Goal: Task Accomplishment & Management: Use online tool/utility

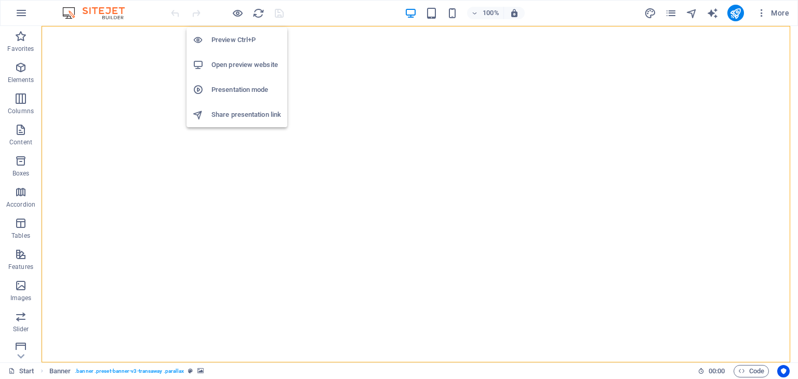
click at [241, 67] on h6 "Open preview website" at bounding box center [246, 65] width 70 height 12
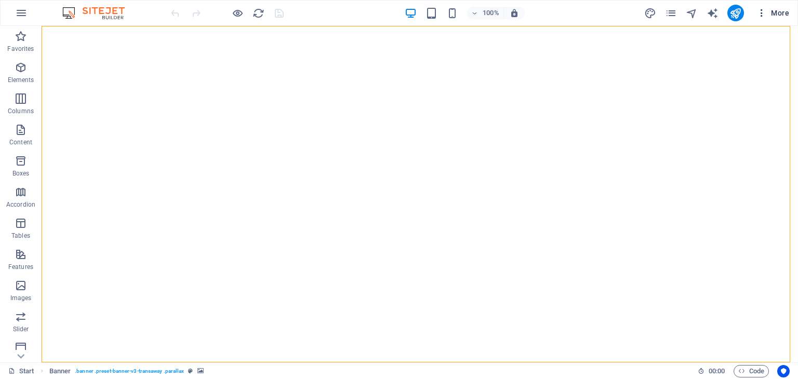
click at [773, 11] on span "More" at bounding box center [772, 13] width 33 height 10
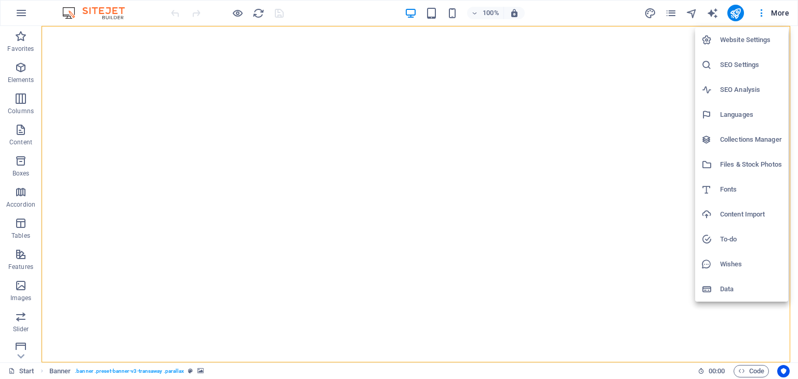
click at [527, 63] on div at bounding box center [399, 189] width 798 height 379
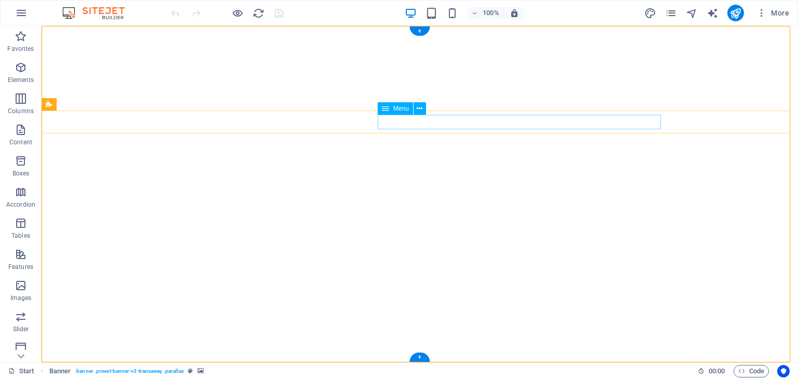
click at [418, 109] on icon at bounding box center [420, 108] width 6 height 11
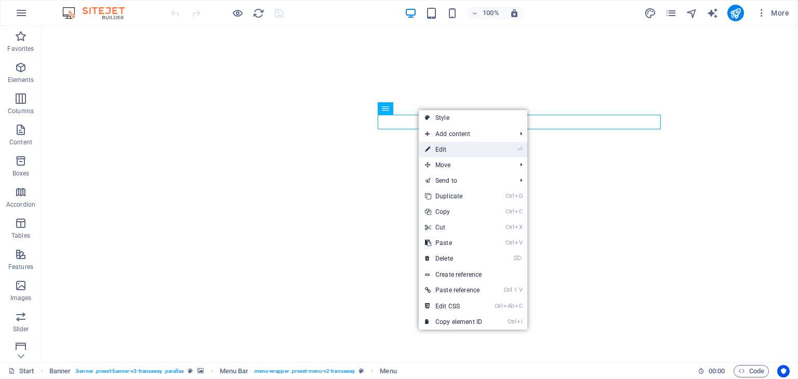
click at [430, 144] on icon at bounding box center [427, 150] width 5 height 16
select select
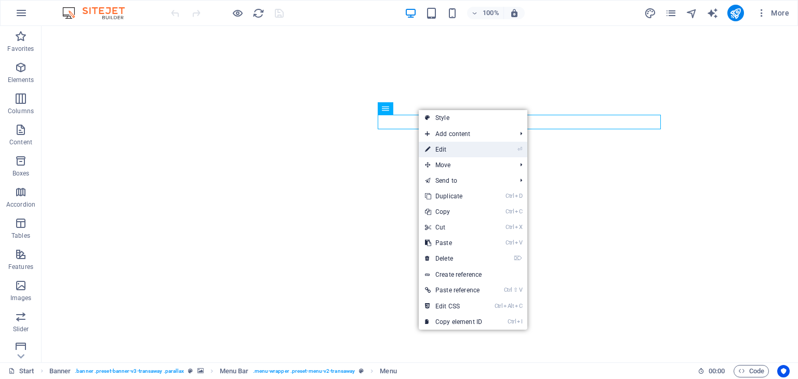
select select
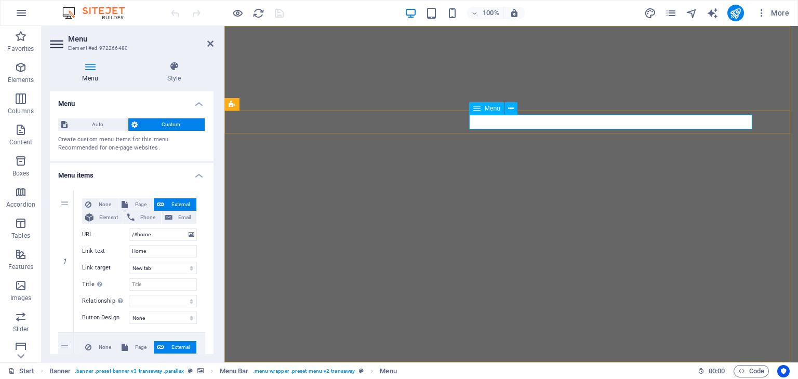
click at [96, 126] on span "Auto" at bounding box center [98, 124] width 54 height 12
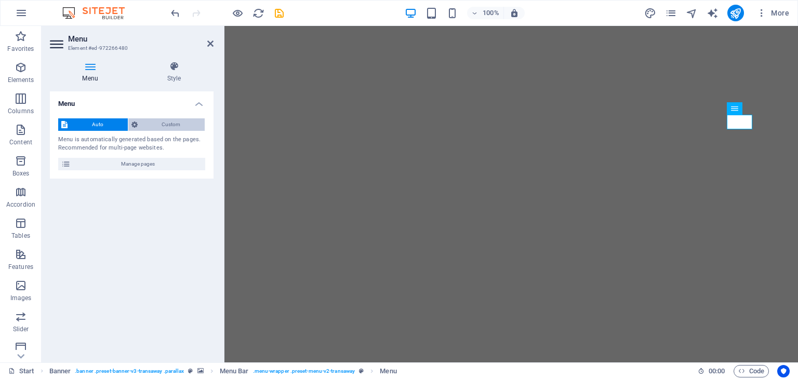
click at [150, 125] on span "Custom" at bounding box center [171, 124] width 61 height 12
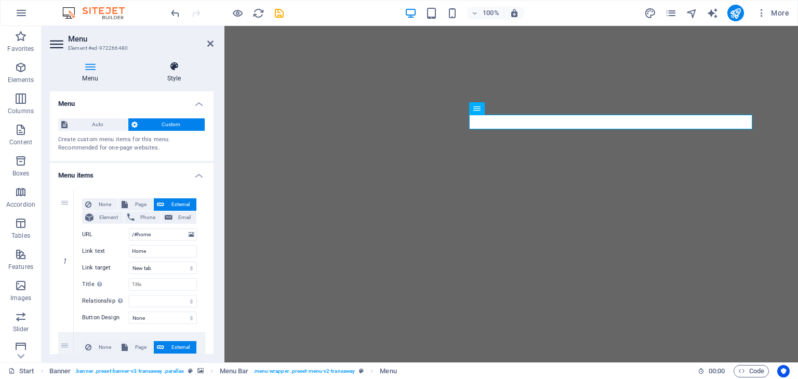
click at [176, 80] on h4 "Style" at bounding box center [174, 72] width 79 height 22
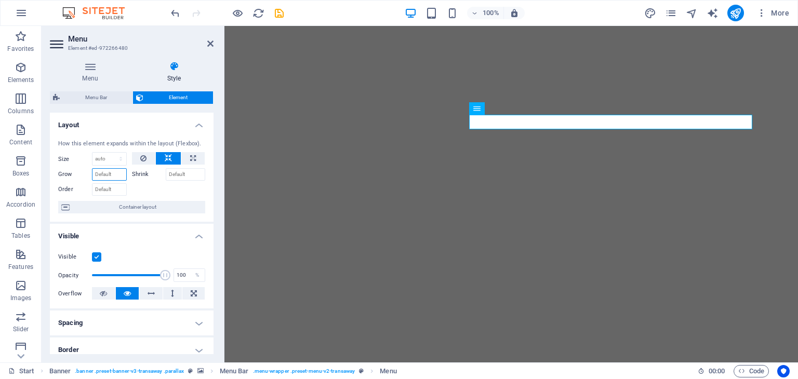
click at [115, 177] on input "Grow" at bounding box center [109, 174] width 35 height 12
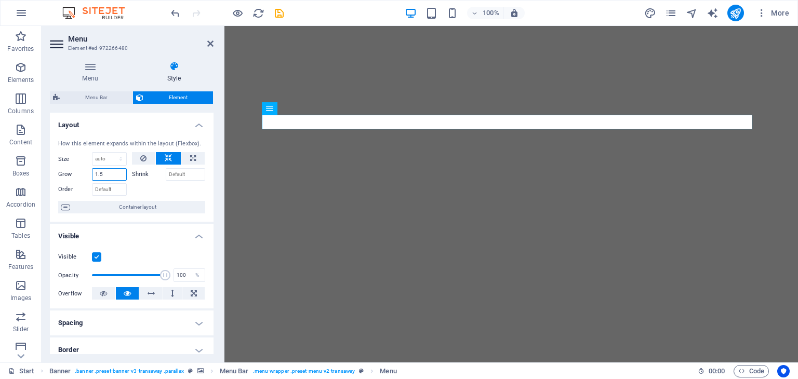
click at [110, 173] on input "1.5" at bounding box center [109, 174] width 35 height 12
drag, startPoint x: 114, startPoint y: 174, endPoint x: 46, endPoint y: 167, distance: 67.9
click at [46, 167] on div "Menu Style Menu Auto Custom Create custom menu items for this menu. Recommended…" at bounding box center [132, 208] width 180 height 310
type input "0"
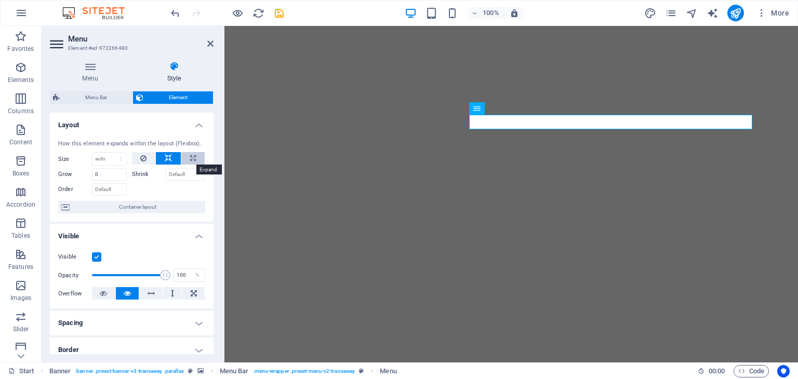
click at [192, 156] on icon at bounding box center [193, 158] width 6 height 12
type input "100"
select select "%"
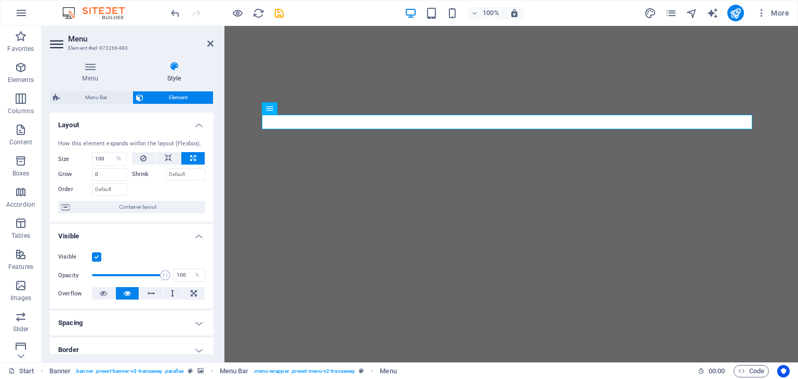
click at [192, 156] on icon at bounding box center [193, 158] width 6 height 12
click at [172, 156] on button at bounding box center [168, 158] width 25 height 12
select select "DISABLED_OPTION_VALUE"
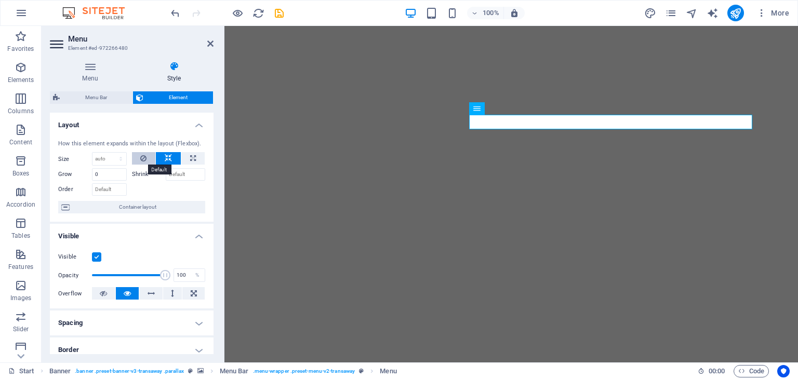
click at [142, 156] on icon at bounding box center [143, 158] width 6 height 12
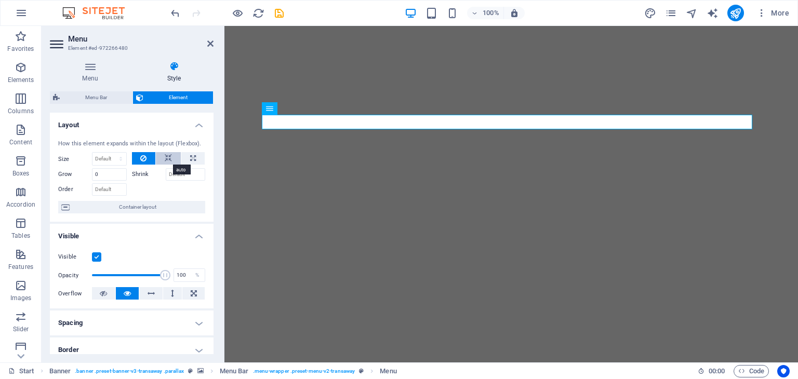
click at [165, 156] on icon at bounding box center [168, 158] width 7 height 12
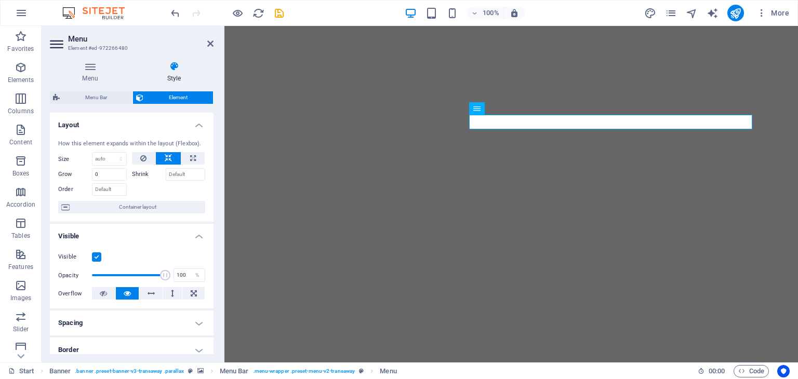
click at [195, 317] on h4 "Spacing" at bounding box center [132, 323] width 164 height 25
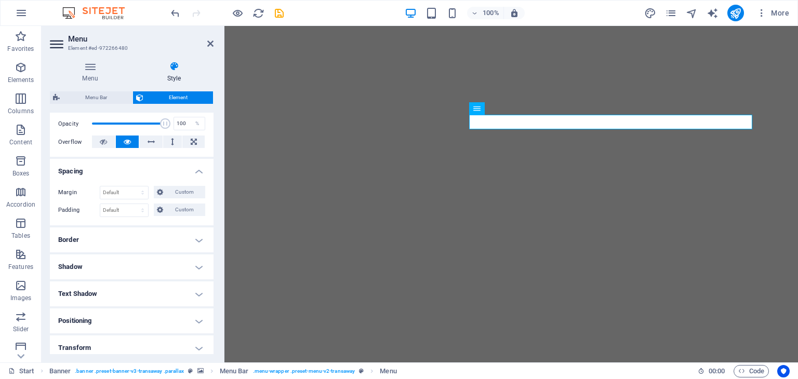
scroll to position [156, 0]
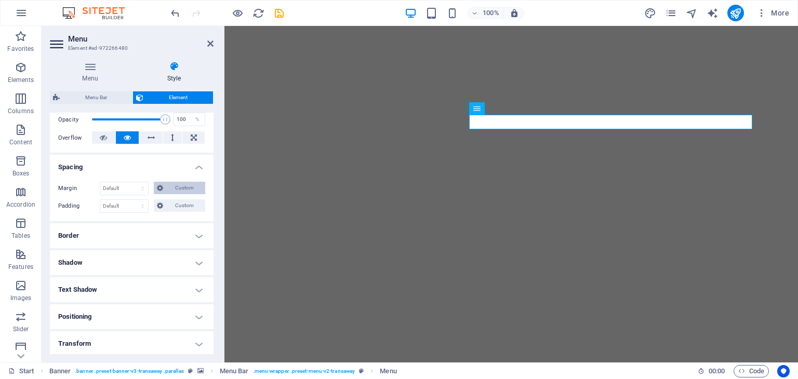
click at [170, 186] on span "Custom" at bounding box center [184, 188] width 36 height 12
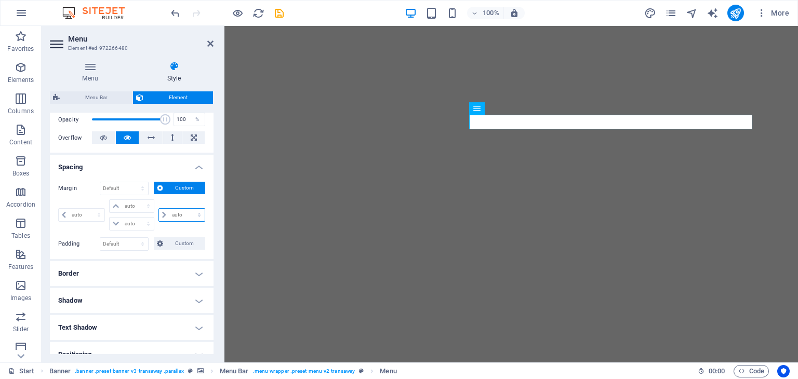
click at [162, 215] on select "auto px % rem vw vh" at bounding box center [182, 215] width 46 height 12
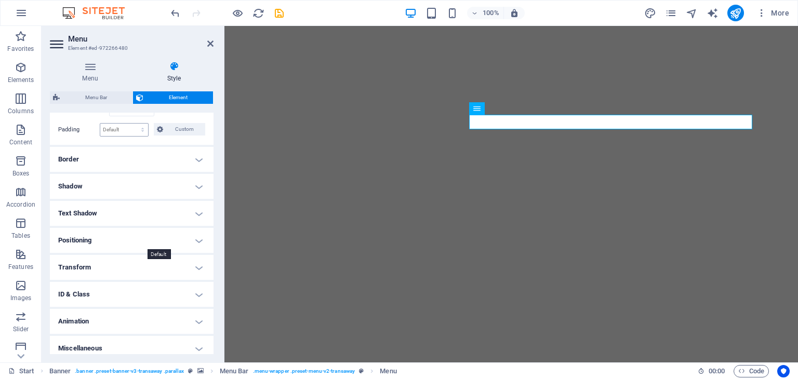
scroll to position [276, 0]
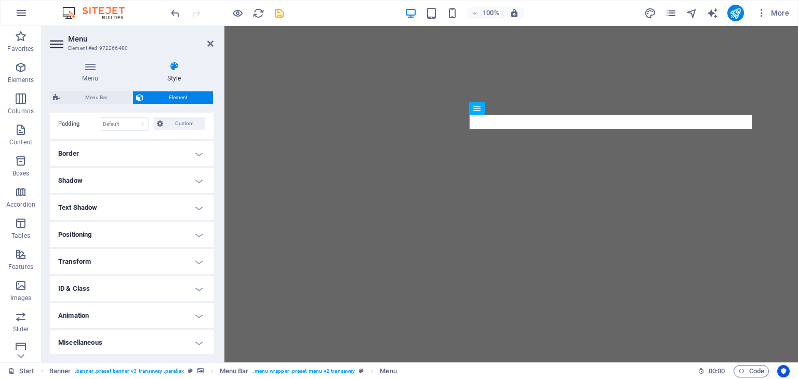
click at [141, 234] on h4 "Positioning" at bounding box center [132, 234] width 164 height 25
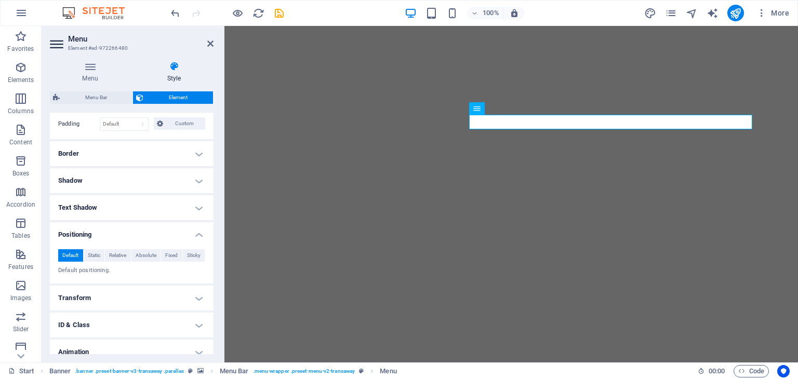
click at [141, 233] on h4 "Positioning" at bounding box center [132, 231] width 164 height 19
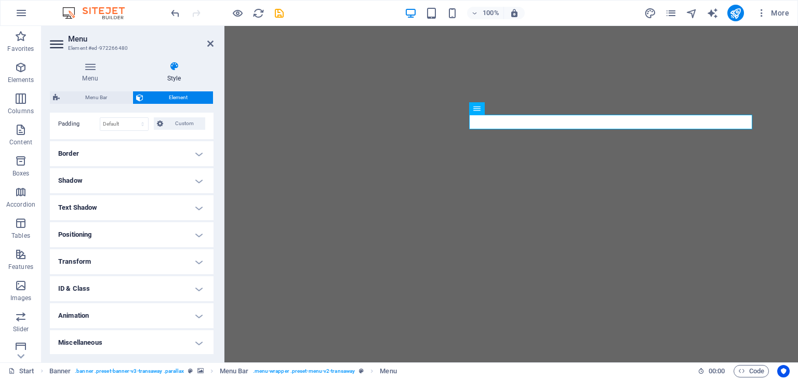
click at [131, 260] on h4 "Transform" at bounding box center [132, 261] width 164 height 25
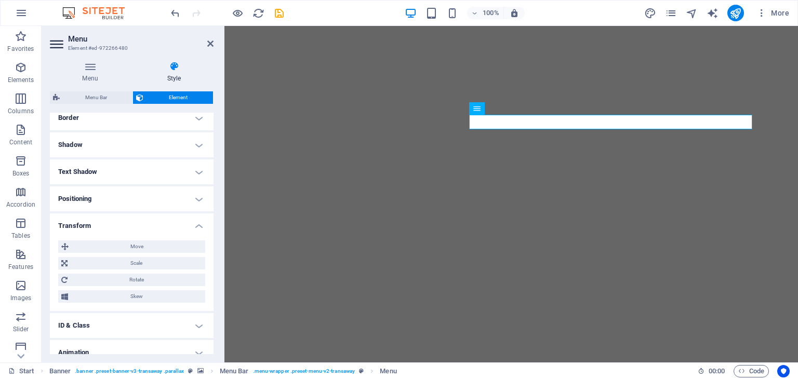
scroll to position [328, 0]
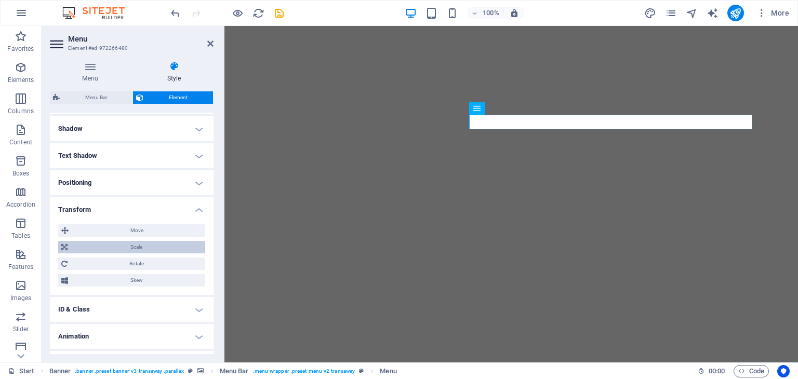
click at [132, 243] on span "Scale" at bounding box center [136, 247] width 131 height 12
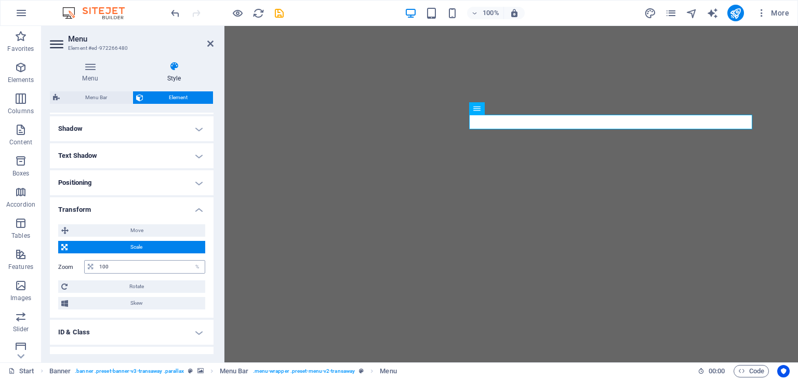
click at [88, 265] on icon at bounding box center [90, 267] width 5 height 6
drag, startPoint x: 112, startPoint y: 264, endPoint x: 93, endPoint y: 264, distance: 19.2
click at [93, 264] on div "100 %" at bounding box center [144, 267] width 121 height 14
type input "120"
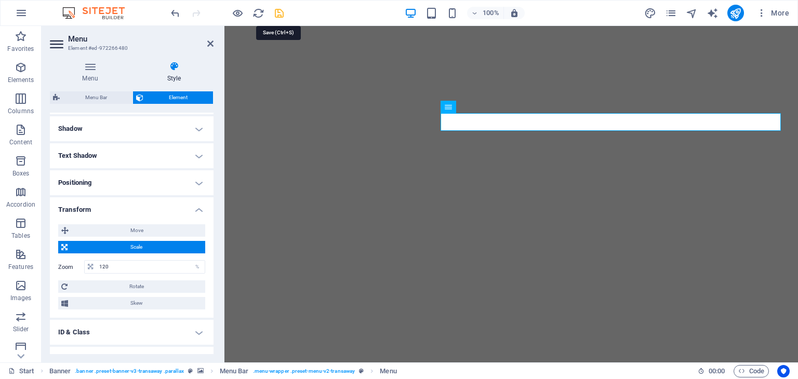
click at [276, 13] on icon "save" at bounding box center [279, 13] width 12 height 12
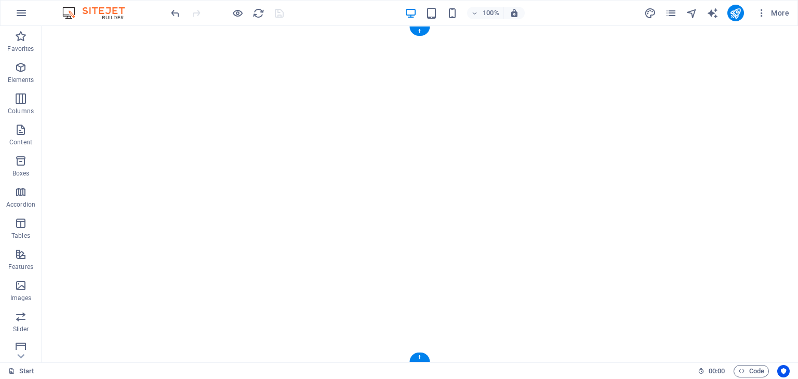
click at [449, 188] on div at bounding box center [420, 194] width 756 height 337
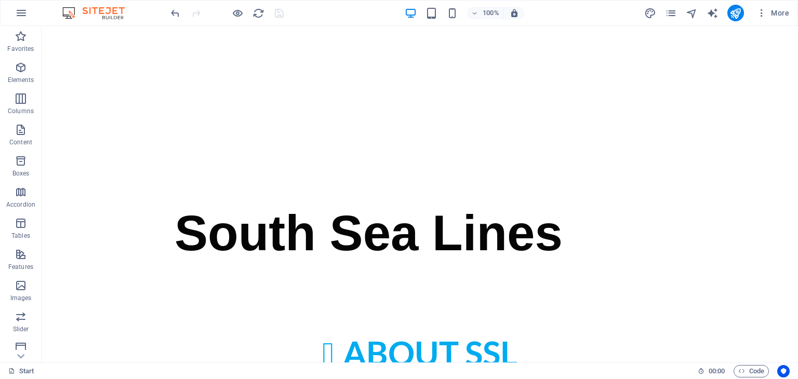
scroll to position [0, 0]
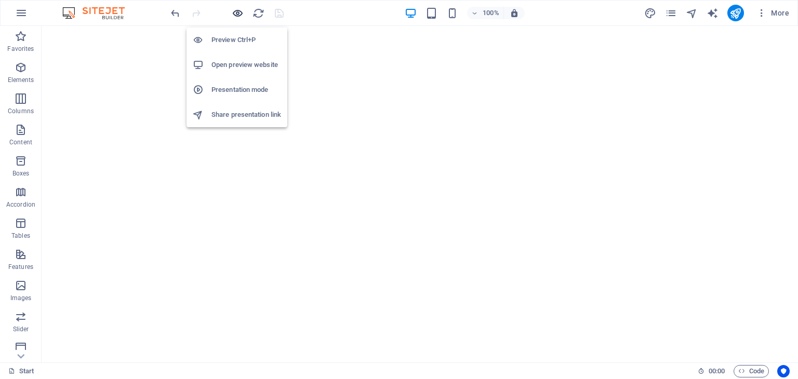
click at [241, 14] on icon "button" at bounding box center [238, 13] width 12 height 12
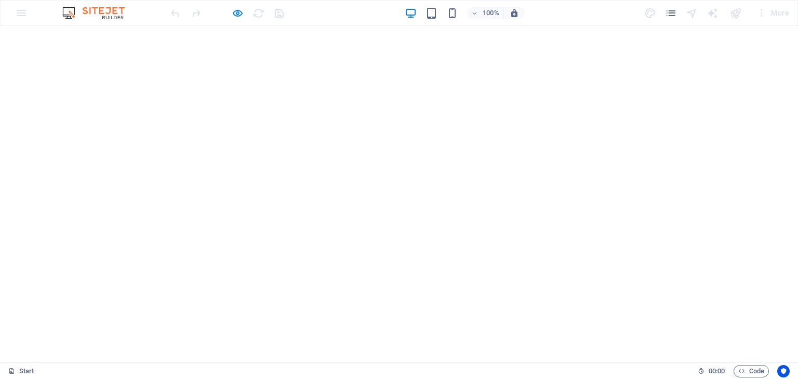
click at [237, 59] on h6 "Open preview website" at bounding box center [246, 65] width 70 height 12
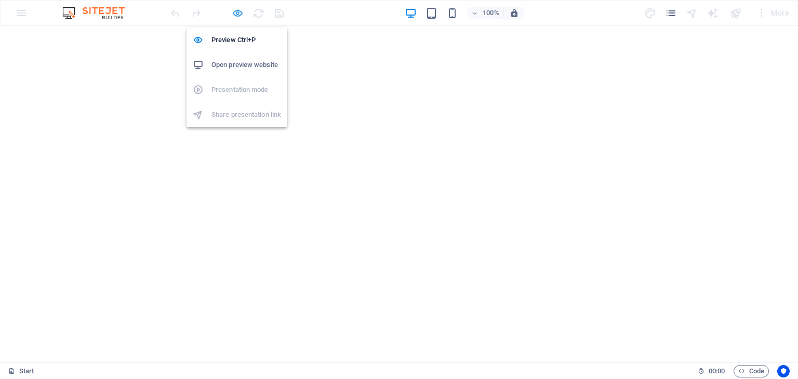
click at [241, 14] on icon "button" at bounding box center [238, 13] width 12 height 12
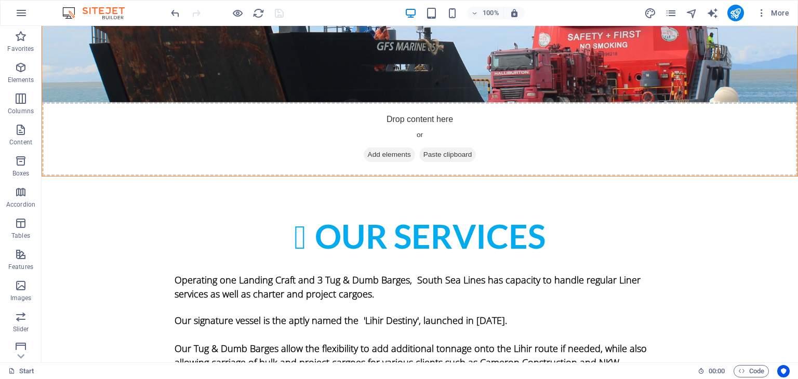
scroll to position [2905, 0]
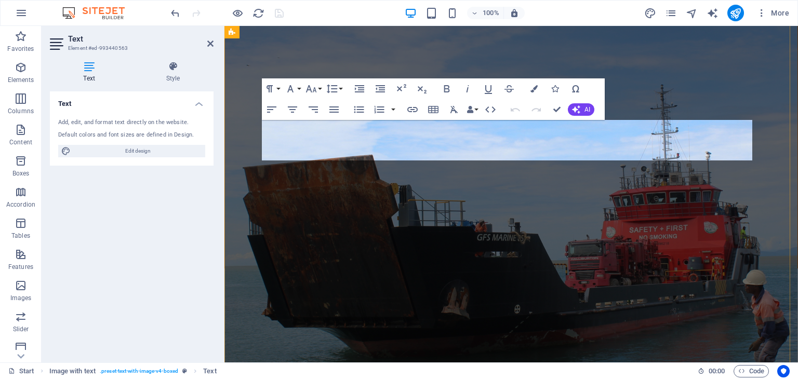
scroll to position [3082, 0]
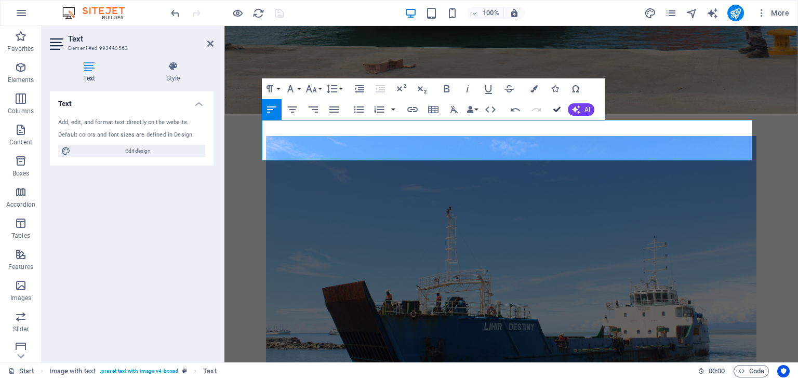
scroll to position [2905, 0]
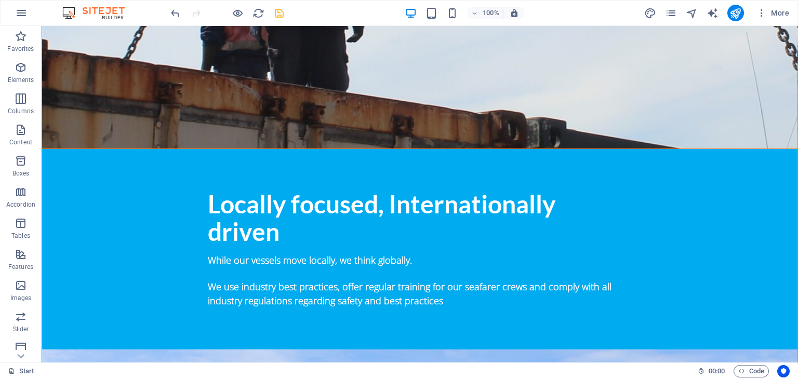
scroll to position [2483, 0]
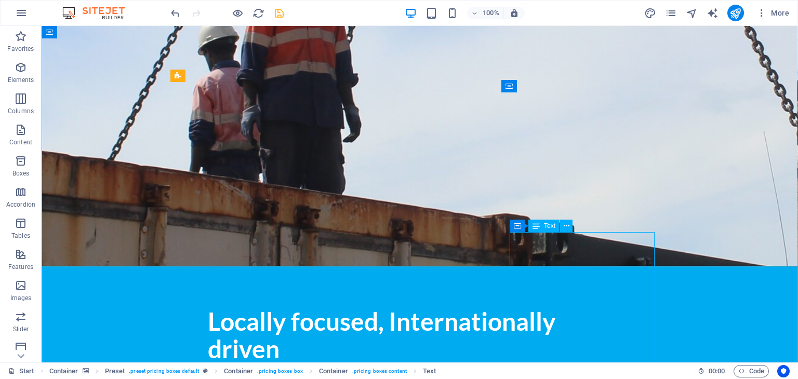
scroll to position [2763, 0]
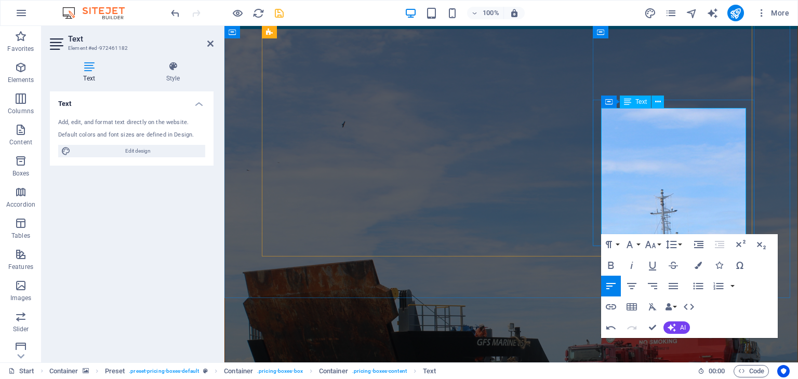
scroll to position [2815, 0]
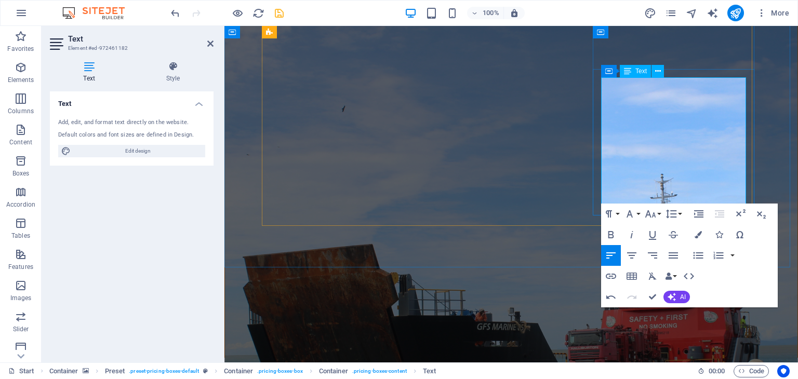
drag, startPoint x: 715, startPoint y: 98, endPoint x: 602, endPoint y: 104, distance: 113.9
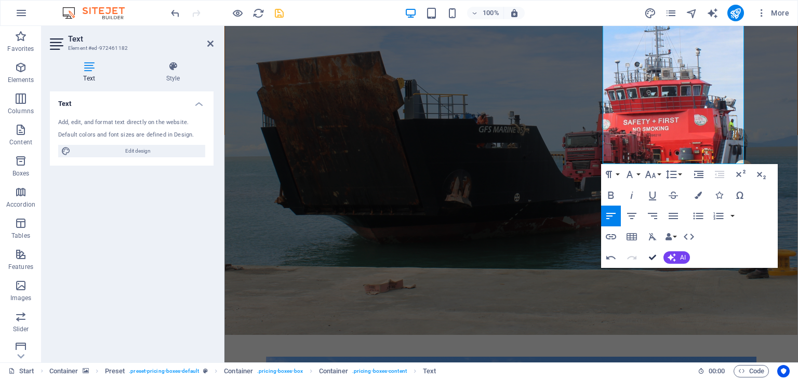
scroll to position [2683, 0]
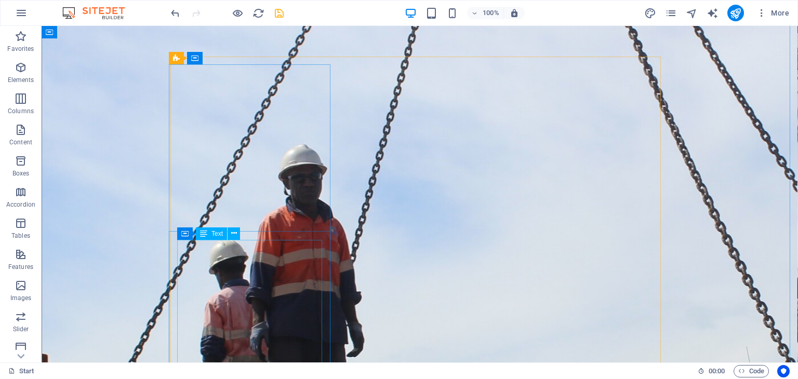
scroll to position [2060, 0]
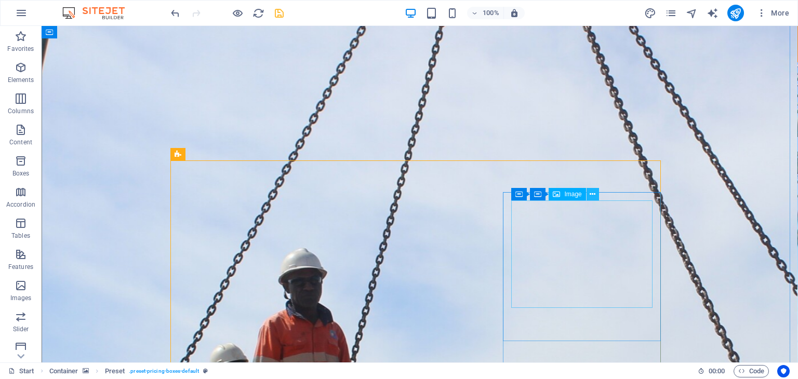
click at [587, 191] on button at bounding box center [593, 194] width 12 height 12
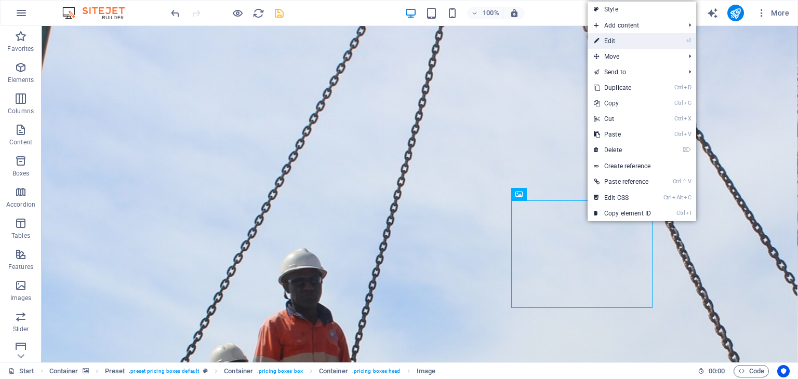
click at [612, 38] on link "⏎ Edit" at bounding box center [623, 41] width 70 height 16
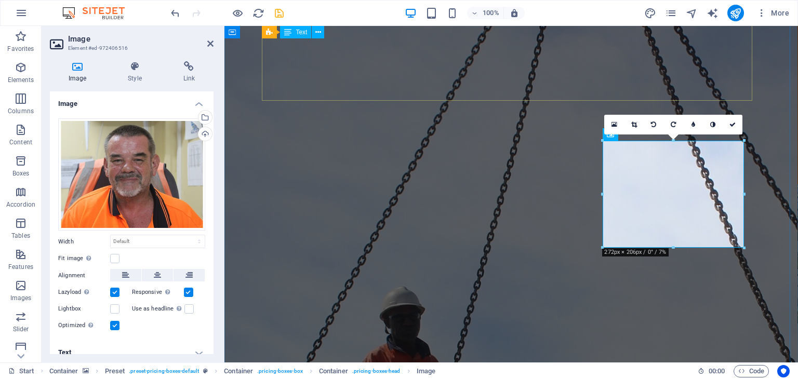
scroll to position [2297, 0]
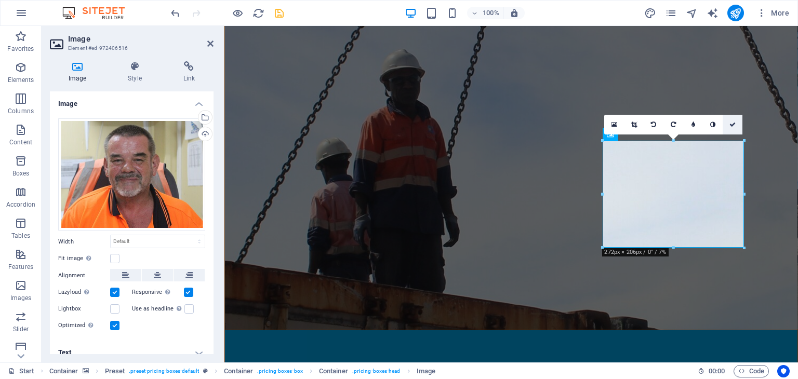
click at [733, 125] on icon at bounding box center [732, 125] width 6 height 6
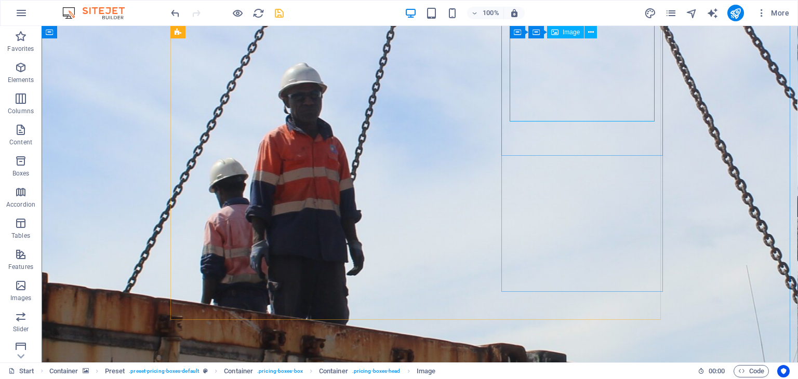
scroll to position [2141, 0]
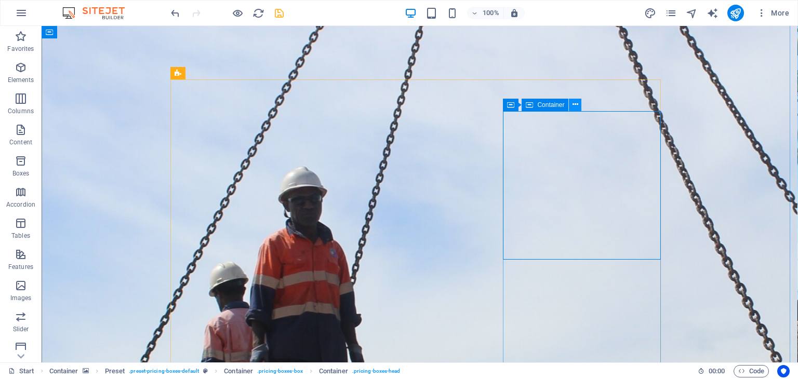
click at [572, 104] on icon at bounding box center [575, 104] width 6 height 11
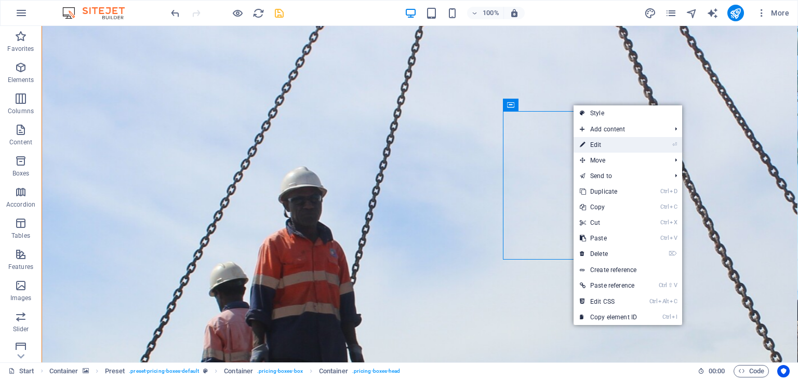
click at [596, 148] on link "⏎ Edit" at bounding box center [609, 145] width 70 height 16
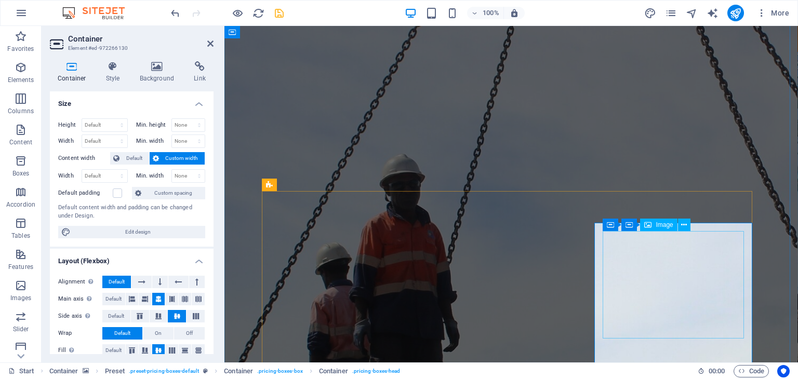
scroll to position [2245, 0]
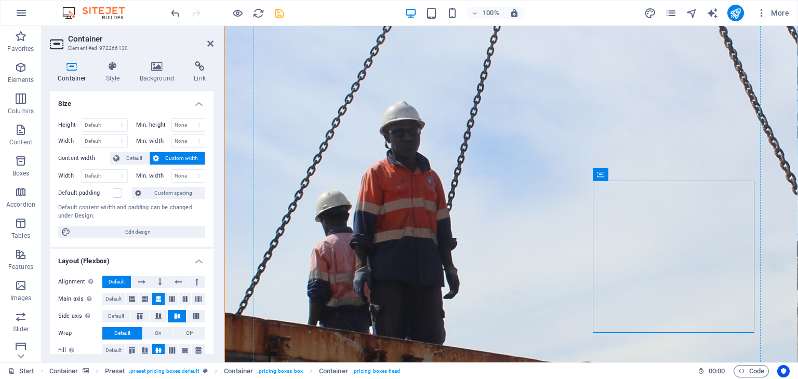
drag, startPoint x: 727, startPoint y: 185, endPoint x: 727, endPoint y: 179, distance: 6.2
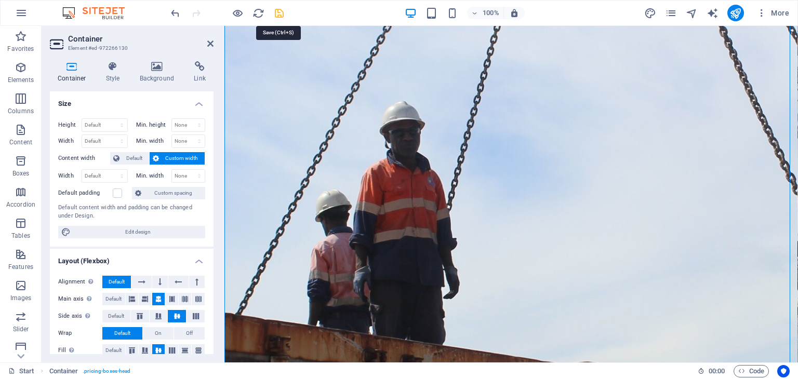
click at [278, 13] on icon "save" at bounding box center [279, 13] width 12 height 12
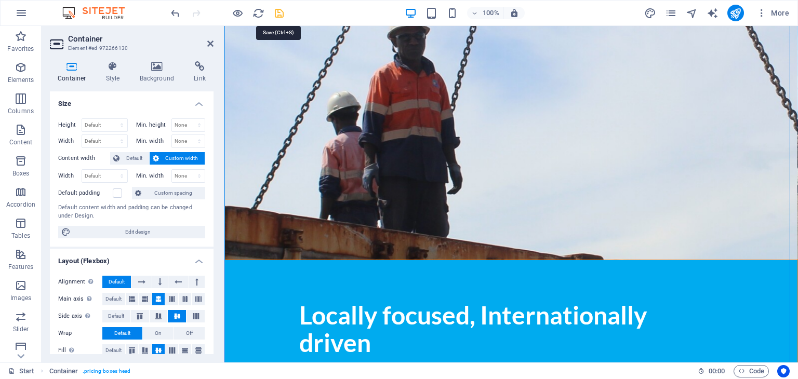
scroll to position [2068, 0]
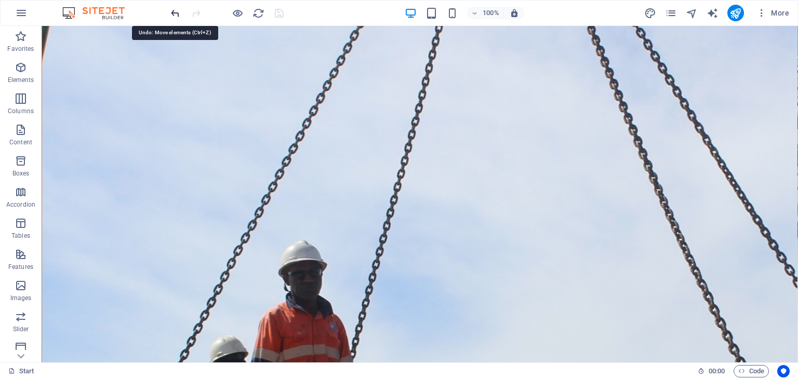
click at [179, 9] on icon "undo" at bounding box center [175, 13] width 12 height 12
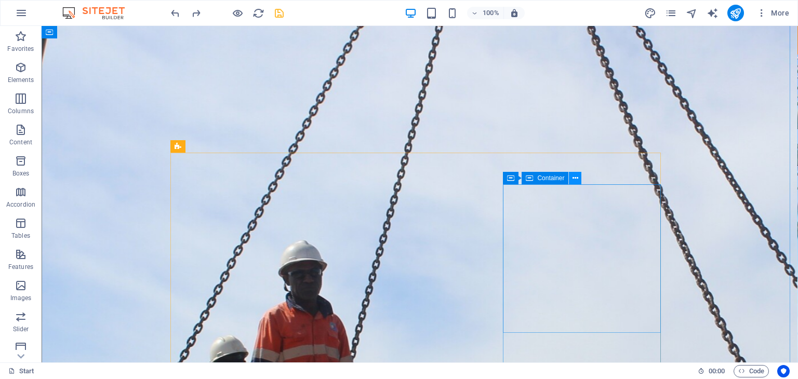
click at [572, 177] on icon at bounding box center [575, 178] width 6 height 11
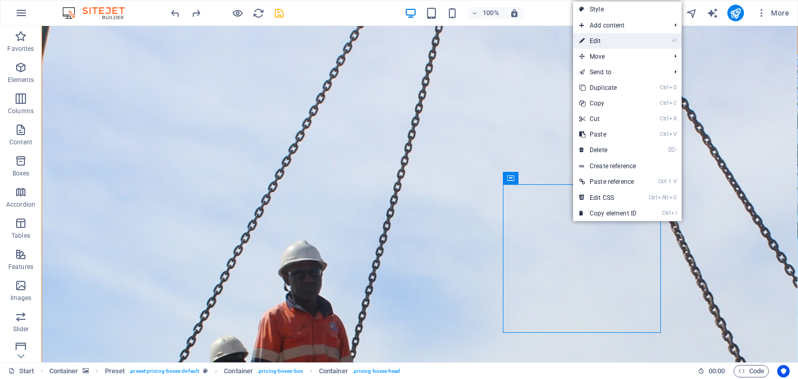
click at [598, 39] on link "⏎ Edit" at bounding box center [608, 41] width 70 height 16
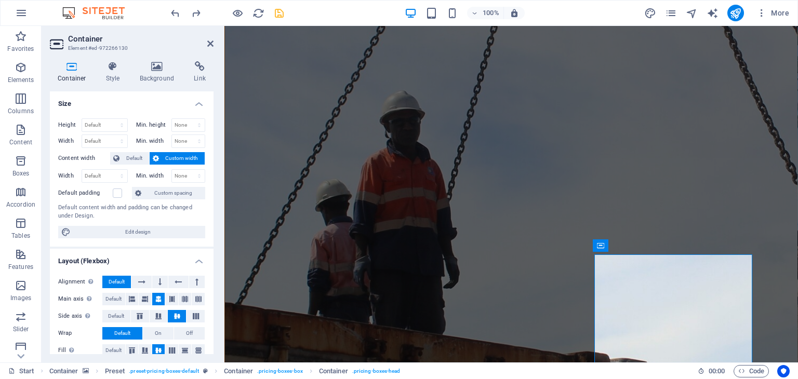
scroll to position [2327, 0]
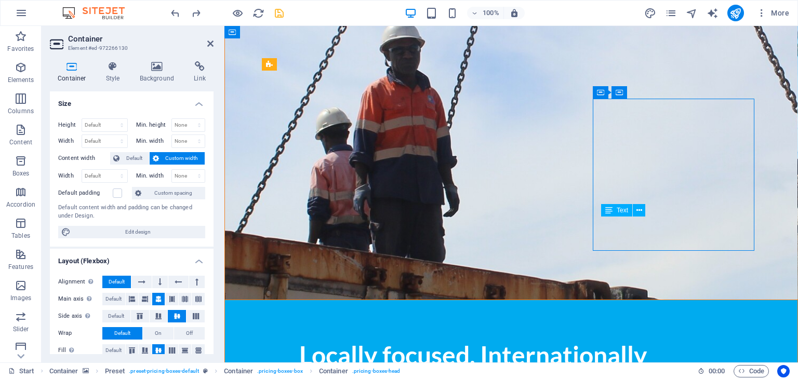
drag, startPoint x: 745, startPoint y: 243, endPoint x: 745, endPoint y: 237, distance: 6.2
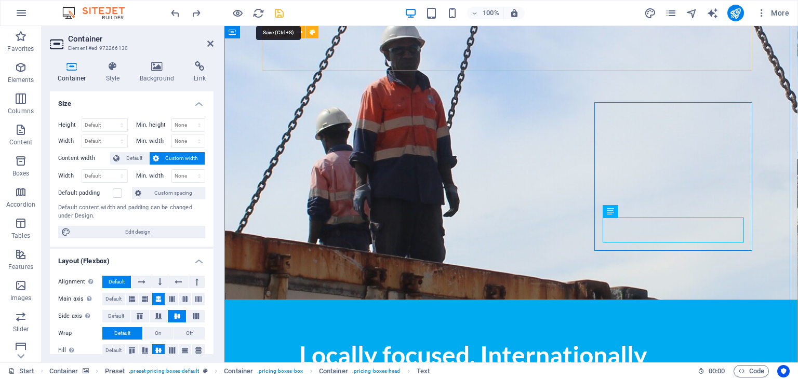
click at [282, 10] on icon "save" at bounding box center [279, 13] width 12 height 12
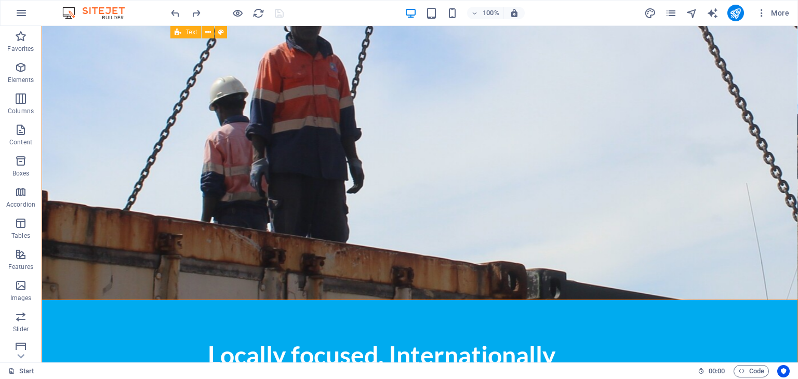
scroll to position [1963, 0]
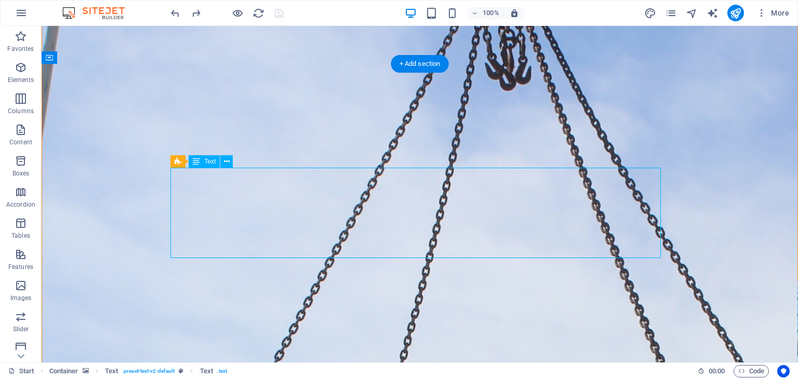
scroll to position [2140, 0]
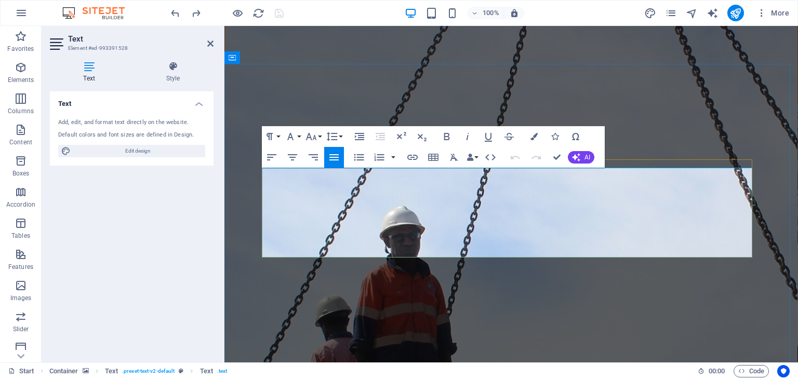
drag, startPoint x: 601, startPoint y: 175, endPoint x: 549, endPoint y: 178, distance: 52.0
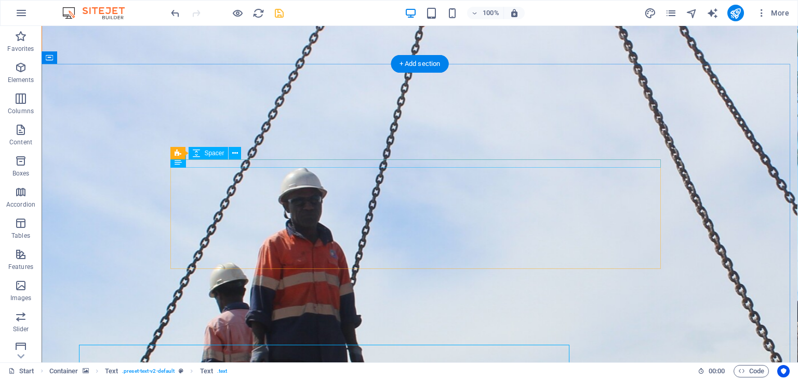
scroll to position [1963, 0]
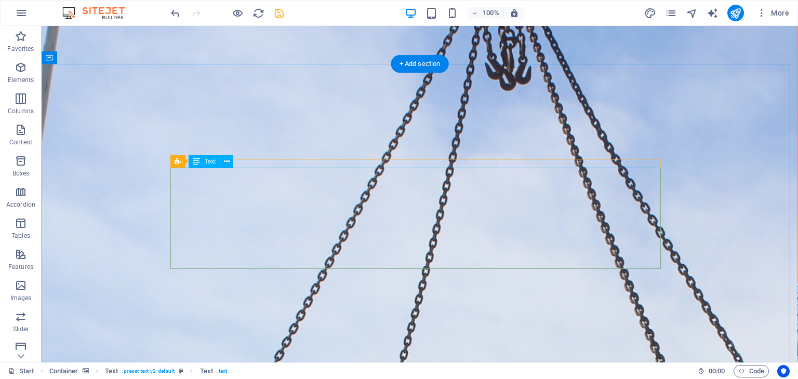
scroll to position [2140, 0]
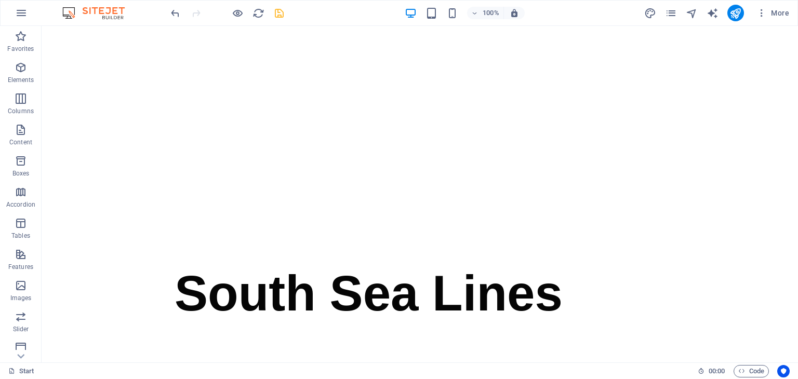
scroll to position [0, 0]
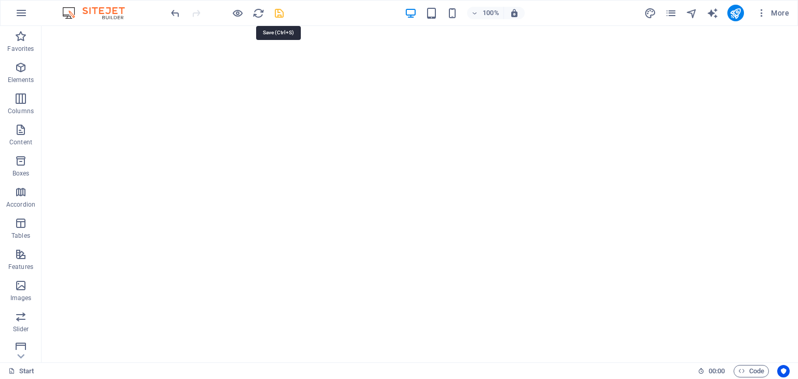
click at [281, 10] on icon "save" at bounding box center [279, 13] width 12 height 12
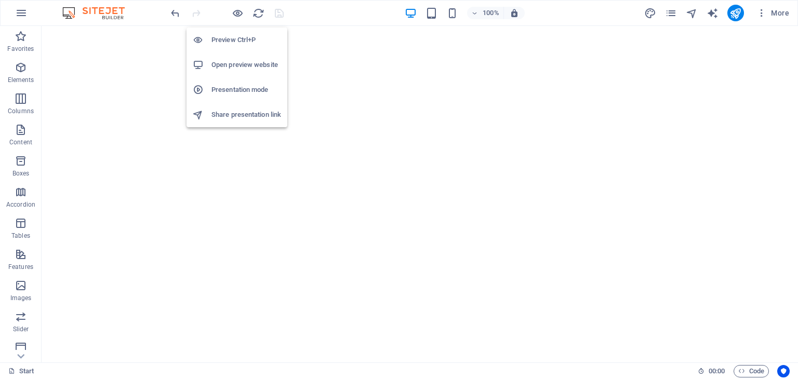
click at [245, 63] on h6 "Open preview website" at bounding box center [246, 65] width 70 height 12
click at [236, 15] on icon "button" at bounding box center [238, 13] width 12 height 12
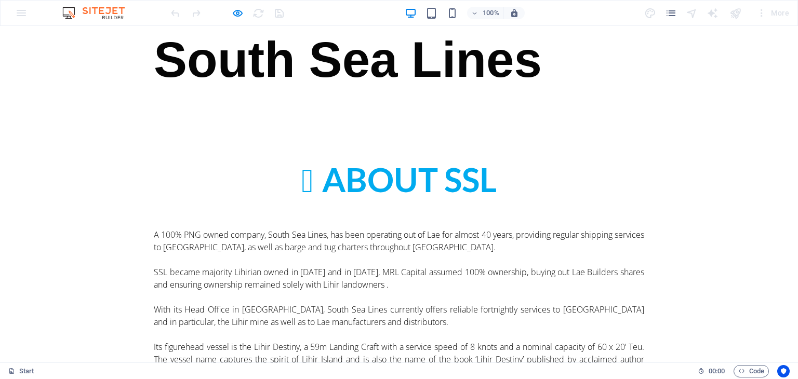
scroll to position [364, 0]
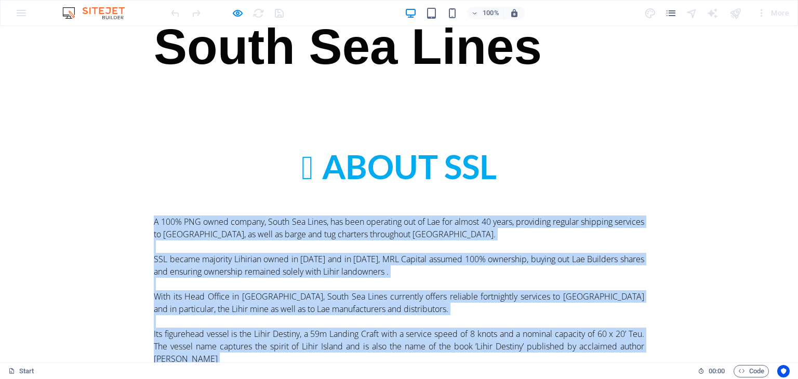
drag, startPoint x: 603, startPoint y: 301, endPoint x: 101, endPoint y: 109, distance: 536.9
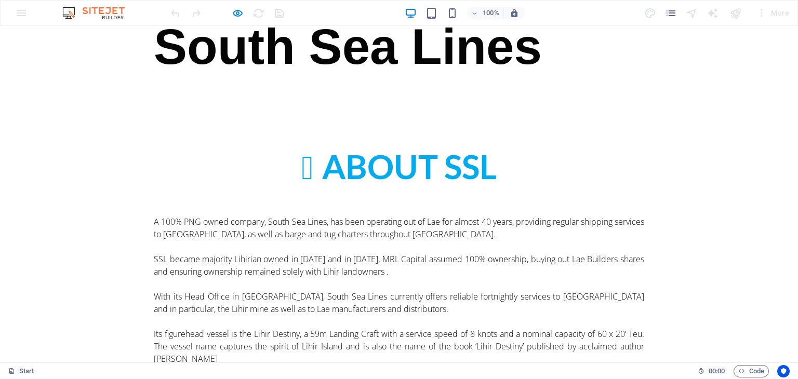
click at [216, 203] on p at bounding box center [399, 209] width 490 height 12
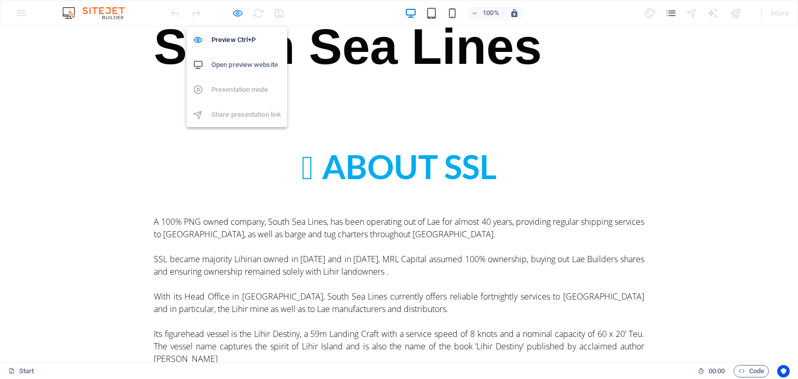
click at [233, 14] on icon "button" at bounding box center [238, 13] width 12 height 12
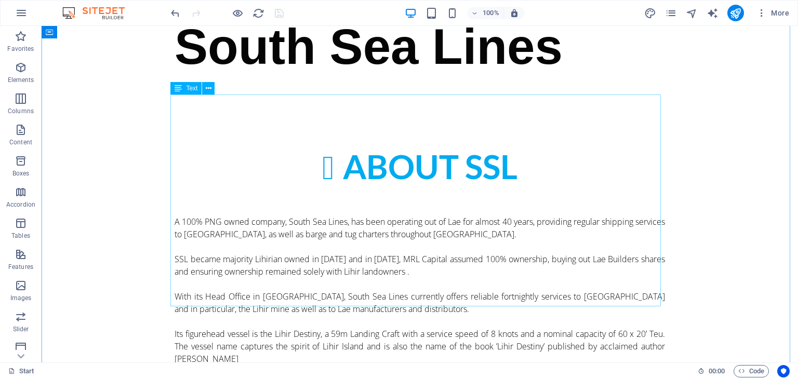
click at [202, 203] on div "A 100% PNG owned company, South Sea Lines, has been operating out of Lae for al…" at bounding box center [420, 309] width 490 height 212
click at [181, 203] on div "A 100% PNG owned company, South Sea Lines, has been operating out of Lae for al…" at bounding box center [420, 309] width 490 height 212
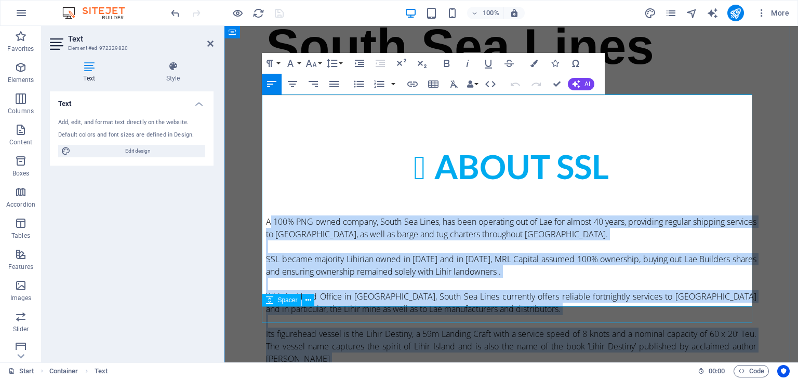
drag, startPoint x: 264, startPoint y: 112, endPoint x: 728, endPoint y: 308, distance: 503.4
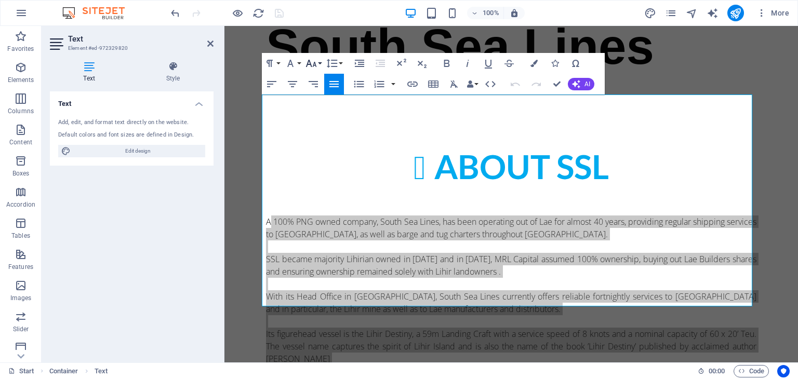
click at [317, 63] on icon "button" at bounding box center [311, 63] width 12 height 12
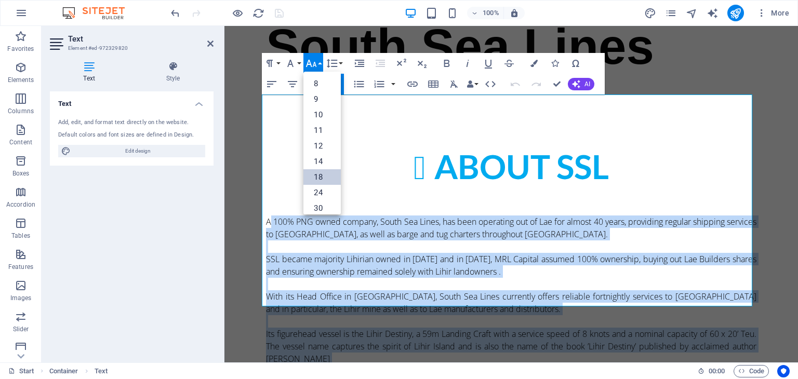
click at [319, 173] on link "18" at bounding box center [321, 177] width 37 height 16
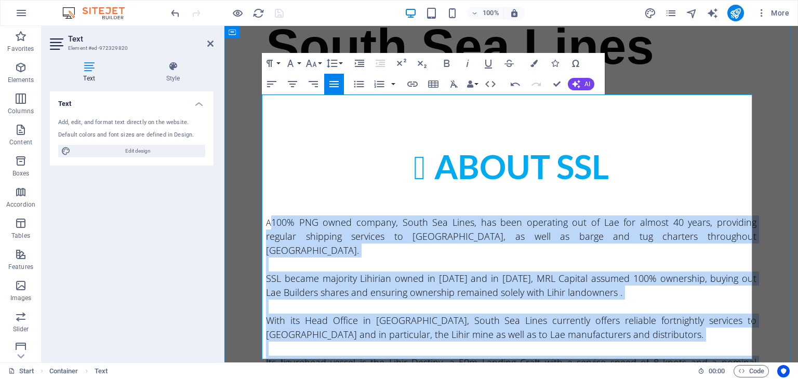
click at [578, 342] on p at bounding box center [511, 349] width 490 height 14
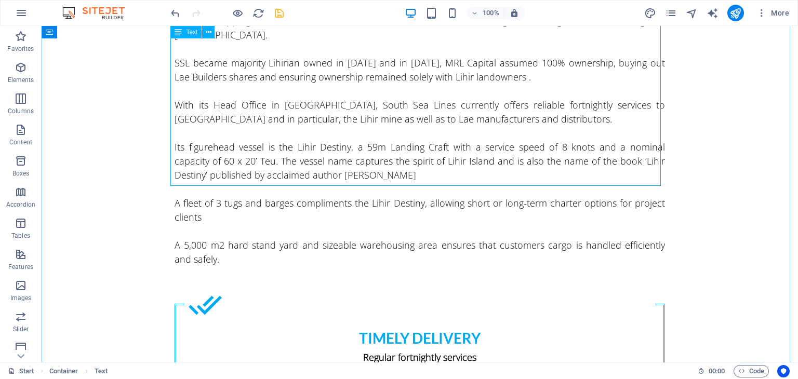
scroll to position [623, 0]
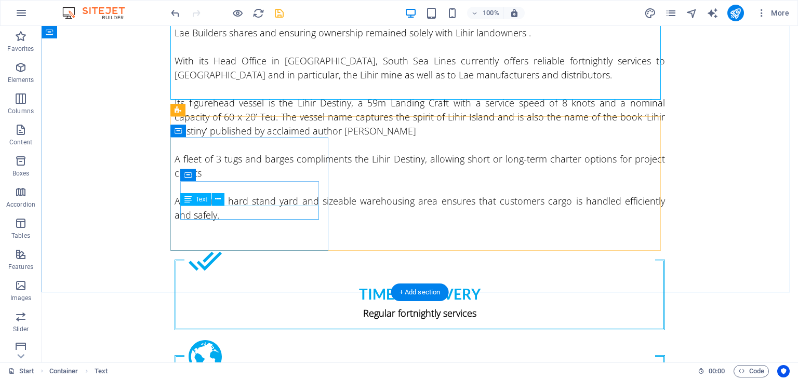
click at [302, 307] on div "Regular fortnightly services" at bounding box center [419, 314] width 471 height 14
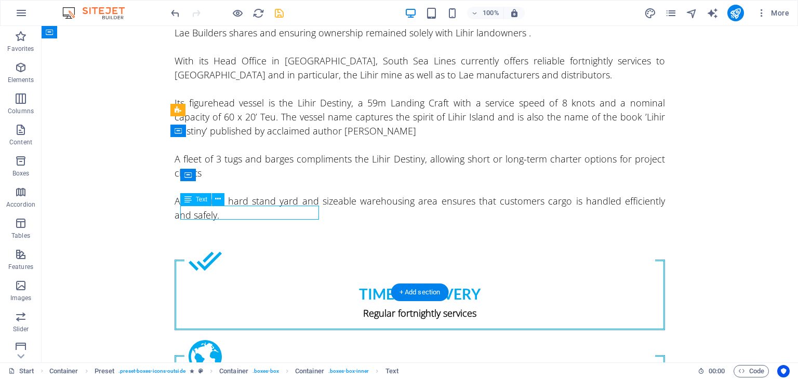
click at [305, 307] on div "Regular fortnightly services" at bounding box center [419, 314] width 471 height 14
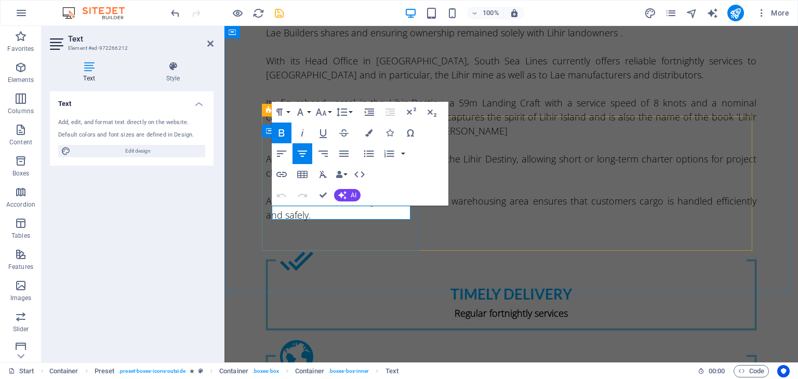
click at [404, 307] on p "Regular fortnightly services" at bounding box center [511, 314] width 471 height 14
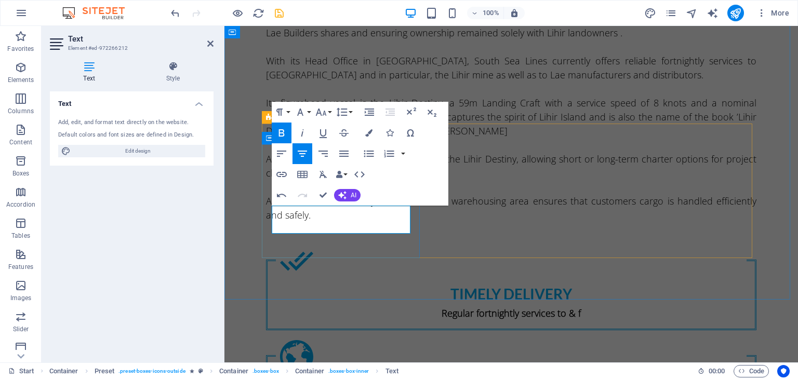
scroll to position [616, 0]
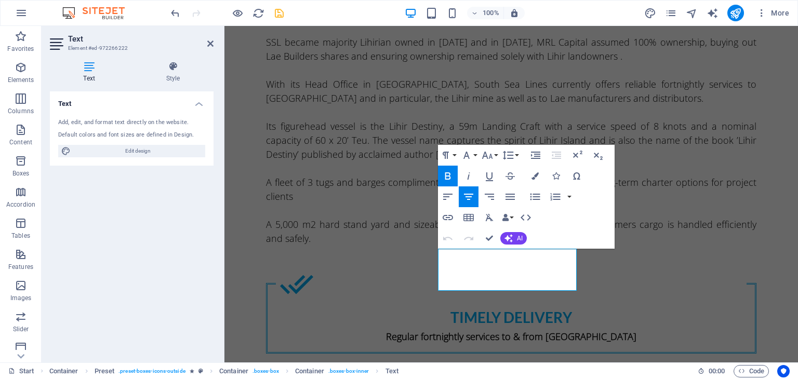
scroll to position [564, 0]
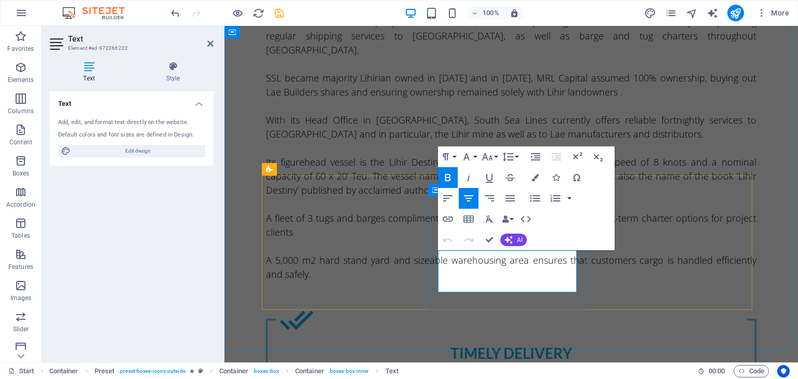
drag, startPoint x: 542, startPoint y: 285, endPoint x: 436, endPoint y: 264, distance: 108.0
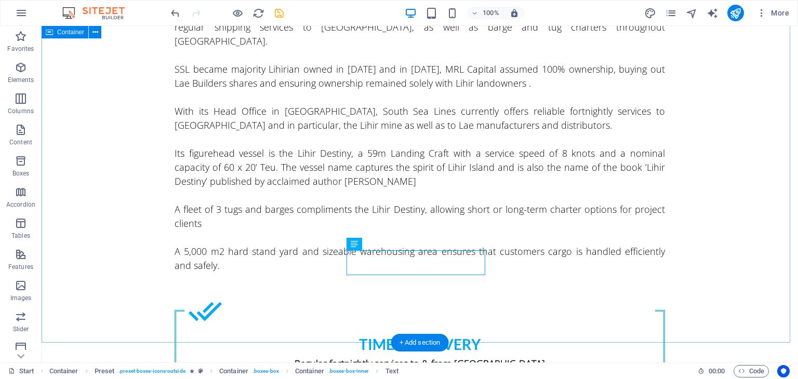
click at [686, 213] on div "About SSL A 100% PNG owned company, South Sea Lines, has been operating out of …" at bounding box center [420, 255] width 756 height 714
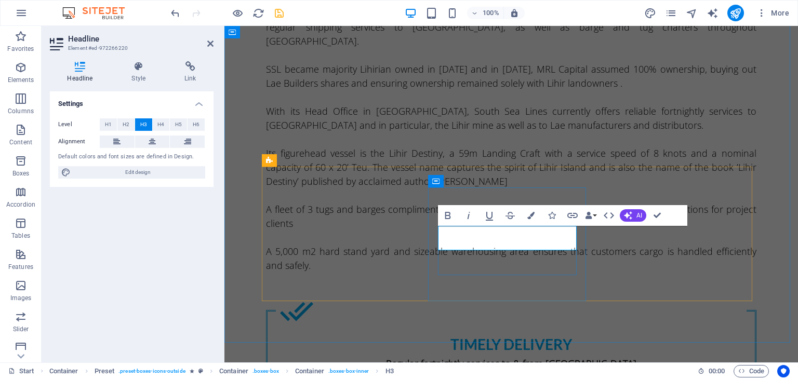
click at [769, 170] on div "About SSL A 100% PNG owned company, South Sea Lines, has been operating out of …" at bounding box center [511, 255] width 574 height 714
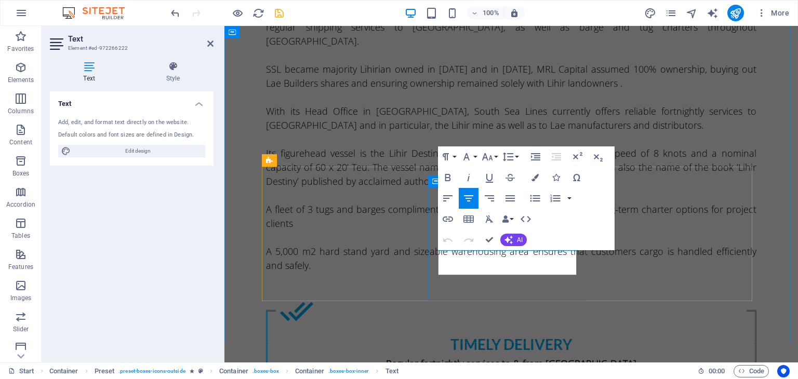
drag, startPoint x: 540, startPoint y: 269, endPoint x: 434, endPoint y: 253, distance: 107.7
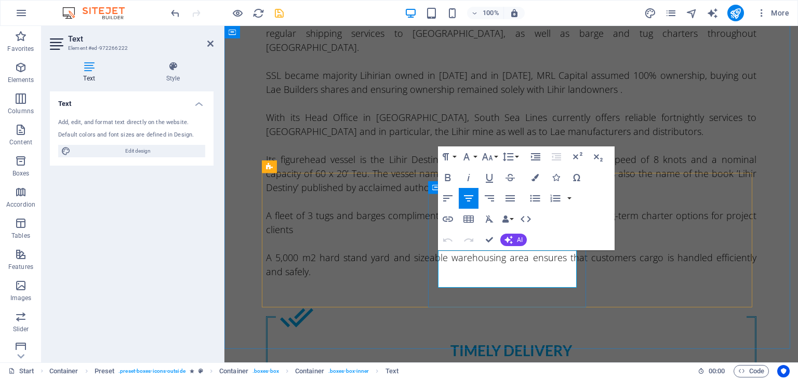
drag, startPoint x: 523, startPoint y: 282, endPoint x: 428, endPoint y: 257, distance: 97.8
click at [446, 181] on icon "button" at bounding box center [448, 177] width 12 height 12
click at [758, 245] on div "About SSL A 100% PNG owned company, South Sea Lines, has been operating out of …" at bounding box center [511, 261] width 574 height 714
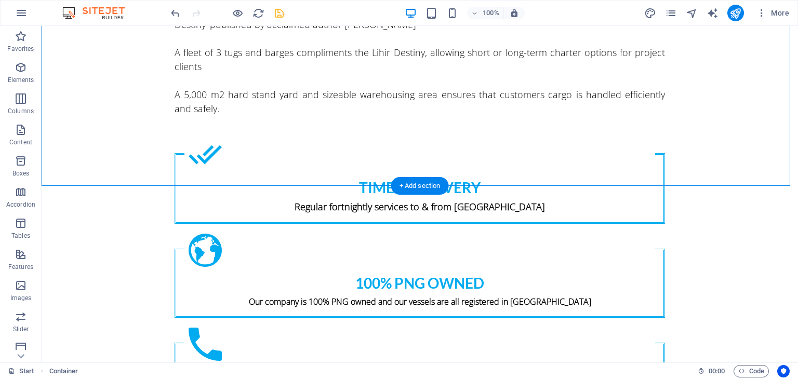
scroll to position [775, 0]
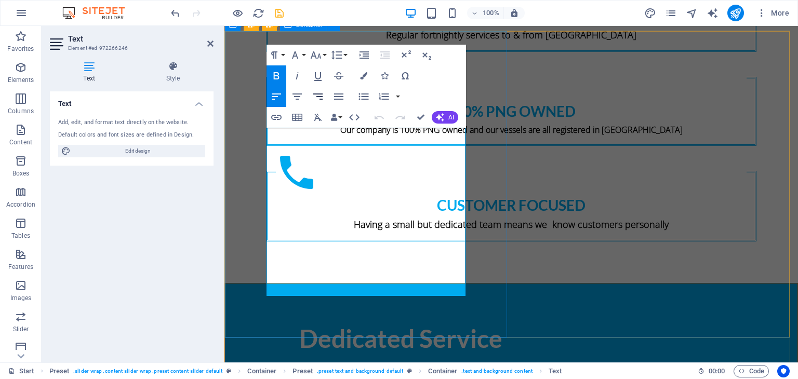
scroll to position [930, 0]
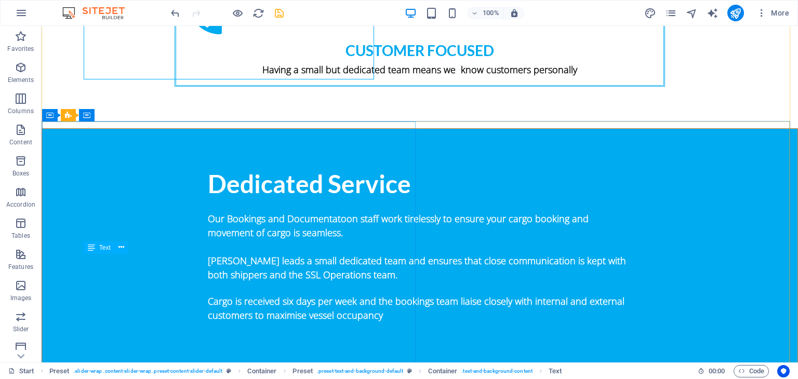
scroll to position [1059, 0]
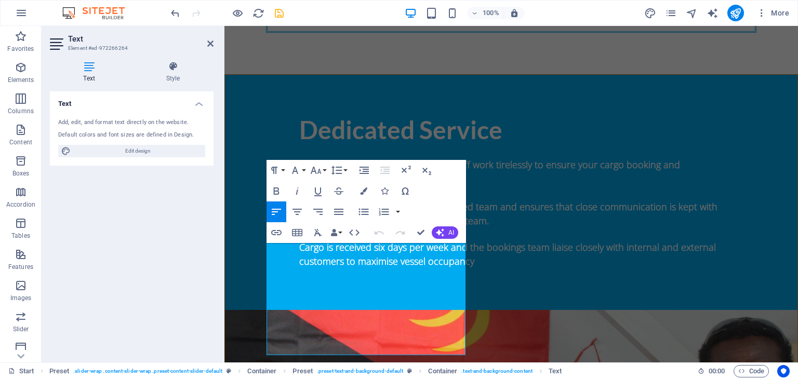
scroll to position [1152, 0]
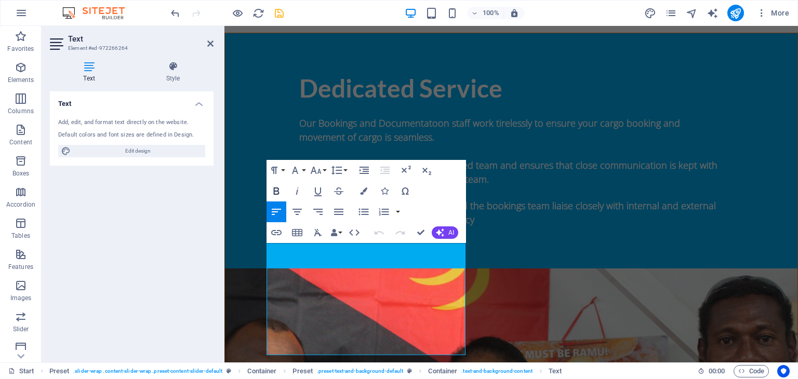
click at [275, 187] on icon "button" at bounding box center [276, 191] width 12 height 12
drag, startPoint x: 268, startPoint y: 248, endPoint x: 446, endPoint y: 354, distance: 207.8
click at [276, 191] on icon "button" at bounding box center [276, 191] width 6 height 7
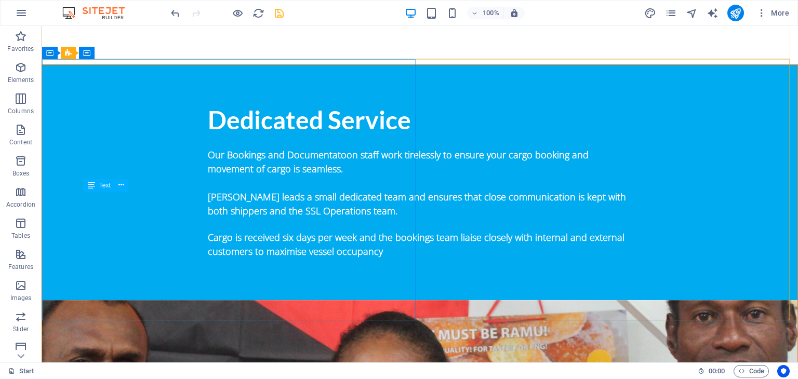
scroll to position [1121, 0]
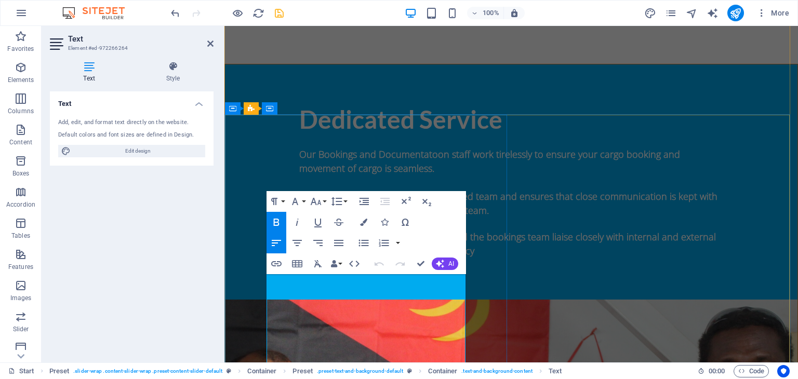
click at [310, 197] on icon "button" at bounding box center [316, 201] width 12 height 12
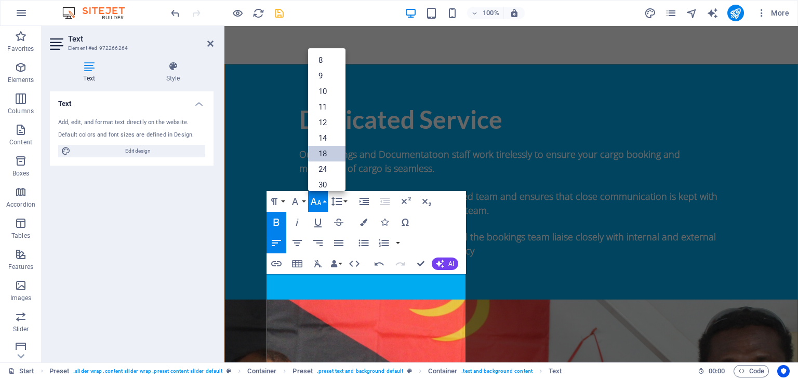
click at [326, 154] on link "18" at bounding box center [326, 154] width 37 height 16
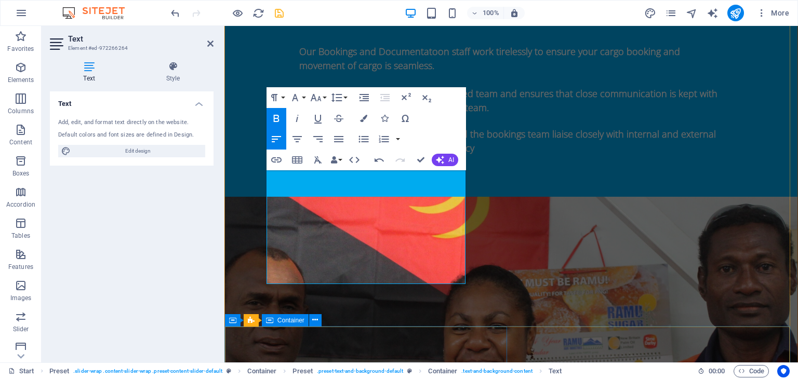
scroll to position [1225, 0]
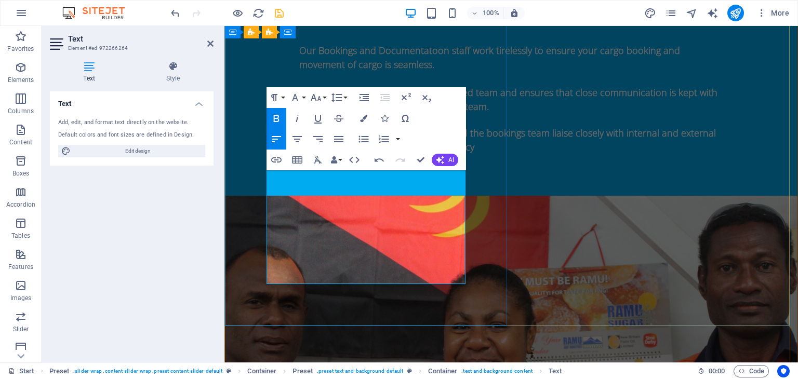
drag, startPoint x: 447, startPoint y: 281, endPoint x: 494, endPoint y: 195, distance: 98.3
drag, startPoint x: 449, startPoint y: 281, endPoint x: 254, endPoint y: 172, distance: 223.7
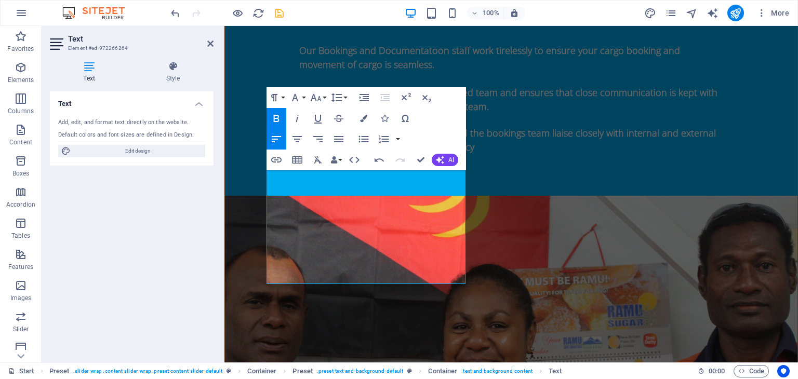
click at [274, 115] on icon "button" at bounding box center [276, 118] width 6 height 7
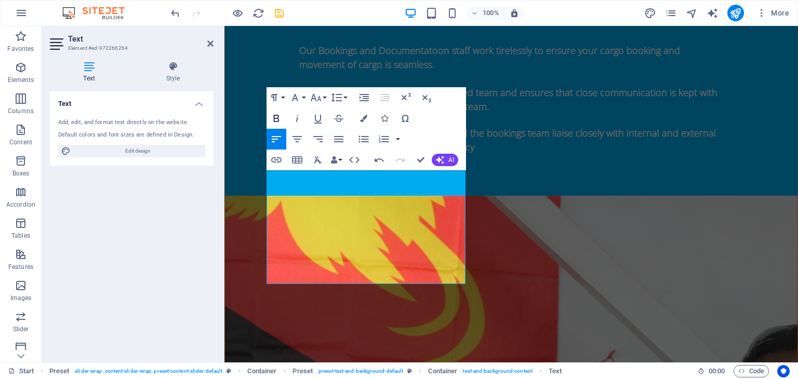
click at [274, 115] on icon "button" at bounding box center [276, 118] width 6 height 7
click at [318, 99] on icon "button" at bounding box center [316, 97] width 11 height 7
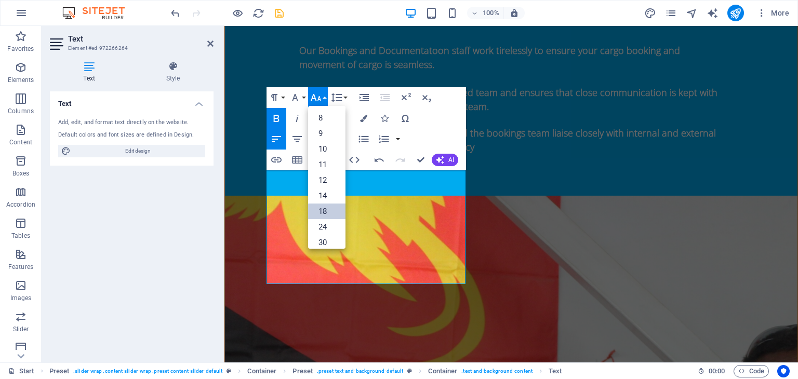
click at [318, 208] on link "18" at bounding box center [326, 212] width 37 height 16
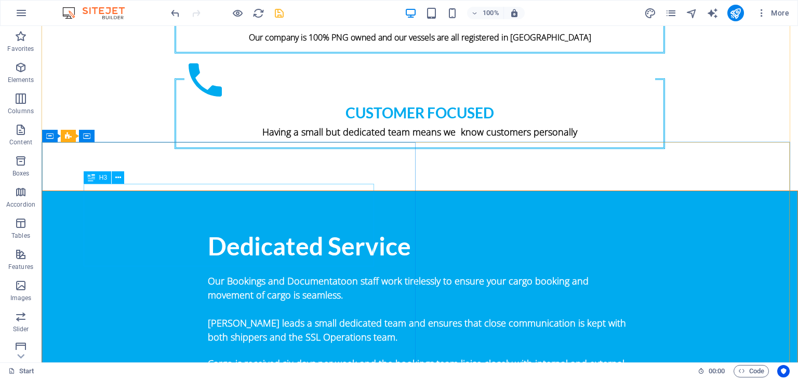
scroll to position [934, 0]
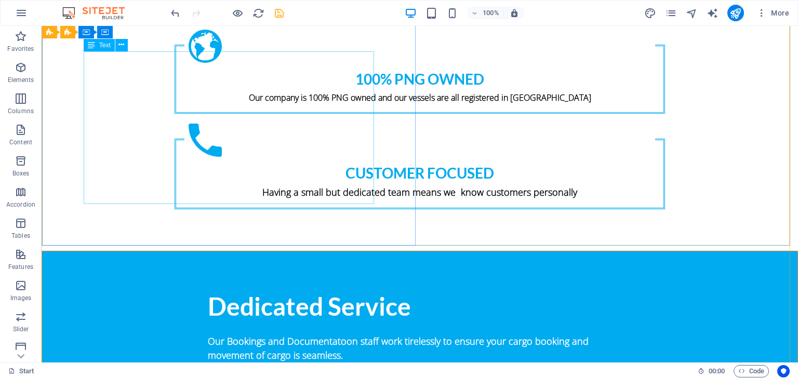
click at [208, 321] on div "Our Bookings and Documentatoon staff work tirelessly to ensure your cargo booki…" at bounding box center [420, 383] width 424 height 125
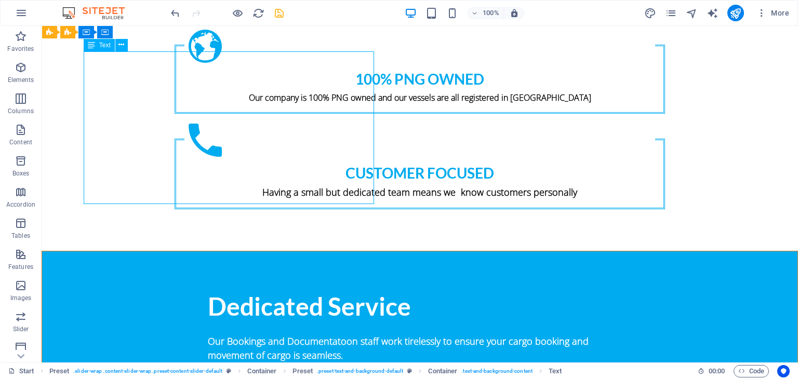
click at [208, 321] on div "Our Bookings and Documentatoon staff work tirelessly to ensure your cargo booki…" at bounding box center [420, 383] width 424 height 125
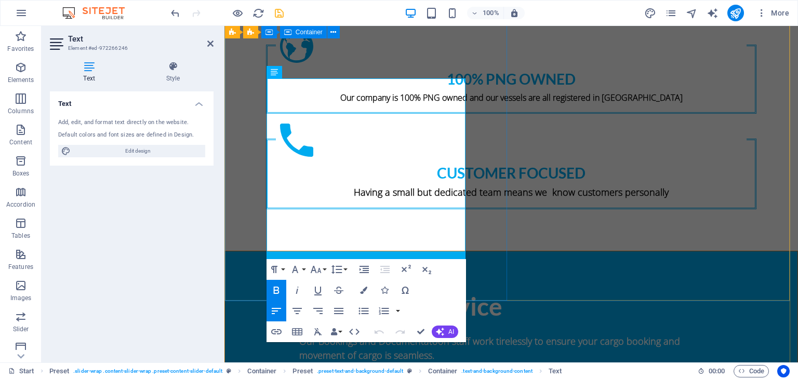
drag, startPoint x: 372, startPoint y: 254, endPoint x: 241, endPoint y: 104, distance: 199.1
click at [241, 251] on div "Dedicated Service Our Bookings and Documentatoon staff work tirelessly to ensur…" at bounding box center [511, 368] width 572 height 235
click at [313, 271] on icon "button" at bounding box center [316, 269] width 11 height 7
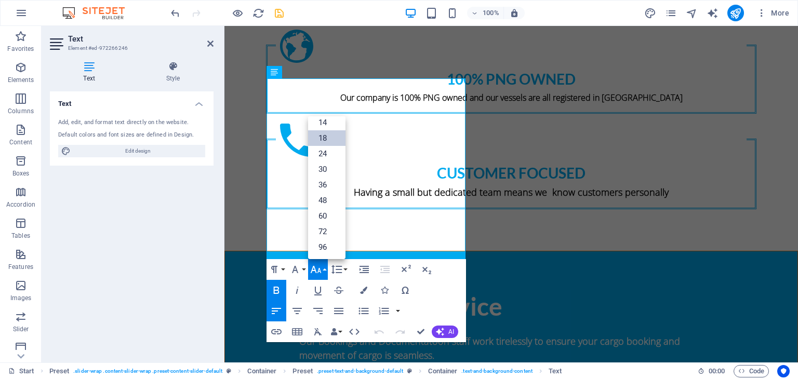
scroll to position [83, 0]
click at [324, 140] on link "18" at bounding box center [326, 139] width 37 height 16
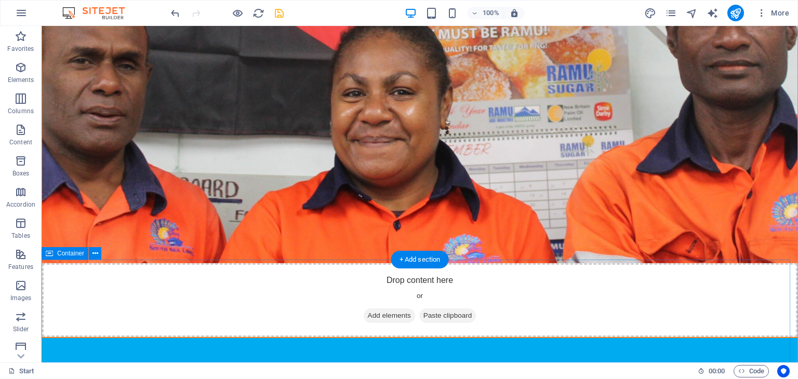
scroll to position [1426, 0]
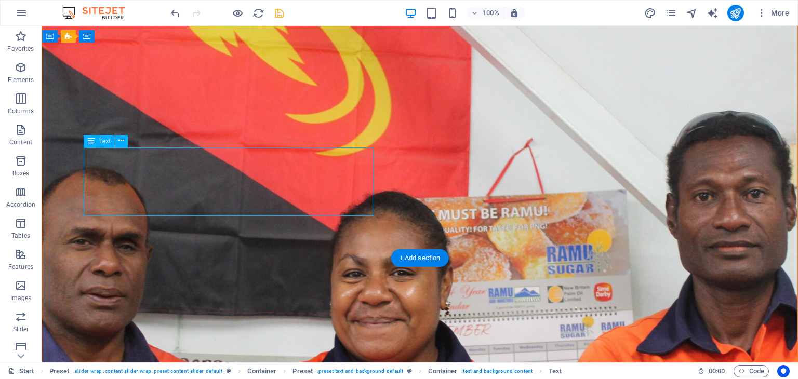
scroll to position [1482, 0]
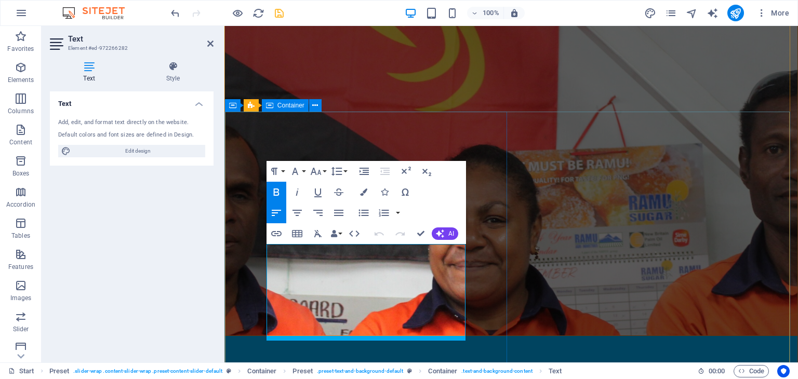
drag, startPoint x: 370, startPoint y: 332, endPoint x: 239, endPoint y: 249, distance: 155.4
click at [272, 190] on icon "button" at bounding box center [276, 192] width 12 height 12
click at [321, 174] on icon "button" at bounding box center [316, 171] width 12 height 12
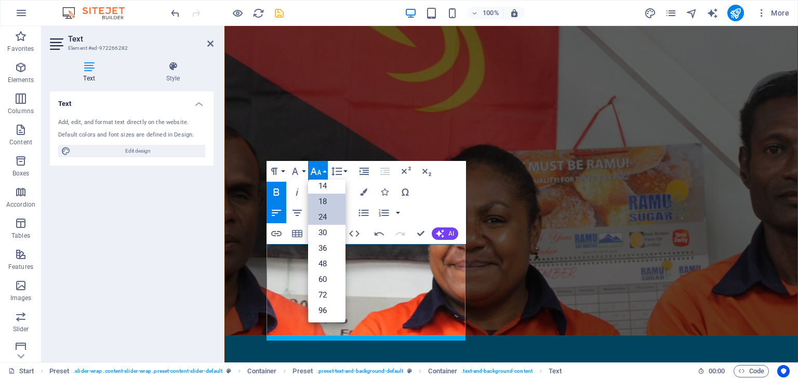
scroll to position [83, 0]
click at [326, 199] on link "18" at bounding box center [326, 202] width 37 height 16
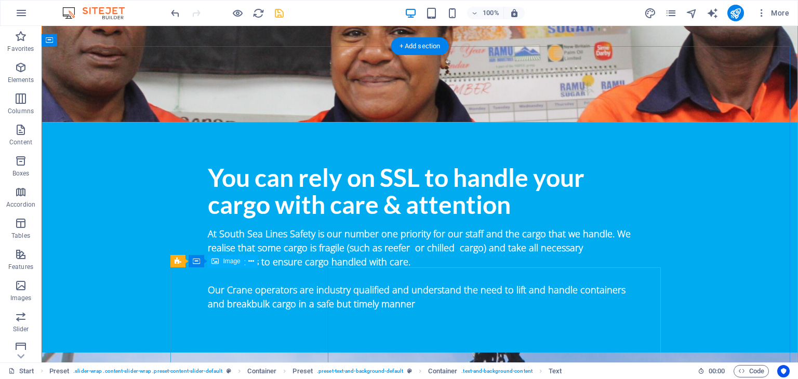
scroll to position [1641, 0]
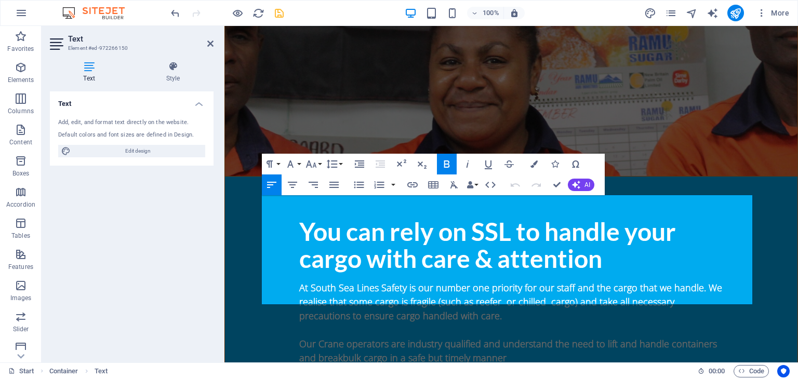
scroll to position [1766, 0]
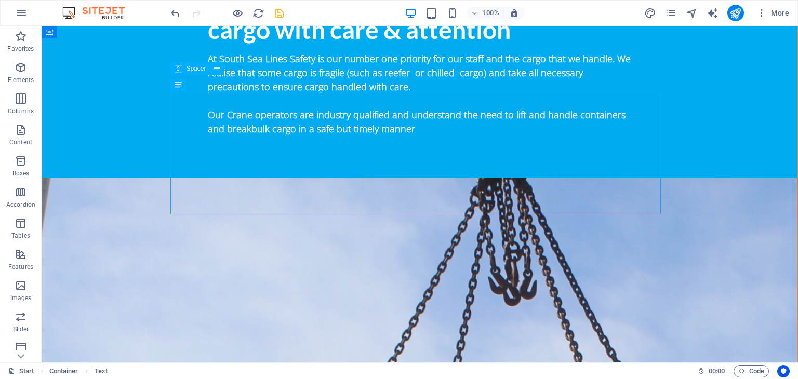
scroll to position [1689, 0]
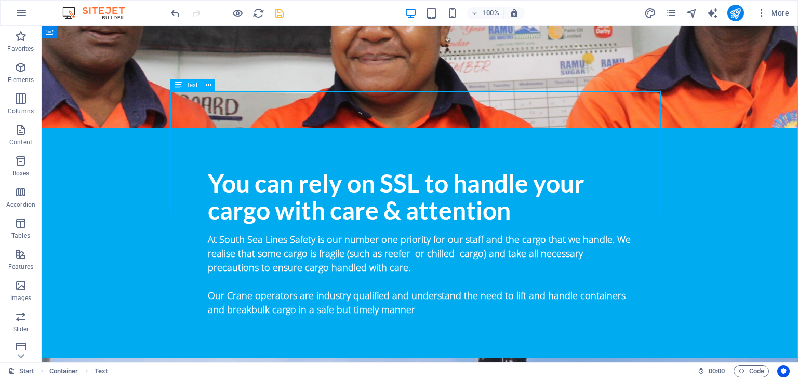
scroll to position [1870, 0]
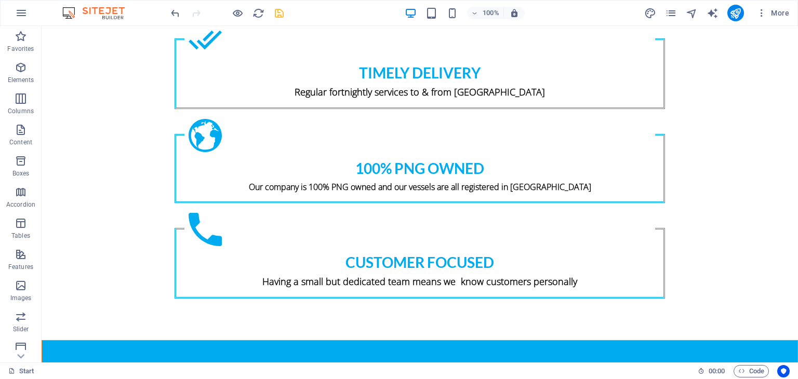
scroll to position [916, 0]
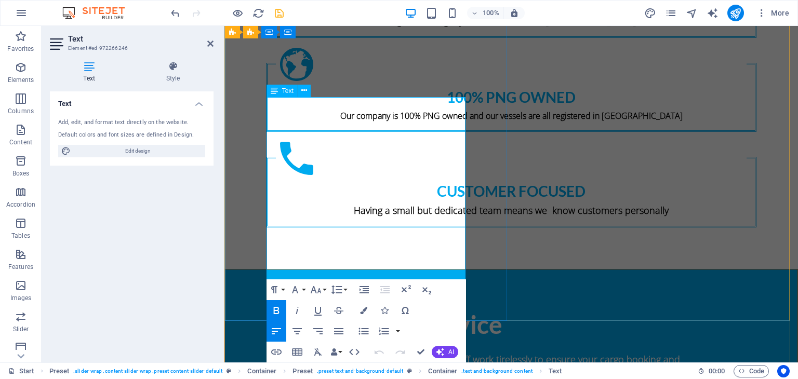
drag, startPoint x: 325, startPoint y: 277, endPoint x: 260, endPoint y: 116, distance: 173.4
click at [271, 311] on icon "button" at bounding box center [276, 310] width 12 height 12
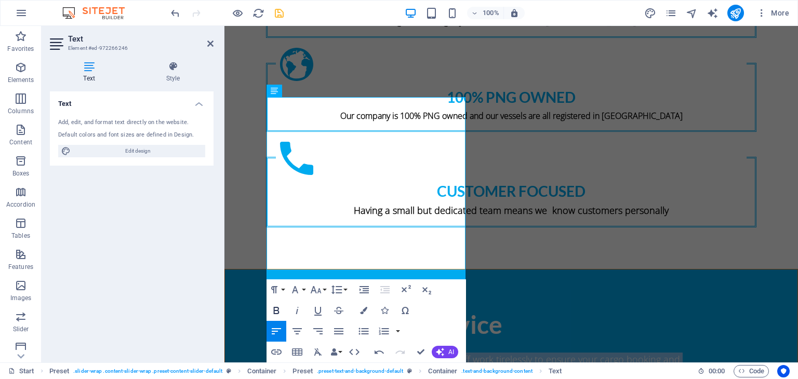
click at [271, 311] on icon "button" at bounding box center [276, 310] width 12 height 12
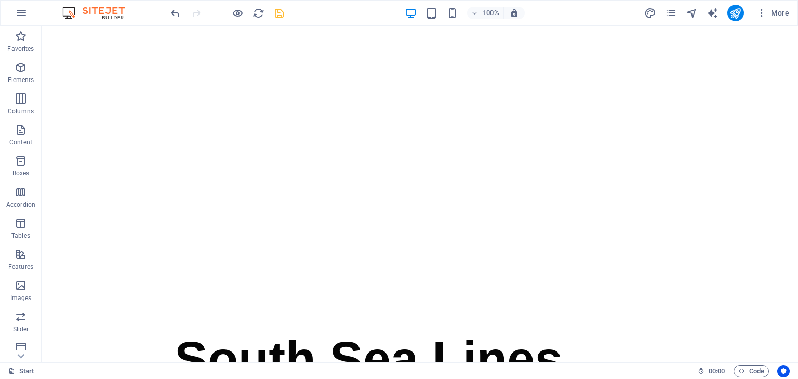
scroll to position [0, 0]
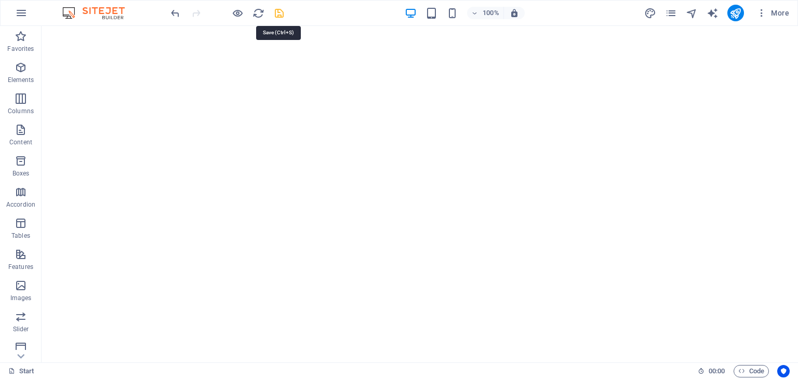
click at [280, 13] on icon "save" at bounding box center [279, 13] width 12 height 12
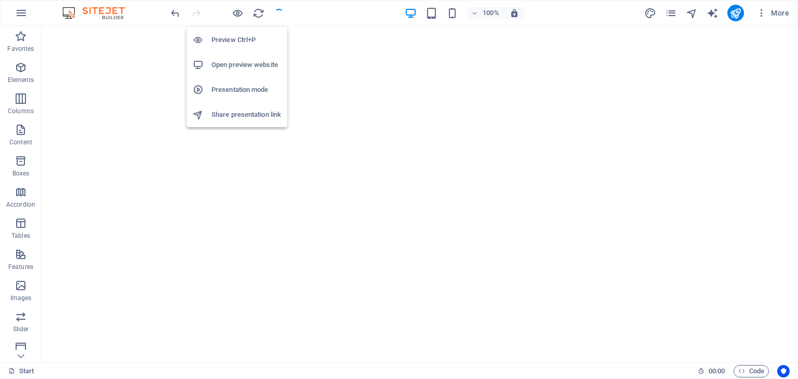
click at [241, 64] on h6 "Open preview website" at bounding box center [246, 65] width 70 height 12
click at [235, 10] on icon "button" at bounding box center [238, 13] width 12 height 12
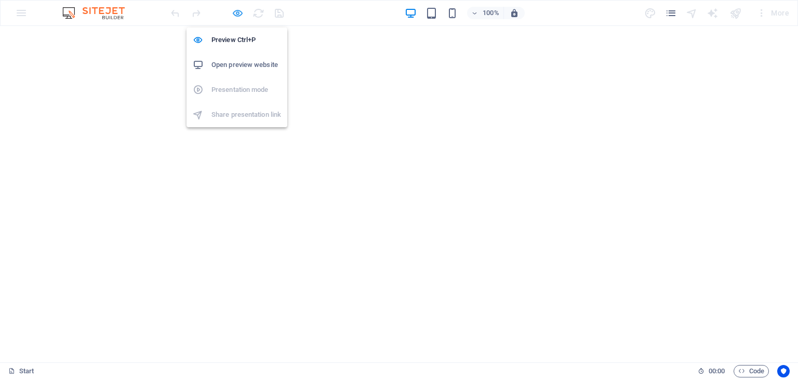
click at [237, 13] on icon "button" at bounding box center [238, 13] width 12 height 12
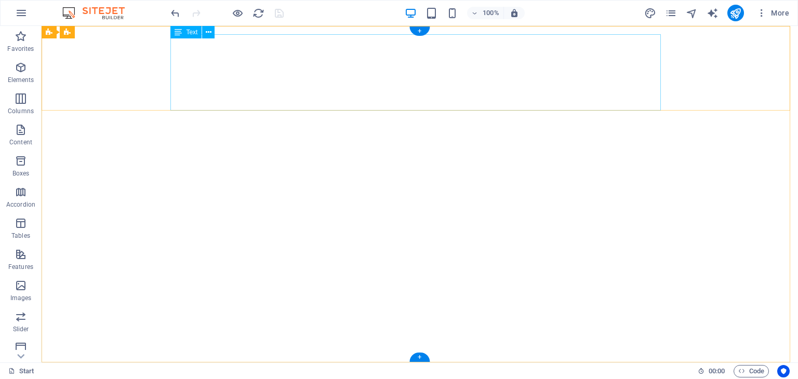
drag, startPoint x: 304, startPoint y: 34, endPoint x: 296, endPoint y: 38, distance: 9.5
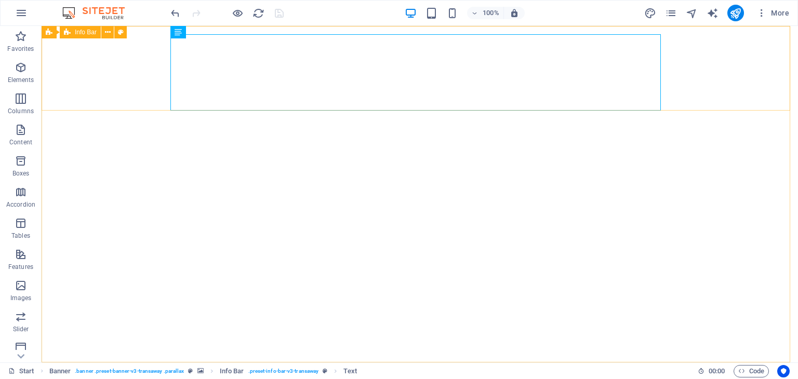
click at [87, 32] on span "Info Bar" at bounding box center [86, 32] width 22 height 6
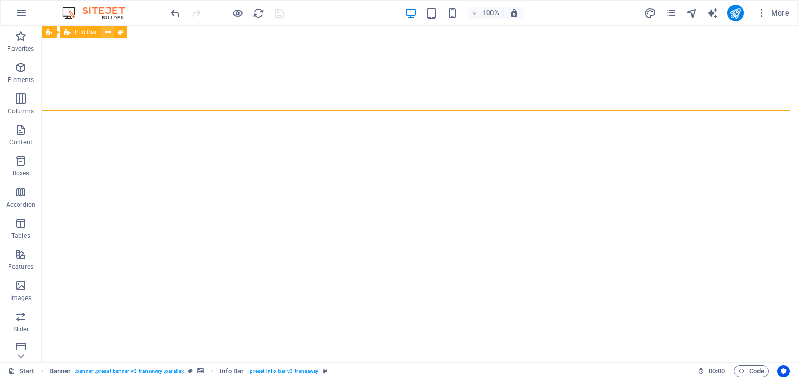
click at [108, 31] on icon at bounding box center [108, 32] width 6 height 11
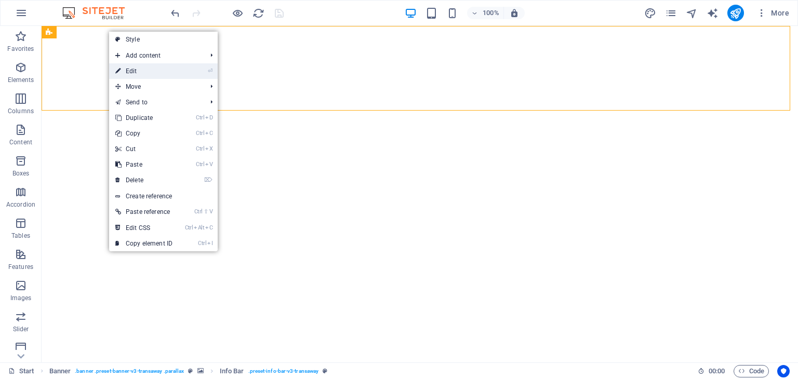
click at [125, 71] on link "⏎ Edit" at bounding box center [144, 71] width 70 height 16
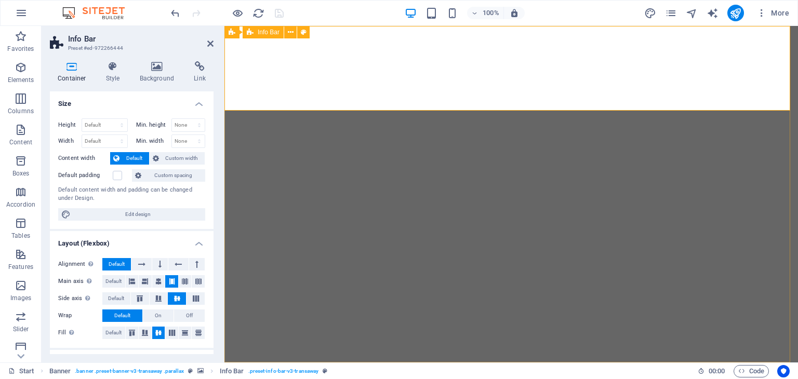
click at [208, 41] on icon at bounding box center [210, 43] width 6 height 8
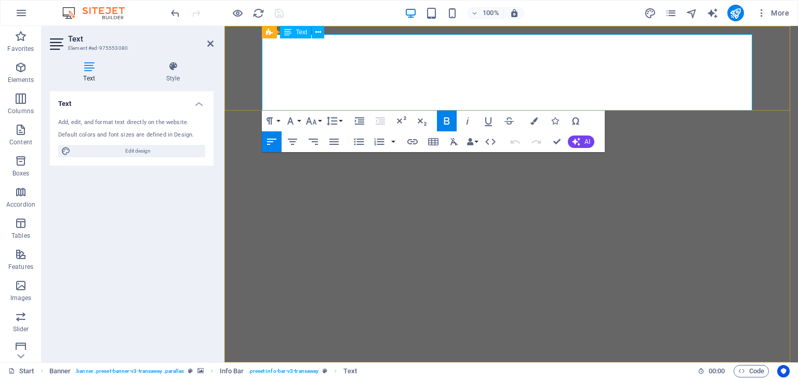
click at [316, 30] on icon at bounding box center [318, 32] width 6 height 11
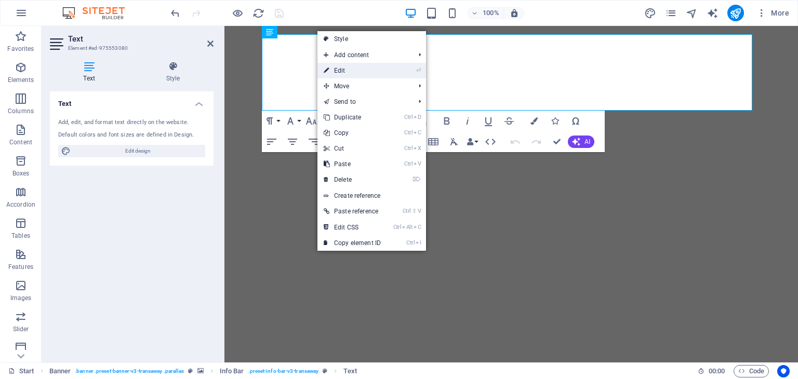
click at [341, 69] on link "⏎ Edit" at bounding box center [352, 71] width 70 height 16
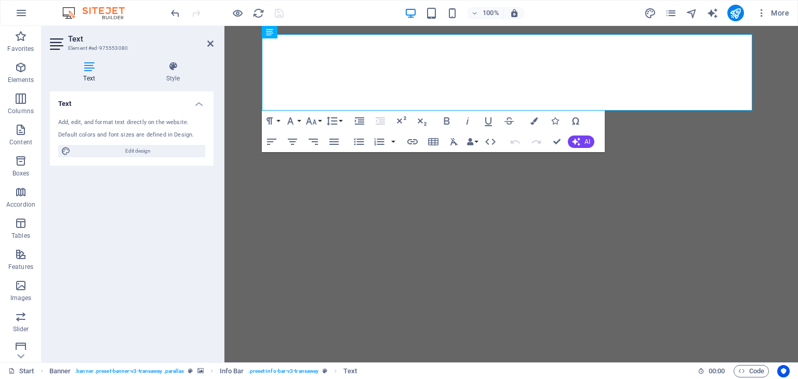
click at [92, 69] on icon at bounding box center [89, 66] width 78 height 10
click at [212, 44] on icon at bounding box center [210, 43] width 6 height 8
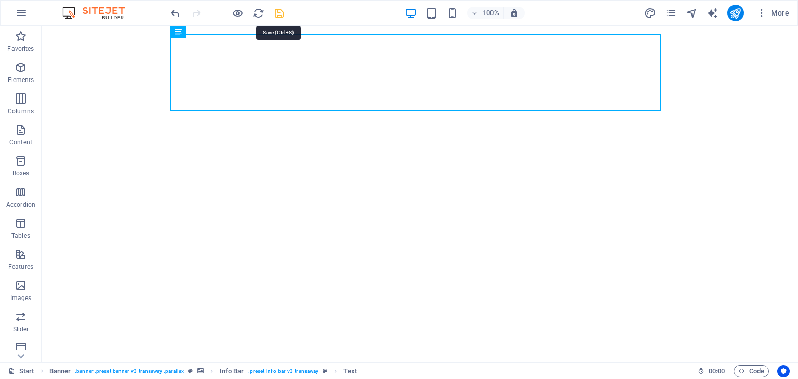
click at [281, 12] on icon "save" at bounding box center [279, 13] width 12 height 12
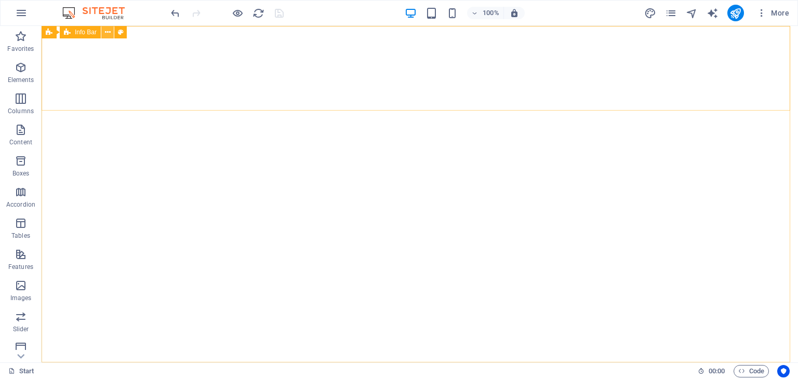
click at [105, 33] on icon at bounding box center [108, 32] width 6 height 11
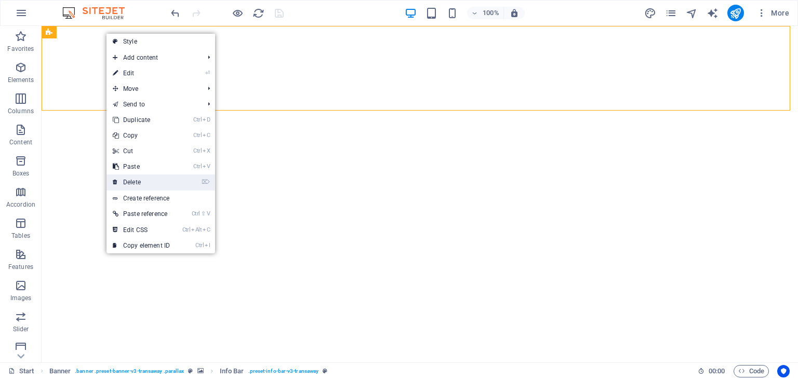
click at [141, 185] on link "⌦ Delete" at bounding box center [141, 183] width 70 height 16
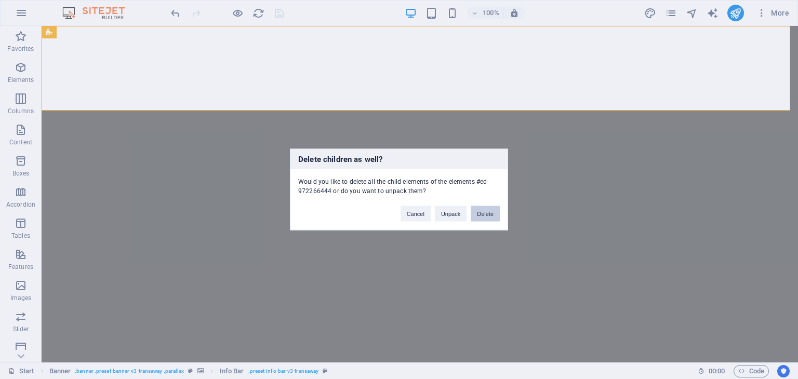
click at [482, 217] on button "Delete" at bounding box center [485, 214] width 29 height 16
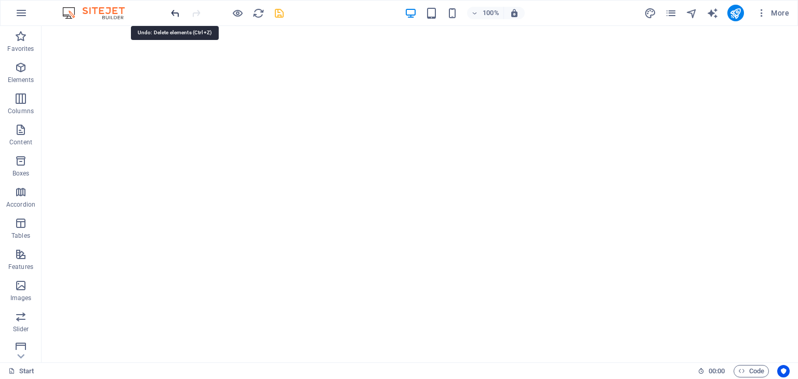
click at [173, 10] on icon "undo" at bounding box center [175, 13] width 12 height 12
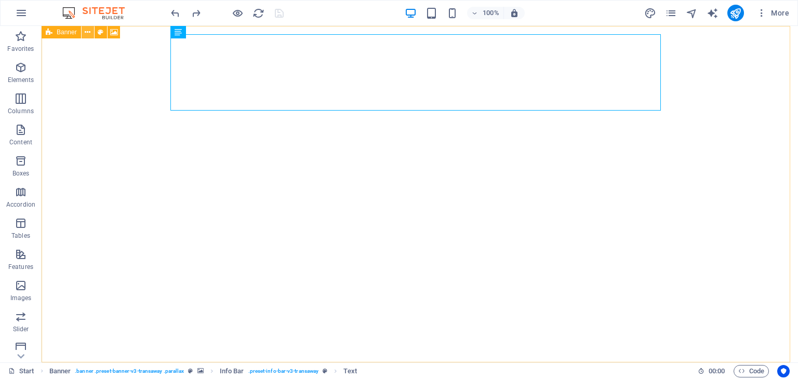
click at [87, 30] on icon at bounding box center [88, 32] width 6 height 11
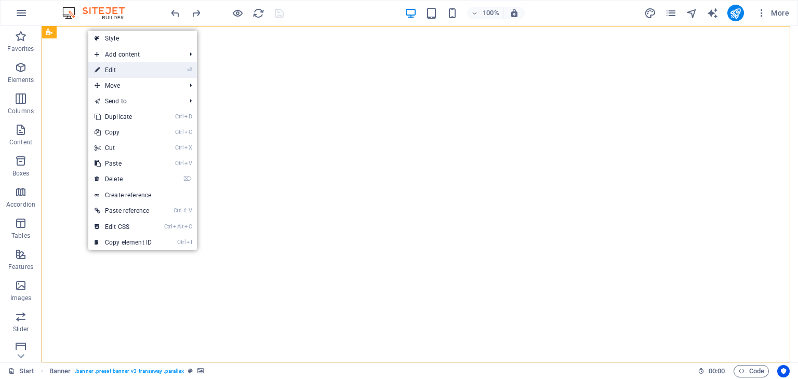
click at [126, 71] on link "⏎ Edit" at bounding box center [123, 70] width 70 height 16
select select "vh"
select select "header"
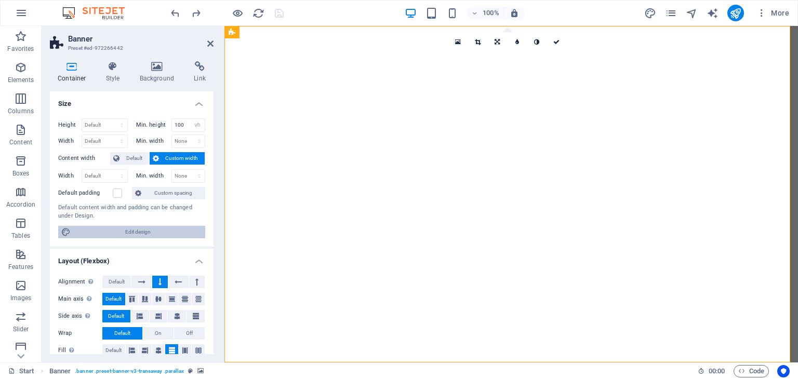
click at [98, 230] on span "Edit design" at bounding box center [138, 232] width 128 height 12
select select "rem"
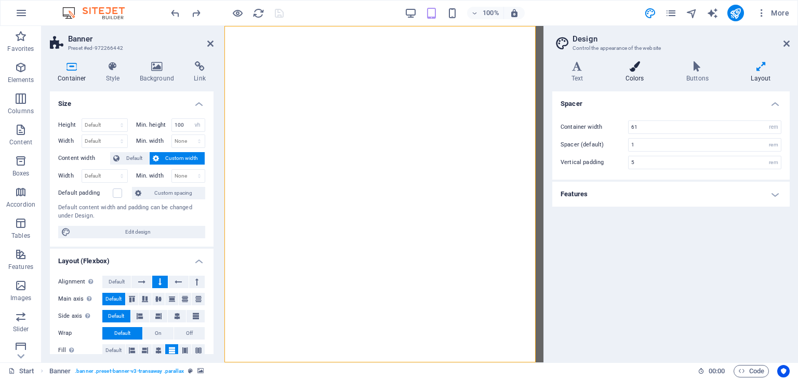
click at [632, 65] on icon at bounding box center [634, 66] width 57 height 10
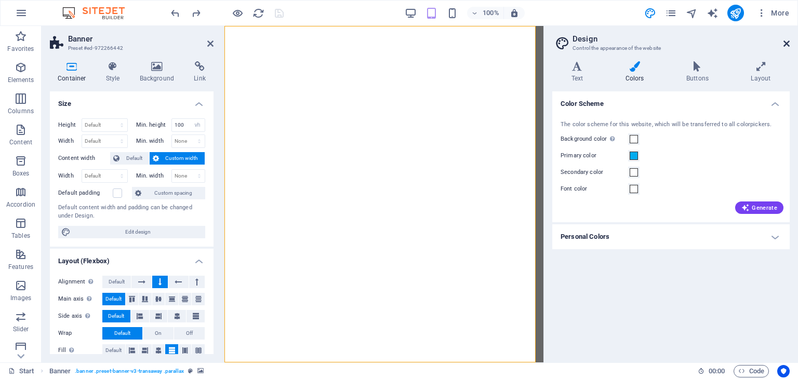
click at [788, 42] on icon at bounding box center [786, 43] width 6 height 8
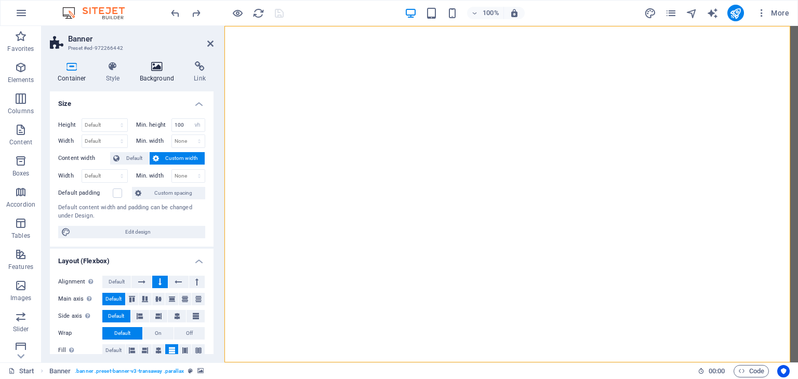
click at [155, 72] on h4 "Background" at bounding box center [159, 72] width 55 height 22
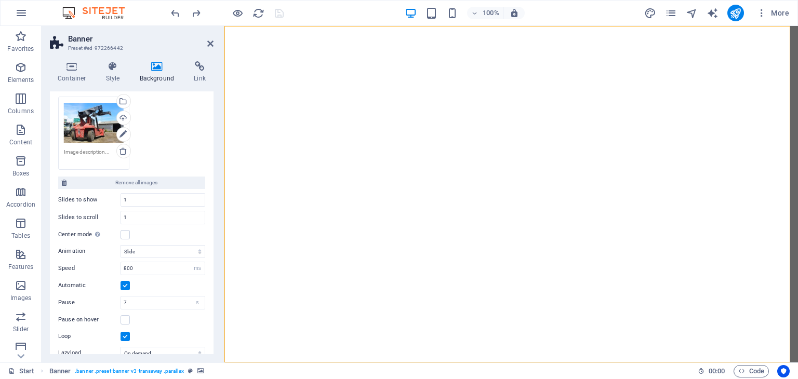
scroll to position [289, 0]
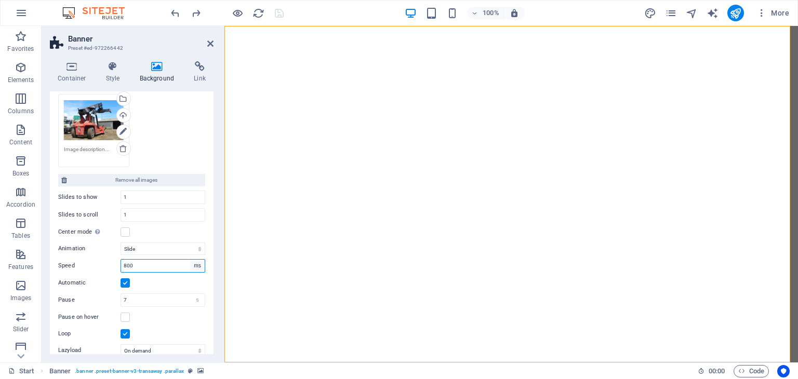
click at [198, 267] on select "s ms" at bounding box center [197, 266] width 15 height 12
drag, startPoint x: 160, startPoint y: 263, endPoint x: 109, endPoint y: 262, distance: 50.9
click at [109, 262] on div "Speed 800 s ms" at bounding box center [131, 266] width 147 height 14
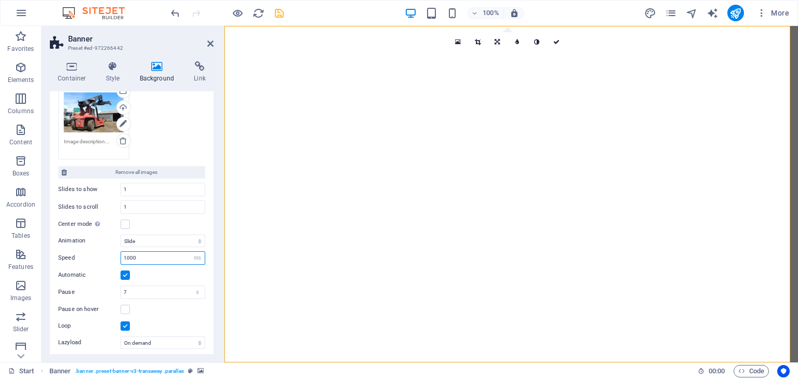
scroll to position [298, 0]
type input "1000"
click at [199, 239] on select "Slide Fade" at bounding box center [163, 240] width 85 height 12
select select "fade"
click at [121, 234] on select "Slide Fade" at bounding box center [163, 240] width 85 height 12
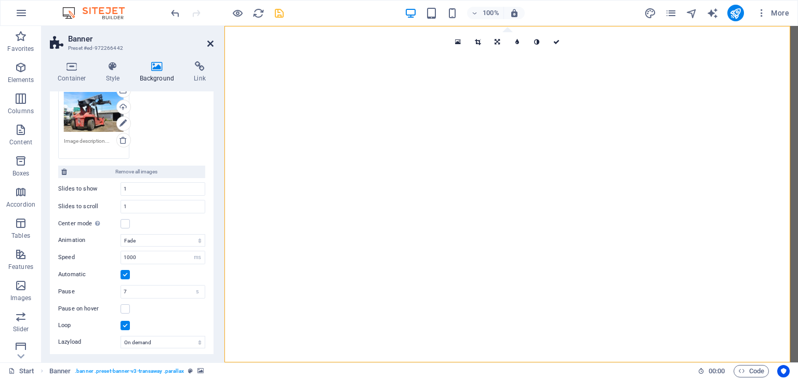
click at [210, 43] on icon at bounding box center [210, 43] width 6 height 8
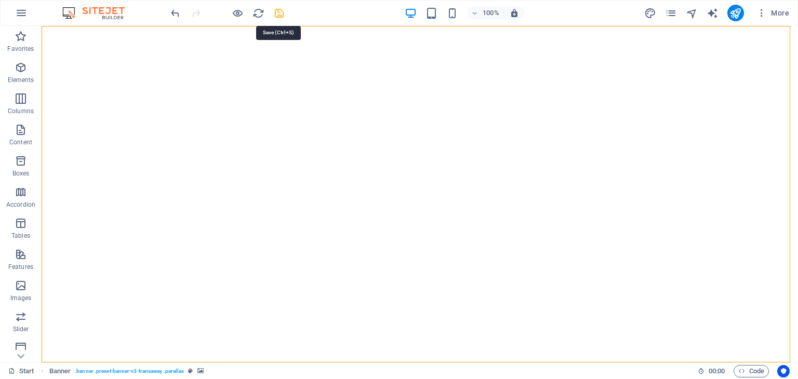
click at [280, 10] on icon "save" at bounding box center [279, 13] width 12 height 12
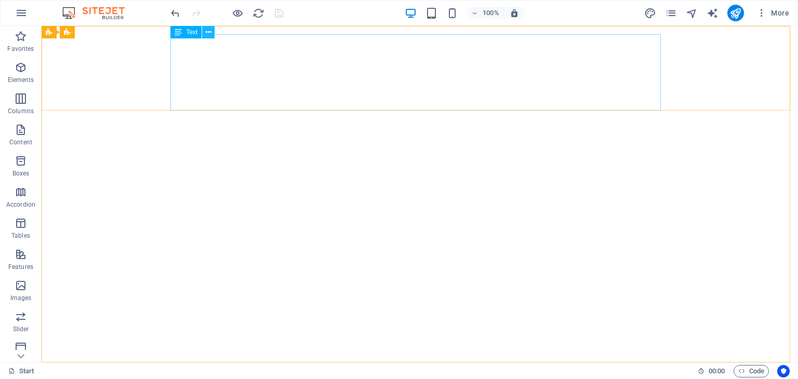
click at [210, 31] on icon at bounding box center [209, 32] width 6 height 11
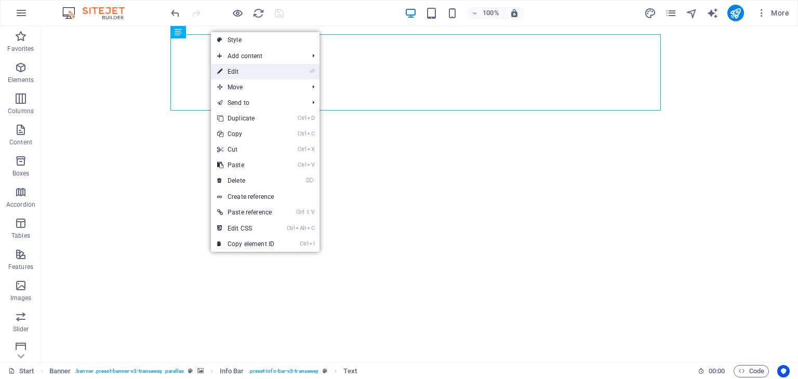
click at [249, 73] on link "⏎ Edit" at bounding box center [246, 72] width 70 height 16
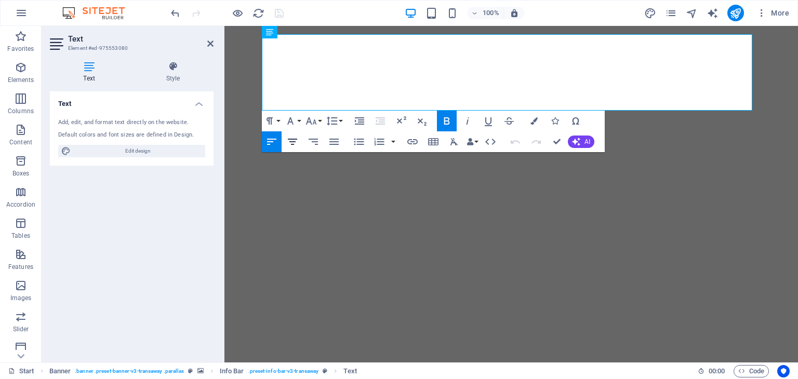
click at [296, 141] on icon "button" at bounding box center [292, 142] width 12 height 12
click at [309, 142] on icon "button" at bounding box center [313, 142] width 12 height 12
click at [328, 144] on icon "button" at bounding box center [334, 142] width 12 height 12
click at [318, 144] on icon "button" at bounding box center [313, 142] width 12 height 12
click at [274, 140] on icon "button" at bounding box center [271, 142] width 9 height 6
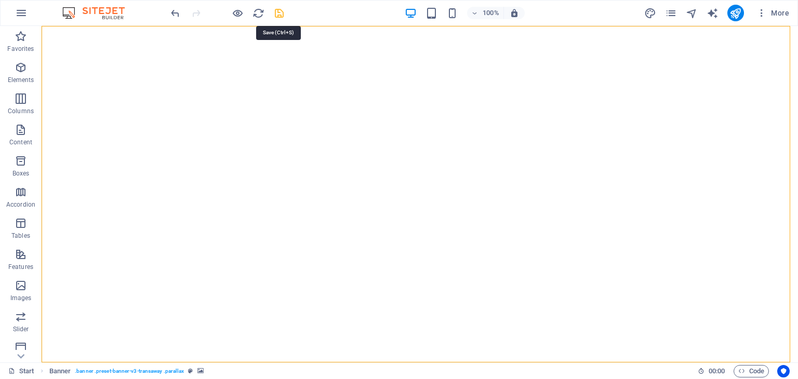
click at [277, 13] on icon "save" at bounding box center [279, 13] width 12 height 12
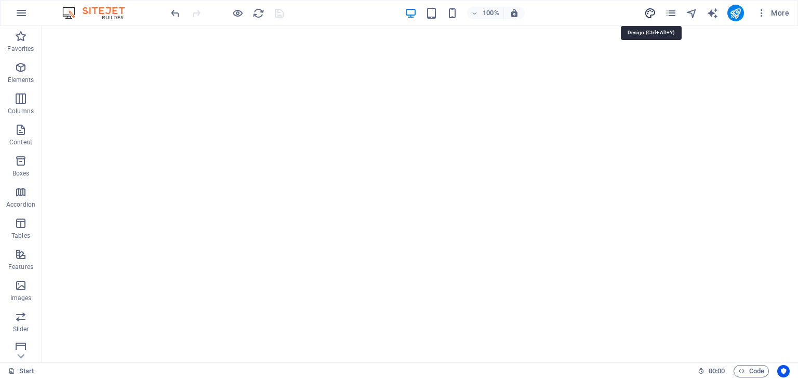
click at [654, 12] on icon "design" at bounding box center [650, 13] width 12 height 12
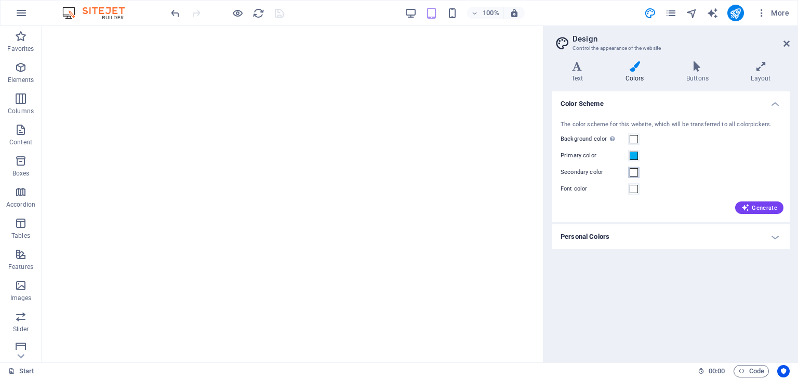
click at [634, 171] on span at bounding box center [634, 172] width 8 height 8
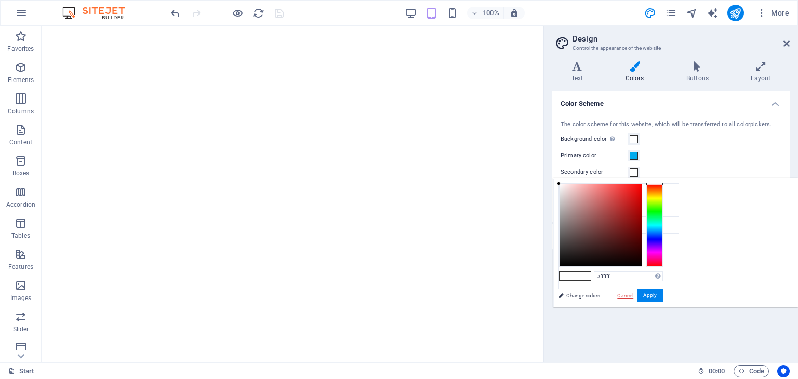
click at [634, 296] on link "Cancel" at bounding box center [625, 296] width 18 height 8
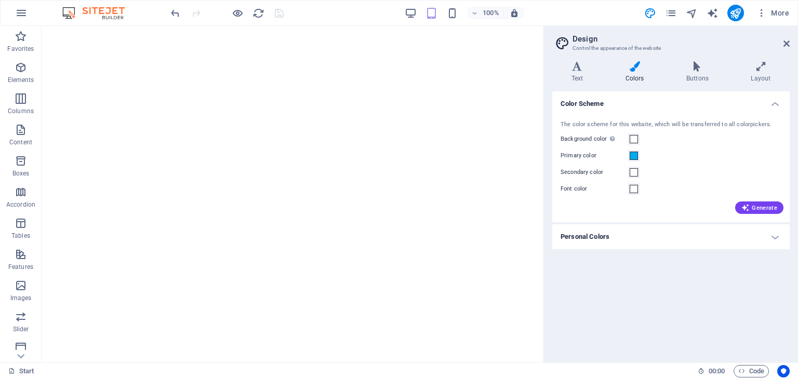
click at [644, 49] on h3 "Control the appearance of the website" at bounding box center [670, 48] width 196 height 9
click at [635, 139] on span at bounding box center [634, 139] width 8 height 8
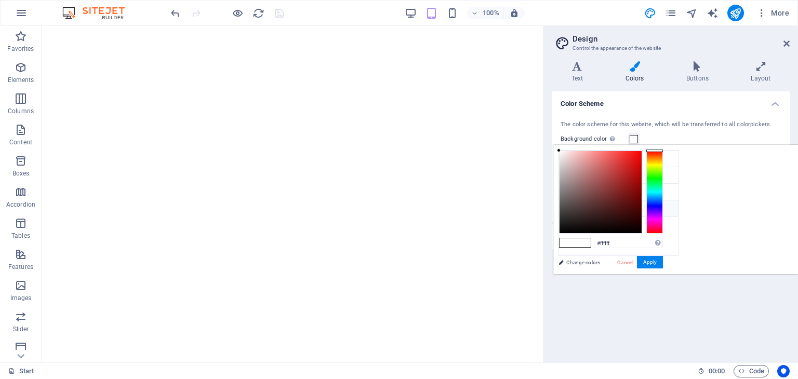
click at [569, 208] on icon at bounding box center [567, 208] width 7 height 7
click at [568, 206] on icon at bounding box center [567, 208] width 7 height 7
click at [642, 231] on div at bounding box center [601, 192] width 82 height 82
type input "#060505"
click at [568, 158] on icon at bounding box center [567, 158] width 7 height 7
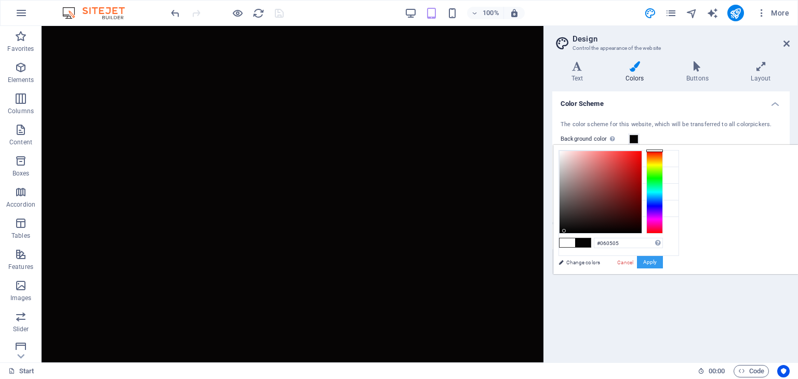
click at [663, 265] on button "Apply" at bounding box center [650, 262] width 26 height 12
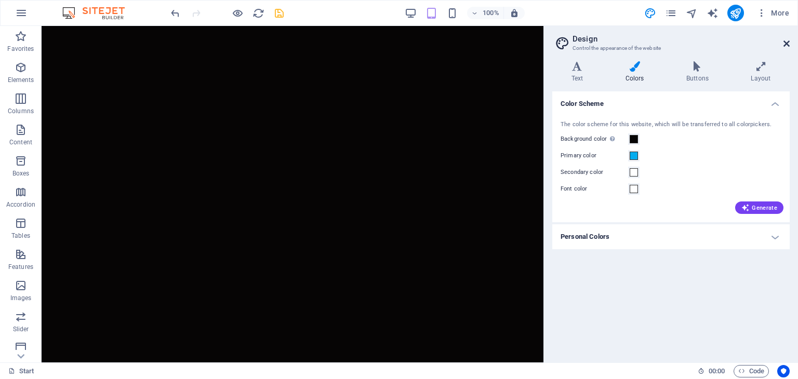
click at [788, 43] on icon at bounding box center [786, 43] width 6 height 8
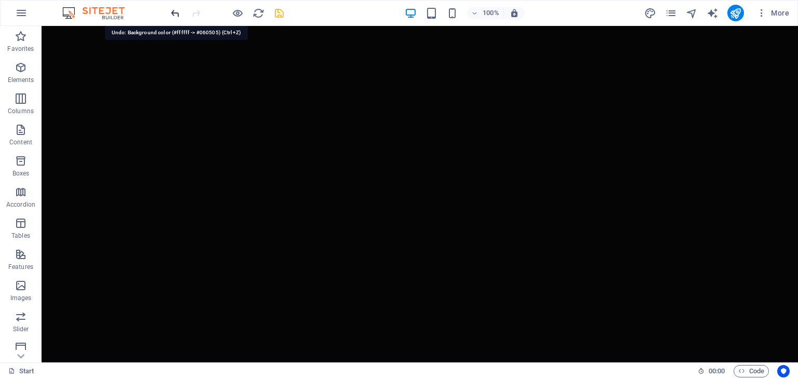
click at [171, 11] on icon "undo" at bounding box center [175, 13] width 12 height 12
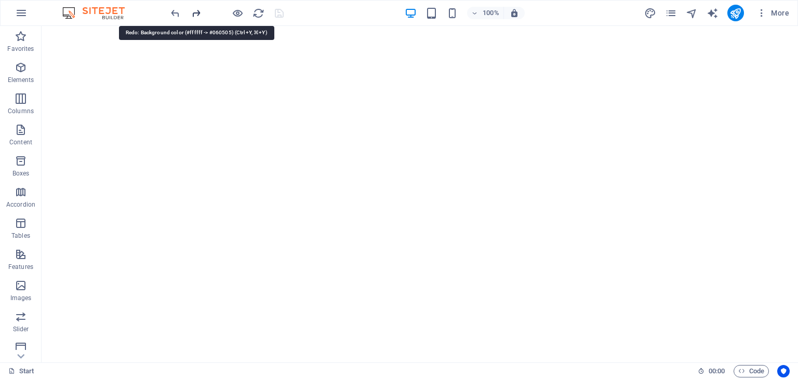
click at [198, 13] on icon "redo" at bounding box center [196, 13] width 12 height 12
click at [175, 15] on icon "undo" at bounding box center [175, 13] width 12 height 12
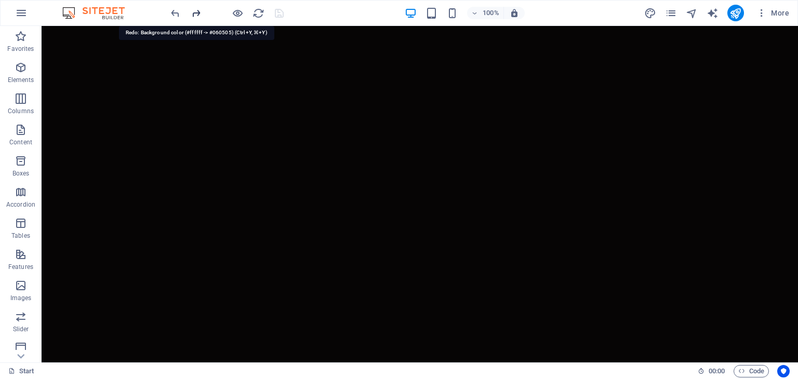
click at [194, 15] on icon "redo" at bounding box center [196, 13] width 12 height 12
click at [276, 12] on icon "save" at bounding box center [279, 13] width 12 height 12
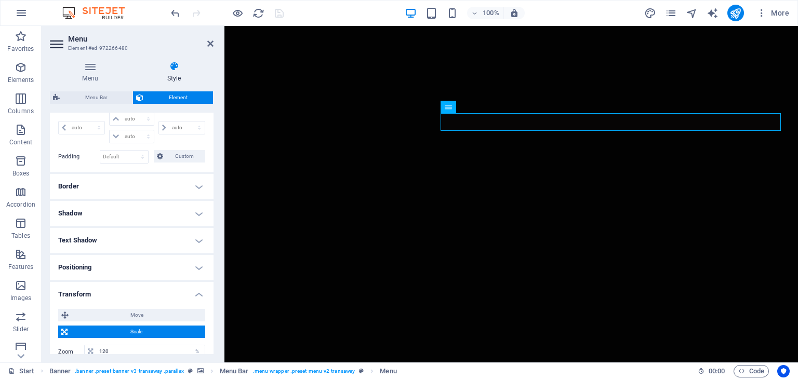
scroll to position [260, 0]
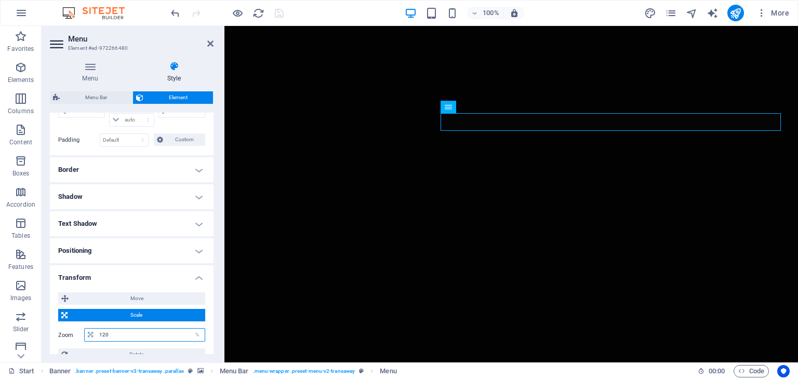
click at [168, 332] on input "120" at bounding box center [151, 335] width 108 height 12
type input "140"
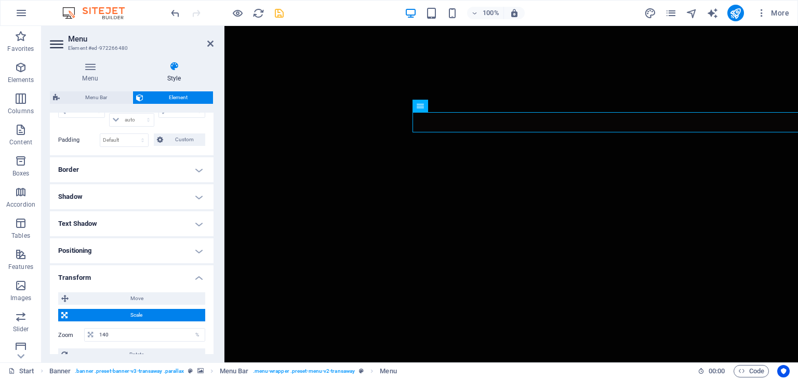
click at [277, 12] on icon "save" at bounding box center [279, 13] width 12 height 12
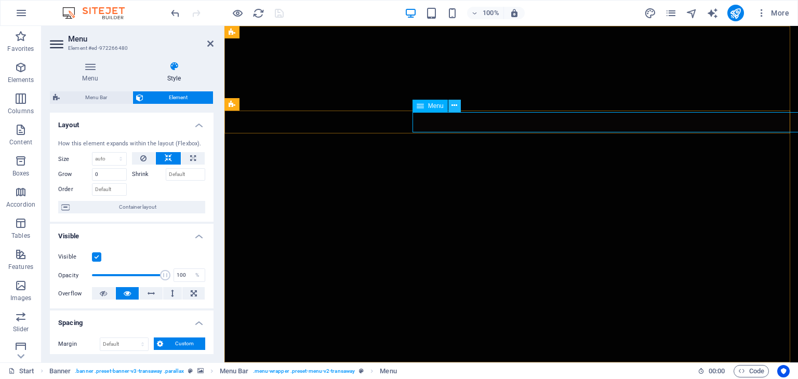
click at [453, 103] on icon at bounding box center [454, 105] width 6 height 11
click at [458, 105] on button at bounding box center [454, 106] width 12 height 12
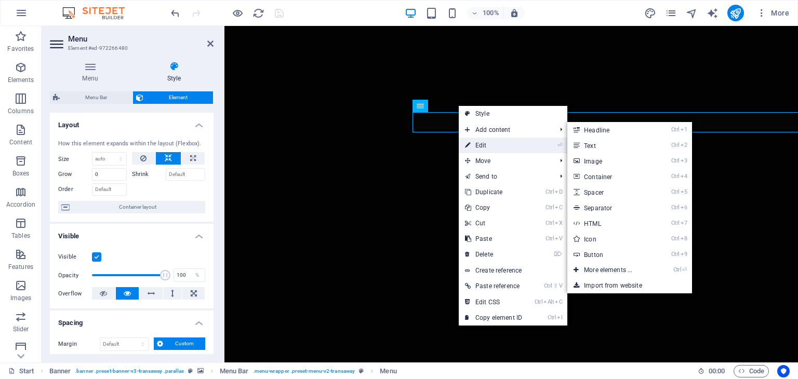
click at [476, 140] on link "⏎ Edit" at bounding box center [494, 146] width 70 height 16
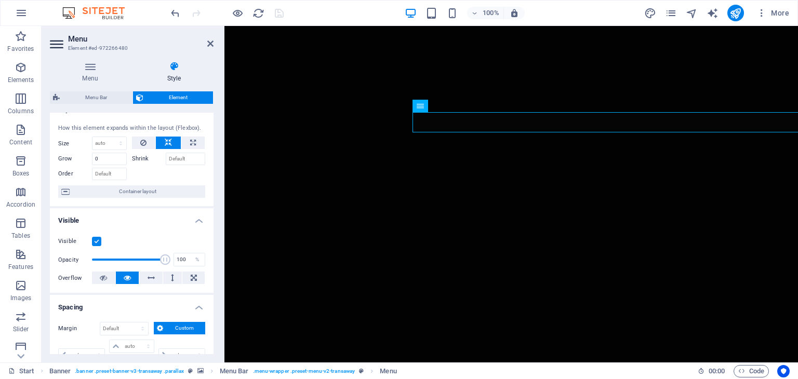
scroll to position [0, 0]
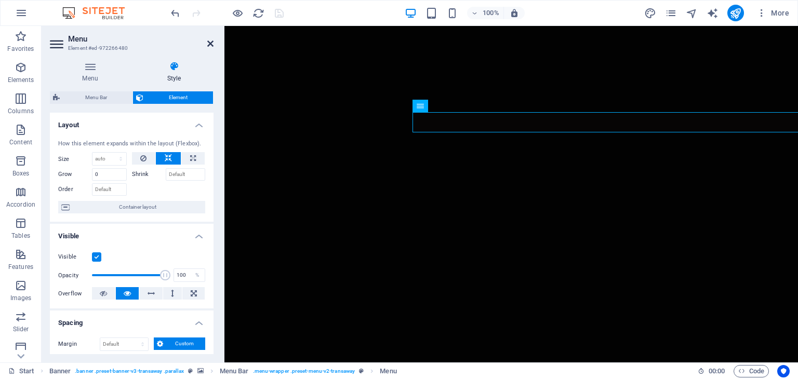
click at [209, 41] on icon at bounding box center [210, 43] width 6 height 8
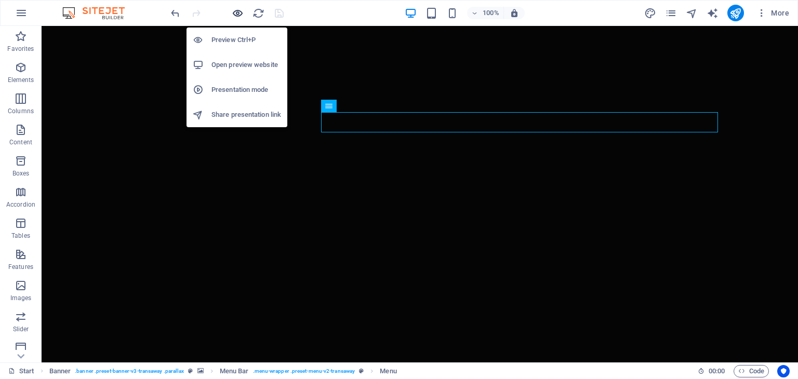
click at [232, 14] on icon "button" at bounding box center [238, 13] width 12 height 12
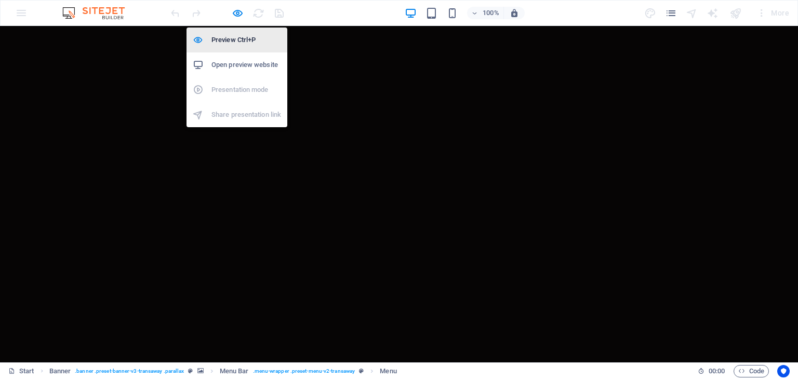
click at [243, 41] on h6 "Preview Ctrl+P" at bounding box center [246, 40] width 70 height 12
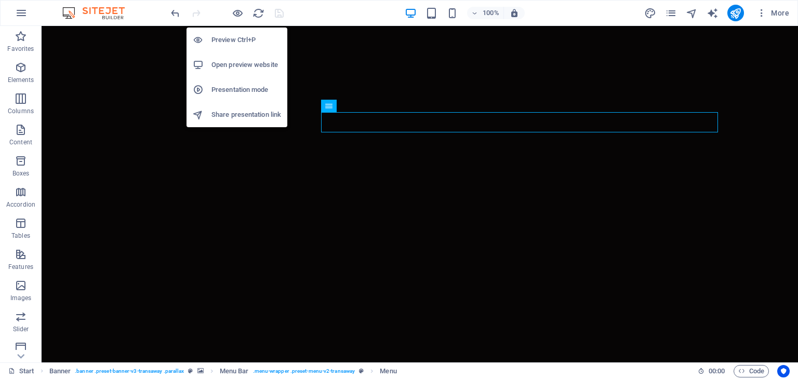
click at [245, 65] on h6 "Open preview website" at bounding box center [246, 65] width 70 height 12
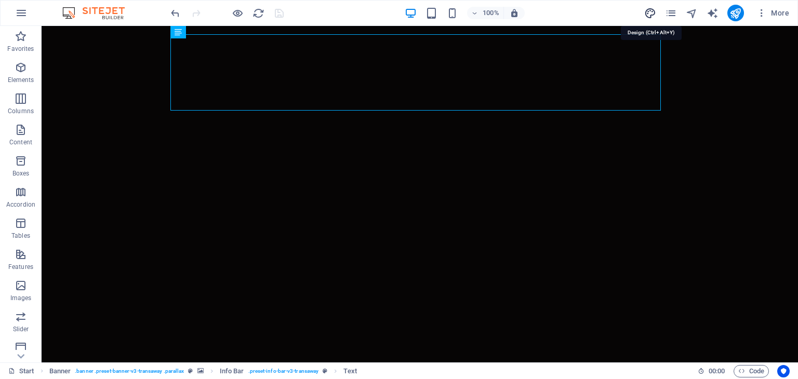
click at [654, 10] on icon "design" at bounding box center [650, 13] width 12 height 12
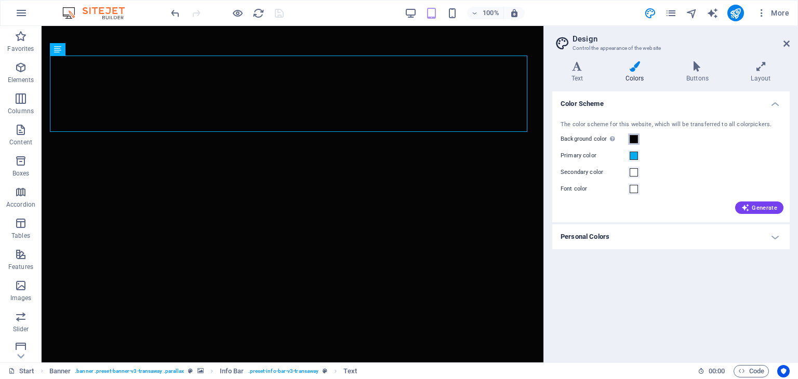
click at [637, 142] on span at bounding box center [634, 139] width 8 height 8
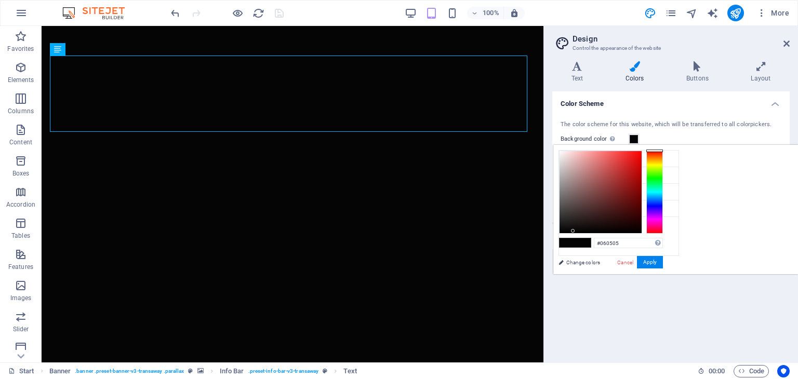
type input "#fefafa"
click at [642, 151] on div at bounding box center [601, 192] width 82 height 82
click at [663, 263] on button "Apply" at bounding box center [650, 262] width 26 height 12
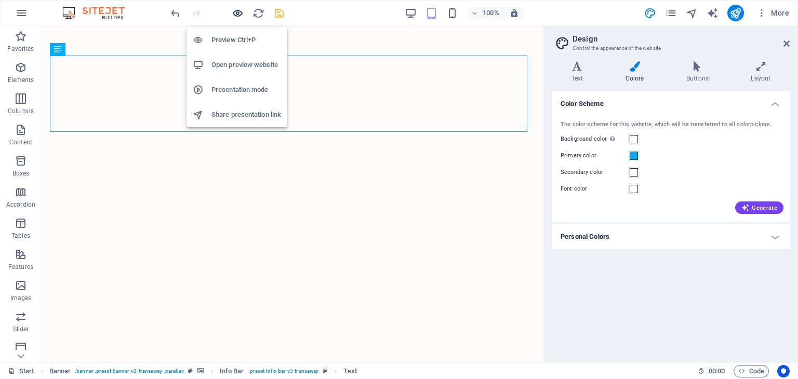
click at [240, 12] on icon "button" at bounding box center [238, 13] width 12 height 12
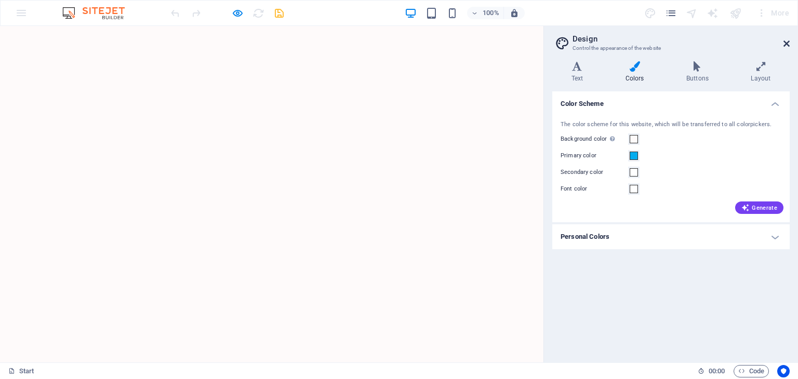
click at [787, 43] on icon at bounding box center [786, 43] width 6 height 8
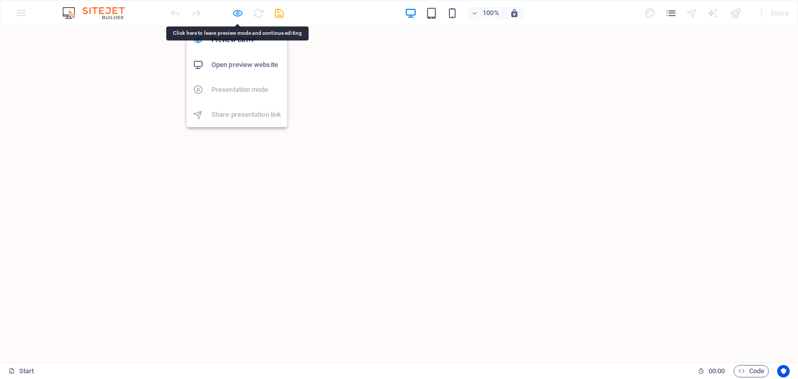
click at [238, 12] on icon "button" at bounding box center [238, 13] width 12 height 12
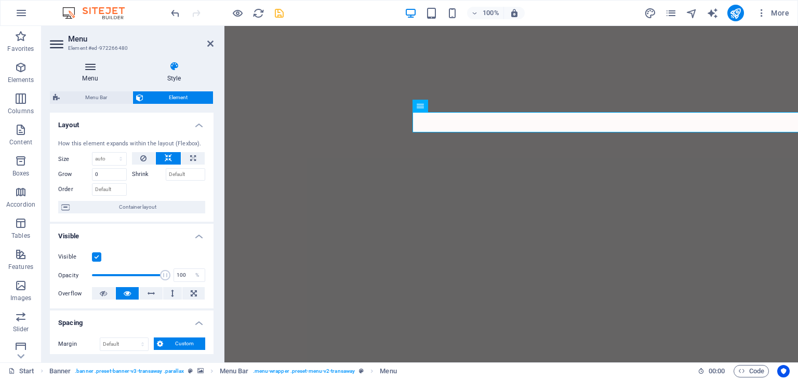
click at [81, 65] on icon at bounding box center [90, 66] width 81 height 10
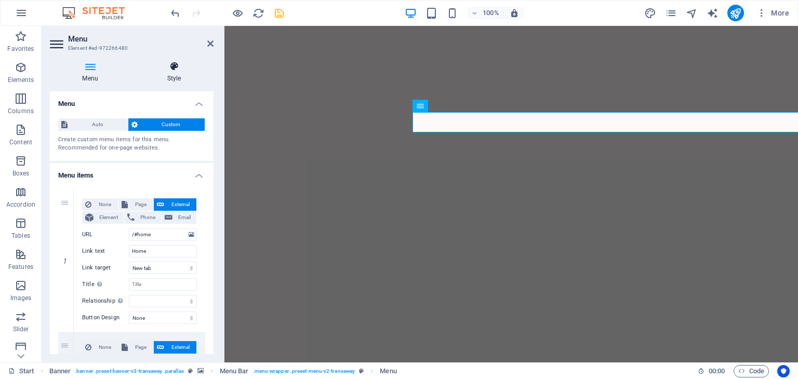
click at [168, 67] on icon at bounding box center [174, 66] width 79 height 10
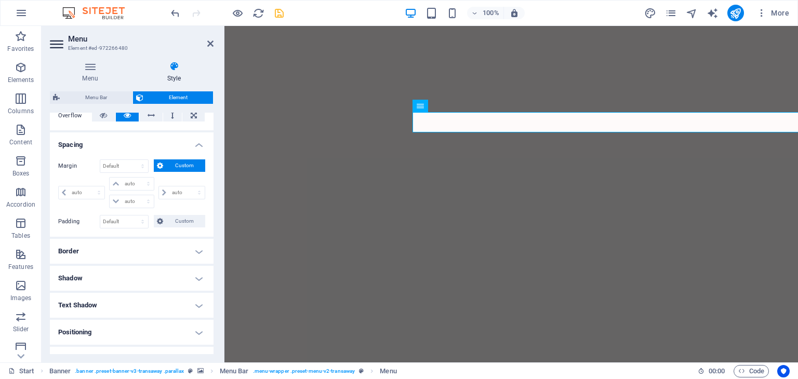
scroll to position [181, 0]
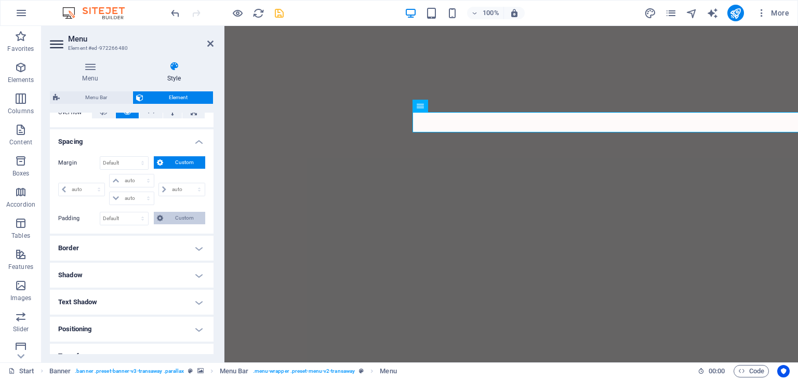
click at [182, 220] on span "Custom" at bounding box center [184, 218] width 36 height 12
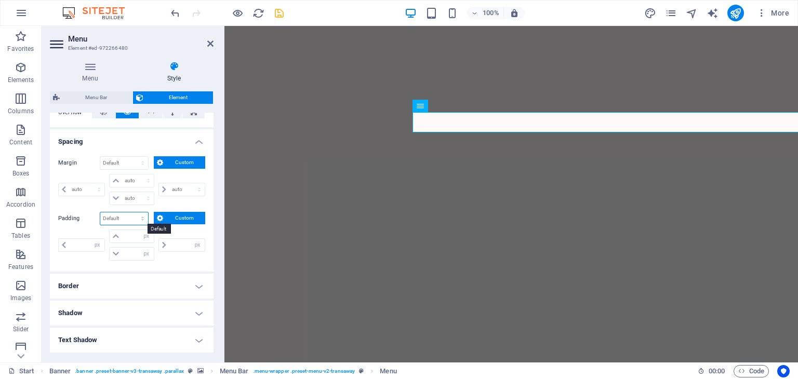
click at [124, 217] on select "Default px rem % vh vw Custom" at bounding box center [124, 218] width 48 height 12
click at [62, 217] on label "Padding" at bounding box center [79, 218] width 42 height 12
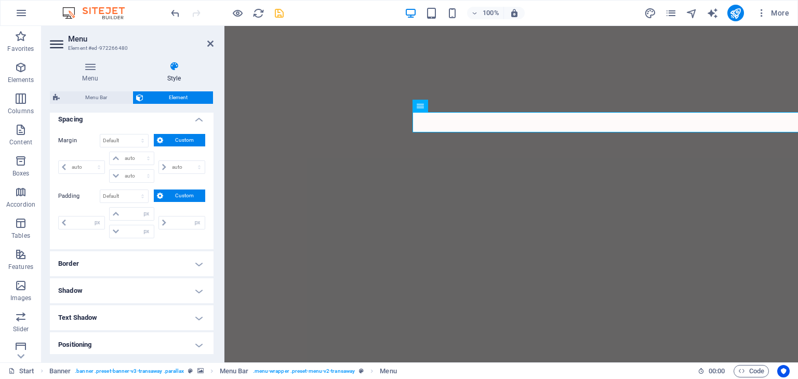
scroll to position [233, 0]
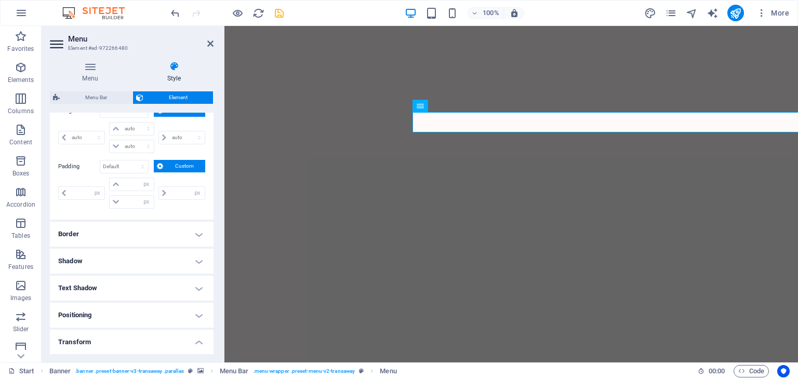
click at [130, 235] on h4 "Border" at bounding box center [132, 234] width 164 height 25
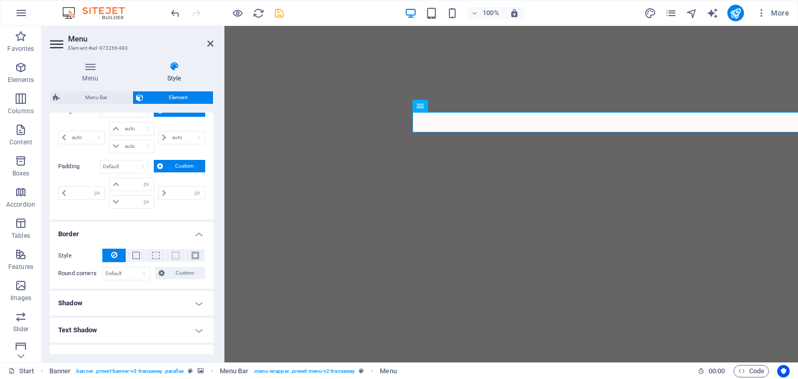
click at [130, 235] on h4 "Border" at bounding box center [132, 231] width 164 height 19
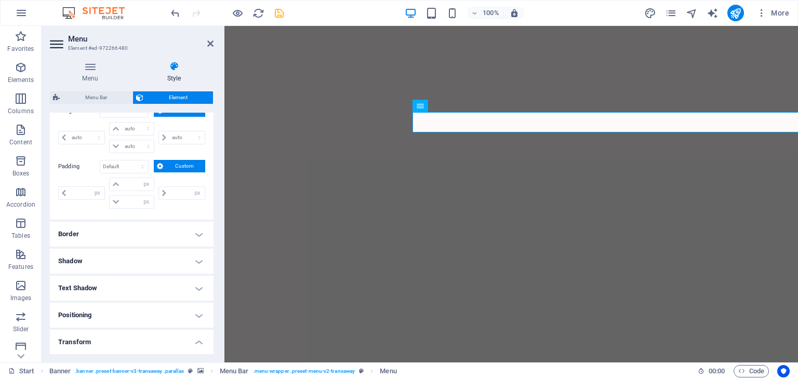
click at [125, 265] on h4 "Shadow" at bounding box center [132, 261] width 164 height 25
click at [123, 264] on h4 "Shadow" at bounding box center [132, 258] width 164 height 19
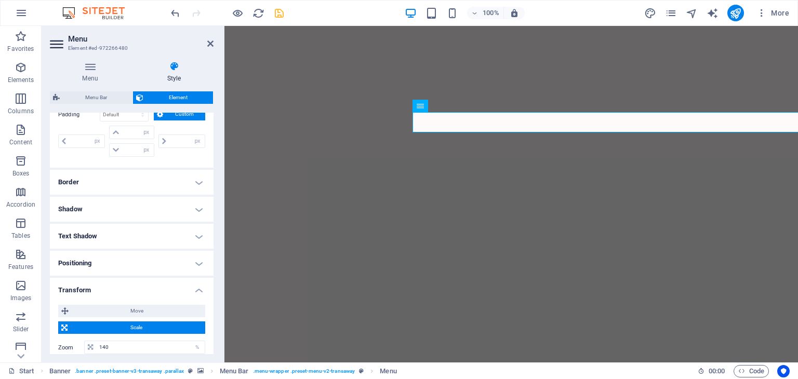
scroll to position [337, 0]
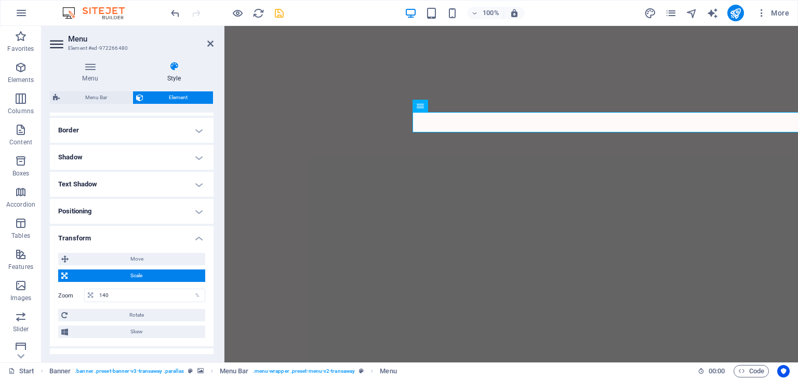
click at [129, 215] on h4 "Positioning" at bounding box center [132, 211] width 164 height 25
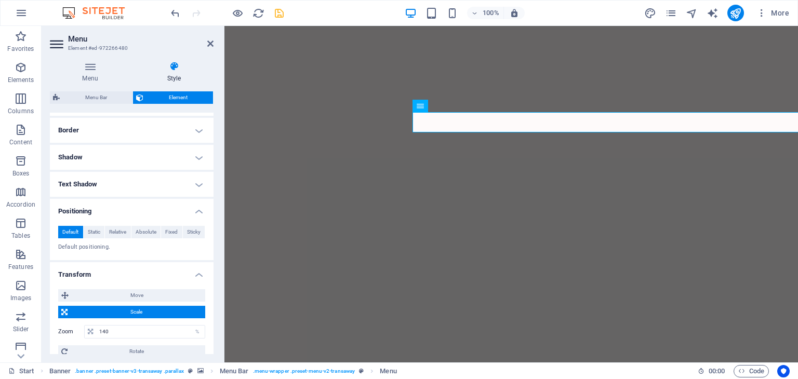
click at [129, 215] on h4 "Positioning" at bounding box center [132, 208] width 164 height 19
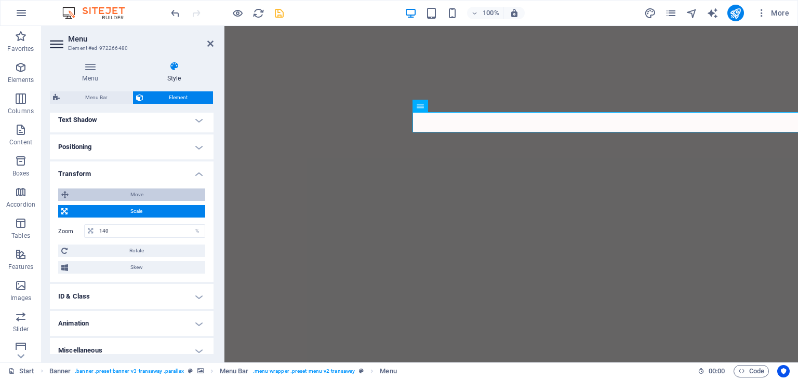
scroll to position [409, 0]
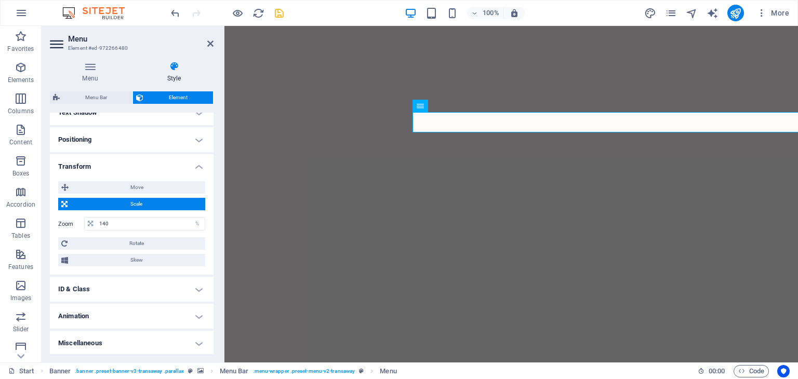
click at [111, 310] on h4 "Animation" at bounding box center [132, 316] width 164 height 25
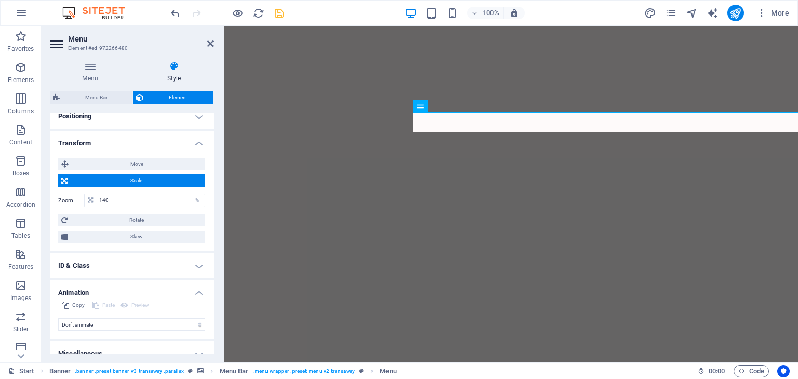
scroll to position [443, 0]
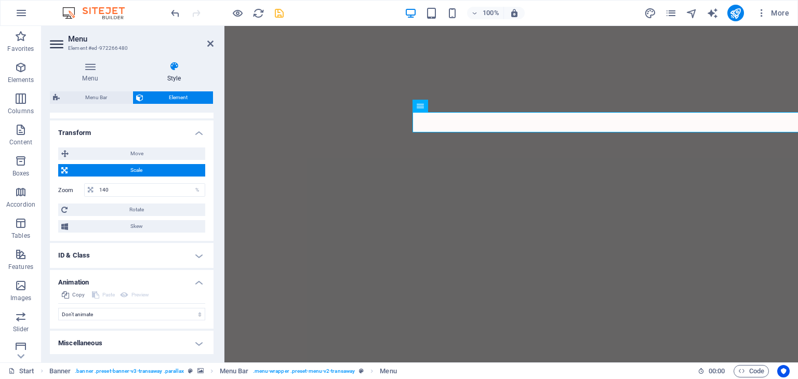
click at [104, 342] on h4 "Miscellaneous" at bounding box center [132, 343] width 164 height 25
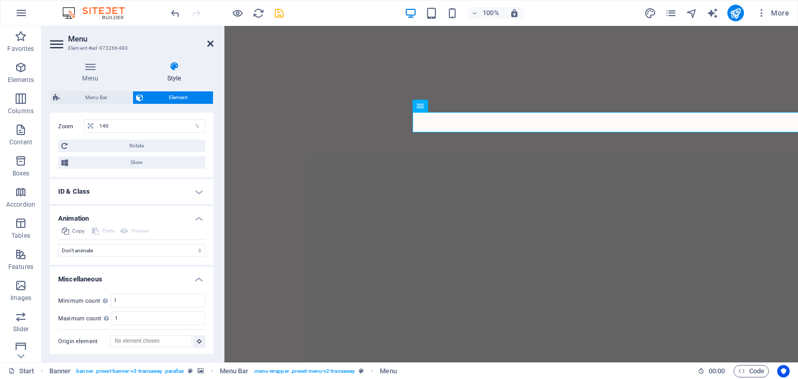
click at [208, 41] on icon at bounding box center [210, 43] width 6 height 8
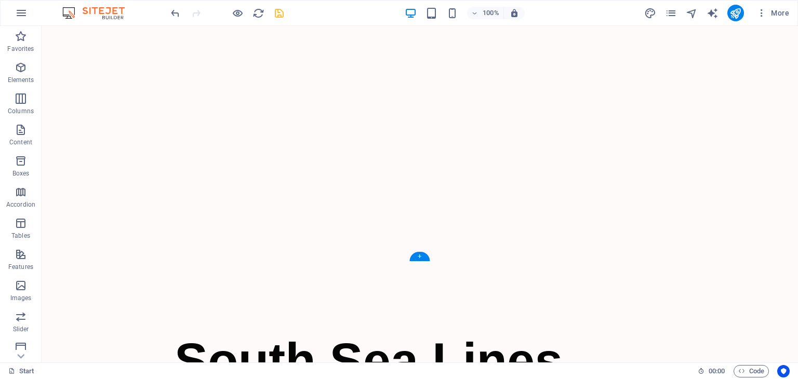
scroll to position [0, 0]
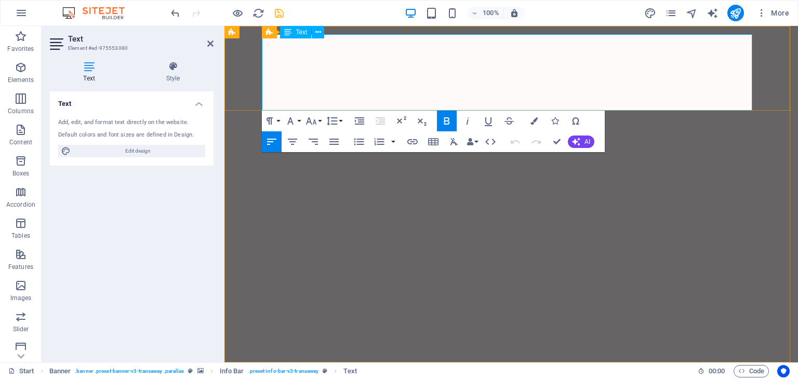
drag, startPoint x: 270, startPoint y: 69, endPoint x: 646, endPoint y: 53, distance: 376.4
click at [319, 32] on icon at bounding box center [318, 32] width 6 height 11
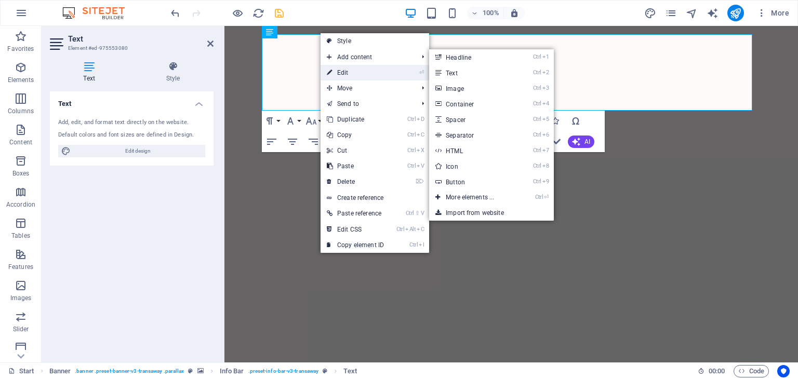
click at [349, 69] on link "⏎ Edit" at bounding box center [356, 73] width 70 height 16
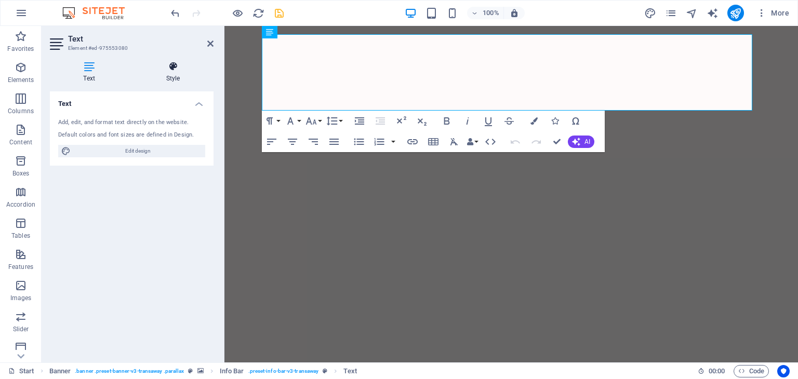
click at [171, 66] on icon at bounding box center [172, 66] width 81 height 10
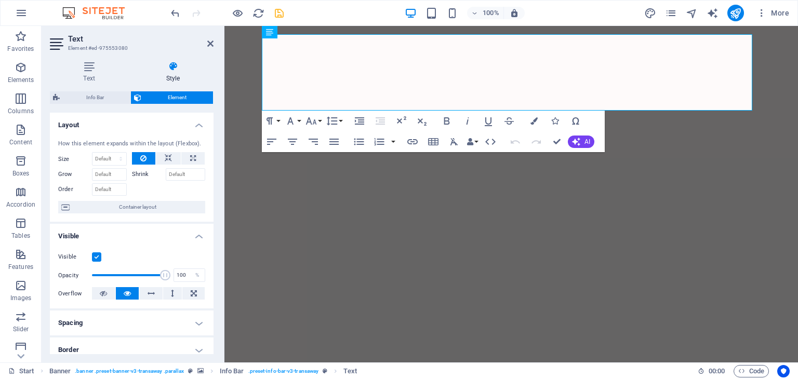
click at [169, 70] on icon at bounding box center [172, 66] width 81 height 10
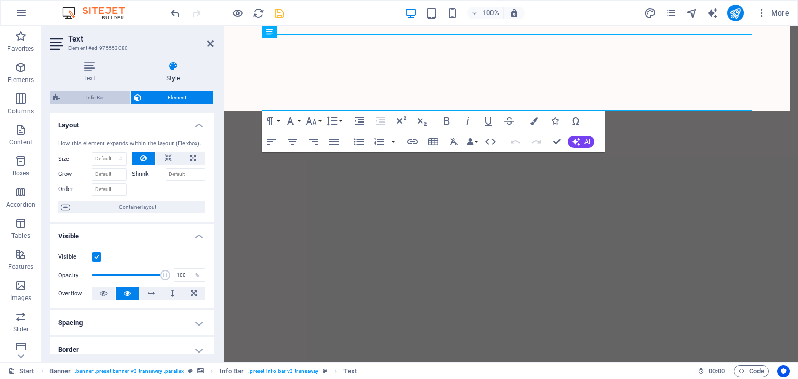
click at [94, 95] on span "Info Bar" at bounding box center [95, 97] width 64 height 12
select select "rem"
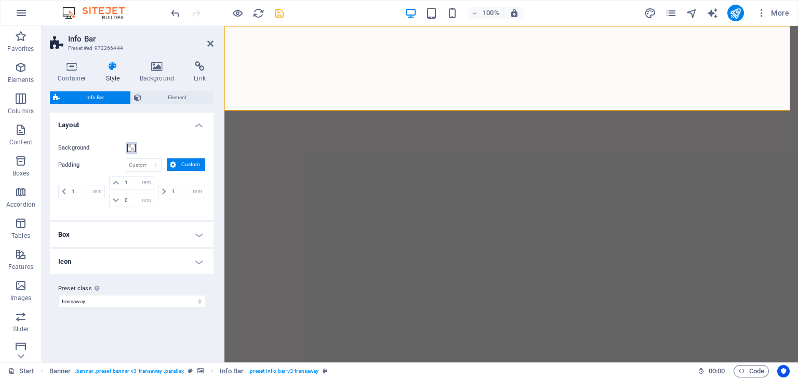
click at [134, 149] on span at bounding box center [131, 148] width 8 height 8
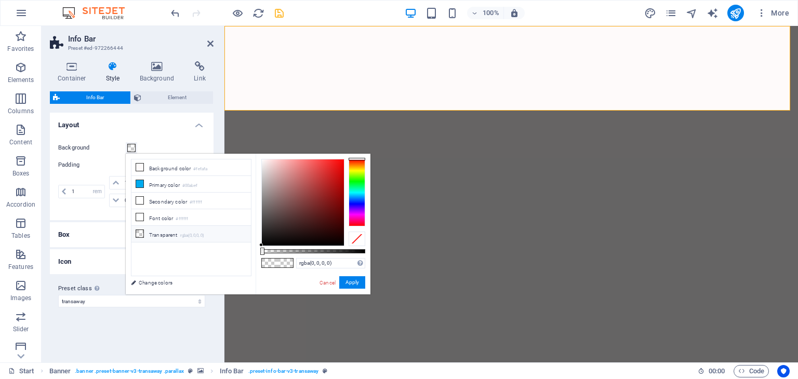
click at [142, 232] on icon at bounding box center [139, 233] width 7 height 7
click at [139, 230] on icon at bounding box center [139, 233] width 7 height 7
type input "rgba(255, 253, 253, 0)"
click at [262, 159] on div at bounding box center [302, 202] width 83 height 87
click at [262, 158] on div at bounding box center [262, 159] width 4 height 4
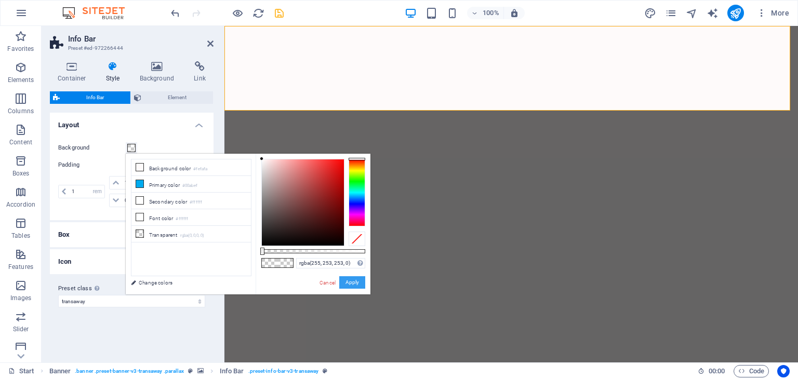
click at [351, 283] on button "Apply" at bounding box center [352, 282] width 26 height 12
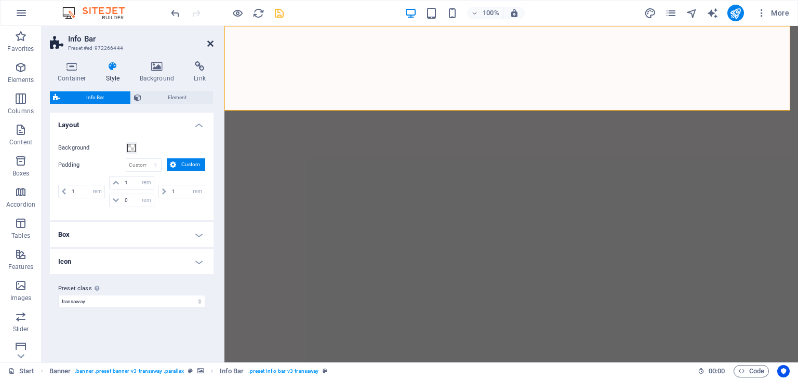
click at [212, 44] on icon at bounding box center [210, 43] width 6 height 8
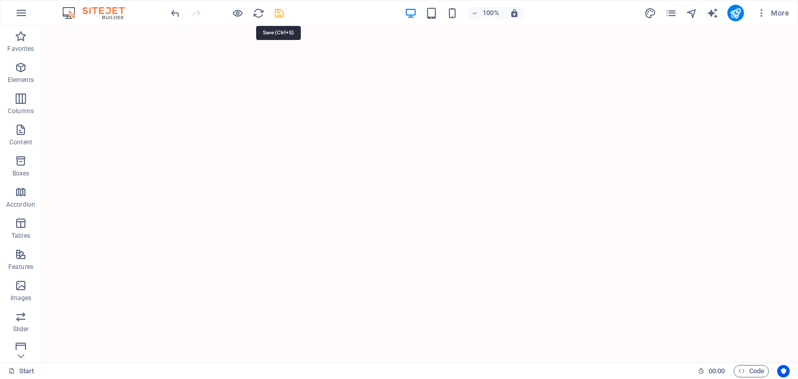
click at [280, 11] on icon "save" at bounding box center [279, 13] width 12 height 12
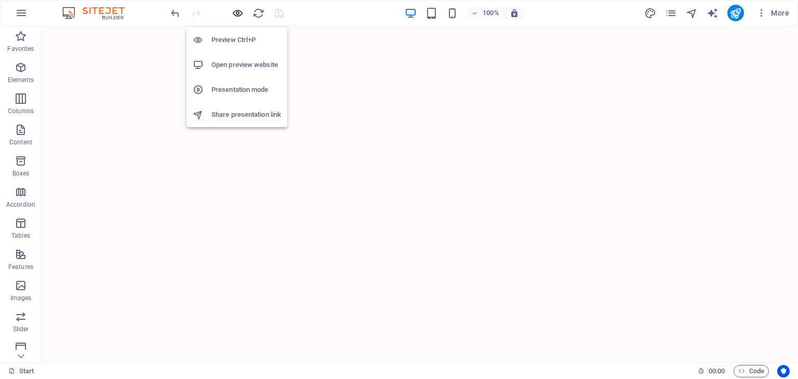
click at [238, 9] on icon "button" at bounding box center [238, 13] width 12 height 12
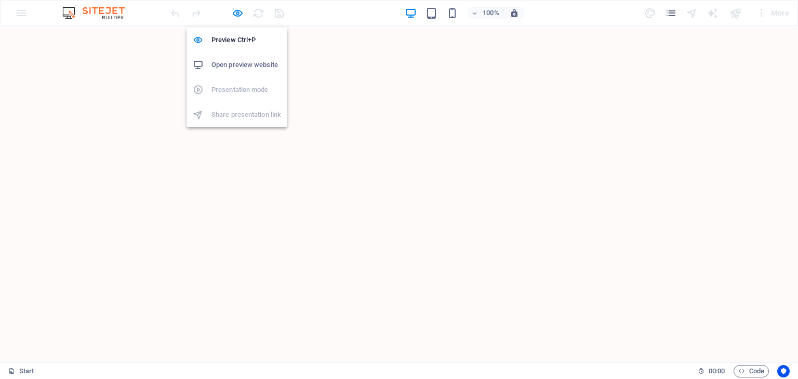
click at [237, 62] on h6 "Open preview website" at bounding box center [246, 65] width 70 height 12
click at [232, 9] on icon "button" at bounding box center [238, 13] width 12 height 12
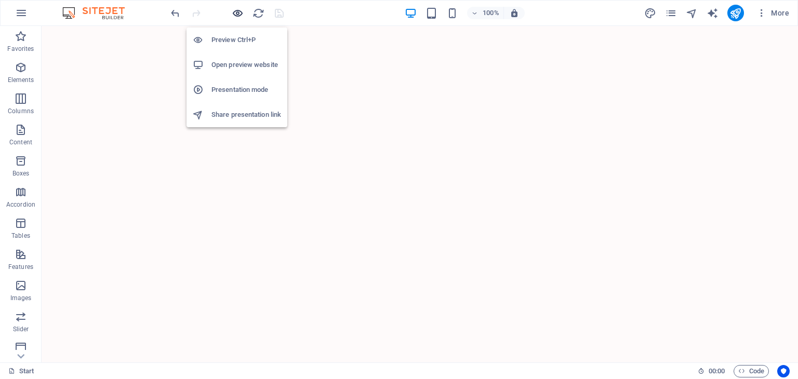
click at [234, 14] on icon "button" at bounding box center [238, 13] width 12 height 12
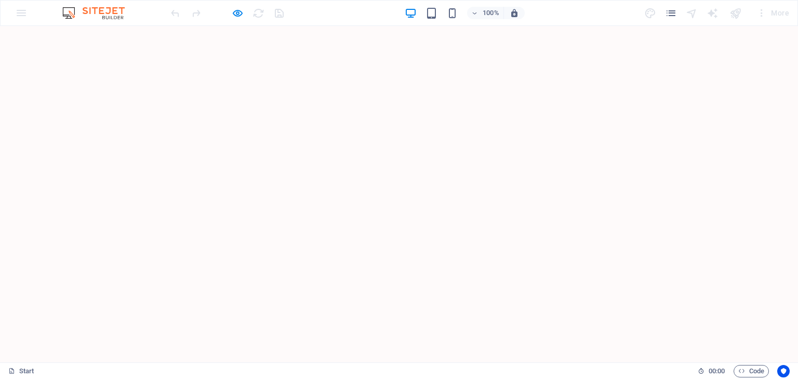
click at [245, 67] on h6 "Open preview website" at bounding box center [246, 65] width 70 height 12
click at [232, 13] on icon "button" at bounding box center [238, 13] width 12 height 12
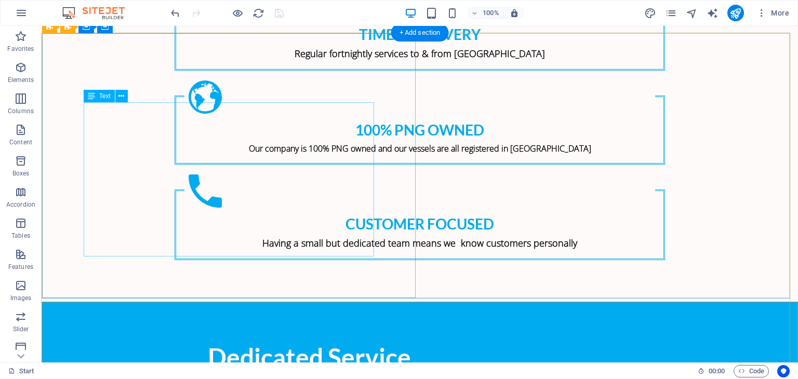
scroll to position [935, 0]
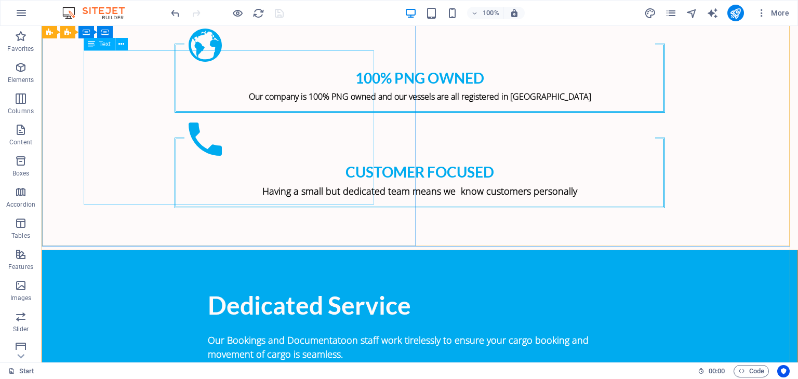
click at [271, 319] on div "Our Bookings and Documentatoon staff work tirelessly to ensure your cargo booki…" at bounding box center [420, 382] width 424 height 126
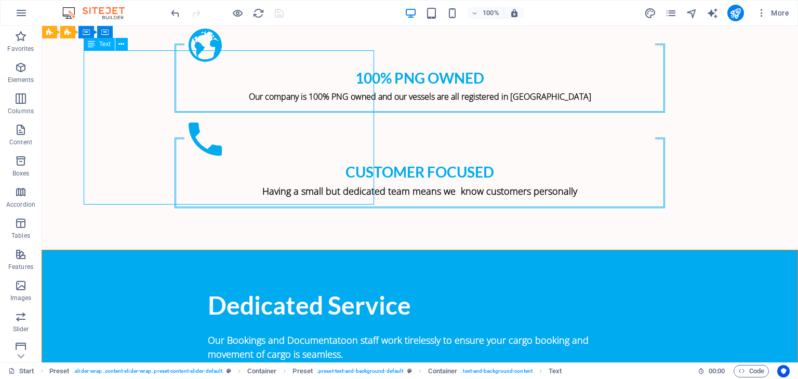
click at [271, 319] on div "Our Bookings and Documentatoon staff work tirelessly to ensure your cargo booki…" at bounding box center [420, 382] width 424 height 126
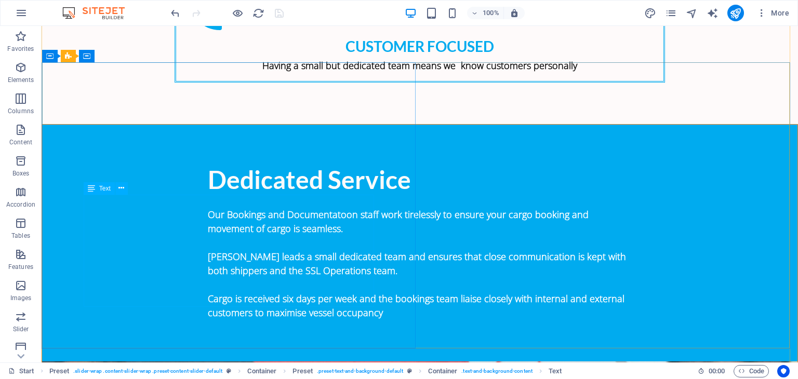
scroll to position [1167, 0]
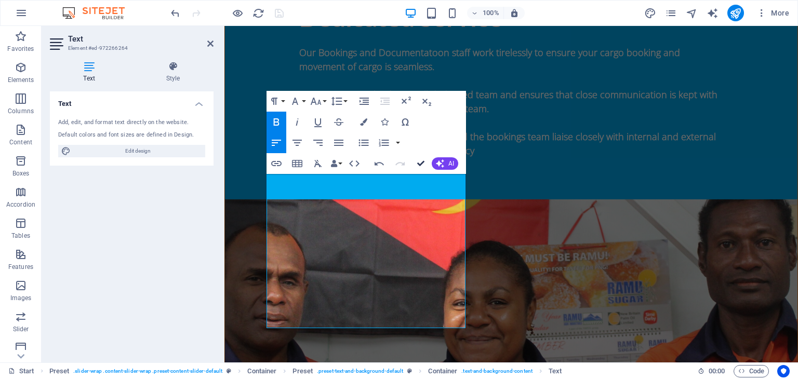
scroll to position [1140, 0]
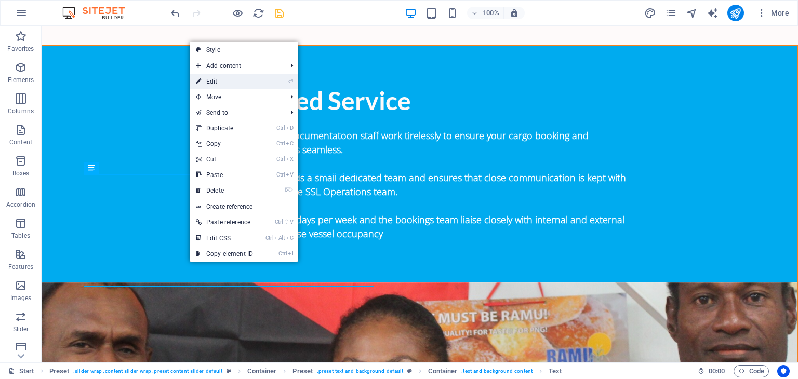
click at [220, 84] on link "⏎ Edit" at bounding box center [225, 82] width 70 height 16
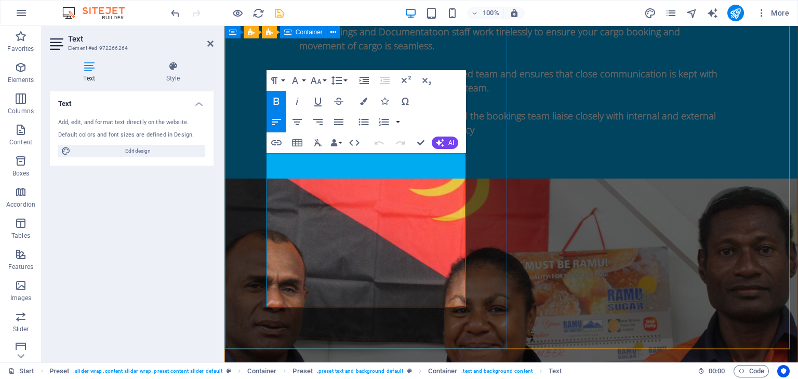
scroll to position [1296, 0]
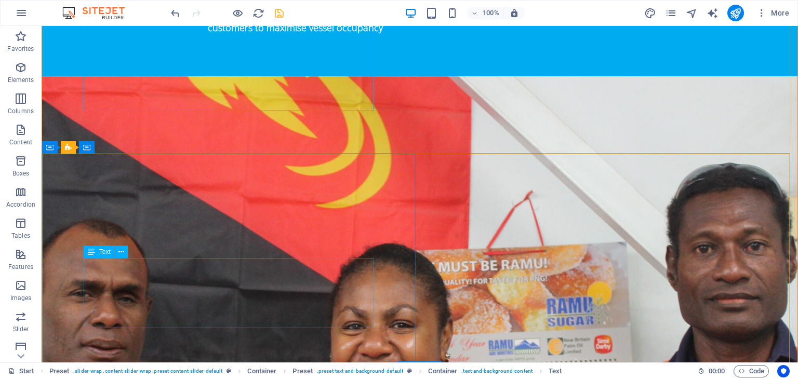
scroll to position [1368, 0]
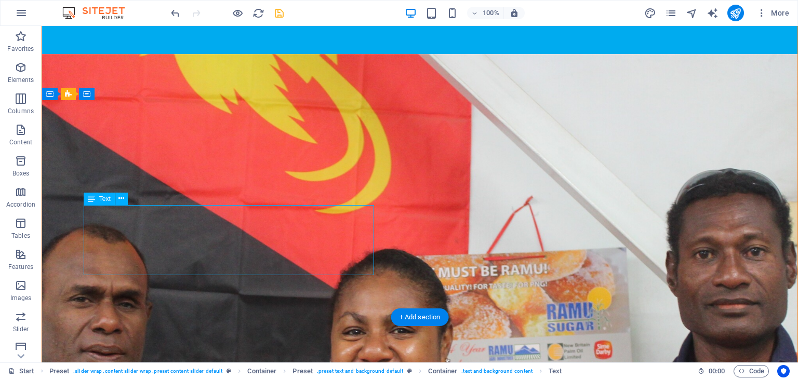
scroll to position [1480, 0]
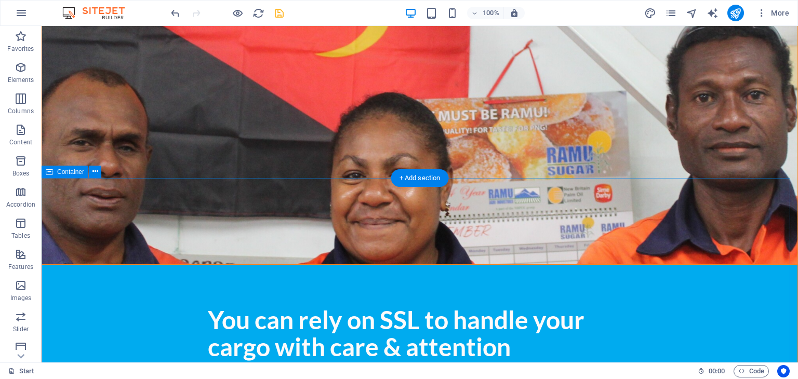
scroll to position [1483, 0]
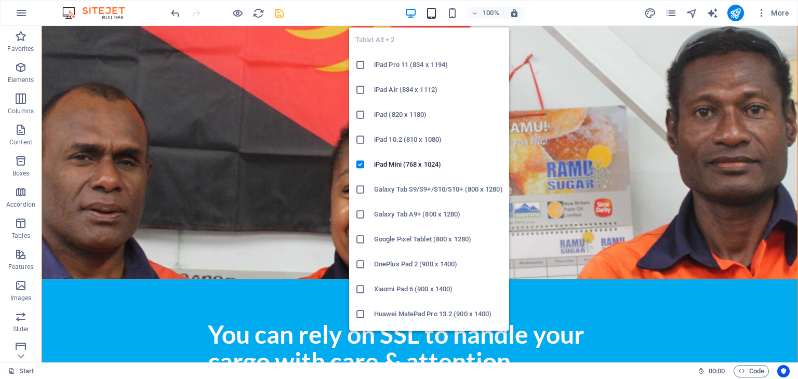
click at [434, 14] on icon "button" at bounding box center [431, 13] width 12 height 12
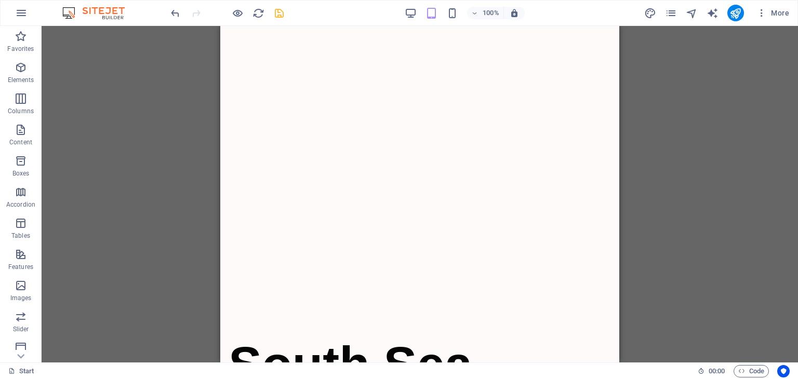
scroll to position [0, 0]
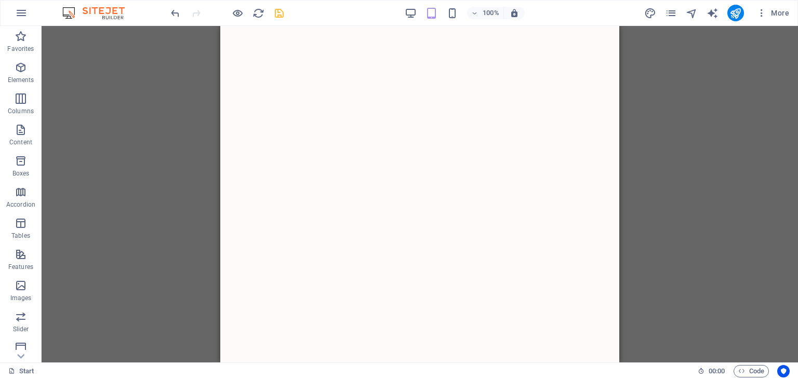
drag, startPoint x: 616, startPoint y: 178, endPoint x: 846, endPoint y: 76, distance: 251.4
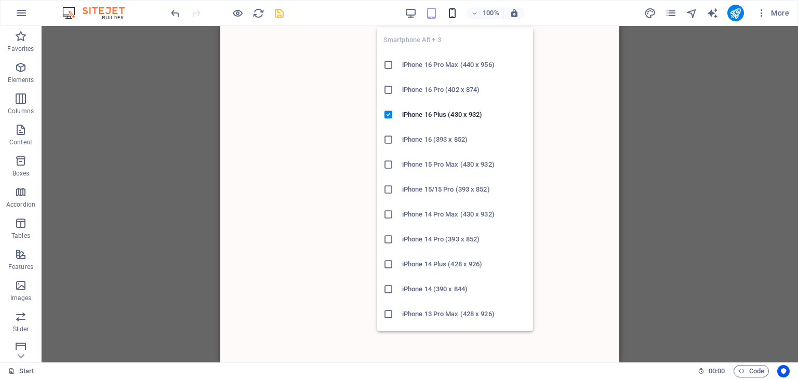
click at [449, 15] on icon "button" at bounding box center [452, 13] width 12 height 12
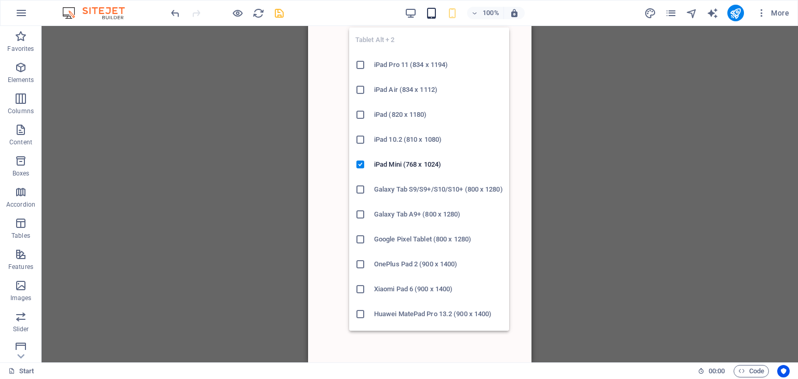
click at [437, 12] on icon "button" at bounding box center [431, 13] width 12 height 12
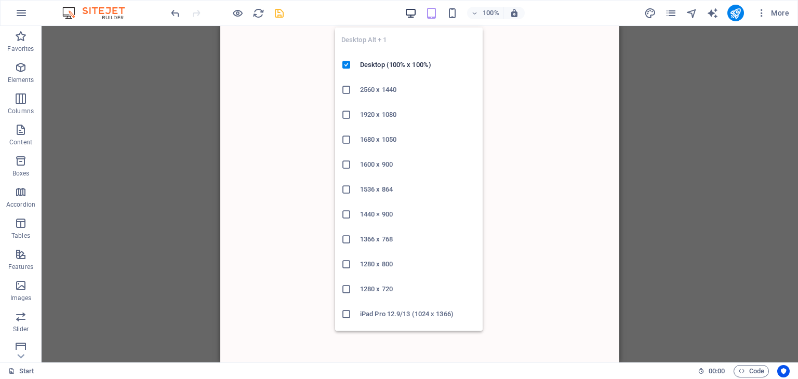
click at [408, 13] on icon "button" at bounding box center [411, 13] width 12 height 12
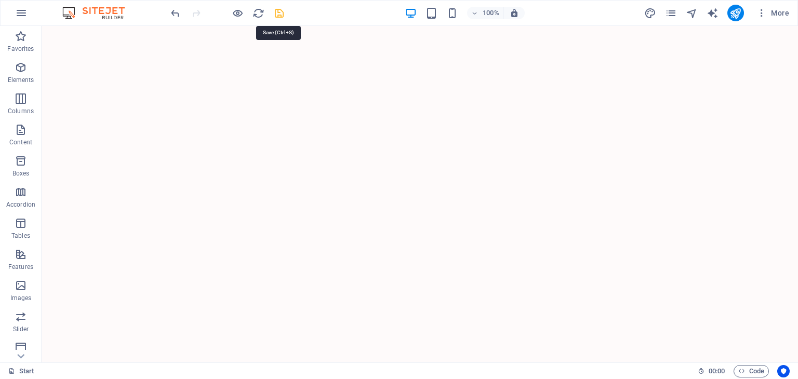
click at [280, 13] on icon "save" at bounding box center [279, 13] width 12 height 12
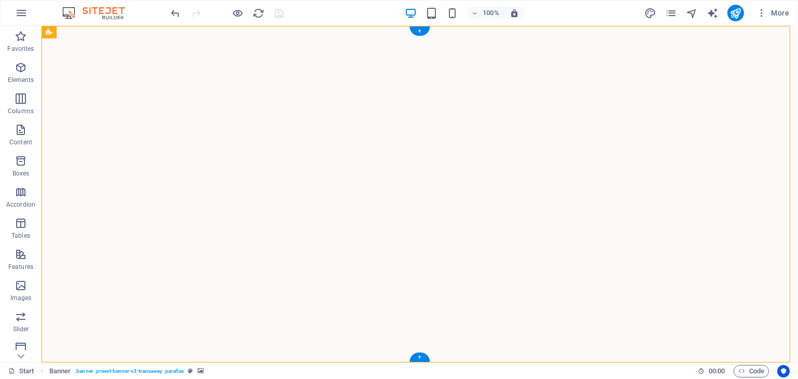
select select "fade"
select select "ms"
select select "s"
select select "ondemand"
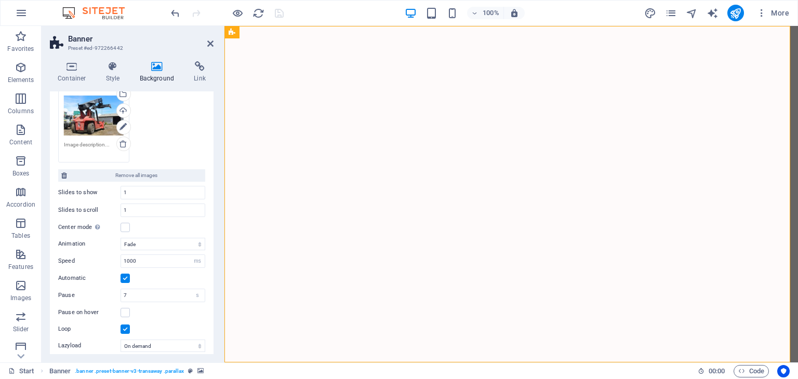
scroll to position [312, 0]
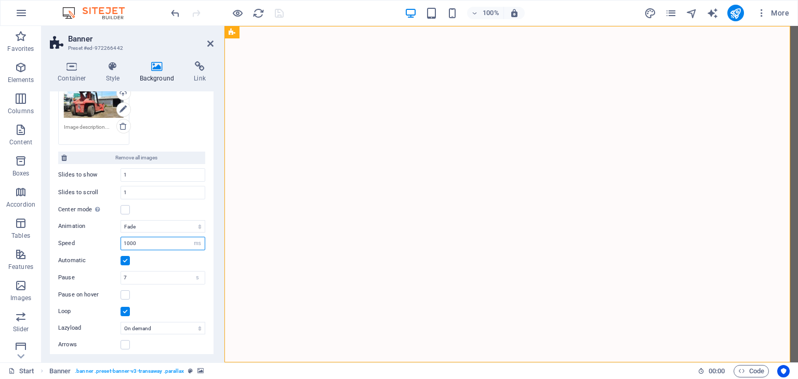
drag, startPoint x: 165, startPoint y: 244, endPoint x: 82, endPoint y: 246, distance: 82.6
click at [82, 246] on div "Speed 1000 s ms" at bounding box center [131, 244] width 147 height 14
type input "400"
click at [208, 41] on icon at bounding box center [210, 43] width 6 height 8
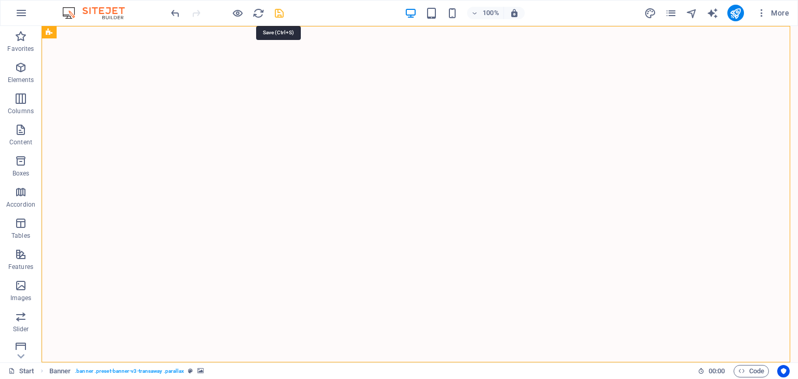
click at [282, 11] on icon "save" at bounding box center [279, 13] width 12 height 12
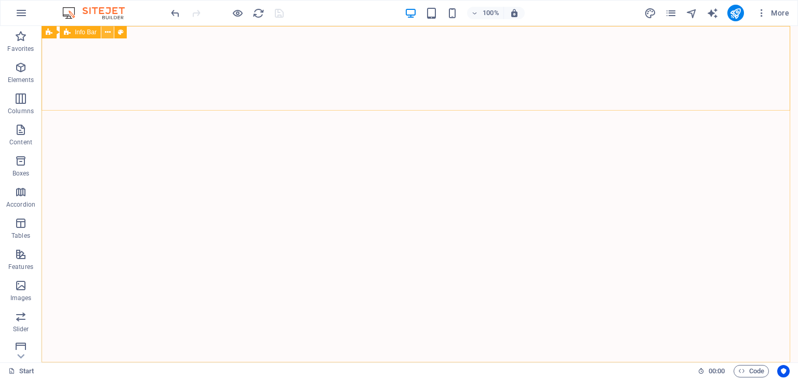
click at [109, 30] on icon at bounding box center [108, 32] width 6 height 11
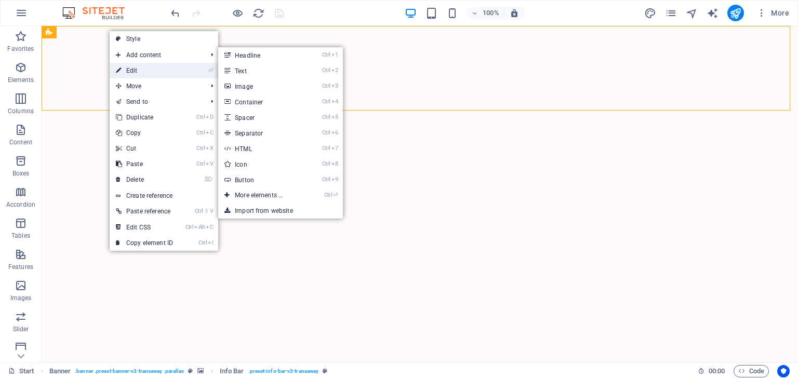
click at [129, 69] on link "⏎ Edit" at bounding box center [145, 71] width 70 height 16
select select "rem"
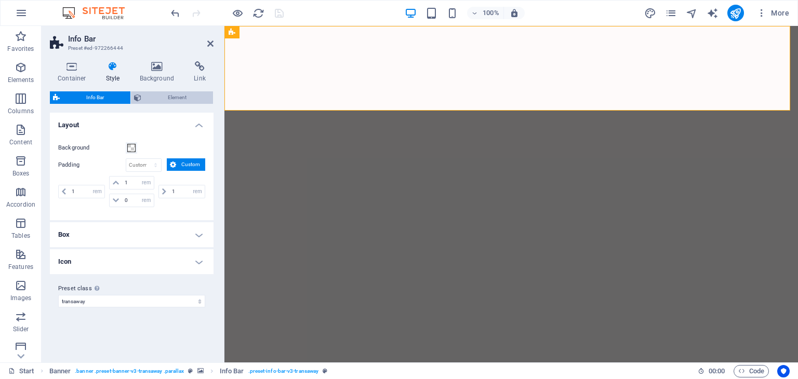
click at [171, 97] on span "Element" at bounding box center [176, 97] width 65 height 12
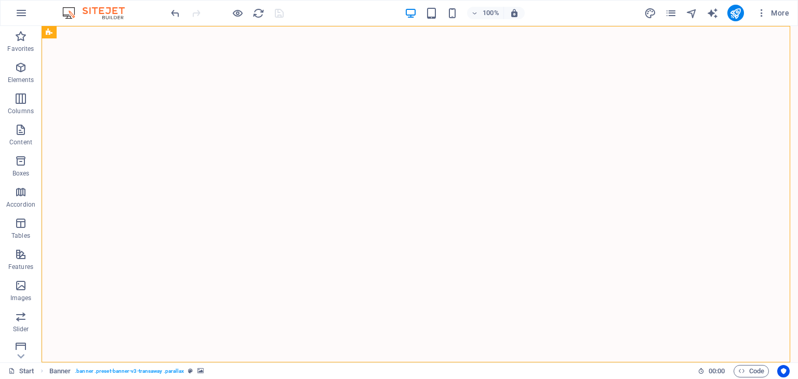
click at [283, 26] on img "1/5" at bounding box center [416, 26] width 749 height 0
select select "fade"
select select "ms"
select select "s"
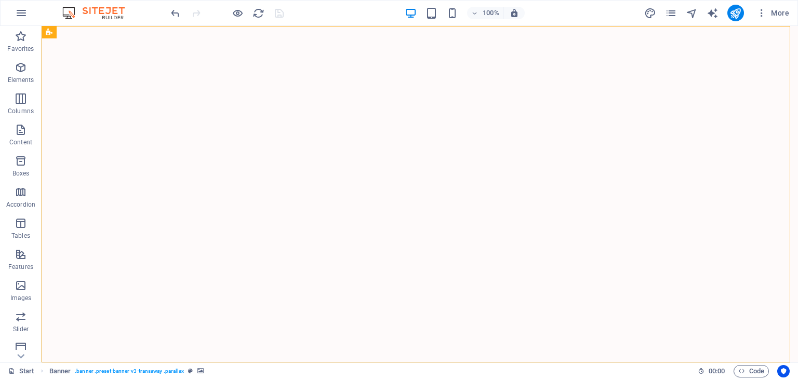
select select "ondemand"
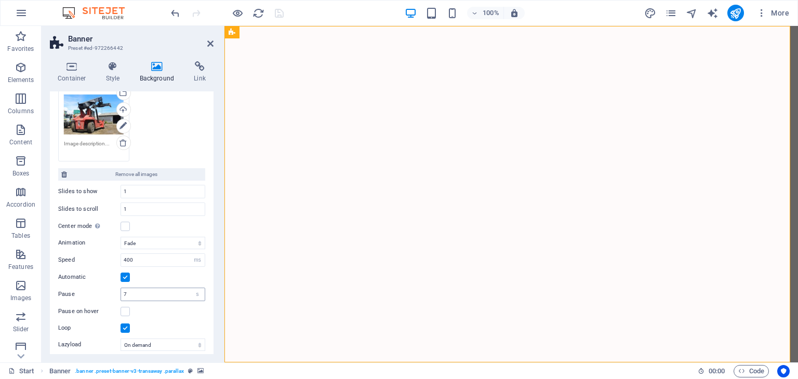
scroll to position [332, 0]
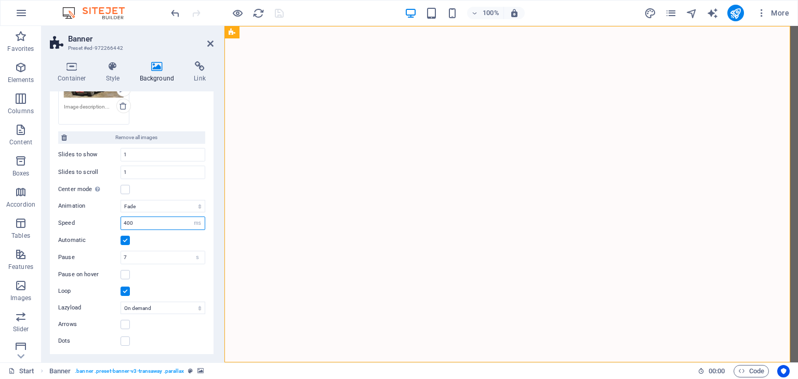
drag, startPoint x: 139, startPoint y: 221, endPoint x: 61, endPoint y: 215, distance: 77.7
click at [62, 218] on div "Speed 400 s ms" at bounding box center [131, 224] width 147 height 14
type input "200"
click at [210, 42] on icon at bounding box center [210, 43] width 6 height 8
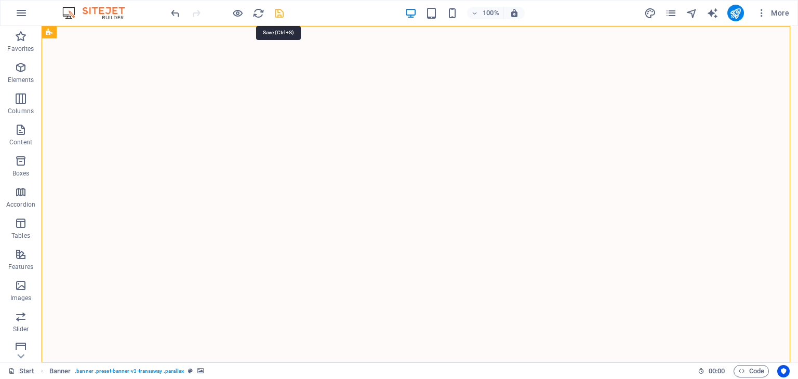
click at [276, 13] on icon "save" at bounding box center [279, 13] width 12 height 12
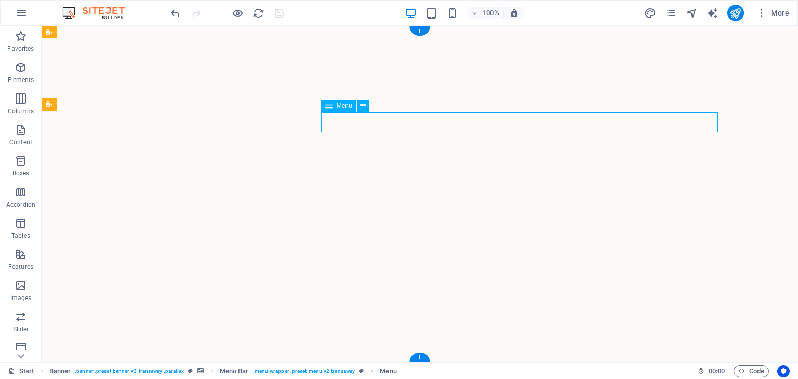
select select "px"
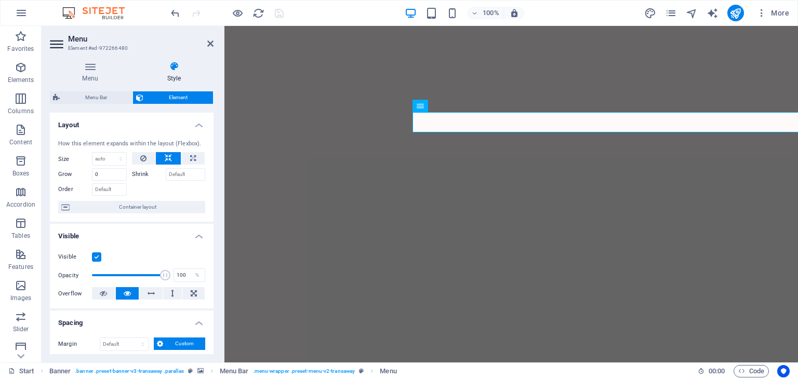
click at [137, 175] on label "Shrink" at bounding box center [149, 174] width 34 height 12
click at [166, 175] on input "Shrink" at bounding box center [186, 174] width 40 height 12
click at [137, 175] on label "Shrink" at bounding box center [149, 174] width 34 height 12
click at [166, 175] on input "Shrink" at bounding box center [186, 174] width 40 height 12
click at [190, 154] on icon at bounding box center [193, 158] width 6 height 12
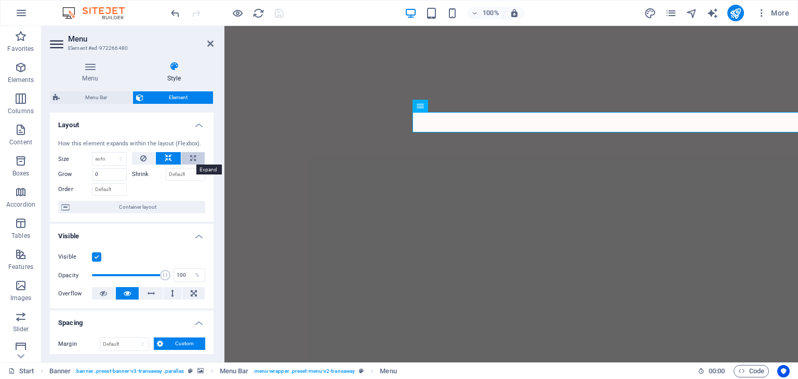
type input "100"
select select "%"
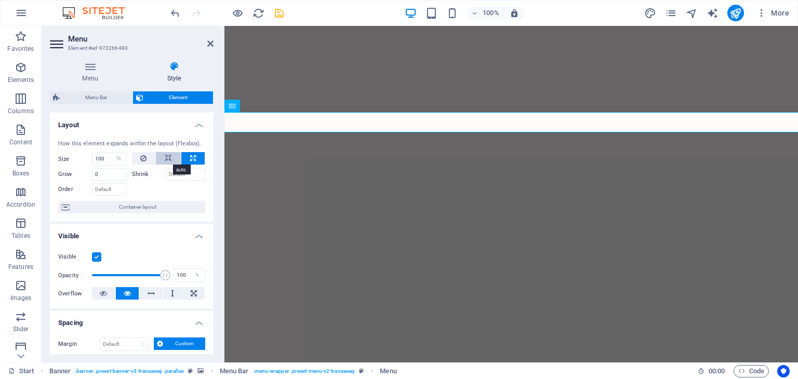
click at [170, 158] on icon at bounding box center [168, 158] width 7 height 12
select select "DISABLED_OPTION_VALUE"
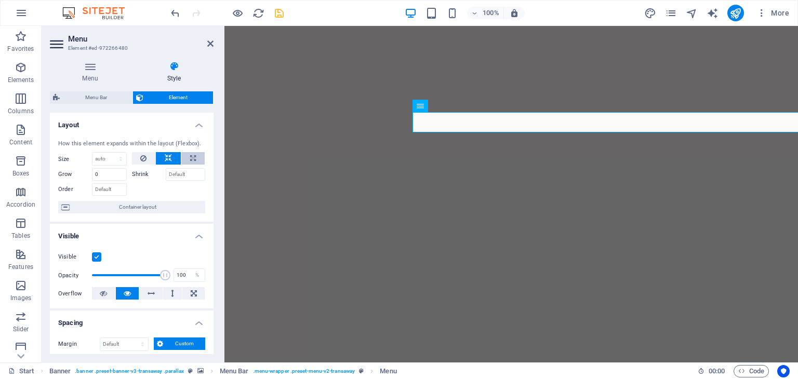
click at [187, 157] on button at bounding box center [192, 158] width 23 height 12
type input "100"
select select "%"
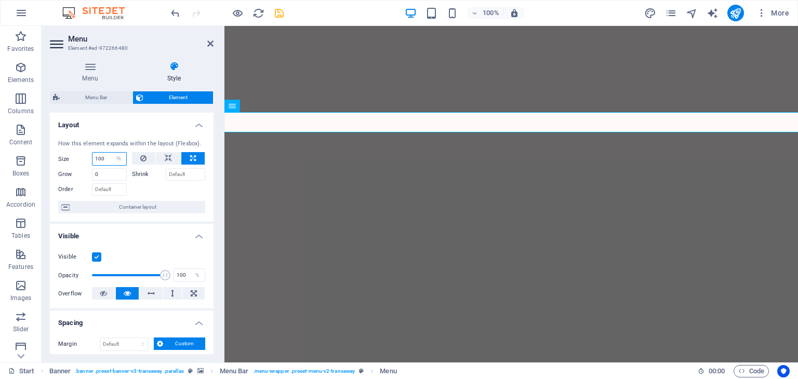
drag, startPoint x: 108, startPoint y: 158, endPoint x: 72, endPoint y: 153, distance: 35.6
click at [72, 153] on div "Size 100 Default auto px % 1/1 1/2 1/3 1/4 1/5 1/6 1/7 1/8 1/9 1/10" at bounding box center [92, 159] width 69 height 14
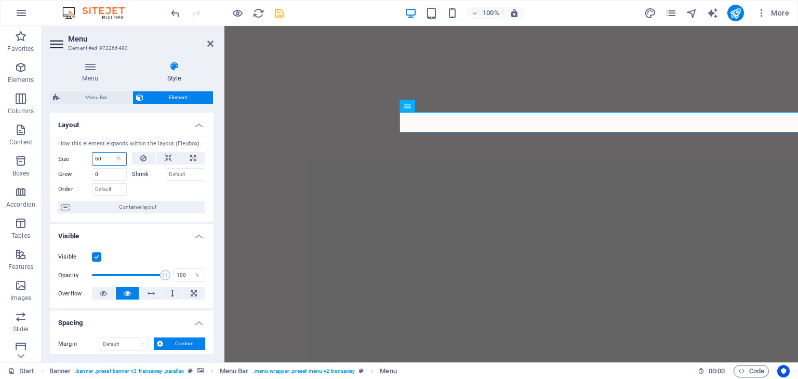
drag, startPoint x: 105, startPoint y: 158, endPoint x: 77, endPoint y: 158, distance: 28.1
click at [77, 158] on div "Size 60 Default auto px % 1/1 1/2 1/3 1/4 1/5 1/6 1/7 1/8 1/9 1/10" at bounding box center [92, 159] width 69 height 14
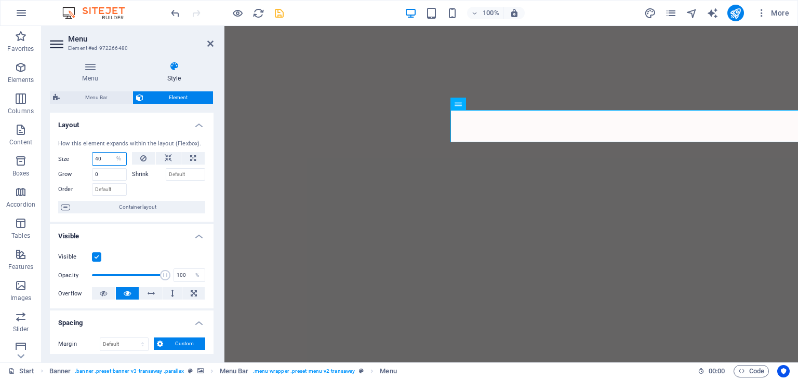
drag, startPoint x: 105, startPoint y: 158, endPoint x: 85, endPoint y: 153, distance: 21.4
click at [85, 153] on div "Size 40 Default auto px % 1/1 1/2 1/3 1/4 1/5 1/6 1/7 1/8 1/9 1/10" at bounding box center [92, 159] width 69 height 14
drag, startPoint x: 102, startPoint y: 157, endPoint x: 76, endPoint y: 153, distance: 26.9
click at [76, 153] on div "Size 50 Default auto px % 1/1 1/2 1/3 1/4 1/5 1/6 1/7 1/8 1/9 1/10" at bounding box center [92, 159] width 69 height 14
type input "60"
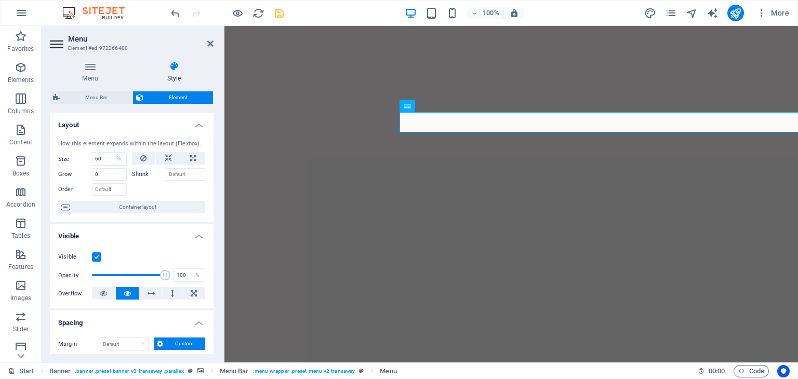
click at [213, 38] on h2 "Menu" at bounding box center [140, 38] width 145 height 9
click at [208, 42] on icon at bounding box center [210, 43] width 6 height 8
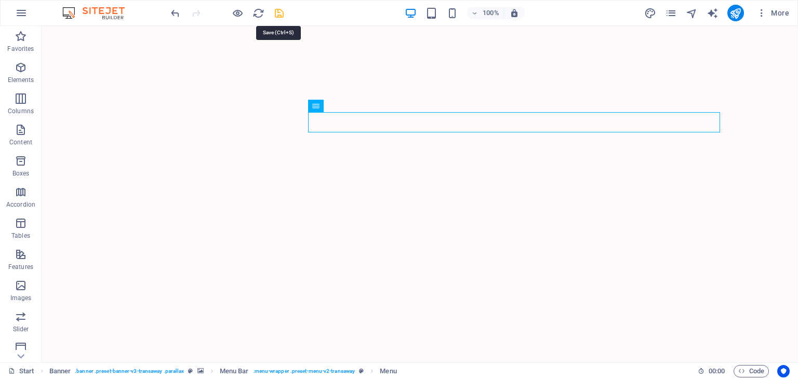
click at [275, 11] on icon "save" at bounding box center [279, 13] width 12 height 12
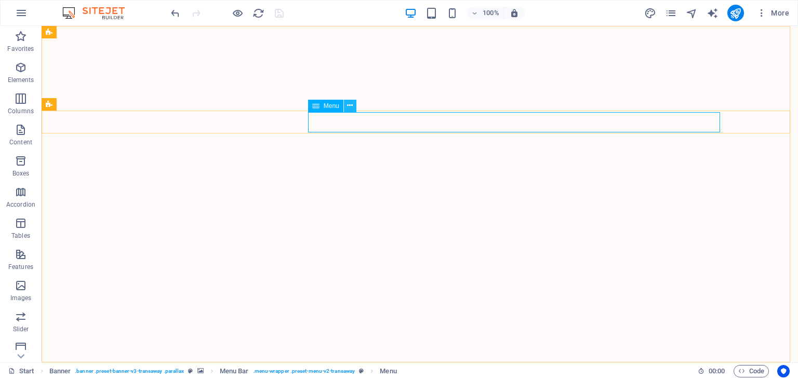
click at [349, 106] on icon at bounding box center [350, 105] width 6 height 11
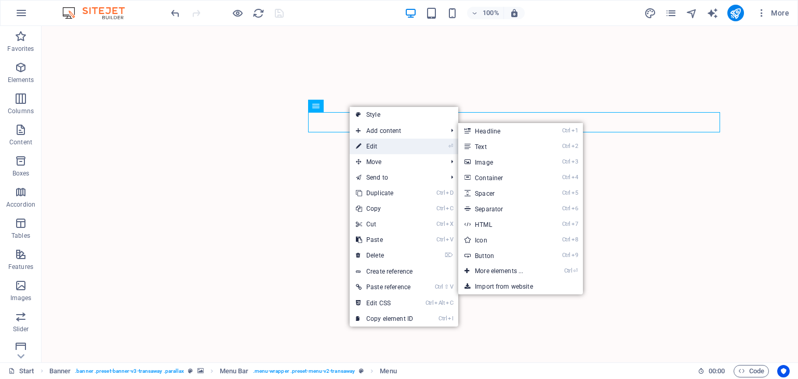
click at [365, 144] on link "⏎ Edit" at bounding box center [385, 147] width 70 height 16
select select "%"
select select "px"
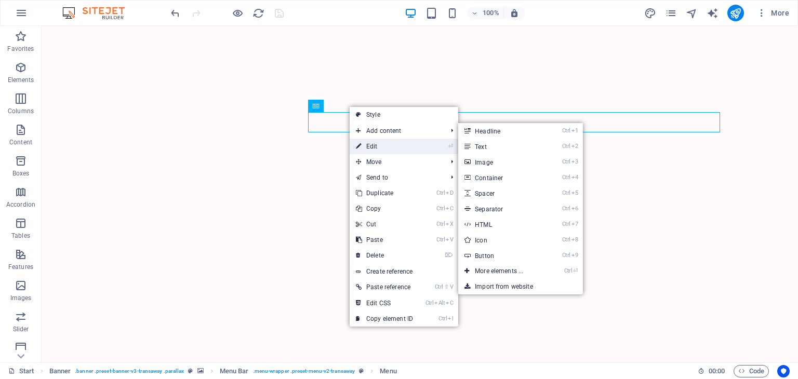
select select "px"
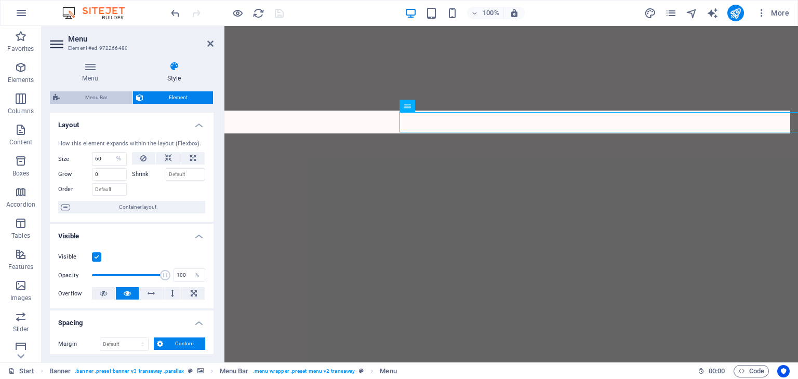
click at [101, 94] on span "Menu Bar" at bounding box center [96, 97] width 66 height 12
select select "rem"
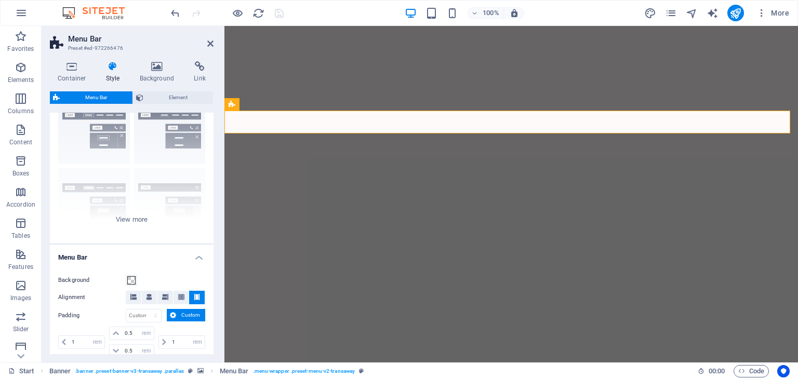
scroll to position [104, 0]
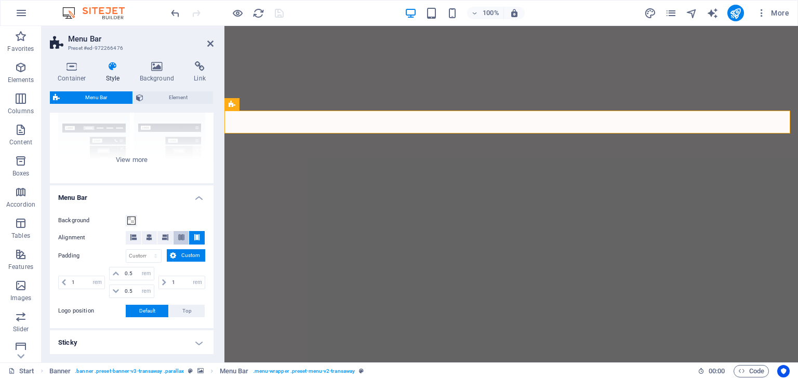
click at [178, 237] on icon at bounding box center [181, 237] width 6 height 6
click at [164, 235] on icon at bounding box center [165, 237] width 6 height 6
click at [146, 235] on icon at bounding box center [149, 237] width 6 height 6
click at [133, 236] on icon at bounding box center [133, 237] width 6 height 6
click at [194, 237] on icon at bounding box center [197, 237] width 6 height 6
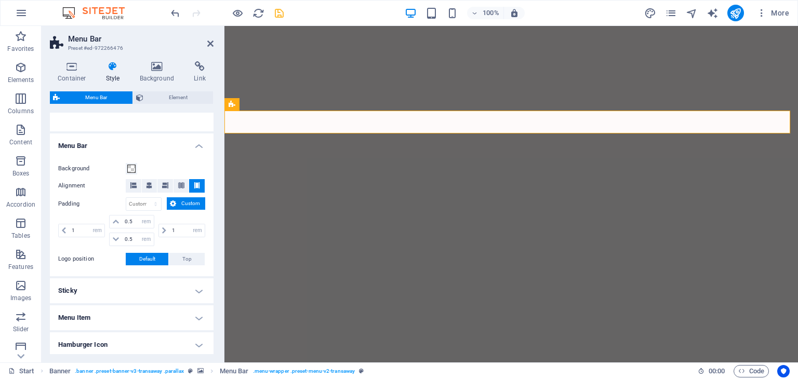
scroll to position [208, 0]
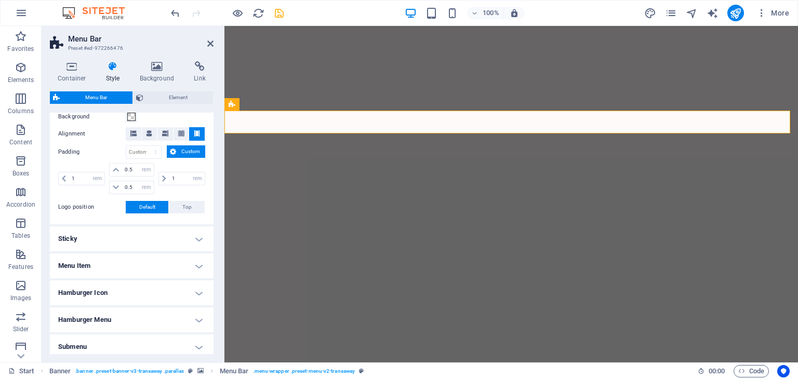
click at [179, 260] on h4 "Menu Item" at bounding box center [132, 266] width 164 height 25
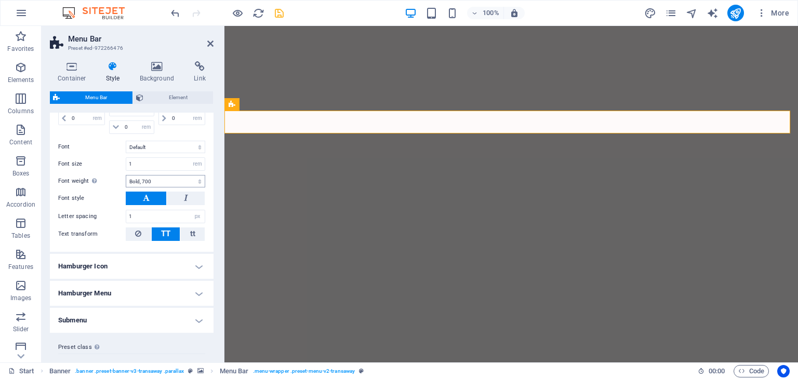
scroll to position [559, 0]
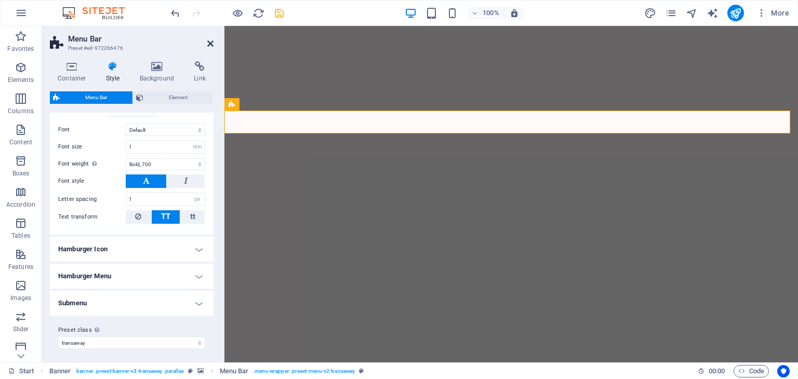
click at [209, 41] on icon at bounding box center [210, 43] width 6 height 8
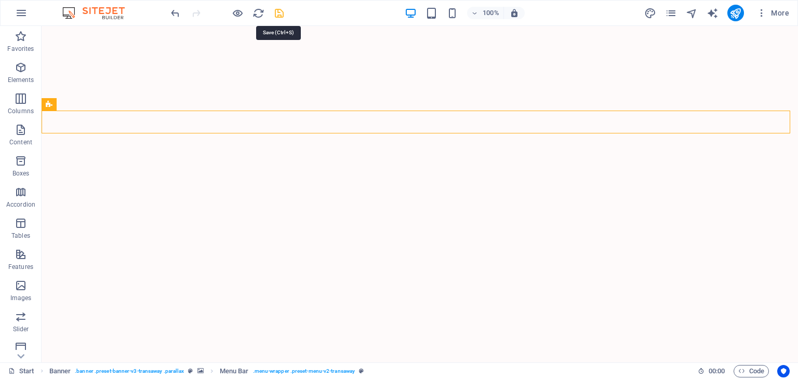
click at [278, 14] on icon "save" at bounding box center [279, 13] width 12 height 12
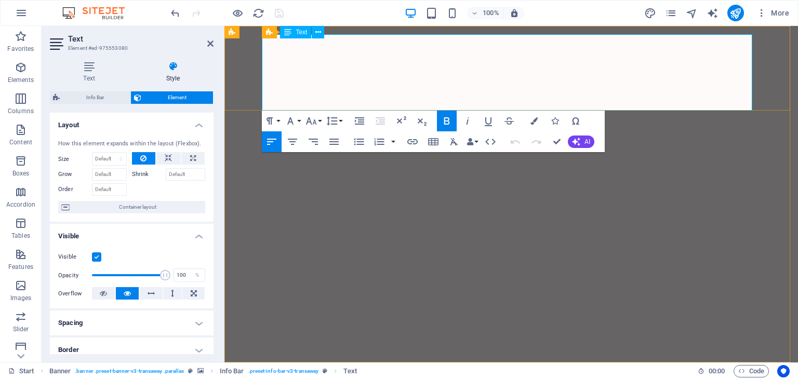
drag, startPoint x: 272, startPoint y: 72, endPoint x: 655, endPoint y: 84, distance: 383.1
click at [176, 65] on icon at bounding box center [172, 66] width 81 height 10
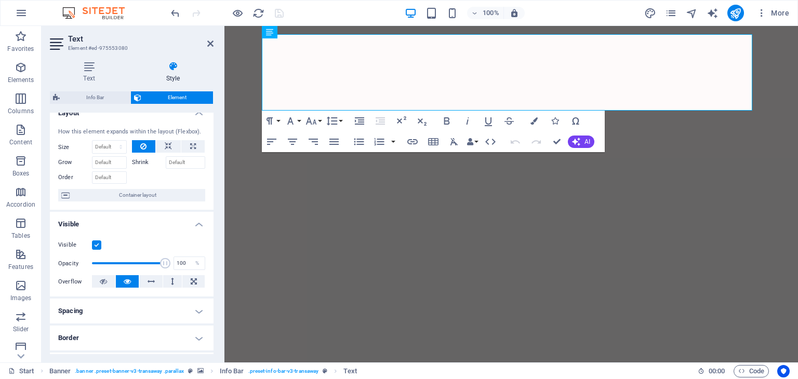
scroll to position [0, 0]
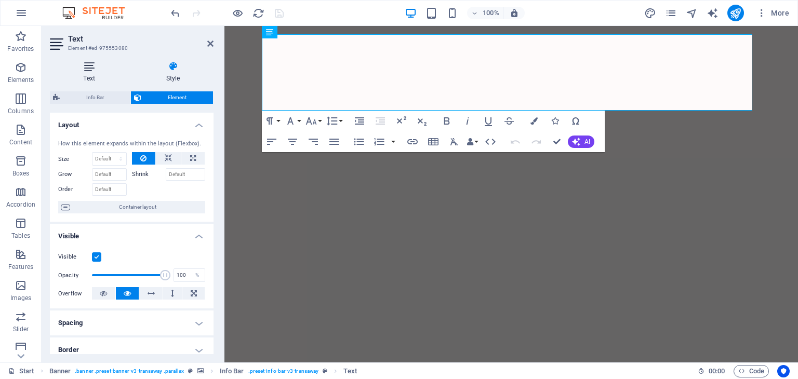
click at [91, 71] on icon at bounding box center [89, 66] width 78 height 10
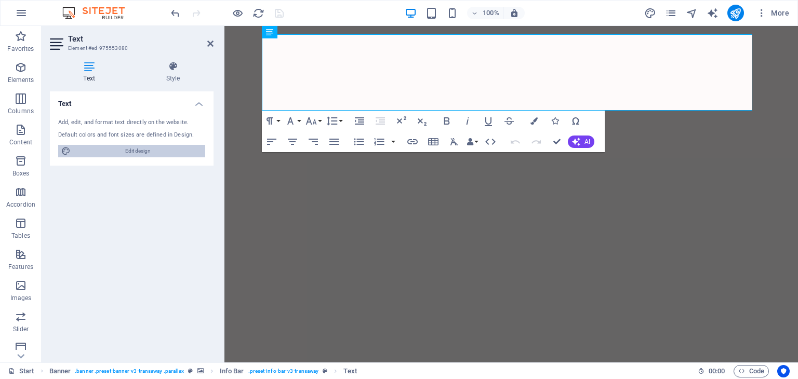
click at [122, 151] on span "Edit design" at bounding box center [138, 151] width 128 height 12
select select "px"
select select "400"
select select "px"
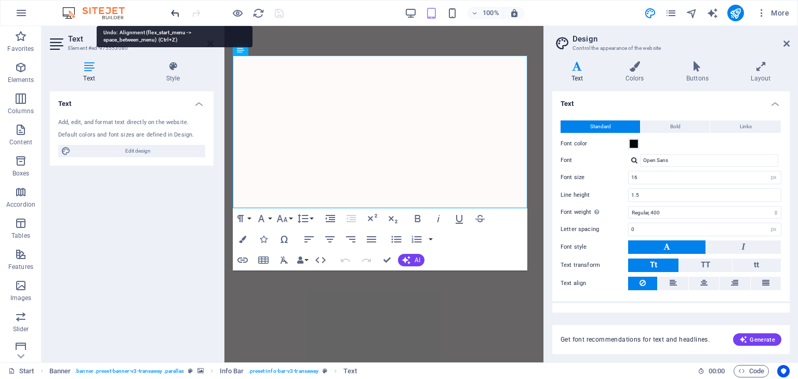
click at [177, 12] on icon "undo" at bounding box center [175, 13] width 12 height 12
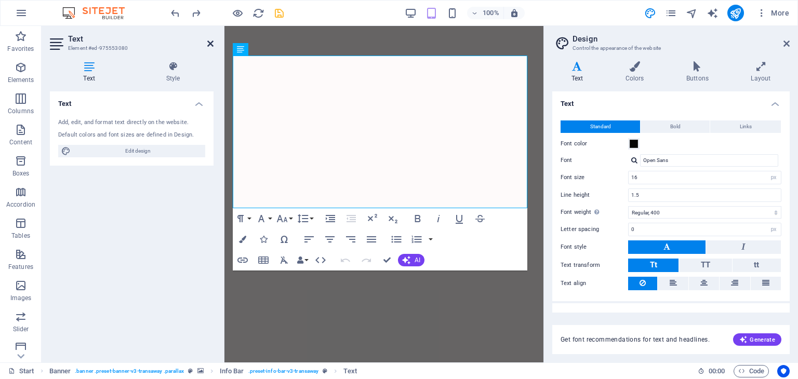
click at [212, 42] on icon at bounding box center [210, 43] width 6 height 8
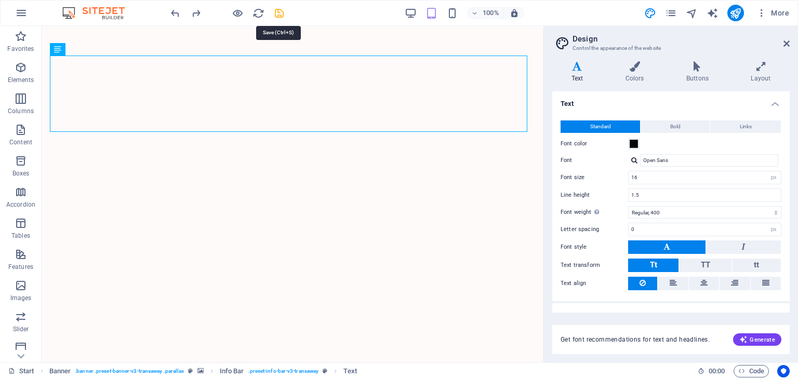
click at [282, 14] on icon "save" at bounding box center [279, 13] width 12 height 12
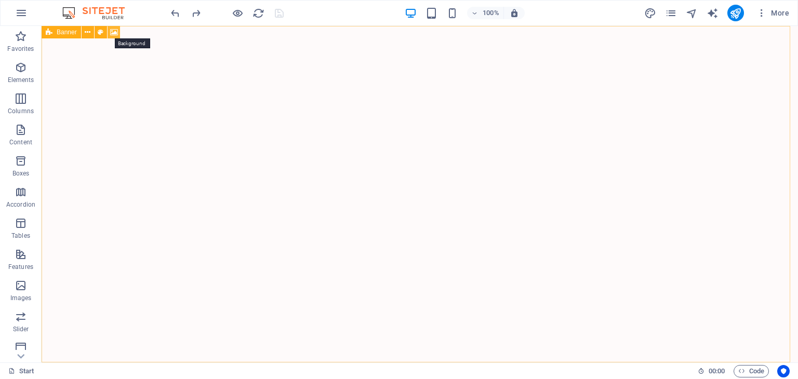
click at [110, 31] on icon at bounding box center [114, 32] width 8 height 11
select select "fade"
select select "ms"
select select "s"
select select "ondemand"
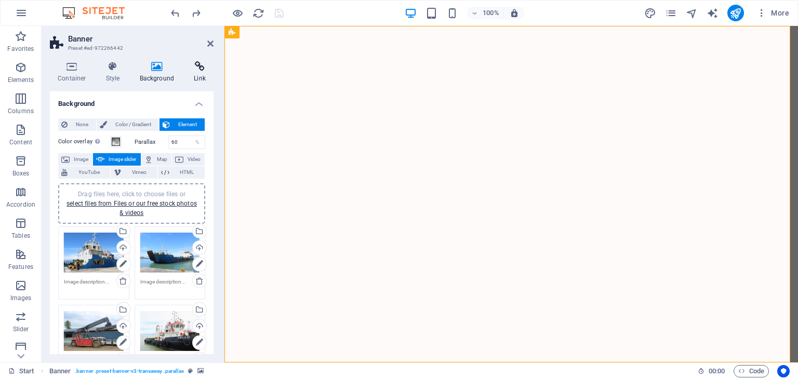
click at [196, 74] on h4 "Link" at bounding box center [200, 72] width 28 height 22
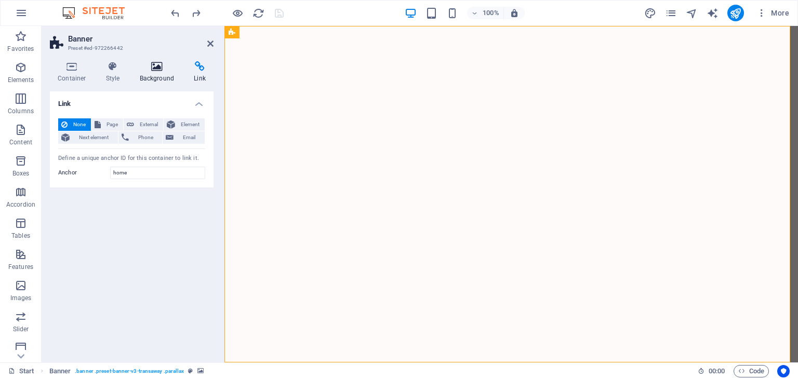
click at [161, 67] on icon at bounding box center [157, 66] width 50 height 10
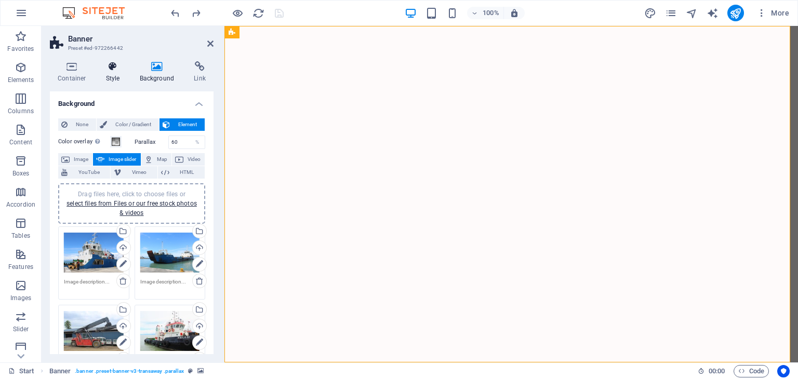
click at [106, 68] on icon at bounding box center [113, 66] width 30 height 10
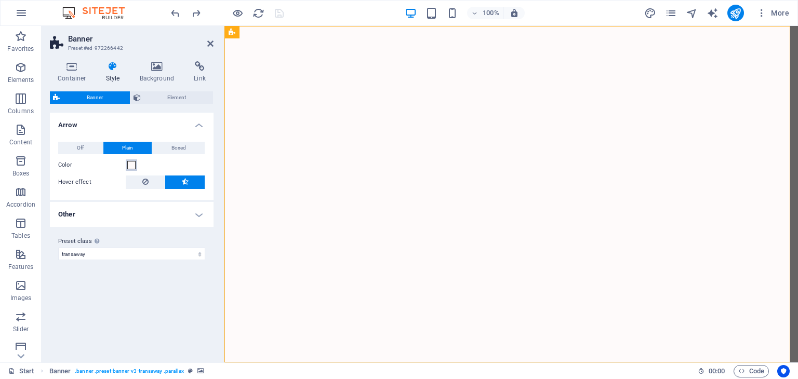
click at [135, 165] on span at bounding box center [131, 165] width 8 height 8
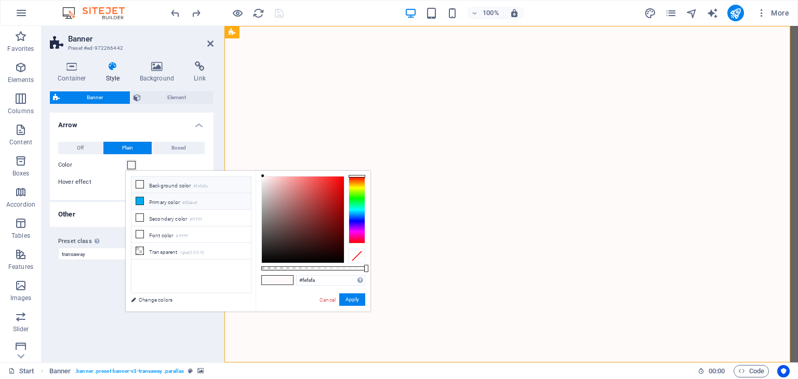
click at [137, 201] on icon at bounding box center [139, 200] width 7 height 7
type input "#00abef"
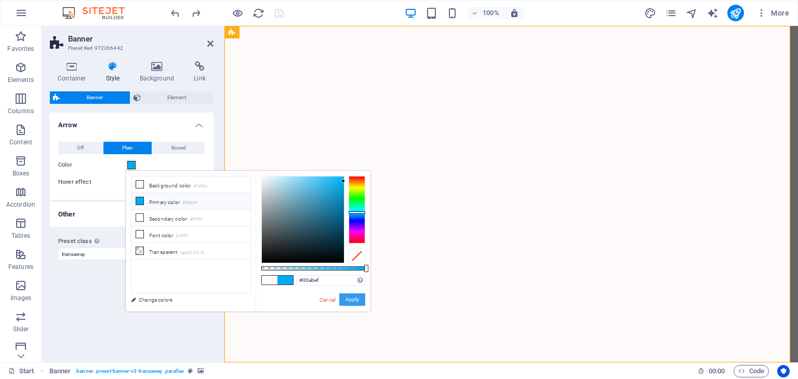
click at [349, 298] on button "Apply" at bounding box center [352, 300] width 26 height 12
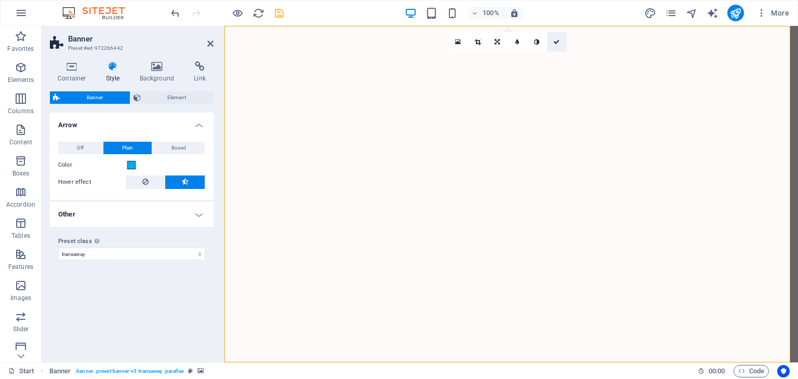
click at [554, 43] on icon at bounding box center [556, 42] width 6 height 6
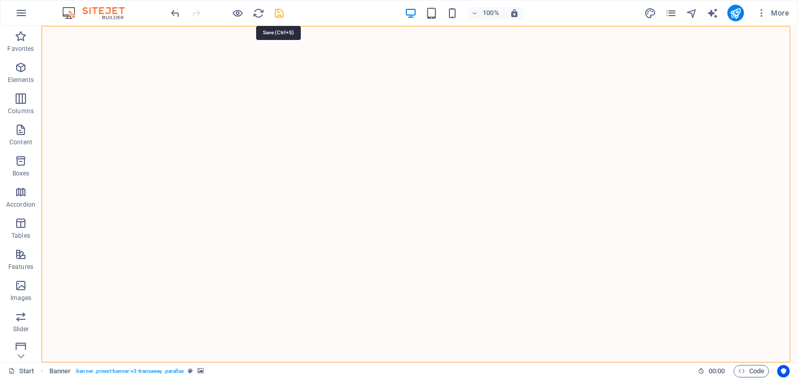
click at [279, 18] on icon "save" at bounding box center [279, 13] width 12 height 12
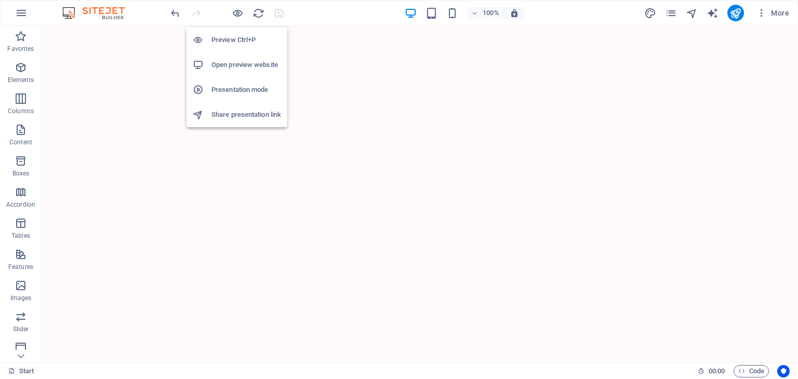
click at [237, 65] on h6 "Open preview website" at bounding box center [246, 65] width 70 height 12
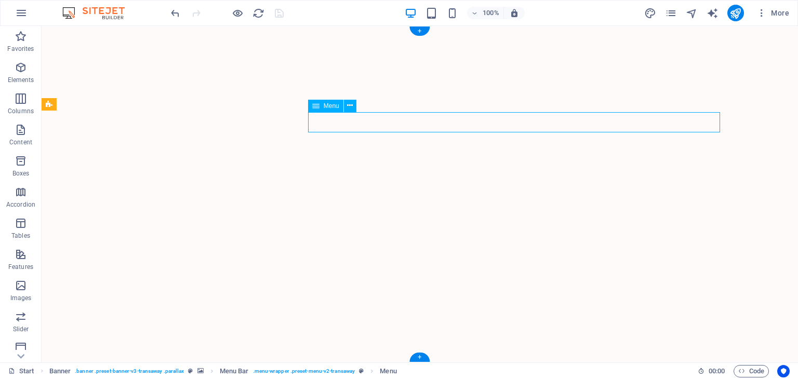
select select "%"
select select "px"
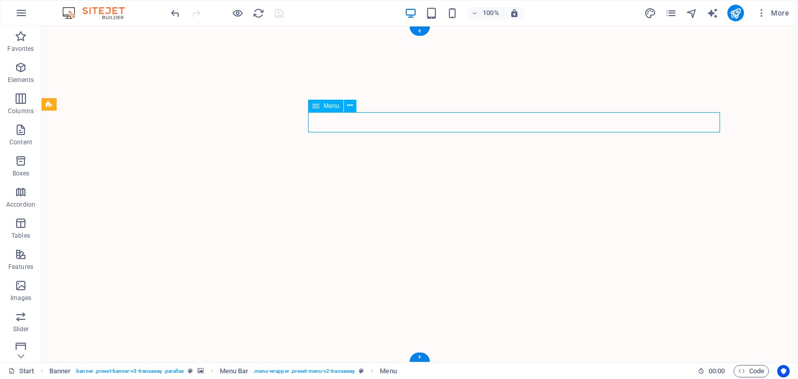
select select "px"
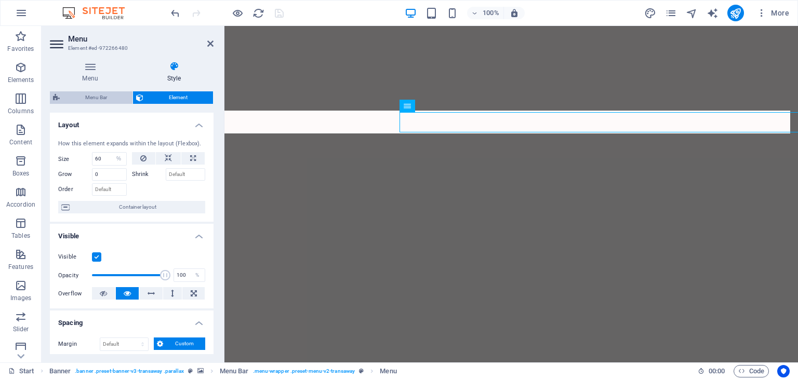
click at [100, 99] on span "Menu Bar" at bounding box center [96, 97] width 66 height 12
select select "rem"
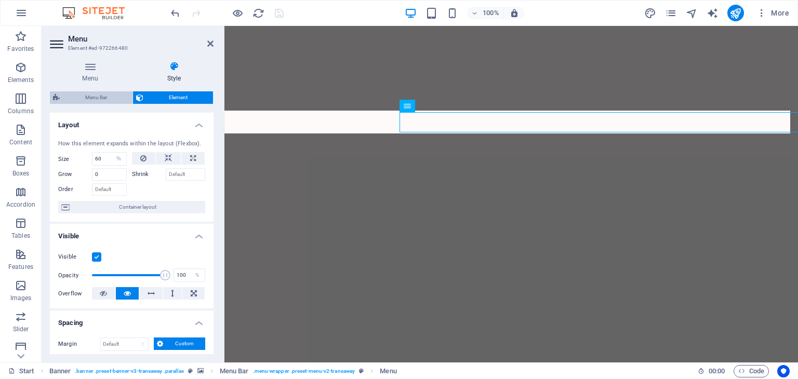
select select "hover_border_top"
select select "px"
select select "rem"
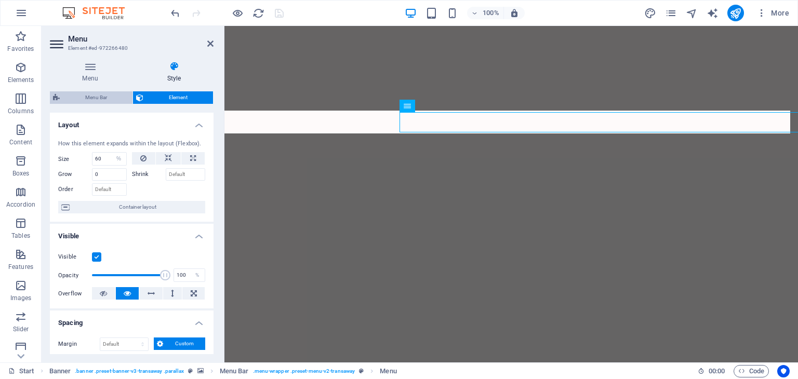
select select "rem"
select select "700"
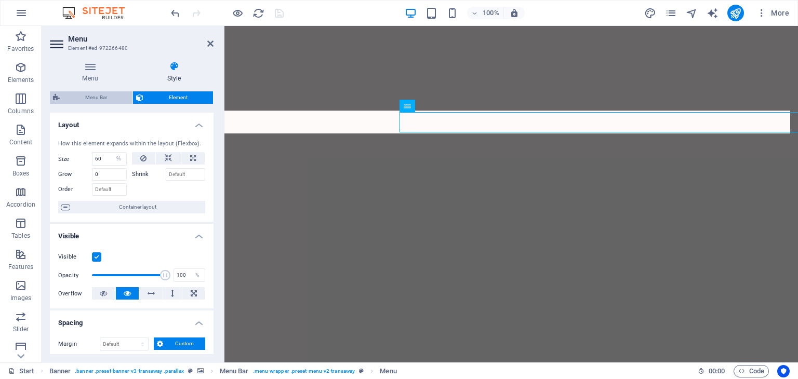
select select "px"
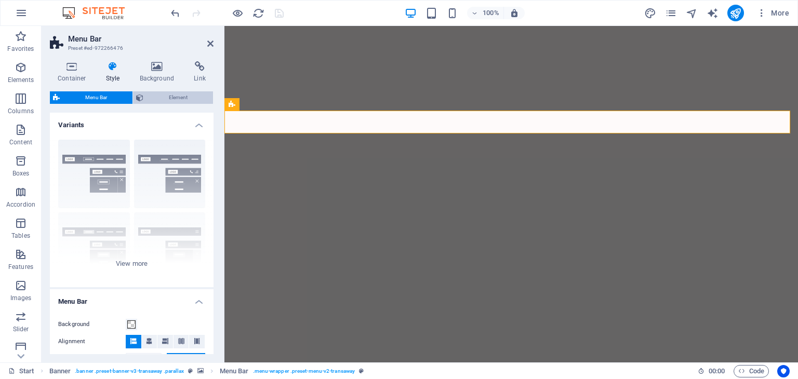
click at [164, 97] on span "Element" at bounding box center [178, 97] width 63 height 12
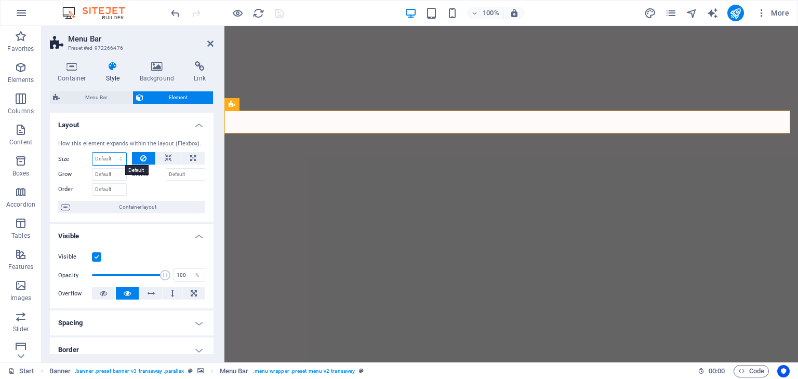
click at [114, 158] on select "Default auto px % 1/1 1/2 1/3 1/4 1/5 1/6 1/7 1/8 1/9 1/10" at bounding box center [109, 159] width 34 height 12
select select "1/1"
click at [110, 153] on select "Default auto px % 1/1 1/2 1/3 1/4 1/5 1/6 1/7 1/8 1/9 1/10" at bounding box center [109, 159] width 34 height 12
type input "100"
select select "%"
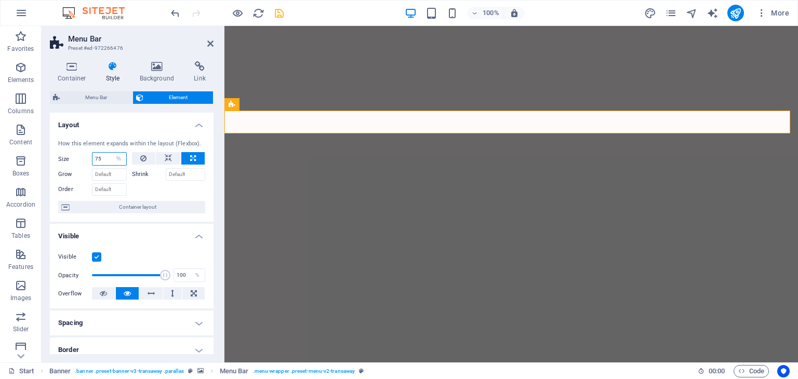
type input "75"
click at [277, 14] on icon "save" at bounding box center [279, 13] width 12 height 12
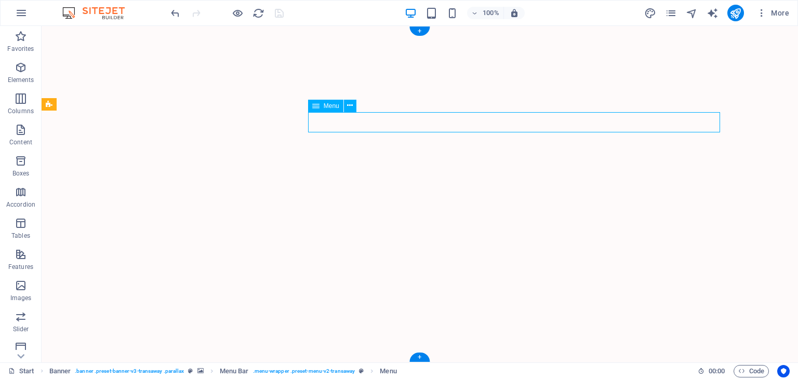
select select "%"
select select "px"
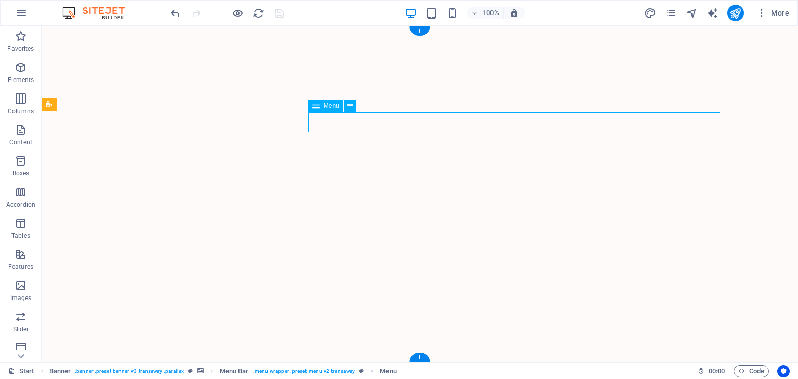
select select "px"
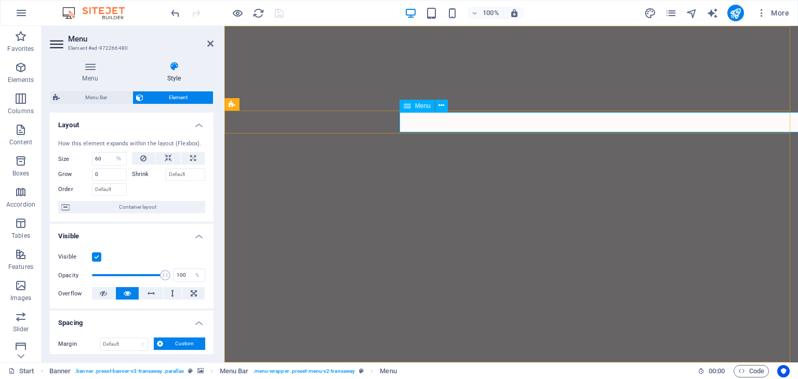
click at [169, 67] on icon at bounding box center [174, 66] width 79 height 10
click at [171, 67] on icon at bounding box center [174, 66] width 79 height 10
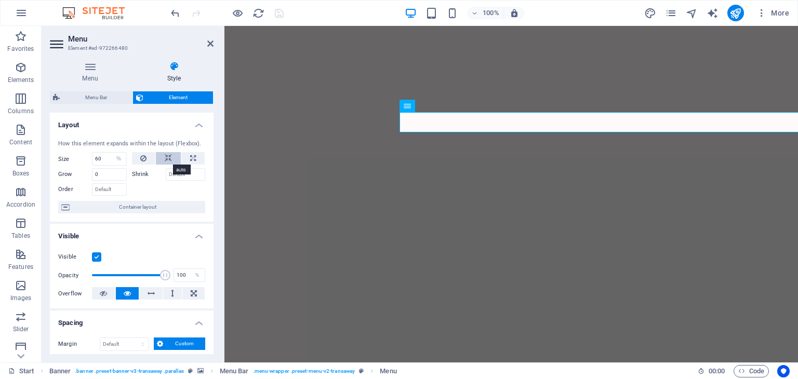
click at [166, 158] on icon at bounding box center [168, 158] width 7 height 12
select select "DISABLED_OPTION_VALUE"
click at [190, 156] on icon at bounding box center [193, 158] width 6 height 12
type input "100"
select select "%"
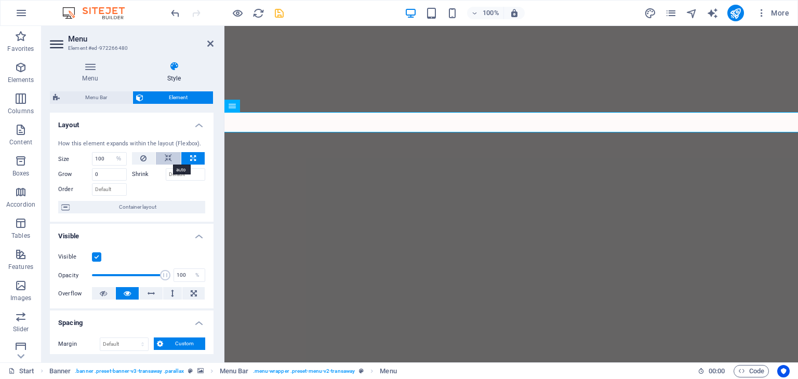
click at [166, 159] on icon at bounding box center [168, 158] width 7 height 12
select select "DISABLED_OPTION_VALUE"
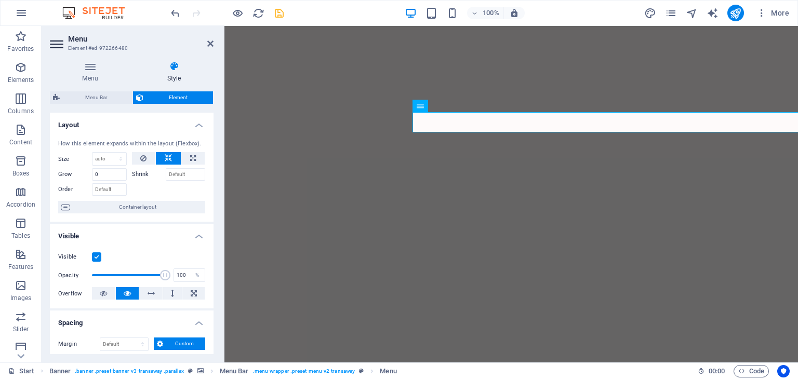
click at [166, 159] on icon at bounding box center [168, 158] width 7 height 12
click at [190, 156] on icon at bounding box center [193, 158] width 6 height 12
type input "100"
select select "%"
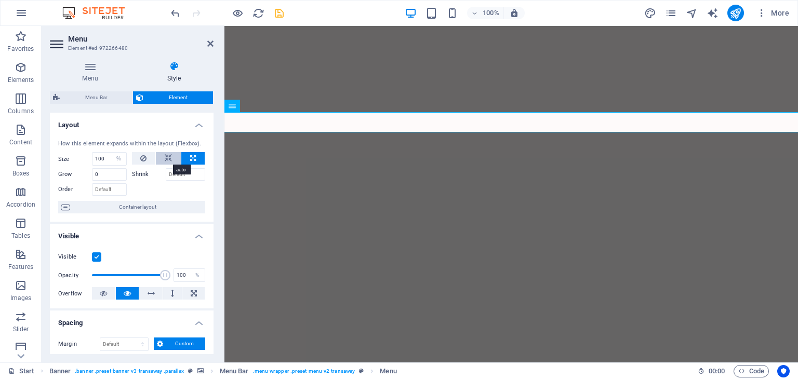
click at [169, 156] on icon at bounding box center [168, 158] width 7 height 12
select select "DISABLED_OPTION_VALUE"
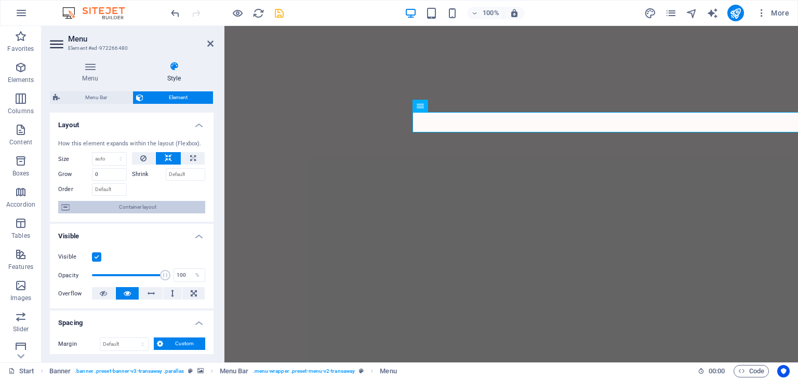
click at [155, 207] on span "Container layout" at bounding box center [137, 207] width 129 height 12
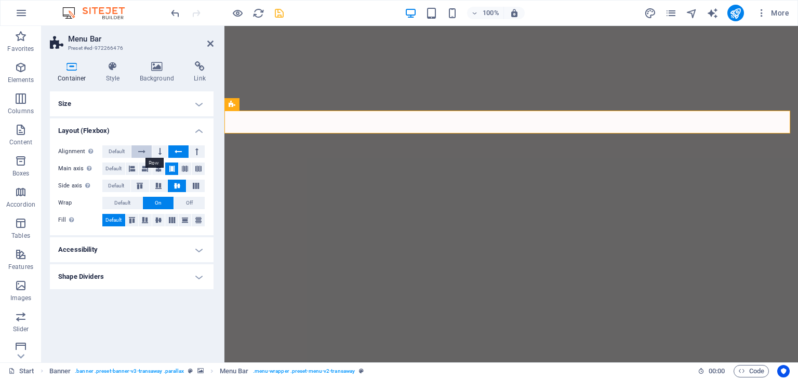
click at [141, 150] on icon at bounding box center [141, 151] width 7 height 12
click at [164, 152] on button at bounding box center [160, 151] width 16 height 12
click at [172, 152] on button at bounding box center [178, 151] width 20 height 12
click at [197, 169] on icon at bounding box center [198, 169] width 6 height 12
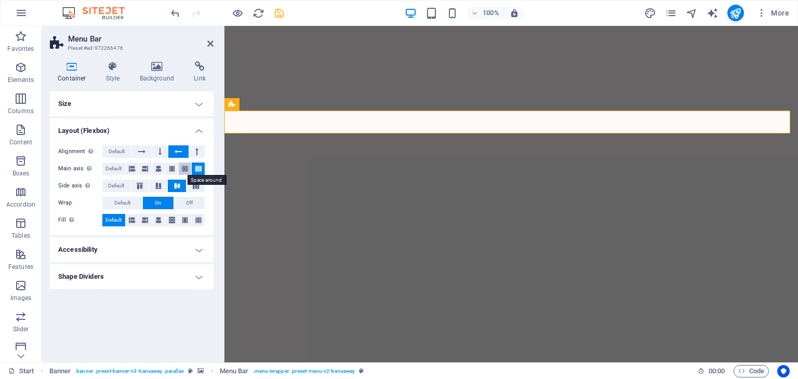
click at [185, 170] on icon at bounding box center [185, 169] width 6 height 12
click at [173, 170] on icon at bounding box center [172, 169] width 6 height 12
click at [160, 170] on icon at bounding box center [158, 169] width 6 height 12
click at [144, 170] on icon at bounding box center [145, 169] width 6 height 12
click at [131, 167] on icon at bounding box center [132, 169] width 6 height 12
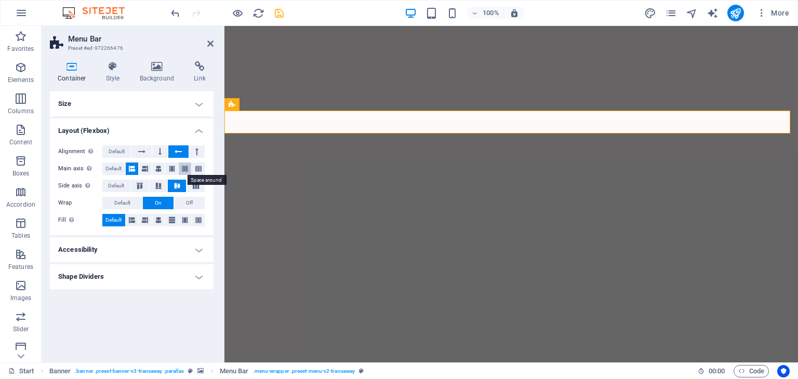
click at [182, 169] on icon at bounding box center [185, 169] width 6 height 12
click at [171, 169] on icon at bounding box center [172, 169] width 6 height 12
click at [193, 184] on icon at bounding box center [196, 186] width 12 height 6
click at [177, 185] on icon at bounding box center [177, 186] width 12 height 6
click at [159, 185] on icon at bounding box center [158, 186] width 12 height 6
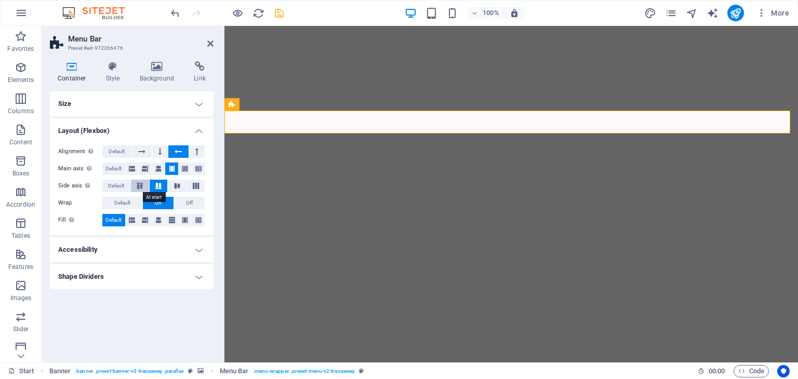
click at [141, 185] on icon at bounding box center [140, 186] width 12 height 6
click at [125, 249] on h4 "Accessibility" at bounding box center [132, 249] width 164 height 25
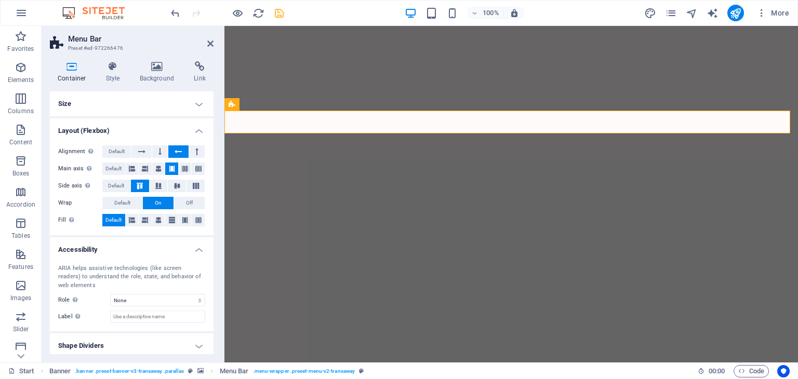
click at [125, 249] on h4 "Accessibility" at bounding box center [132, 246] width 164 height 19
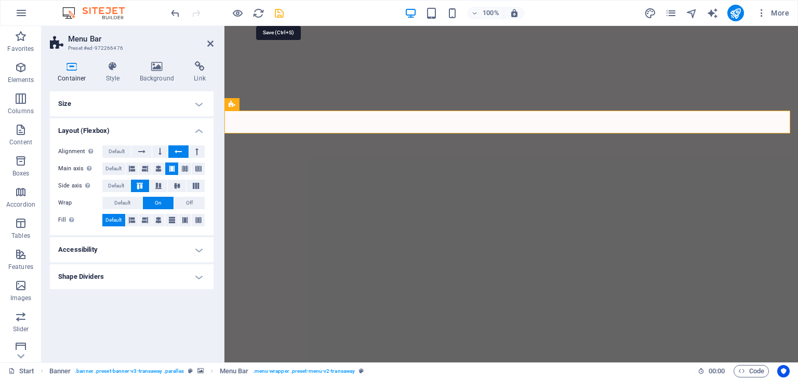
click at [276, 9] on icon "save" at bounding box center [279, 13] width 12 height 12
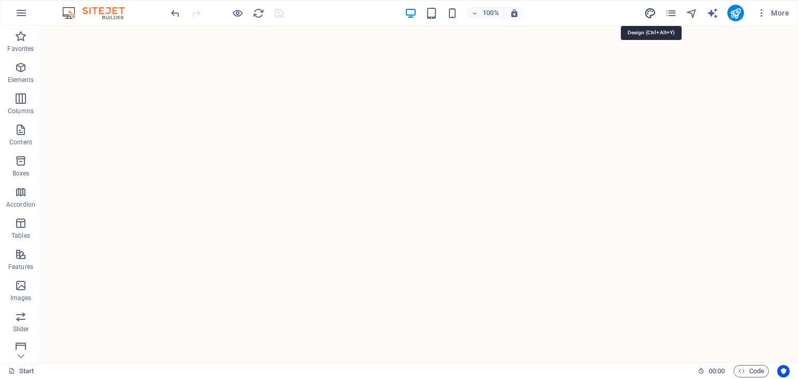
click at [654, 11] on icon "design" at bounding box center [650, 13] width 12 height 12
select select "px"
select select "400"
select select "px"
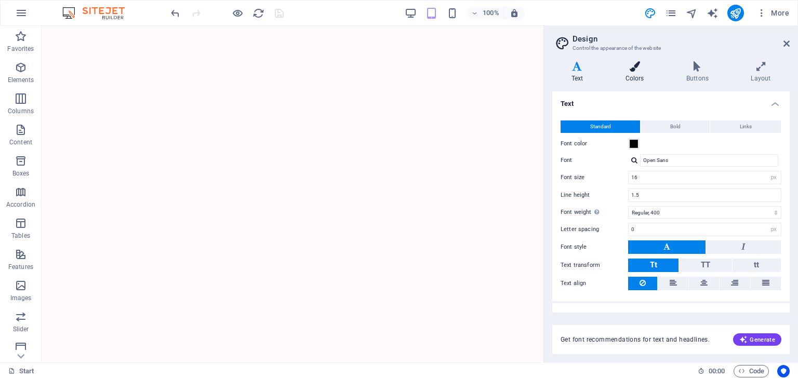
click at [633, 71] on icon at bounding box center [634, 66] width 57 height 10
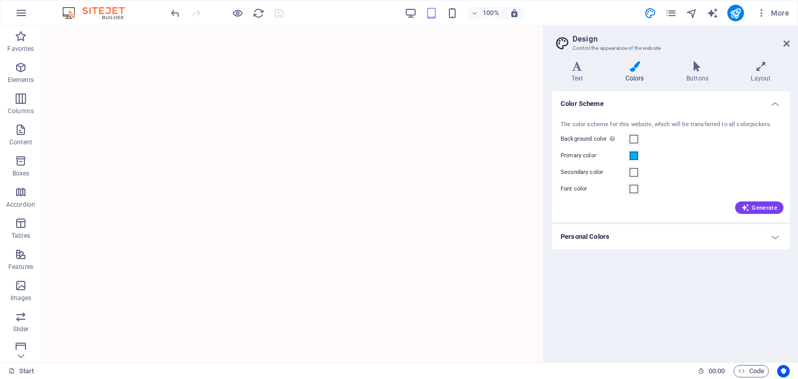
click at [603, 155] on label "Primary color" at bounding box center [595, 156] width 68 height 12
click at [628, 155] on button "Primary color" at bounding box center [633, 155] width 11 height 11
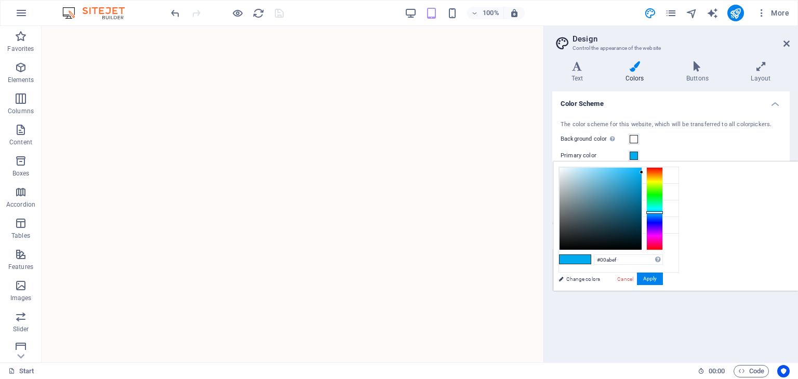
click at [603, 155] on label "Primary color" at bounding box center [595, 156] width 68 height 12
click at [628, 155] on button "Primary color" at bounding box center [633, 155] width 11 height 11
click at [582, 277] on link "Change colors" at bounding box center [613, 279] width 121 height 13
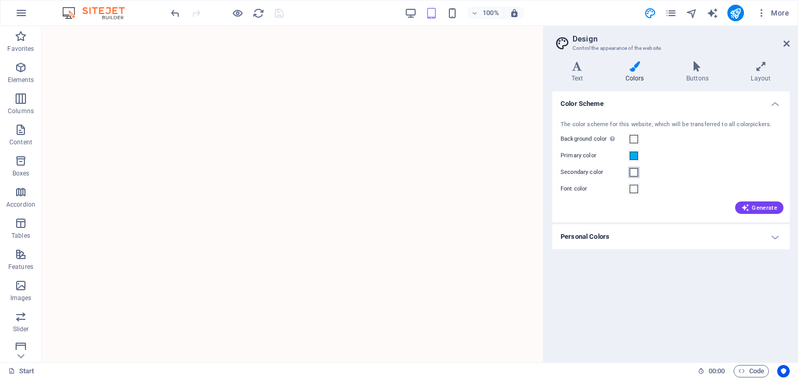
click at [633, 174] on span at bounding box center [634, 172] width 8 height 8
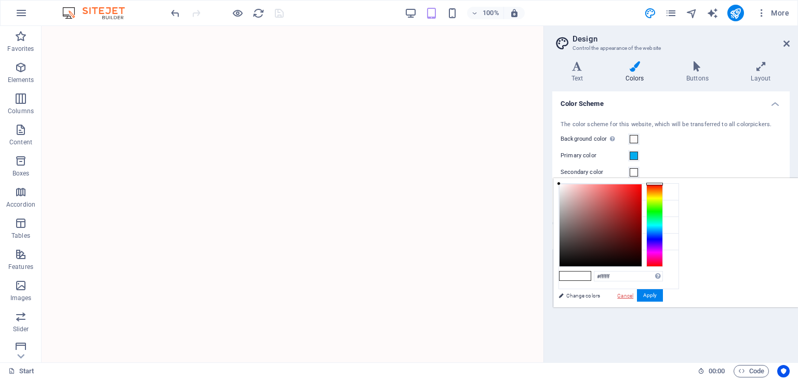
click at [634, 298] on link "Cancel" at bounding box center [625, 296] width 18 height 8
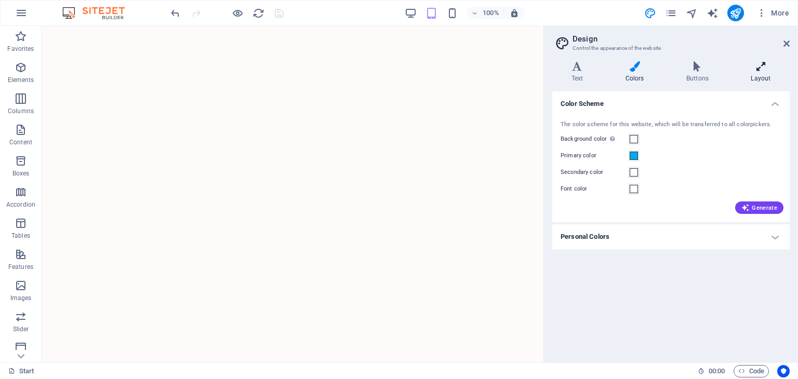
click at [766, 64] on icon at bounding box center [761, 66] width 58 height 10
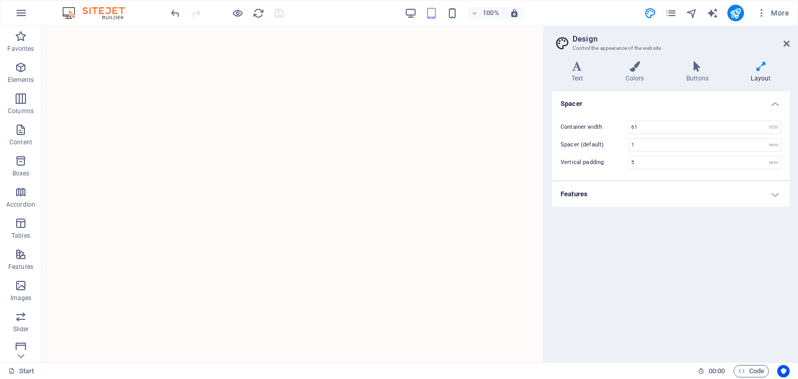
click at [700, 204] on h4 "Features" at bounding box center [670, 194] width 237 height 25
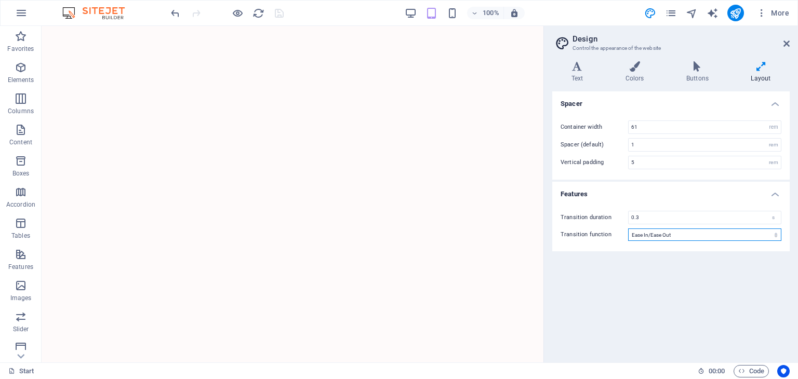
click at [692, 233] on select "Ease Ease In Ease Out Ease In/Ease Out Linear" at bounding box center [704, 235] width 153 height 12
click at [691, 233] on select "Ease Ease In Ease Out Ease In/Ease Out Linear" at bounding box center [704, 235] width 153 height 12
click at [702, 69] on icon at bounding box center [697, 66] width 60 height 10
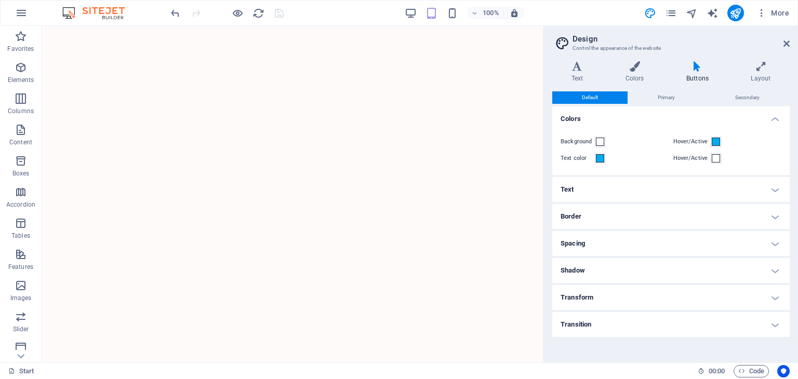
click at [690, 298] on h4 "Transform" at bounding box center [670, 297] width 237 height 25
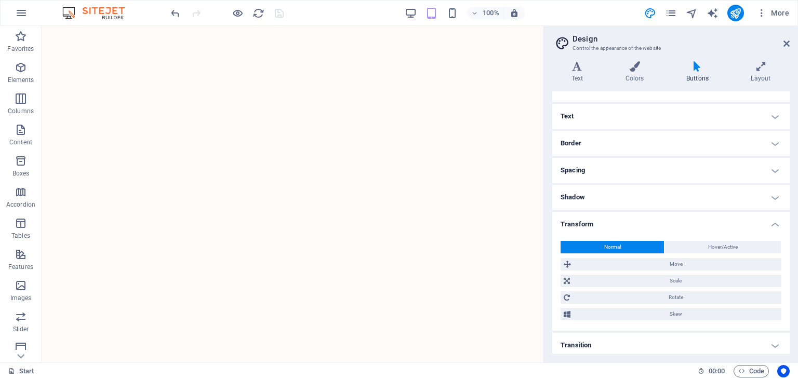
scroll to position [77, 0]
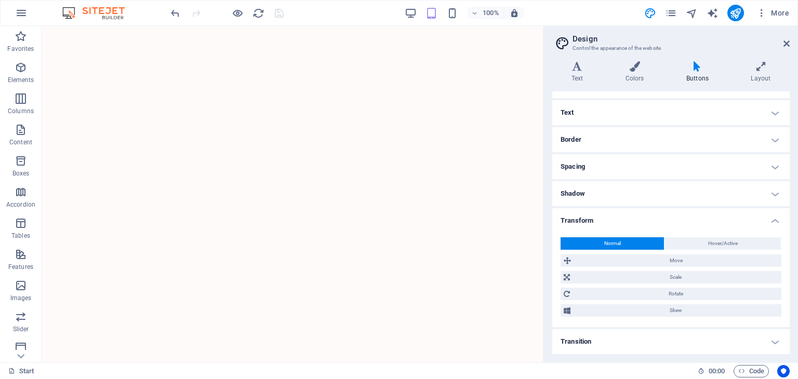
click at [650, 218] on h4 "Transform" at bounding box center [670, 217] width 237 height 19
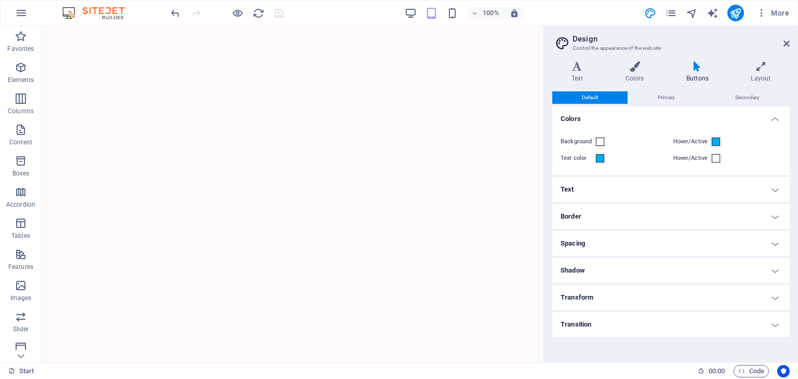
click at [646, 320] on h4 "Transition" at bounding box center [670, 324] width 237 height 25
click at [646, 320] on h4 "Transition" at bounding box center [670, 321] width 237 height 19
click at [628, 242] on h4 "Spacing" at bounding box center [670, 243] width 237 height 25
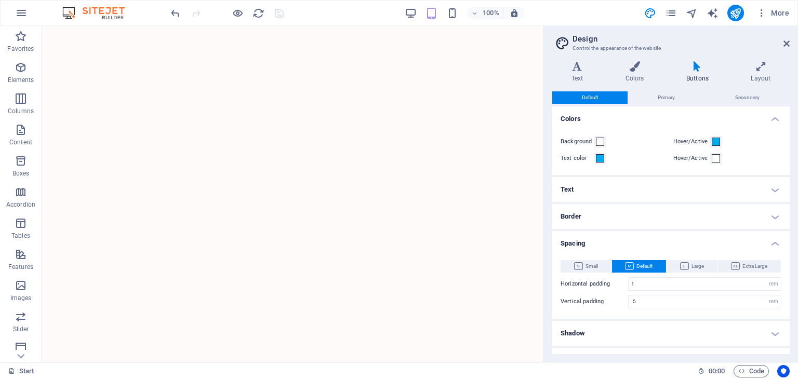
click at [628, 241] on h4 "Spacing" at bounding box center [670, 240] width 237 height 19
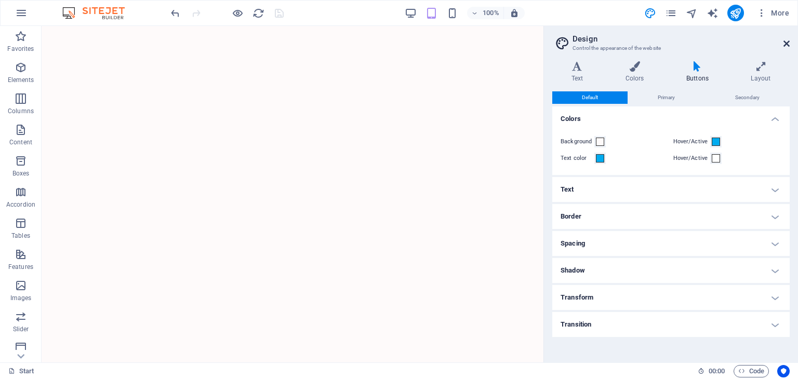
click at [788, 45] on icon at bounding box center [786, 43] width 6 height 8
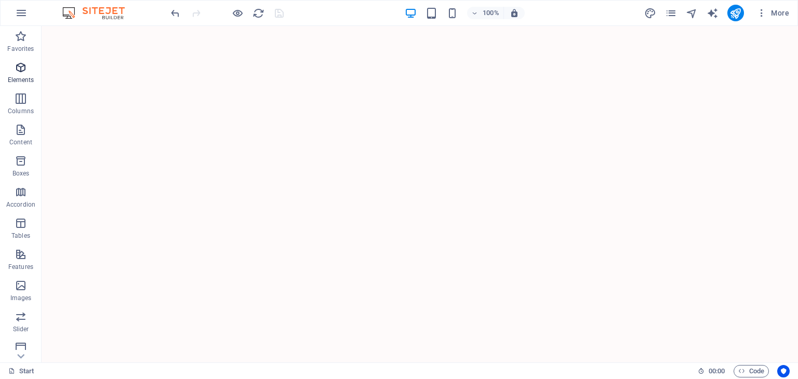
click at [25, 74] on span "Elements" at bounding box center [21, 73] width 42 height 25
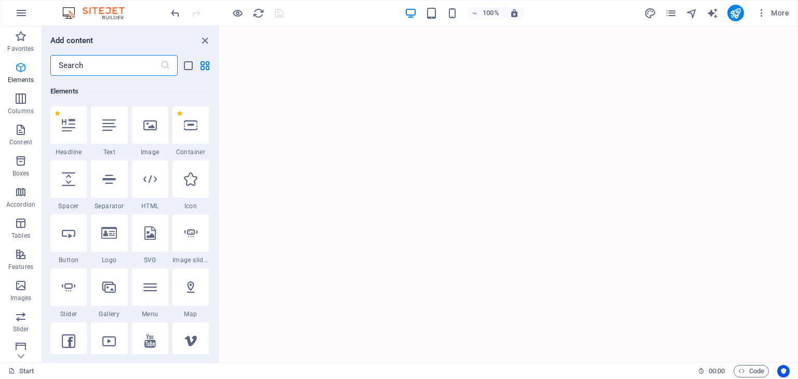
scroll to position [110, 0]
click at [17, 105] on span "Columns" at bounding box center [21, 104] width 42 height 25
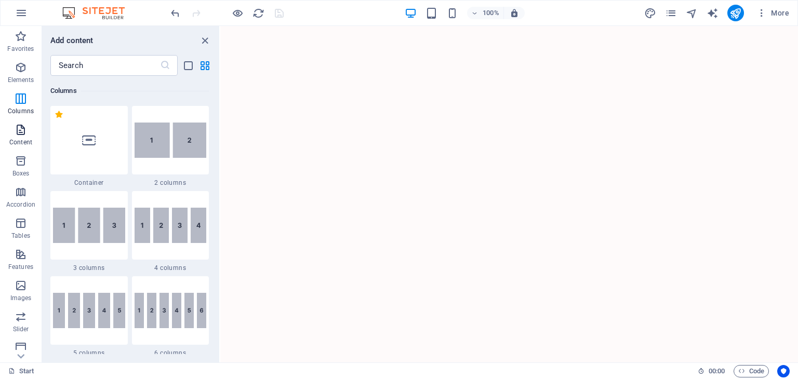
click at [18, 134] on icon "button" at bounding box center [21, 130] width 12 height 12
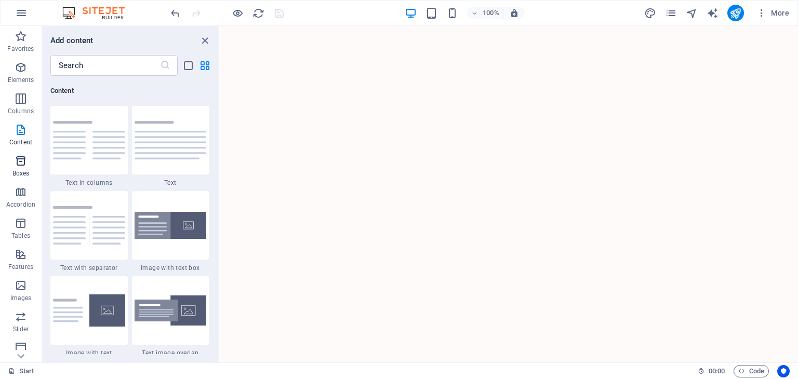
click at [20, 165] on icon "button" at bounding box center [21, 161] width 12 height 12
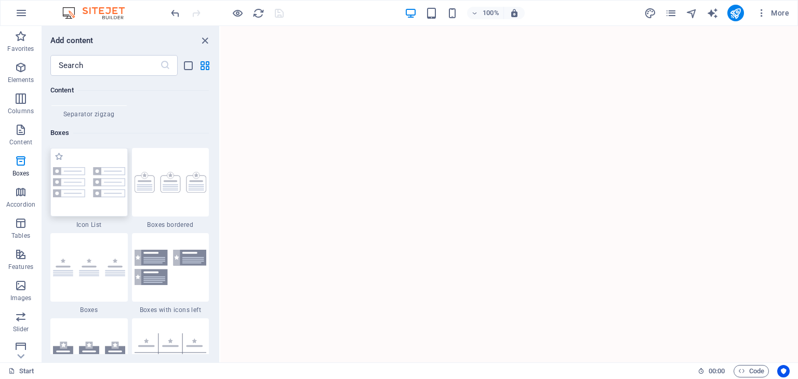
scroll to position [2866, 0]
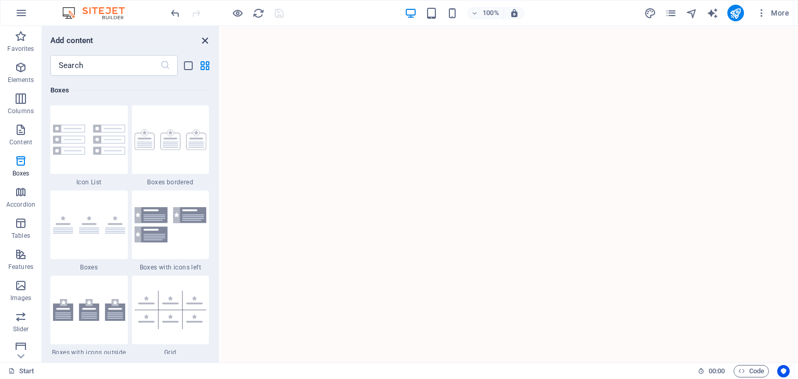
click at [205, 38] on icon "close panel" at bounding box center [205, 41] width 12 height 12
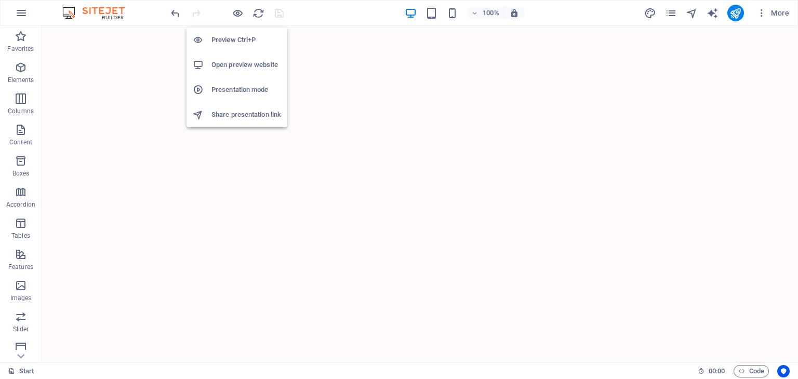
click at [237, 66] on h6 "Open preview website" at bounding box center [246, 65] width 70 height 12
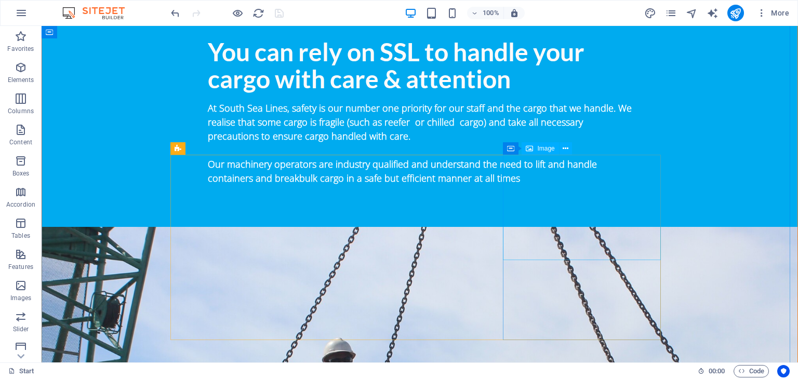
scroll to position [1766, 0]
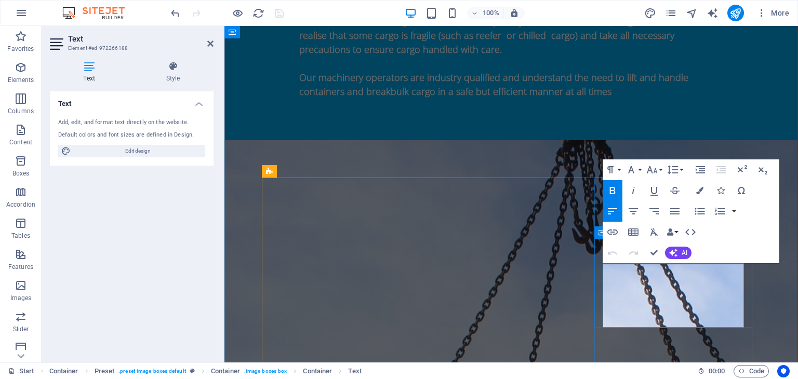
scroll to position [1895, 0]
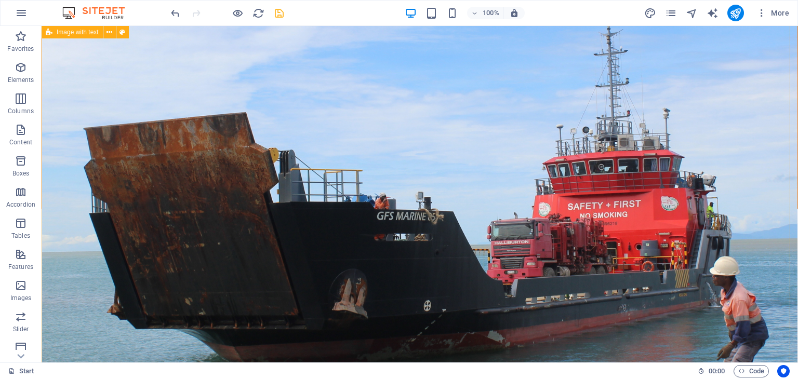
scroll to position [3117, 0]
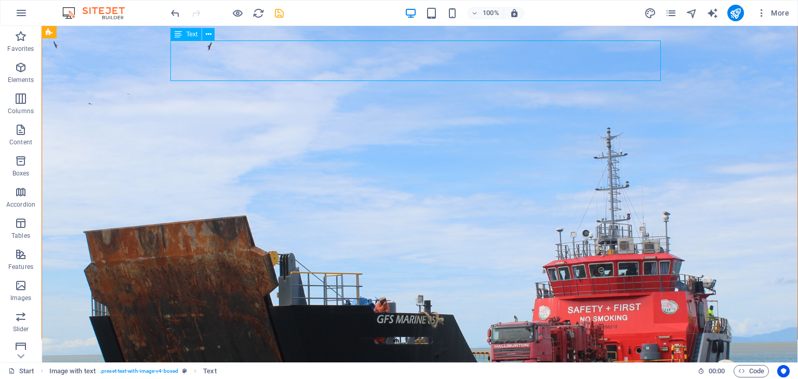
scroll to position [3298, 0]
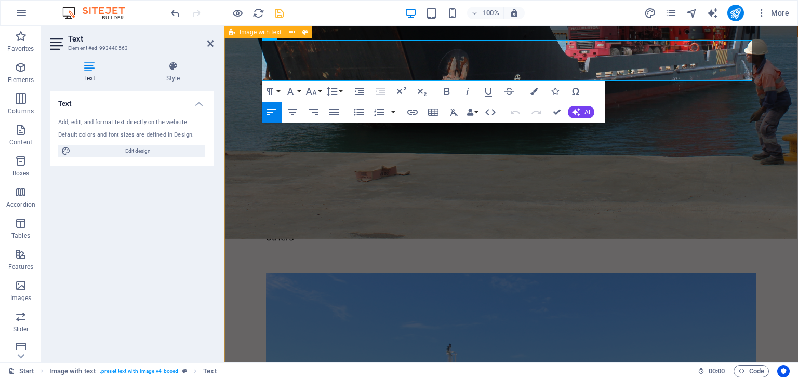
drag, startPoint x: 471, startPoint y: 65, endPoint x: 250, endPoint y: 46, distance: 221.6
click at [311, 91] on icon "button" at bounding box center [311, 91] width 12 height 12
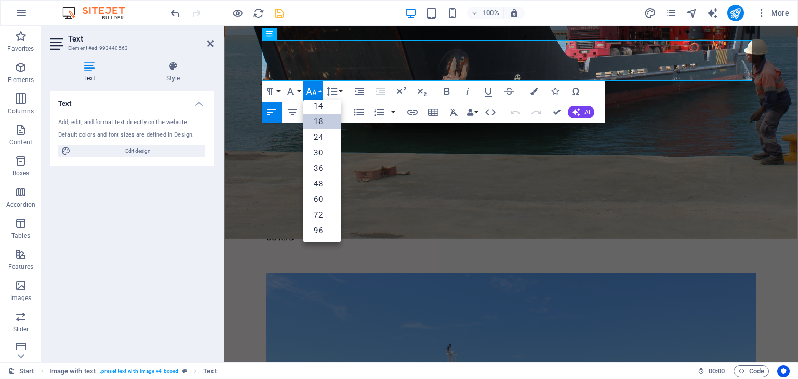
scroll to position [83, 0]
click at [322, 119] on link "18" at bounding box center [321, 122] width 37 height 16
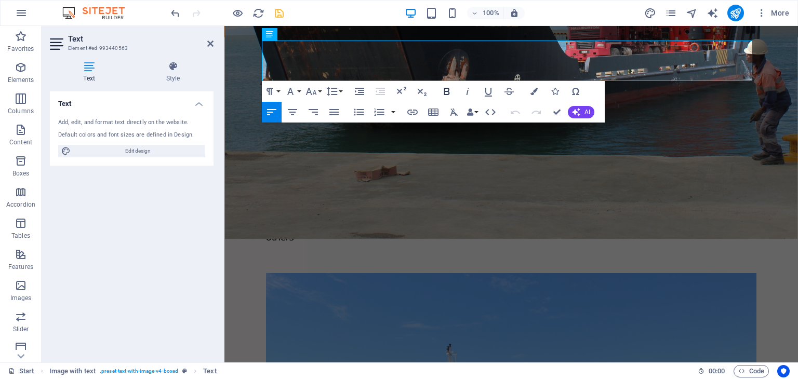
click at [443, 91] on icon "button" at bounding box center [447, 91] width 12 height 12
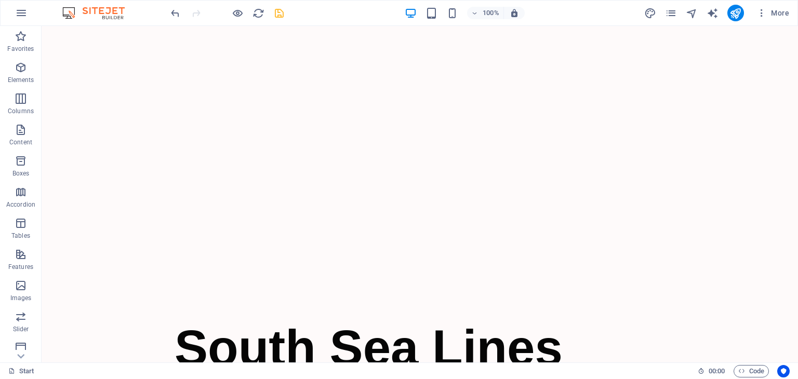
scroll to position [0, 0]
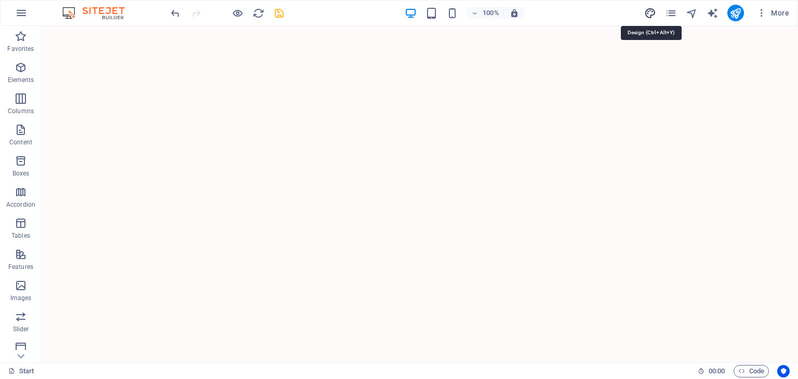
click at [647, 7] on icon "design" at bounding box center [650, 13] width 12 height 12
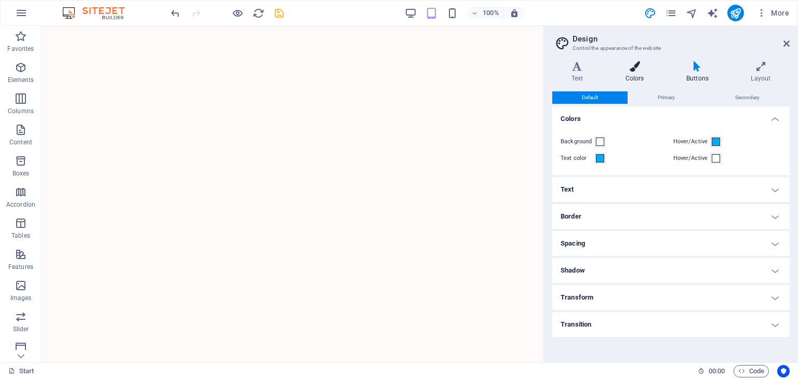
click at [646, 74] on h4 "Colors" at bounding box center [636, 72] width 61 height 22
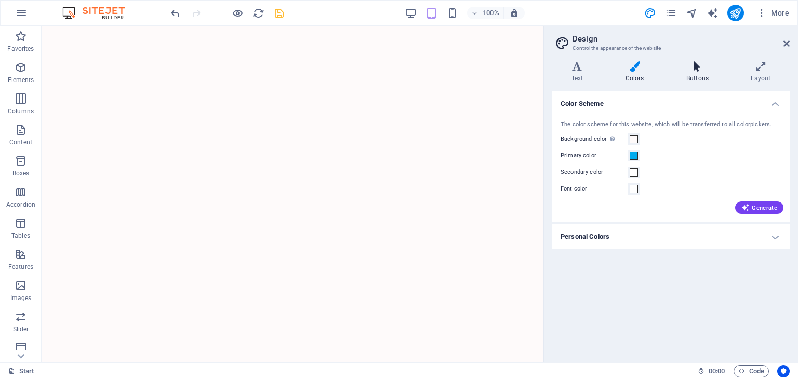
click at [702, 73] on h4 "Buttons" at bounding box center [699, 72] width 64 height 22
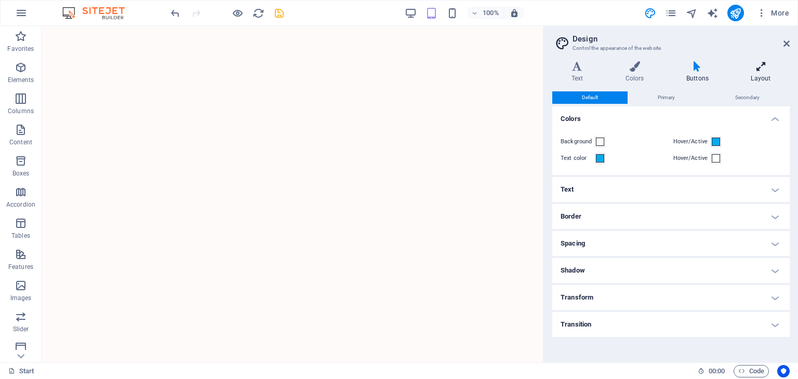
click at [769, 66] on icon at bounding box center [761, 66] width 58 height 10
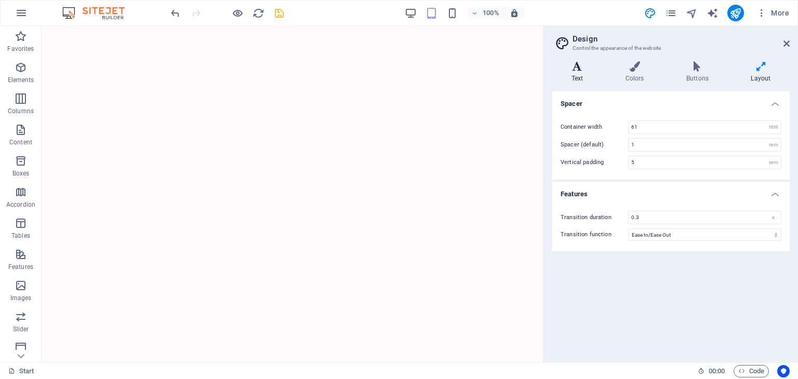
click at [580, 67] on icon at bounding box center [577, 66] width 50 height 10
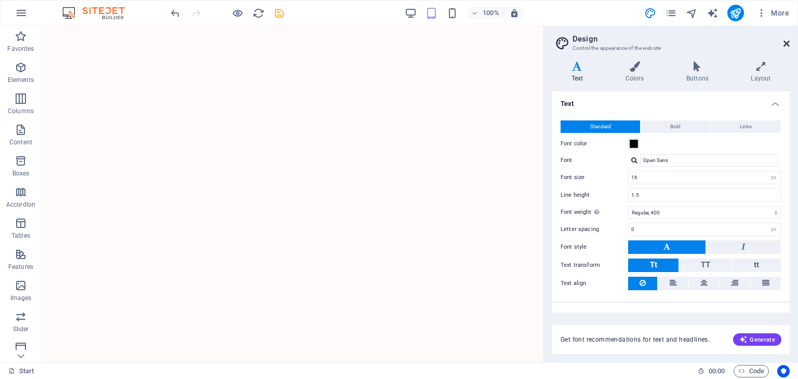
click at [783, 42] on icon at bounding box center [786, 43] width 6 height 8
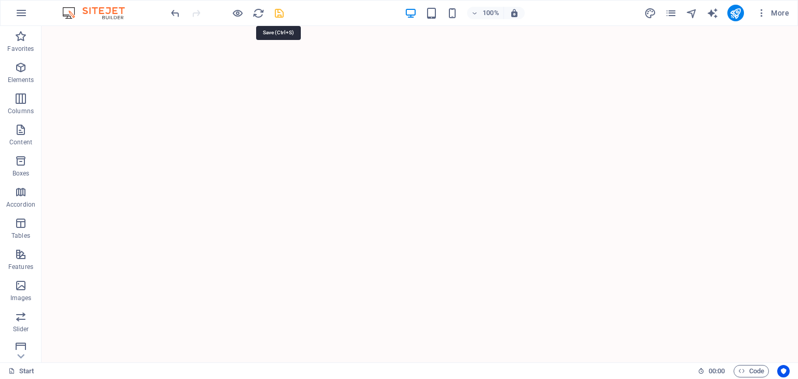
click at [274, 11] on icon "save" at bounding box center [279, 13] width 12 height 12
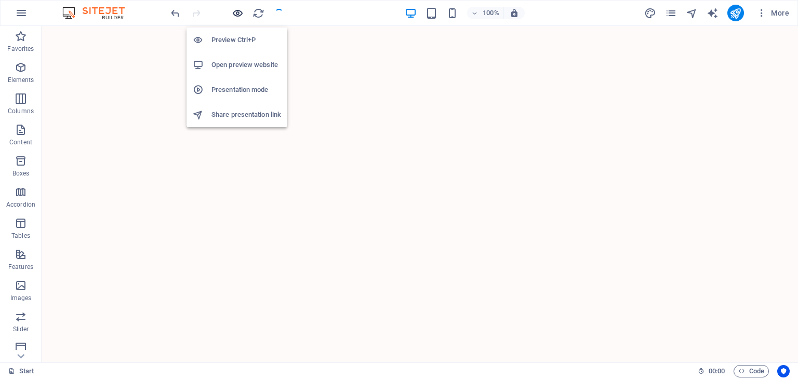
click at [239, 12] on icon "button" at bounding box center [238, 13] width 12 height 12
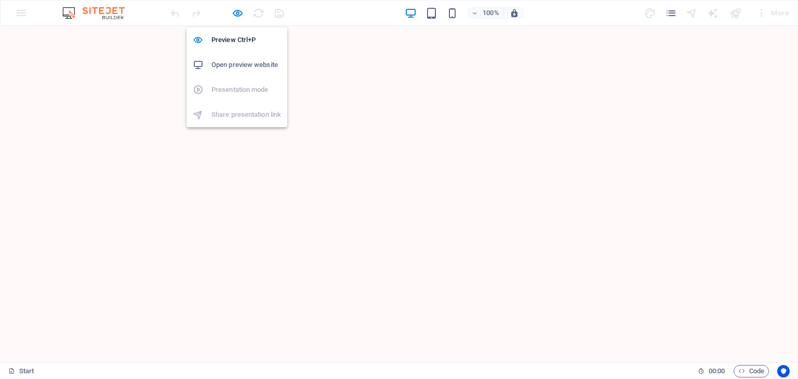
click at [242, 59] on h6 "Open preview website" at bounding box center [246, 65] width 70 height 12
click at [237, 10] on icon "button" at bounding box center [238, 13] width 12 height 12
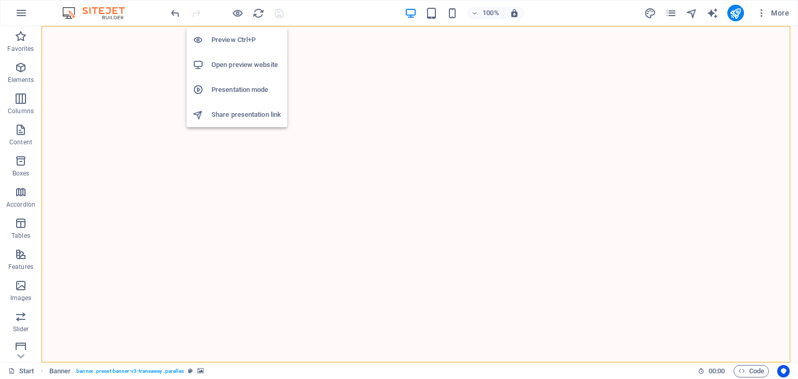
click at [236, 33] on li "Preview Ctrl+P" at bounding box center [237, 40] width 101 height 25
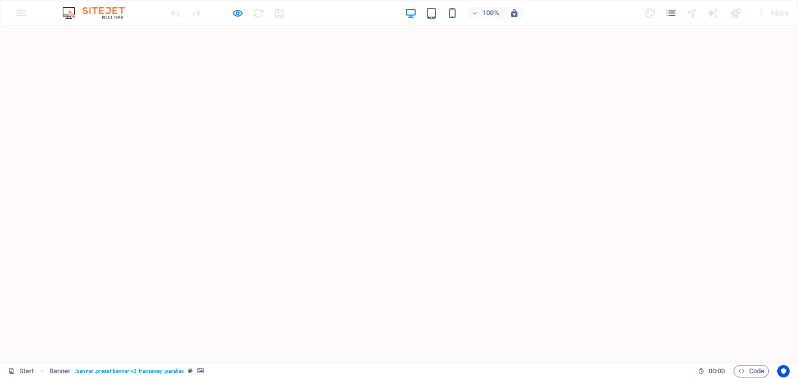
click at [234, 60] on h6 "Open preview website" at bounding box center [246, 65] width 70 height 12
click at [238, 8] on icon "button" at bounding box center [238, 13] width 12 height 12
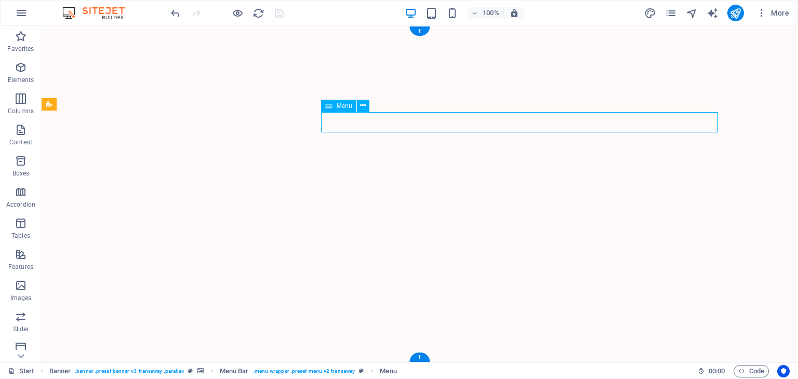
select select "px"
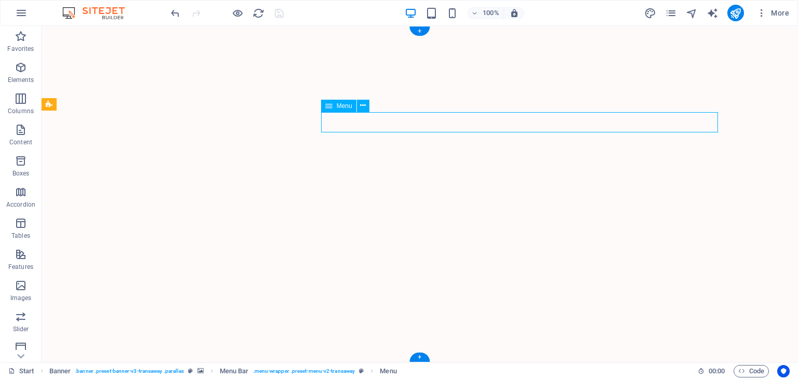
select select "px"
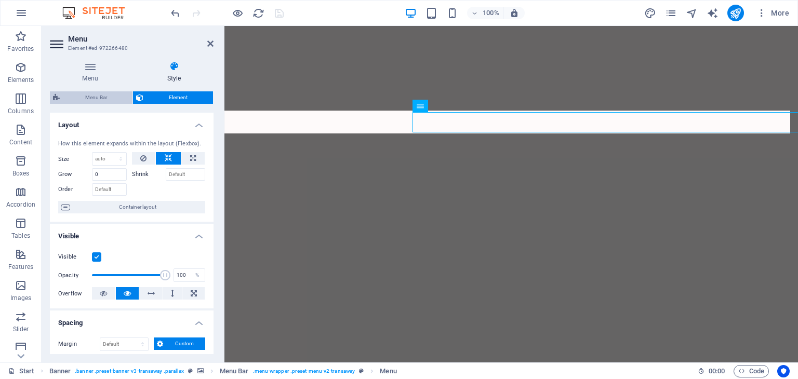
click at [114, 98] on span "Menu Bar" at bounding box center [96, 97] width 66 height 12
select select "rem"
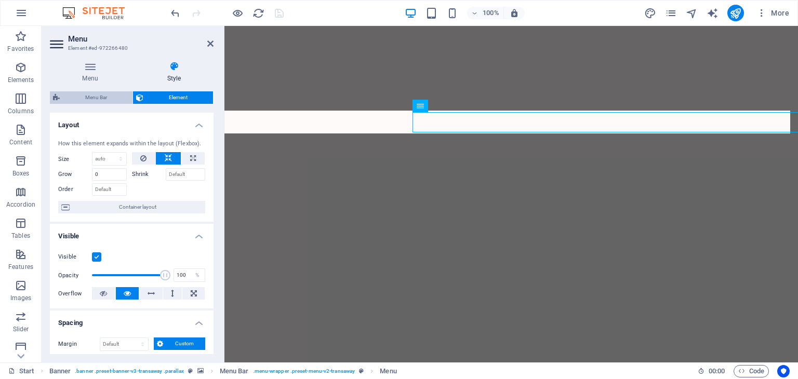
select select "hover_border_top"
select select "px"
select select "rem"
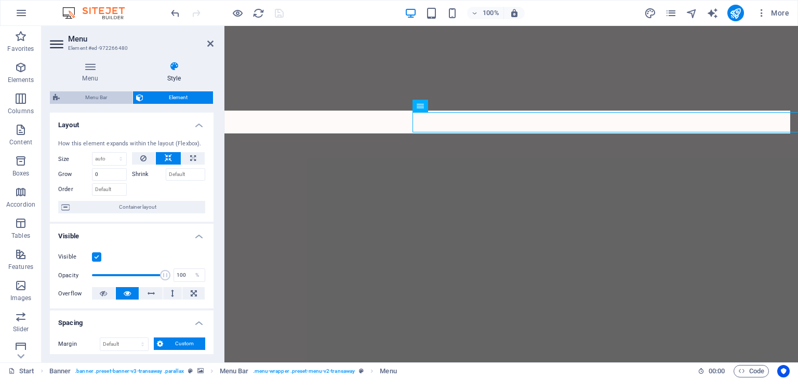
select select "rem"
select select "700"
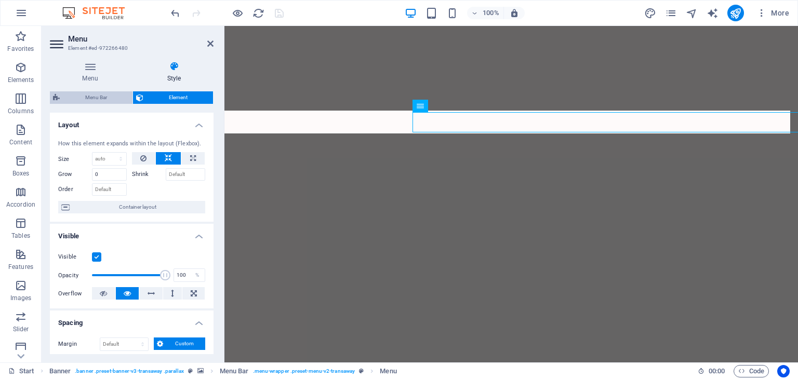
select select "px"
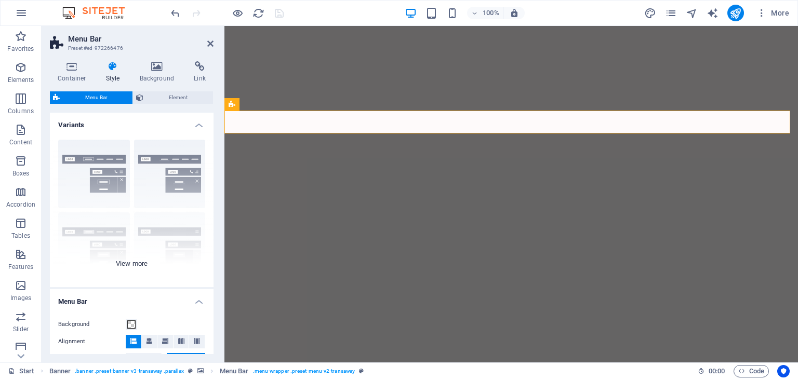
drag, startPoint x: 211, startPoint y: 129, endPoint x: 210, endPoint y: 224, distance: 94.6
click at [210, 224] on li "Variants Border Centered Default Fixed Loki Trigger Wide XXL" at bounding box center [132, 200] width 164 height 175
click at [278, 104] on icon at bounding box center [278, 104] width 6 height 11
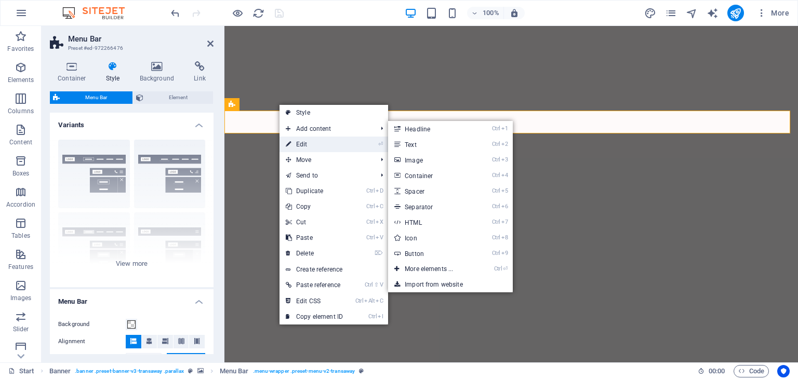
click at [299, 144] on link "⏎ Edit" at bounding box center [314, 145] width 70 height 16
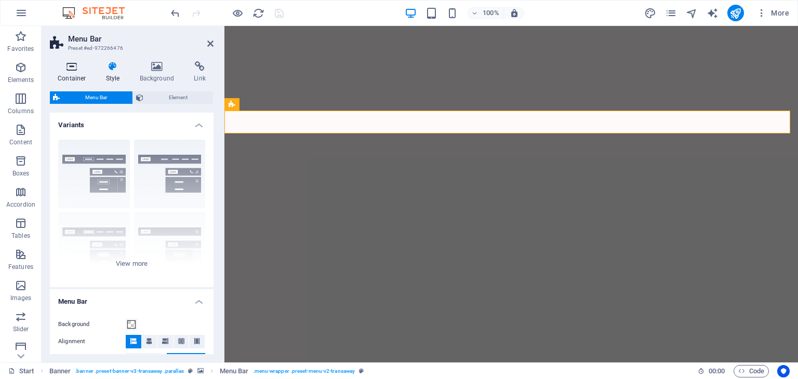
click at [81, 64] on icon at bounding box center [72, 66] width 44 height 10
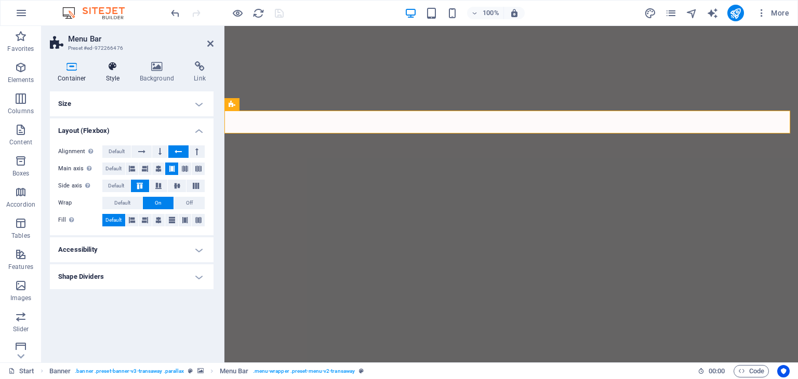
click at [106, 73] on h4 "Style" at bounding box center [115, 72] width 34 height 22
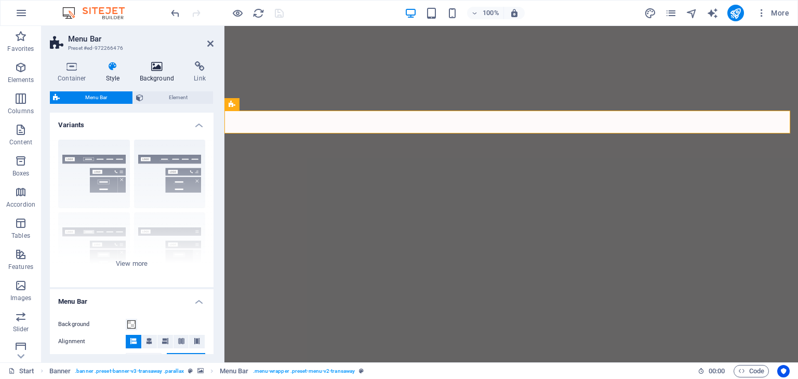
click at [164, 66] on icon at bounding box center [157, 66] width 50 height 10
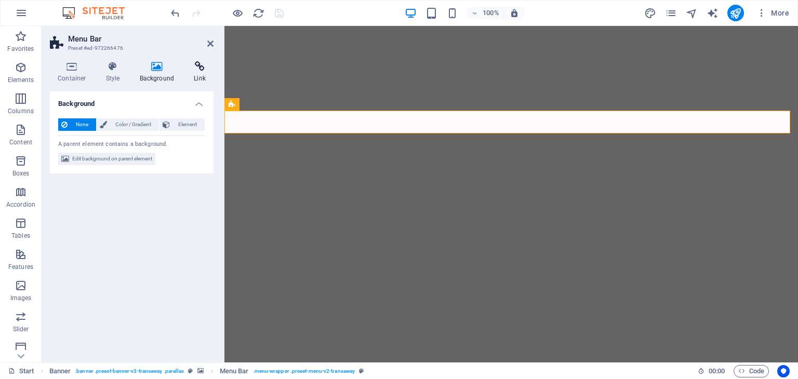
click at [200, 65] on icon at bounding box center [200, 66] width 28 height 10
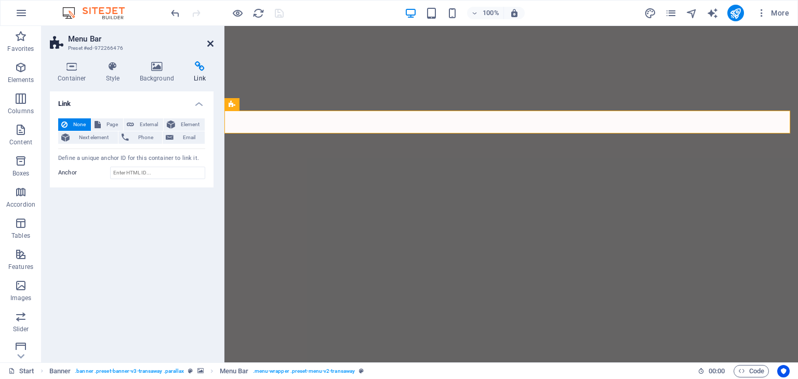
click at [211, 42] on icon at bounding box center [210, 43] width 6 height 8
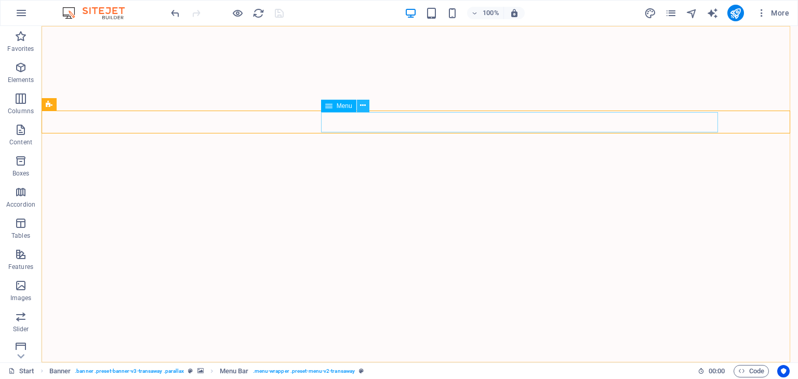
click at [365, 106] on icon at bounding box center [363, 105] width 6 height 11
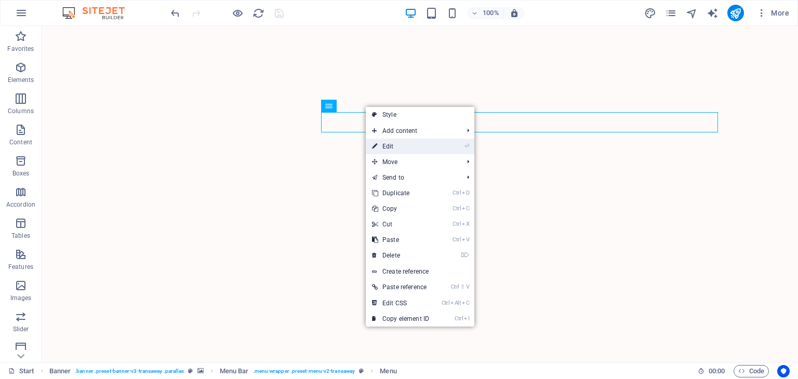
click at [393, 143] on link "⏎ Edit" at bounding box center [401, 147] width 70 height 16
select select "px"
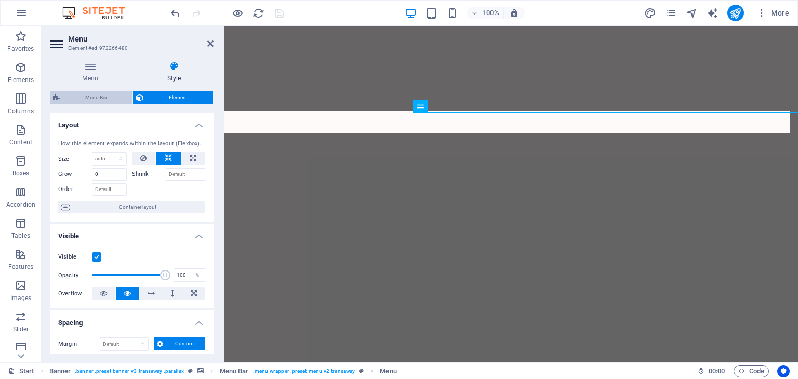
click at [97, 98] on span "Menu Bar" at bounding box center [96, 97] width 66 height 12
select select "rem"
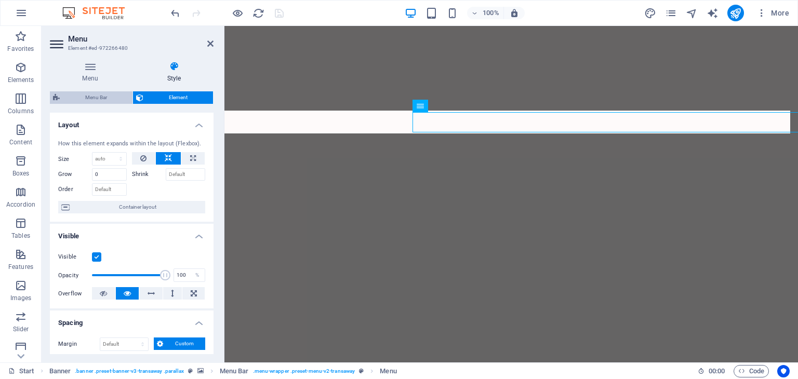
select select "hover_border_top"
select select "px"
select select "rem"
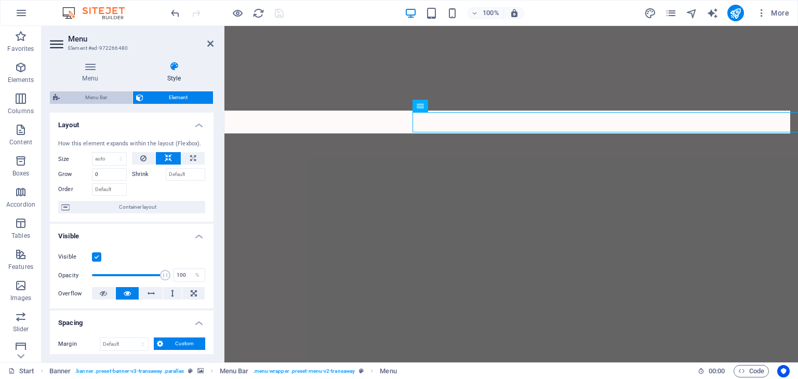
select select "rem"
select select "700"
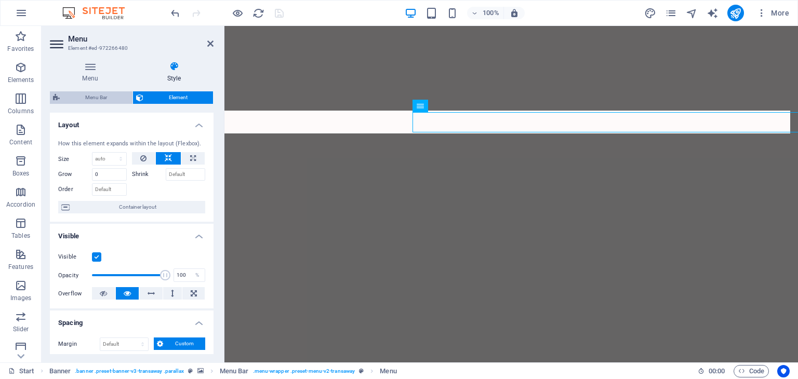
select select "px"
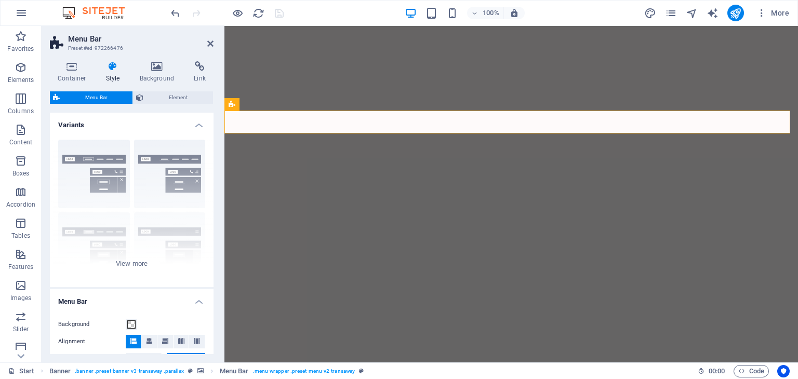
drag, startPoint x: 213, startPoint y: 123, endPoint x: 2, endPoint y: 65, distance: 218.5
click at [179, 96] on span "Element" at bounding box center [178, 97] width 63 height 12
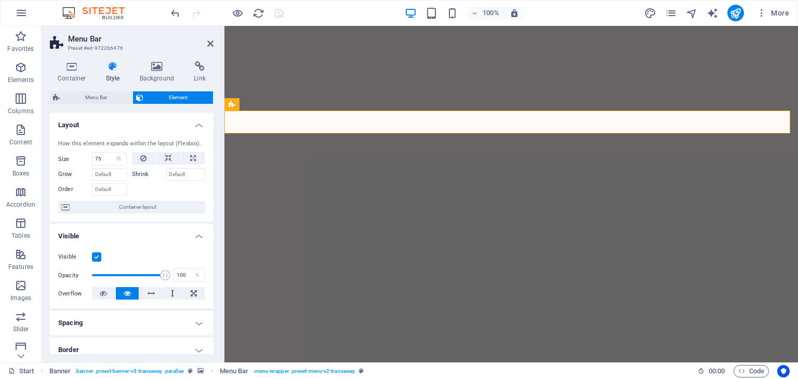
drag, startPoint x: 211, startPoint y: 154, endPoint x: 209, endPoint y: 295, distance: 141.3
click at [209, 295] on ul "Layout How this element expands within the layout (Flexbox). Size 75 Default au…" at bounding box center [132, 333] width 164 height 440
drag, startPoint x: 211, startPoint y: 229, endPoint x: 212, endPoint y: 270, distance: 40.5
click at [211, 271] on div "Layout How this element expands within the layout (Flexbox). Size 75 Default au…" at bounding box center [132, 234] width 164 height 242
click at [78, 69] on icon at bounding box center [72, 66] width 44 height 10
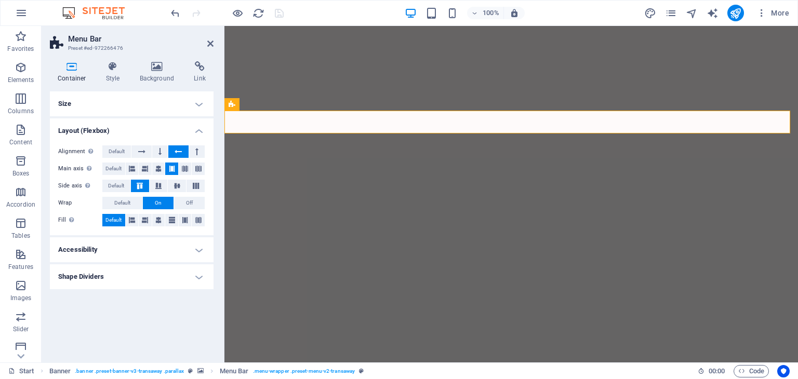
click at [109, 277] on h4 "Shape Dividers" at bounding box center [132, 276] width 164 height 25
click at [109, 277] on h4 "Shape Dividers" at bounding box center [132, 273] width 164 height 19
click at [73, 73] on h4 "Container" at bounding box center [74, 72] width 48 height 22
click at [116, 73] on h4 "Style" at bounding box center [115, 72] width 34 height 22
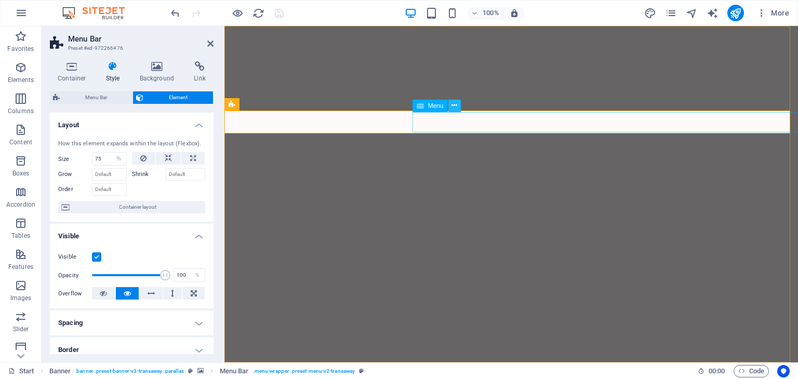
click at [451, 105] on icon at bounding box center [454, 105] width 6 height 11
click at [208, 44] on icon at bounding box center [210, 43] width 6 height 8
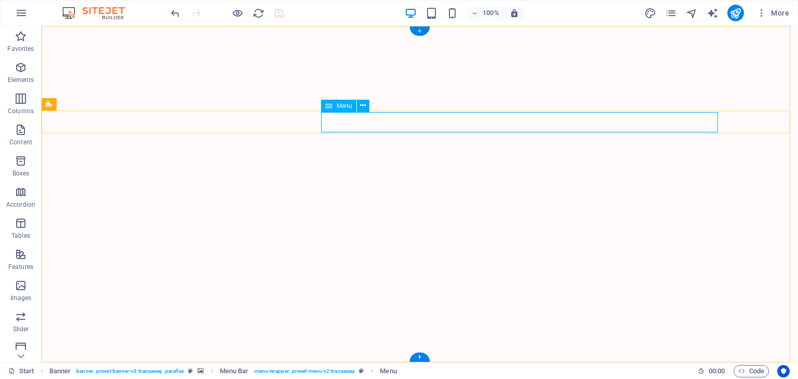
select select "px"
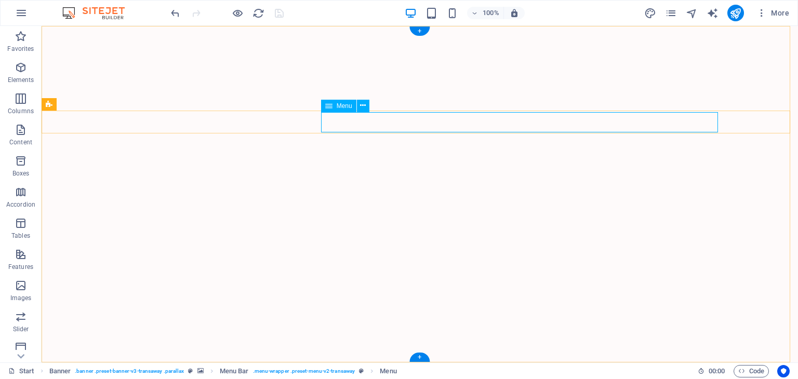
select select "px"
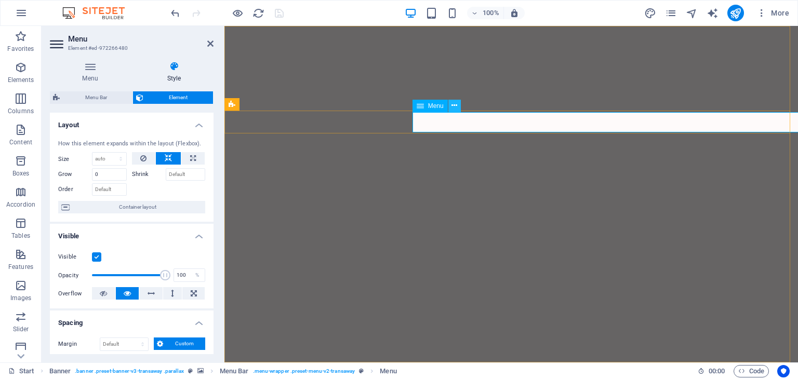
click at [451, 109] on icon at bounding box center [454, 105] width 6 height 11
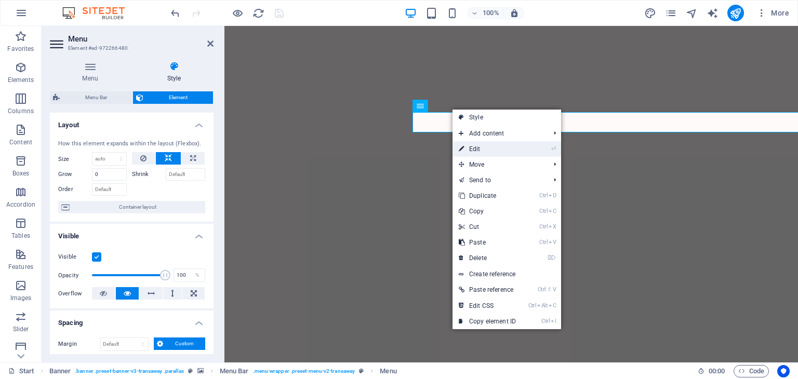
click at [474, 150] on link "⏎ Edit" at bounding box center [487, 149] width 70 height 16
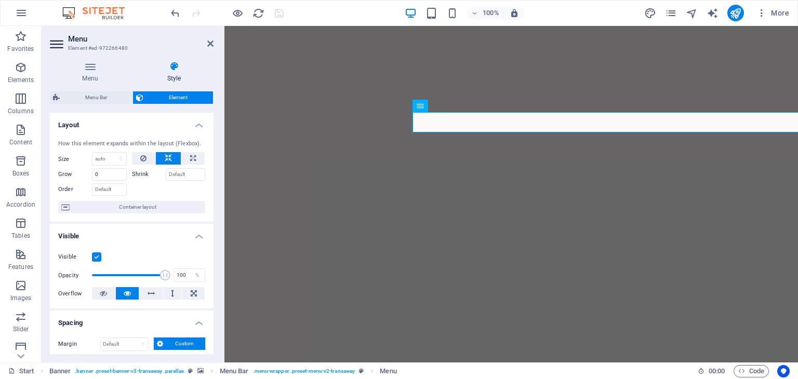
drag, startPoint x: 212, startPoint y: 135, endPoint x: 2, endPoint y: 91, distance: 215.4
click at [172, 67] on icon at bounding box center [174, 66] width 79 height 10
click at [96, 63] on icon at bounding box center [90, 66] width 81 height 10
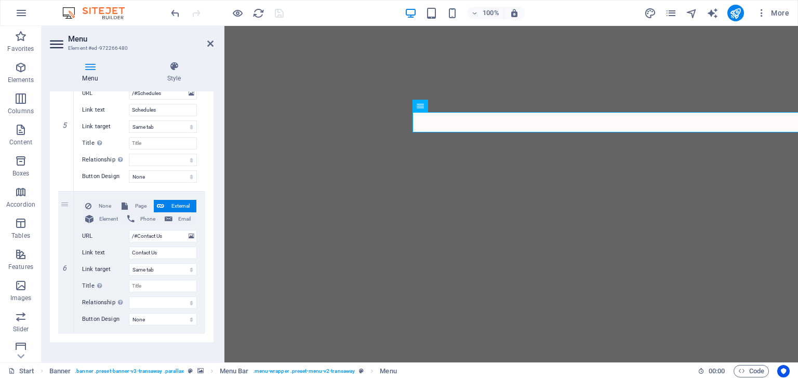
scroll to position [721, 0]
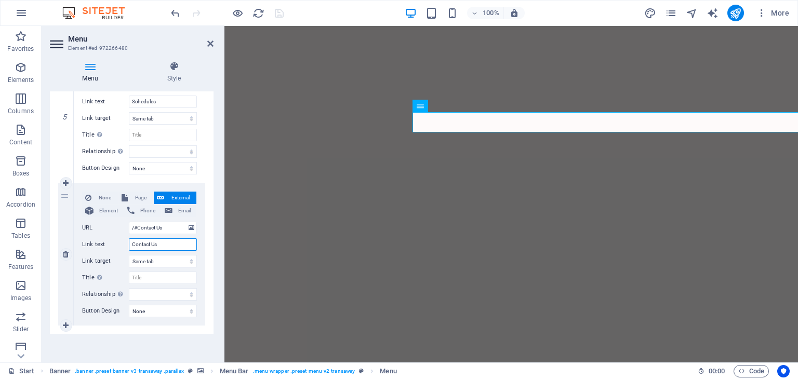
drag, startPoint x: 166, startPoint y: 246, endPoint x: 98, endPoint y: 247, distance: 68.6
click at [98, 247] on div "Link text Contact Us" at bounding box center [139, 244] width 115 height 12
type input "Services"
select select
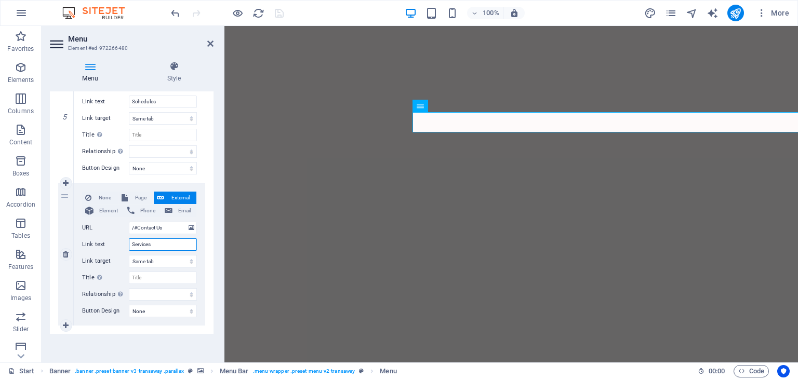
select select
type input "Services"
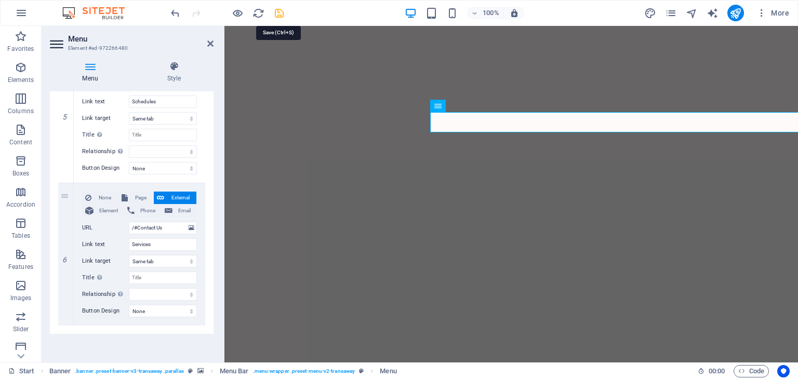
click at [282, 9] on icon "save" at bounding box center [279, 13] width 12 height 12
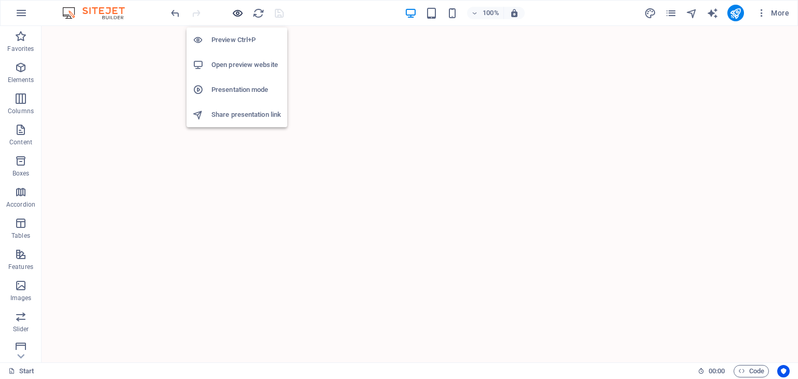
click at [238, 12] on icon "button" at bounding box center [238, 13] width 12 height 12
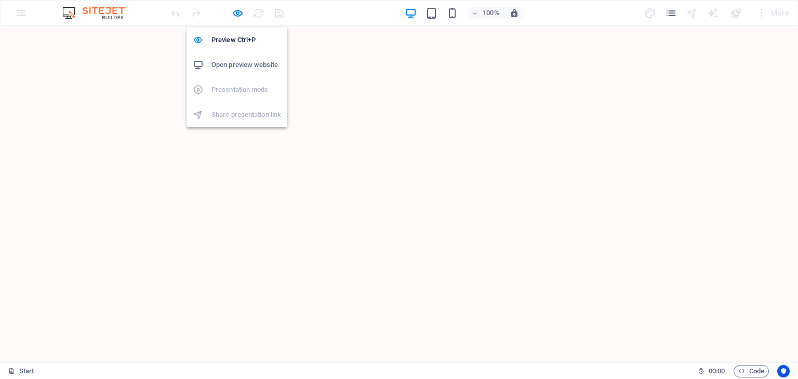
click at [234, 67] on h6 "Open preview website" at bounding box center [246, 65] width 70 height 12
click at [243, 13] on icon "button" at bounding box center [238, 13] width 12 height 12
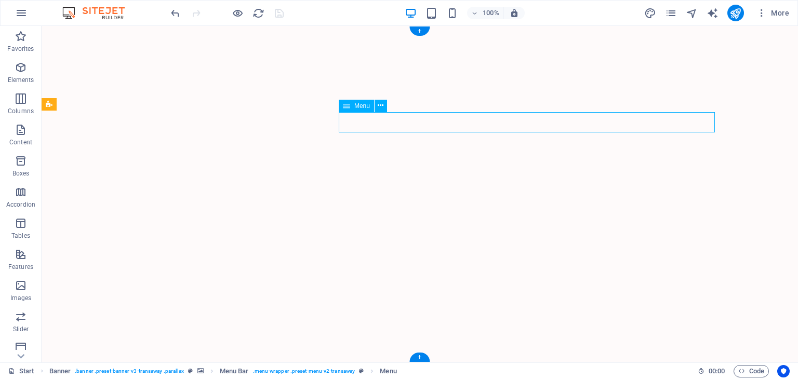
select select
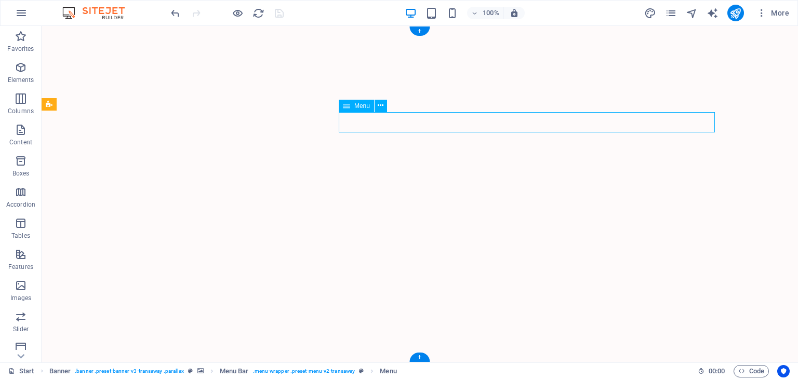
select select
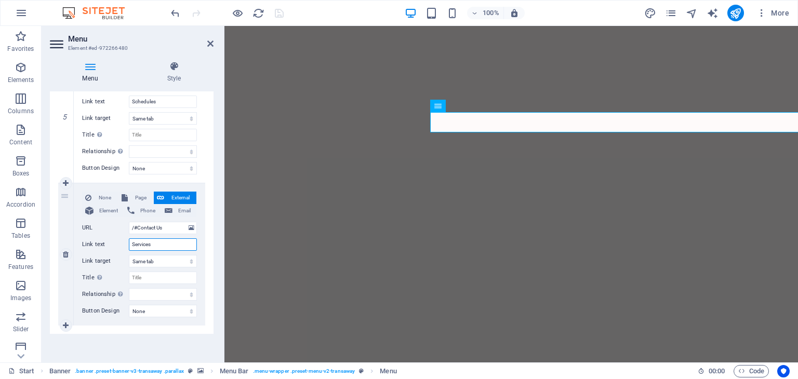
drag, startPoint x: 162, startPoint y: 245, endPoint x: 102, endPoint y: 241, distance: 59.9
click at [102, 241] on div "Link text Services" at bounding box center [139, 244] width 115 height 12
type input "CONTACT"
select select
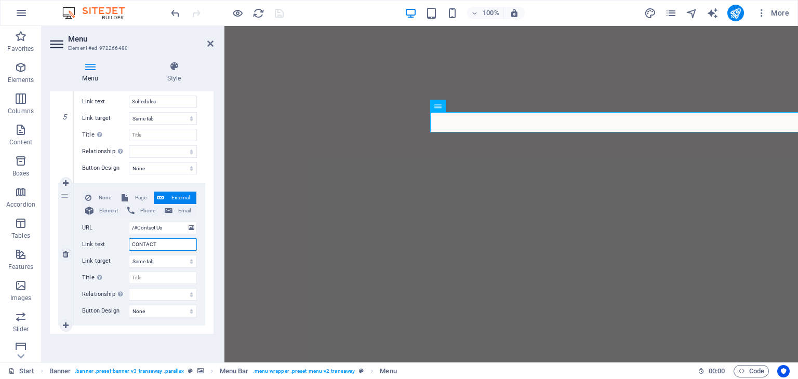
select select
type input "Contact Us"
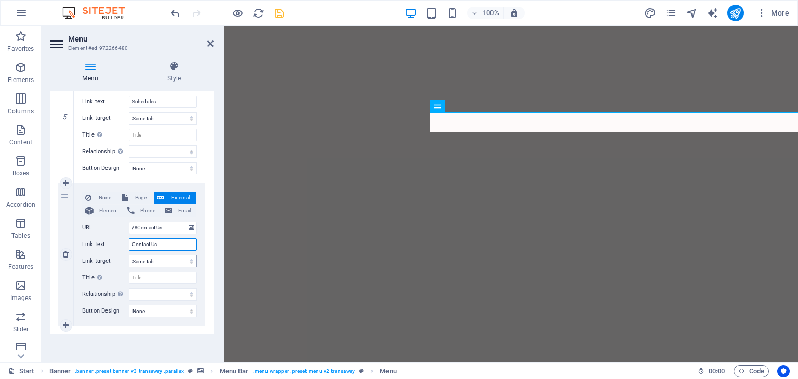
select select
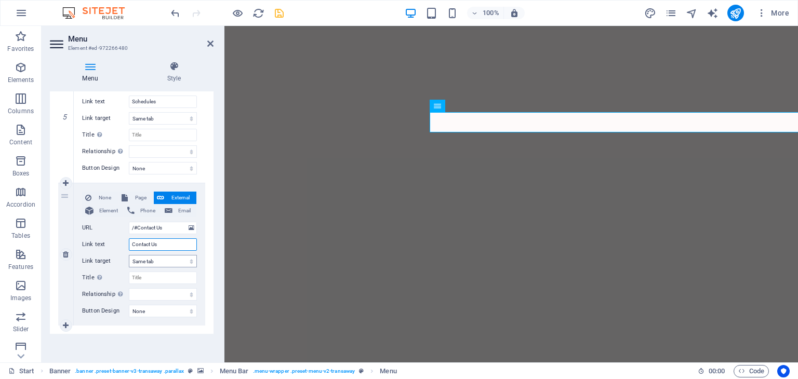
select select
click at [167, 229] on input "/#Contact Us" at bounding box center [163, 228] width 68 height 12
type input "/#"
select select
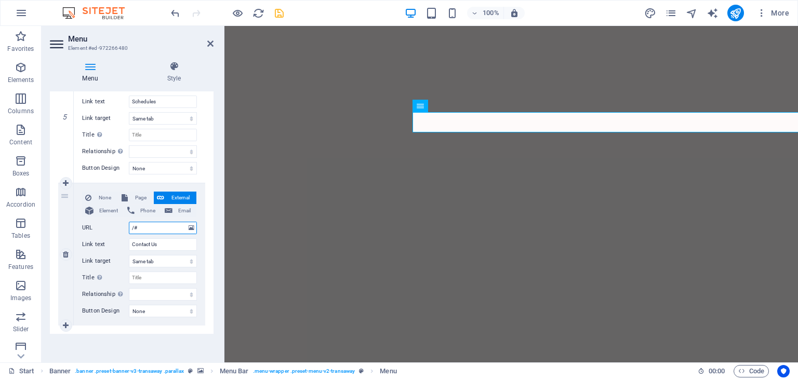
select select
click at [279, 13] on icon "save" at bounding box center [279, 13] width 12 height 12
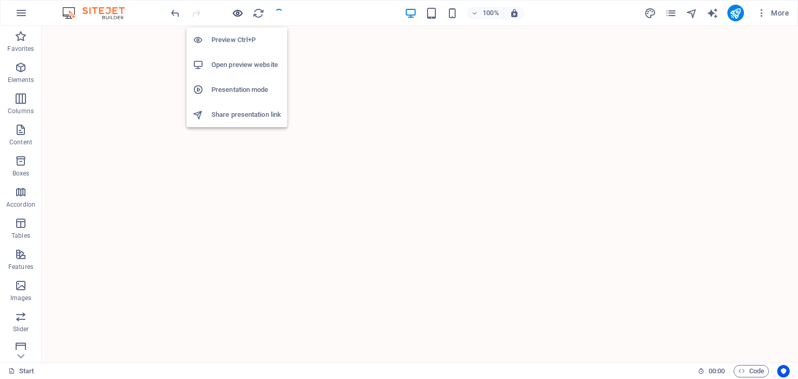
click at [238, 11] on icon "button" at bounding box center [238, 13] width 12 height 12
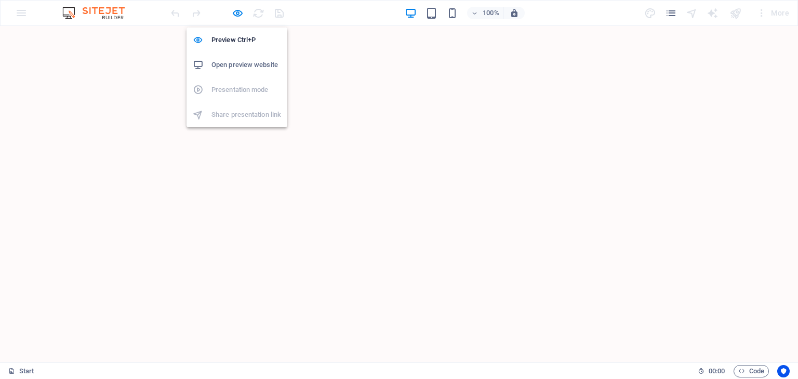
click at [244, 65] on h6 "Open preview website" at bounding box center [246, 65] width 70 height 12
click at [237, 15] on icon "button" at bounding box center [238, 13] width 12 height 12
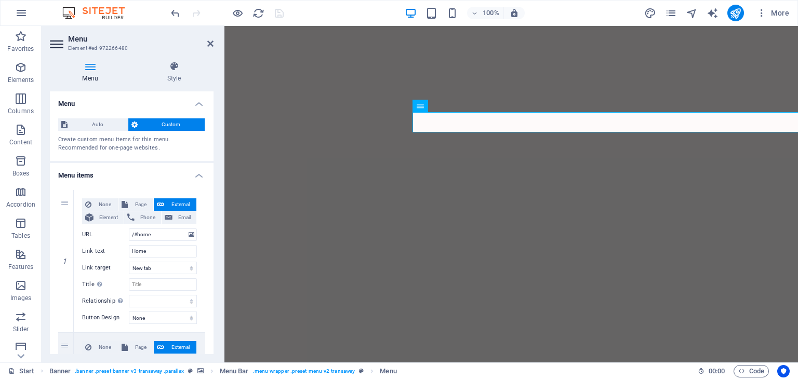
drag, startPoint x: 210, startPoint y: 138, endPoint x: 212, endPoint y: 159, distance: 21.4
click at [212, 159] on div "Menu Auto Custom Create custom menu items for this menu. Recommended for one-pa…" at bounding box center [132, 222] width 164 height 263
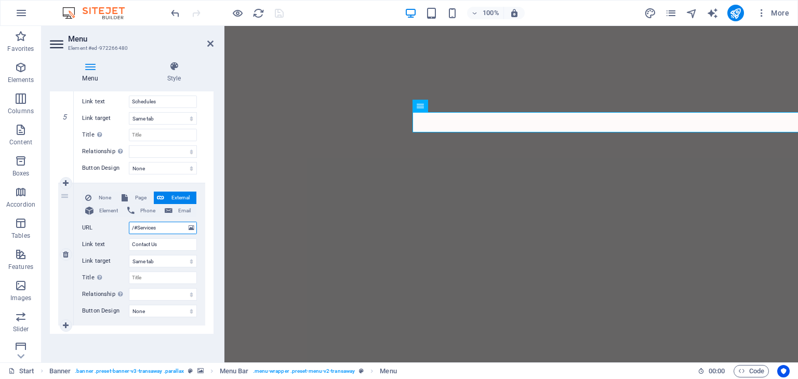
click at [160, 226] on input "/#Services" at bounding box center [163, 228] width 68 height 12
click at [275, 11] on icon "save" at bounding box center [279, 13] width 12 height 12
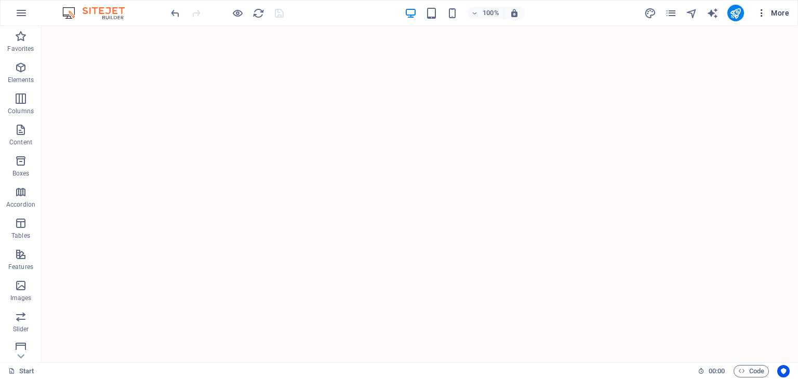
click at [779, 15] on span "More" at bounding box center [772, 13] width 33 height 10
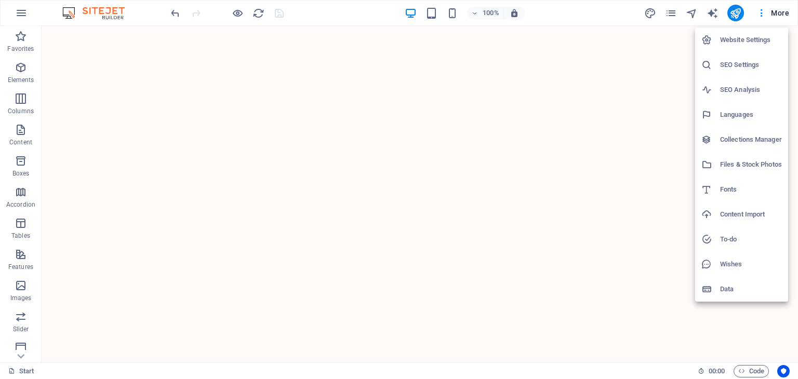
click at [749, 161] on h6 "Files & Stock Photos" at bounding box center [751, 164] width 62 height 12
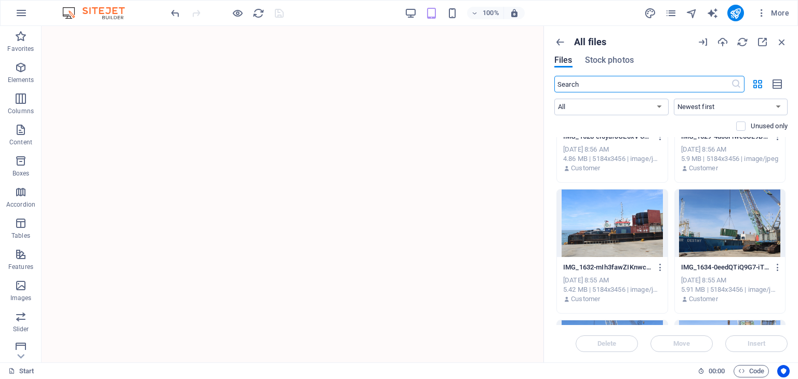
scroll to position [0, 0]
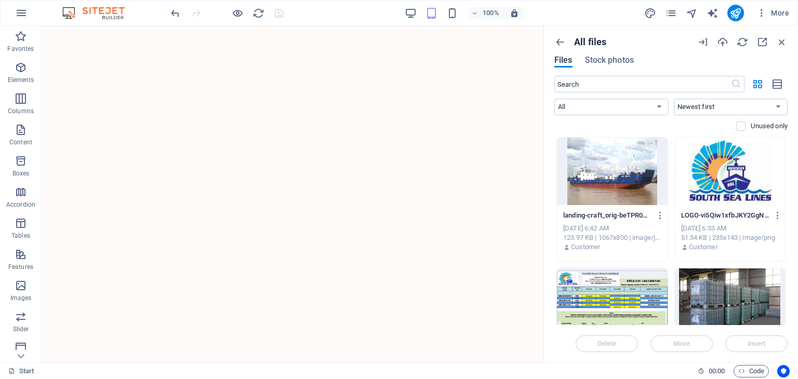
drag, startPoint x: 784, startPoint y: 140, endPoint x: 790, endPoint y: 176, distance: 36.2
click at [790, 176] on div "All files Files Stock photos ​ All Images Documents Audio Video Vector Other Ne…" at bounding box center [671, 194] width 254 height 337
click at [111, 31] on icon at bounding box center [114, 32] width 8 height 11
select select "fade"
select select "ms"
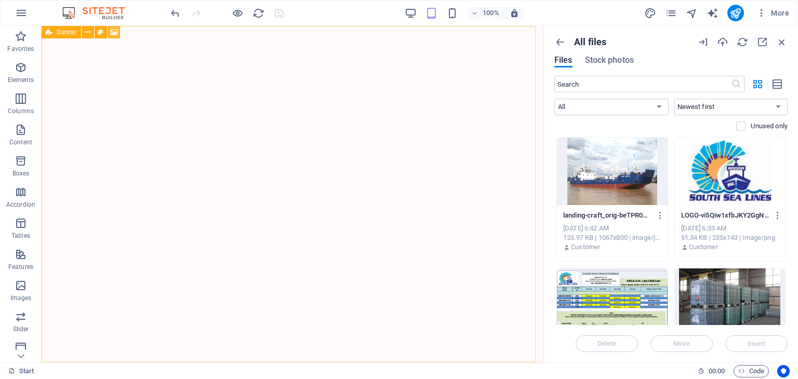
select select "s"
select select "ondemand"
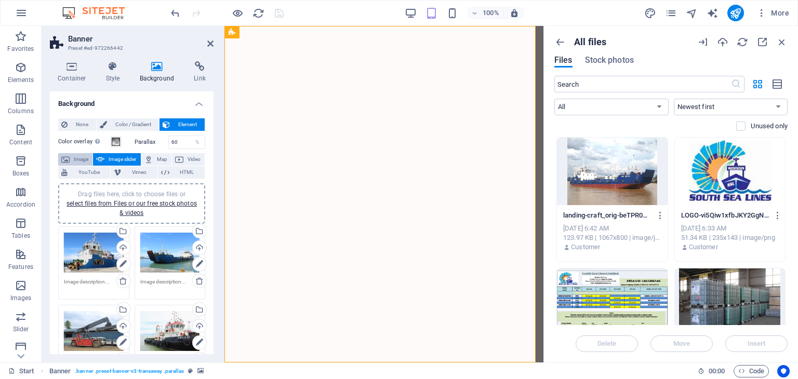
click at [78, 157] on span "Image" at bounding box center [81, 159] width 17 height 12
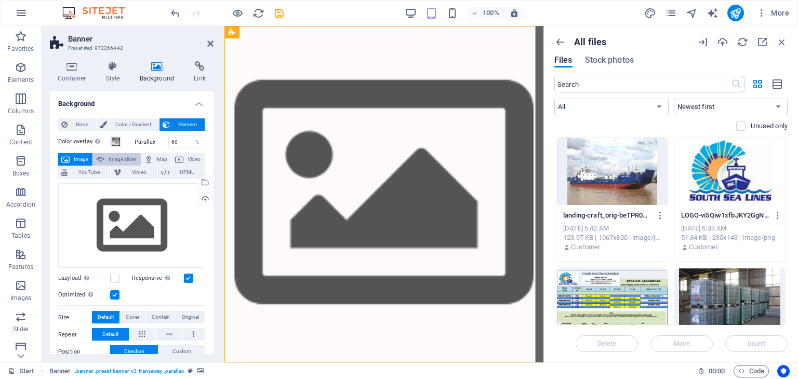
click at [121, 157] on span "Image slider" at bounding box center [123, 159] width 30 height 12
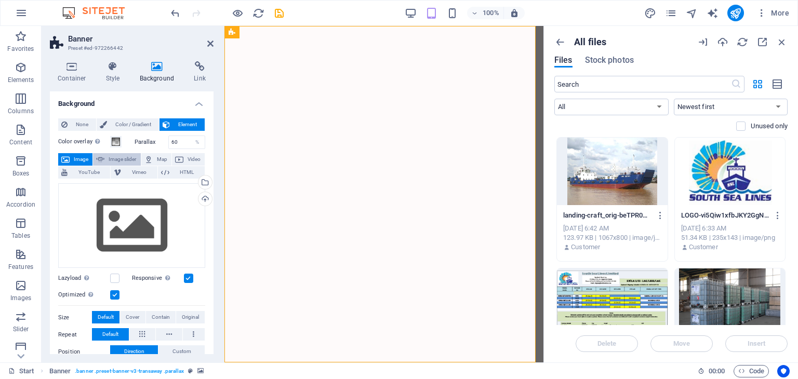
select select "ms"
select select "s"
select select "progressive"
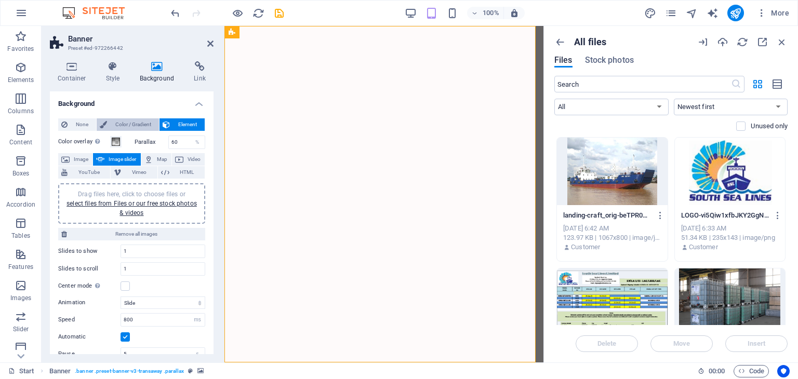
click at [145, 124] on span "Color / Gradient" at bounding box center [133, 124] width 46 height 12
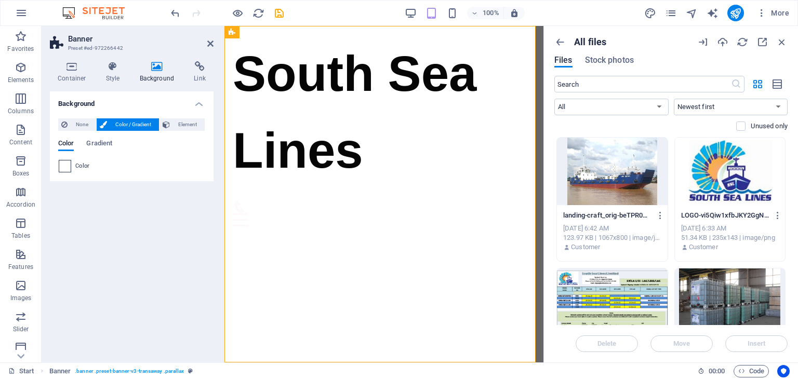
click at [62, 165] on span at bounding box center [64, 166] width 11 height 11
type input "#ffffff"
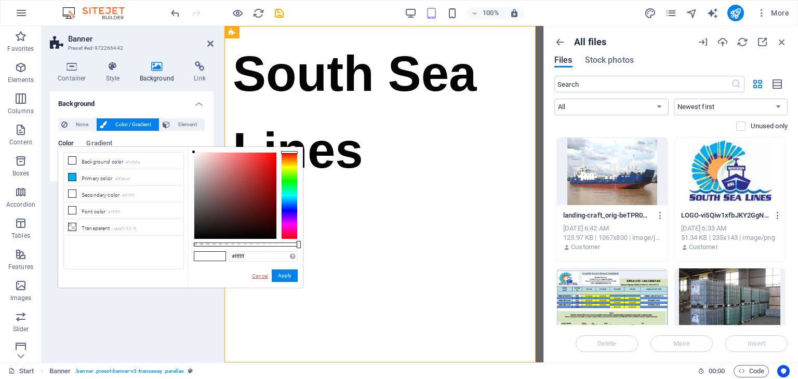
click at [256, 278] on link "Cancel" at bounding box center [260, 276] width 18 height 8
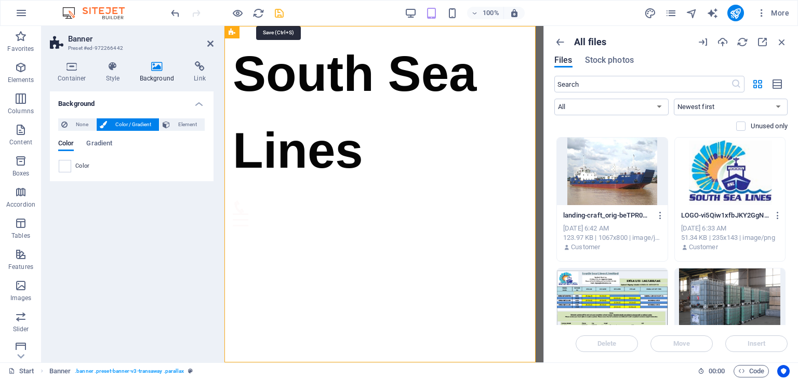
click at [278, 14] on icon "save" at bounding box center [279, 13] width 12 height 12
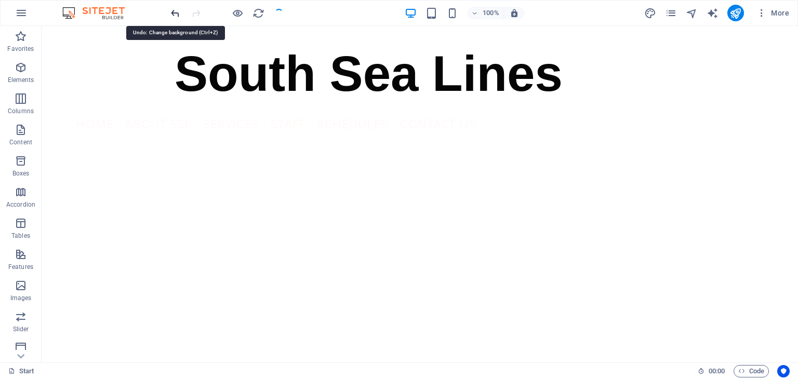
click at [176, 13] on icon "undo" at bounding box center [175, 13] width 12 height 12
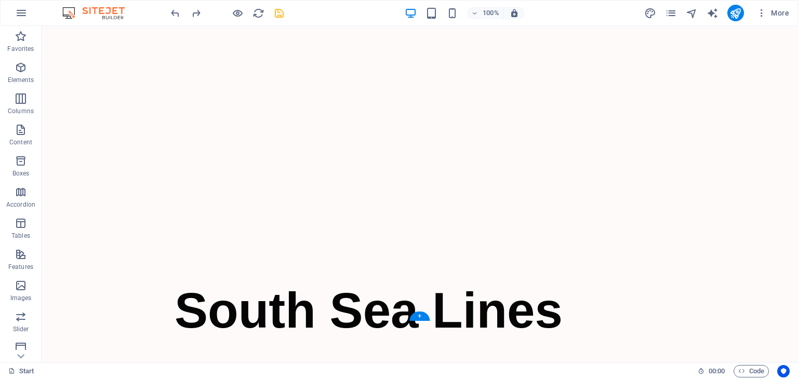
scroll to position [104, 0]
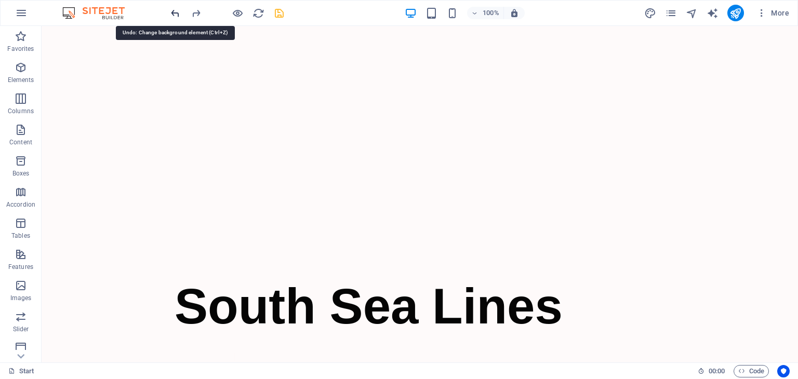
click at [172, 15] on icon "undo" at bounding box center [175, 13] width 12 height 12
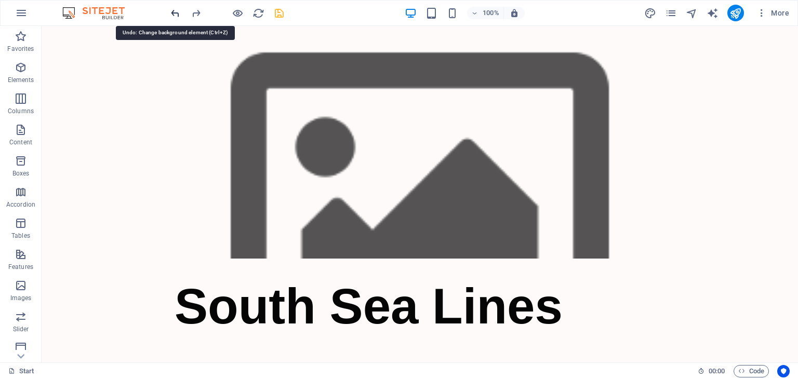
click at [176, 11] on icon "undo" at bounding box center [175, 13] width 12 height 12
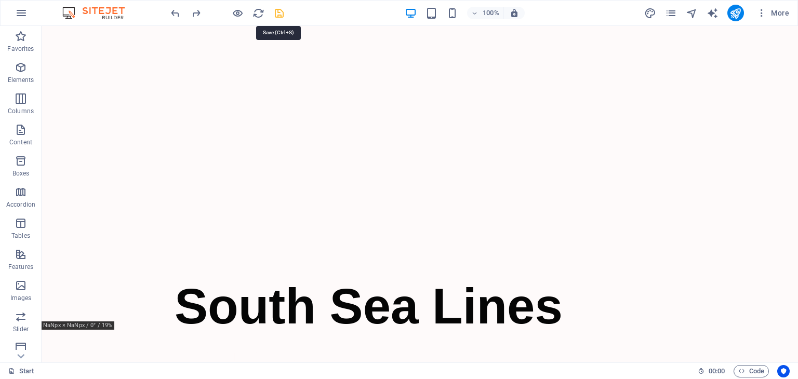
click at [278, 12] on icon "save" at bounding box center [279, 13] width 12 height 12
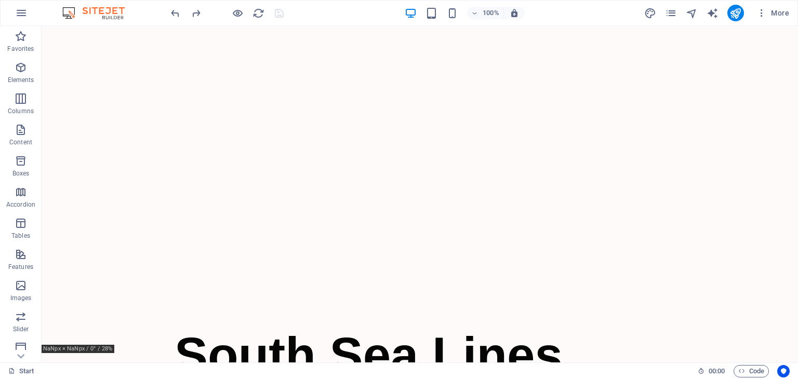
scroll to position [0, 0]
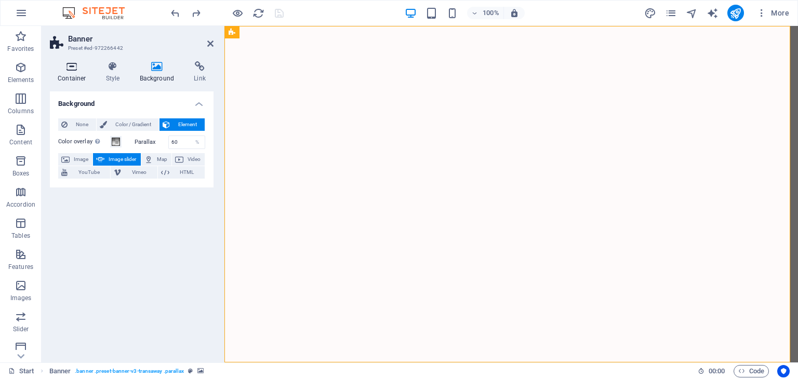
click at [73, 71] on icon at bounding box center [72, 66] width 44 height 10
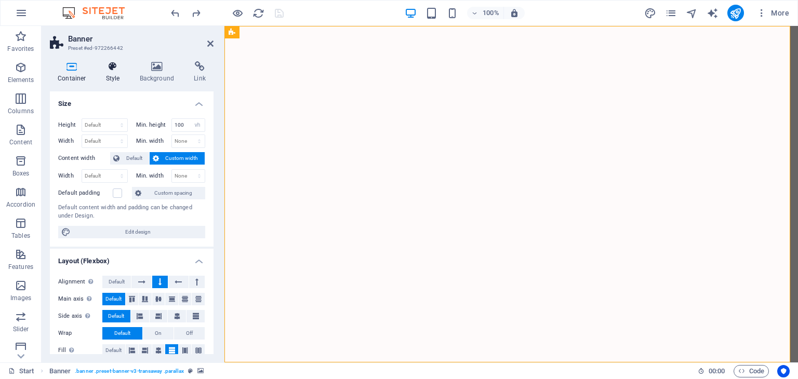
click at [111, 71] on icon at bounding box center [113, 66] width 30 height 10
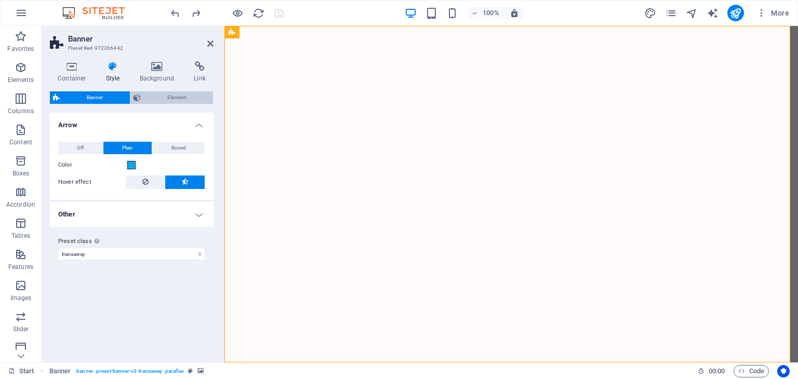
click at [148, 102] on span "Element" at bounding box center [177, 97] width 66 height 12
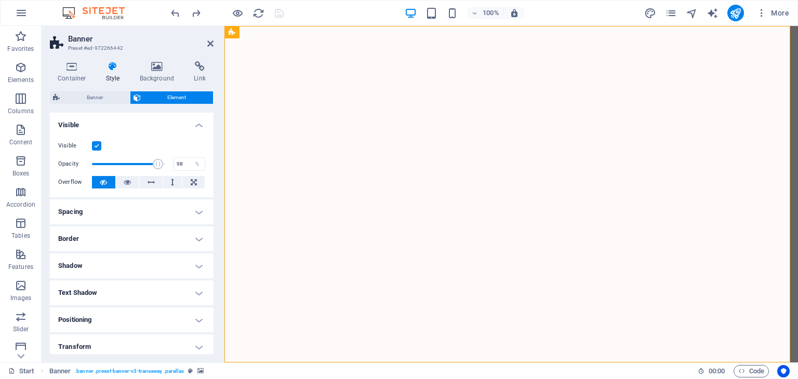
type input "100"
click at [166, 165] on span at bounding box center [165, 164] width 10 height 10
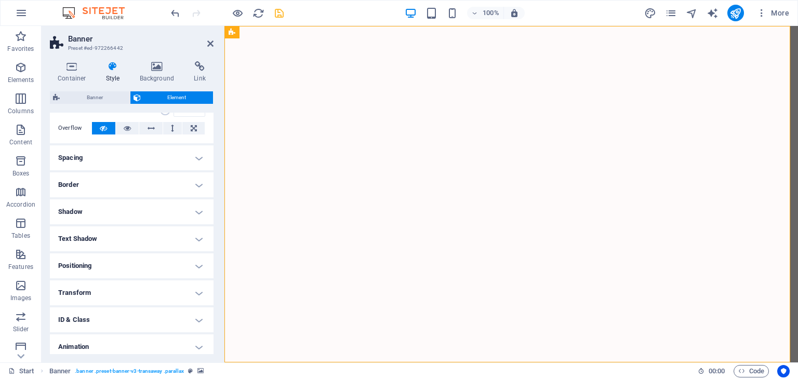
scroll to position [34, 0]
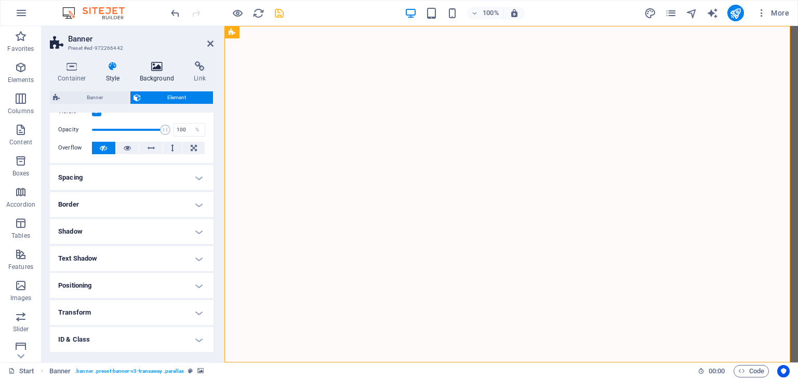
click at [154, 66] on icon at bounding box center [157, 66] width 50 height 10
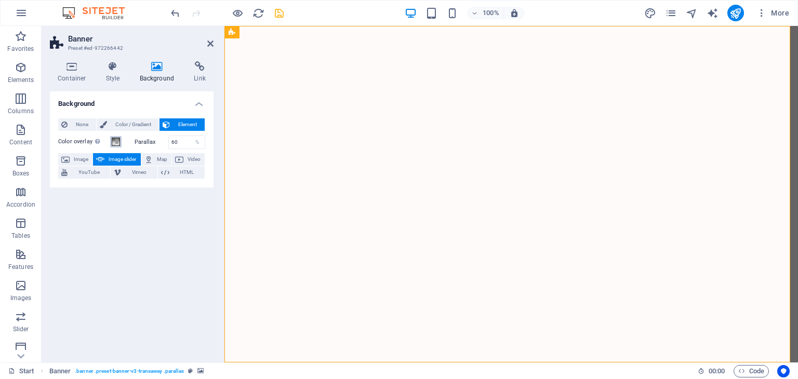
click at [116, 142] on span at bounding box center [116, 142] width 8 height 8
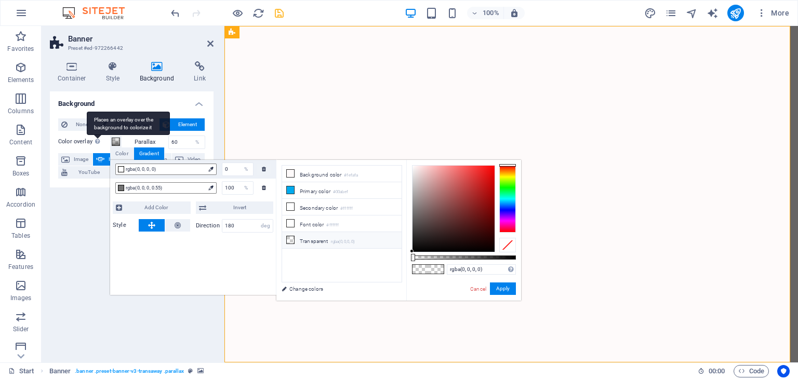
click at [98, 135] on div "Places an overlay over the background to colorize it" at bounding box center [128, 123] width 83 height 23
click at [110, 141] on button "Color overlay Places an overlay over the background to colorize it" at bounding box center [115, 141] width 11 height 11
click at [97, 135] on div "Places an overlay over the background to colorize it" at bounding box center [128, 123] width 83 height 23
click at [110, 141] on button "Color overlay Places an overlay over the background to colorize it" at bounding box center [115, 141] width 11 height 11
click at [502, 285] on button "Apply" at bounding box center [503, 289] width 26 height 12
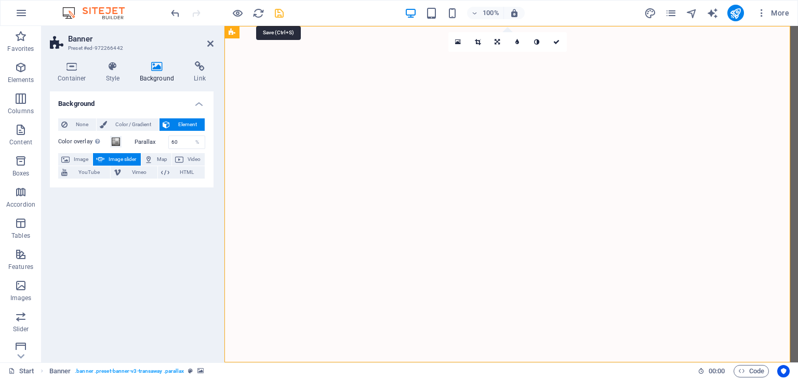
click at [276, 14] on icon "save" at bounding box center [279, 13] width 12 height 12
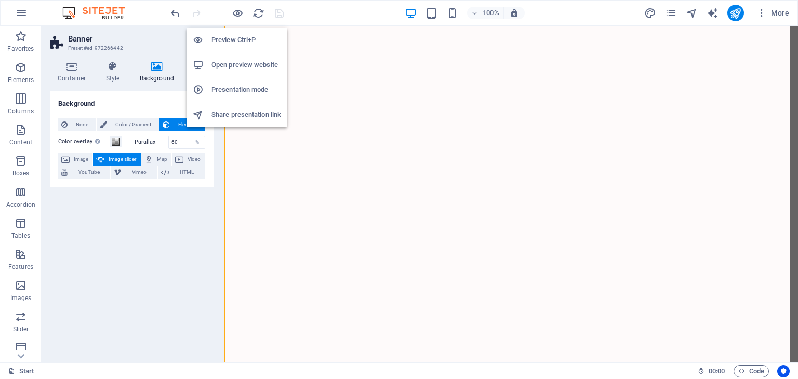
click at [245, 64] on h6 "Open preview website" at bounding box center [246, 65] width 70 height 12
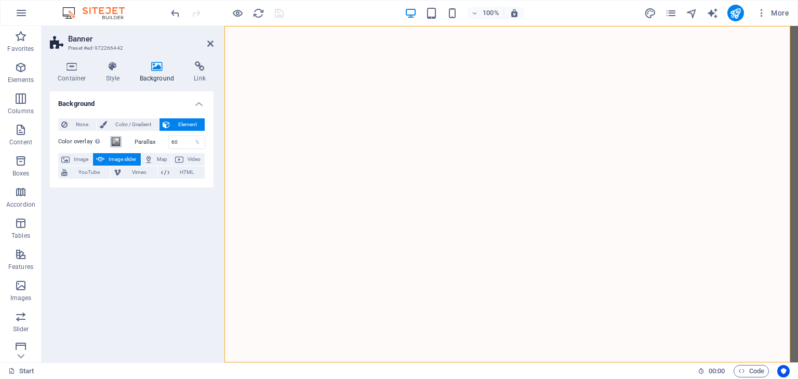
click at [113, 140] on span at bounding box center [116, 142] width 8 height 8
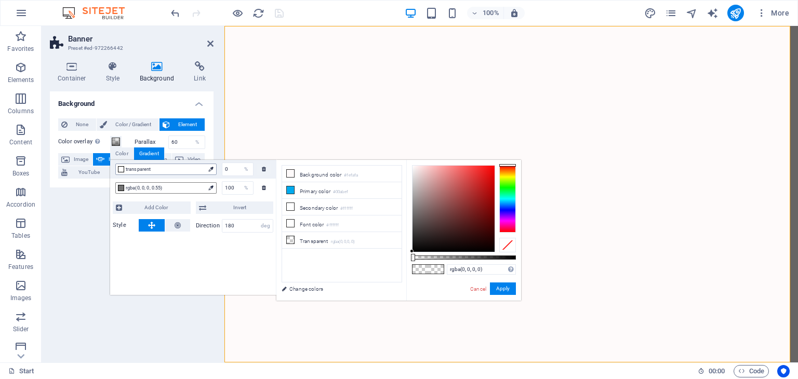
click at [148, 168] on span "transparent" at bounding box center [165, 169] width 79 height 9
click at [152, 185] on span "rgba(0, 0, 0, 0.55)" at bounding box center [165, 187] width 79 height 9
type input "rgba(0, 0, 0, 0.016)"
drag, startPoint x: 469, startPoint y: 258, endPoint x: 414, endPoint y: 256, distance: 55.1
click at [414, 256] on div at bounding box center [414, 257] width 4 height 7
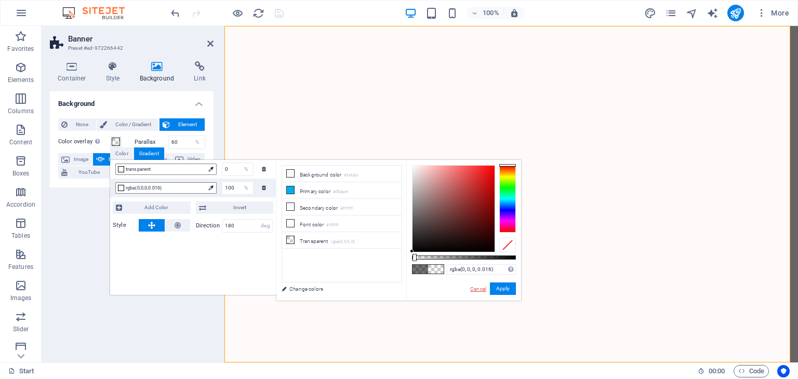
click at [478, 290] on link "Cancel" at bounding box center [478, 289] width 18 height 8
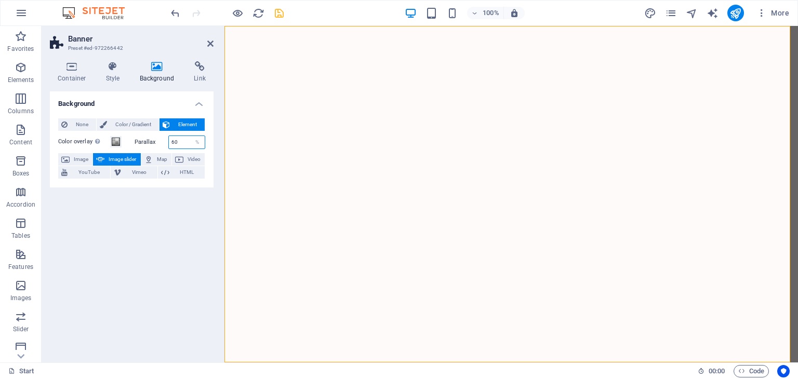
drag, startPoint x: 182, startPoint y: 142, endPoint x: 147, endPoint y: 136, distance: 35.8
click at [147, 136] on div "Parallax 60 %" at bounding box center [170, 143] width 71 height 14
type input "1"
click at [277, 14] on icon "save" at bounding box center [279, 13] width 12 height 12
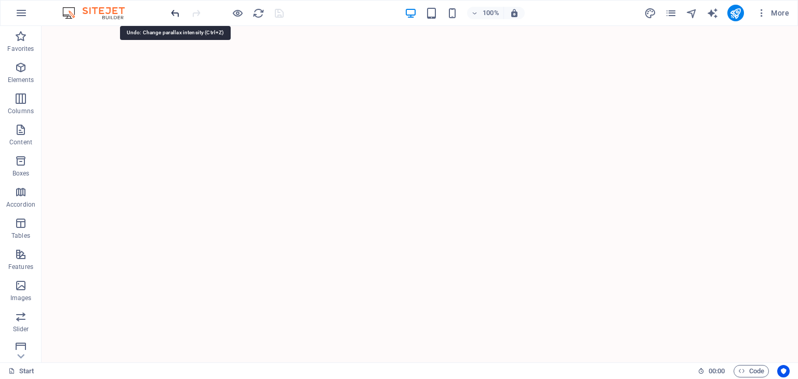
click at [176, 9] on icon "undo" at bounding box center [175, 13] width 12 height 12
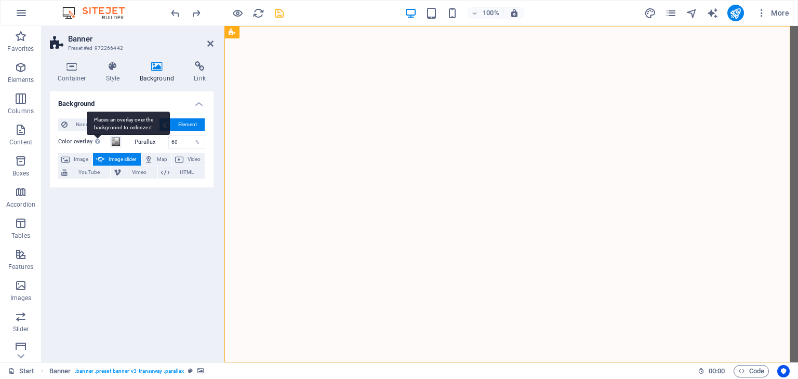
click at [98, 135] on div "Places an overlay over the background to colorize it" at bounding box center [128, 123] width 83 height 23
click at [110, 140] on button "Color overlay Places an overlay over the background to colorize it" at bounding box center [115, 141] width 11 height 11
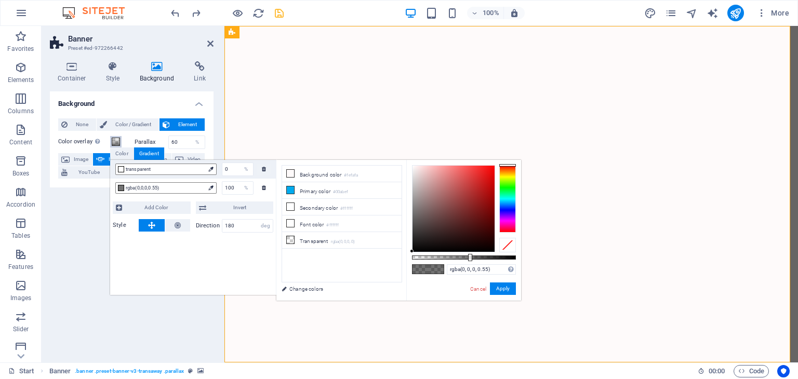
click at [115, 140] on span at bounding box center [116, 142] width 8 height 8
click at [161, 208] on span "Add Color" at bounding box center [156, 208] width 62 height 12
type input "rgba(255, 255, 255, 0.55)"
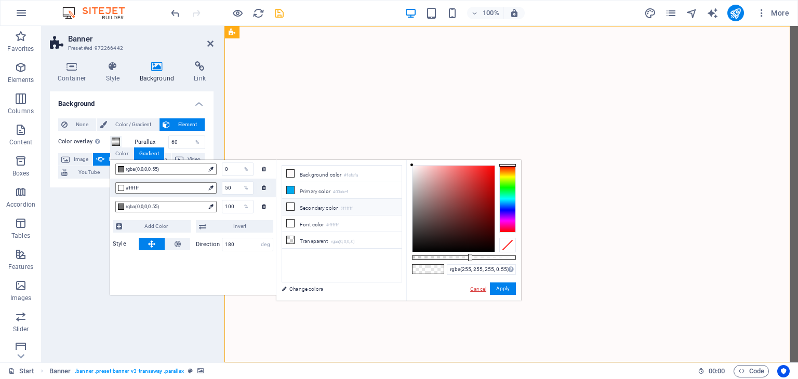
click at [476, 287] on link "Cancel" at bounding box center [478, 289] width 18 height 8
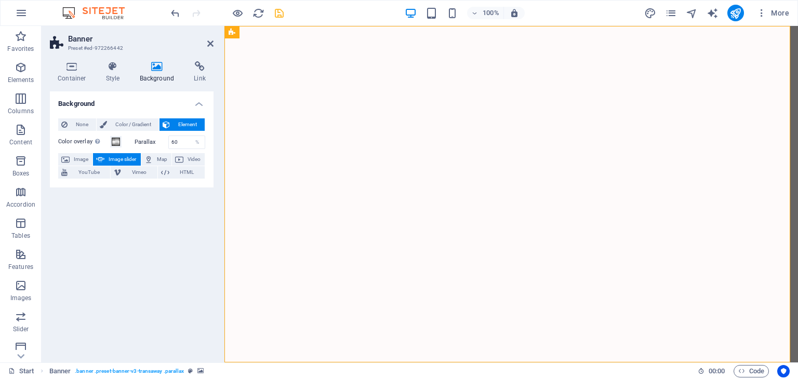
click at [214, 42] on aside "Banner Preset #ed-972266442 Container Style Background Link Size Height Default…" at bounding box center [133, 194] width 183 height 337
click at [208, 42] on icon at bounding box center [210, 43] width 6 height 8
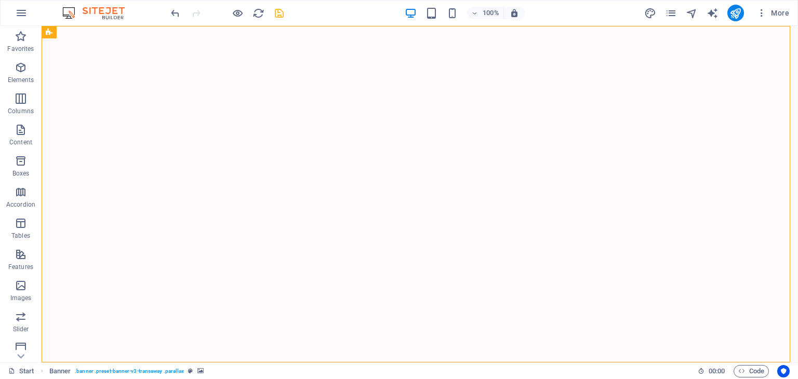
click at [277, 14] on icon "save" at bounding box center [279, 13] width 12 height 12
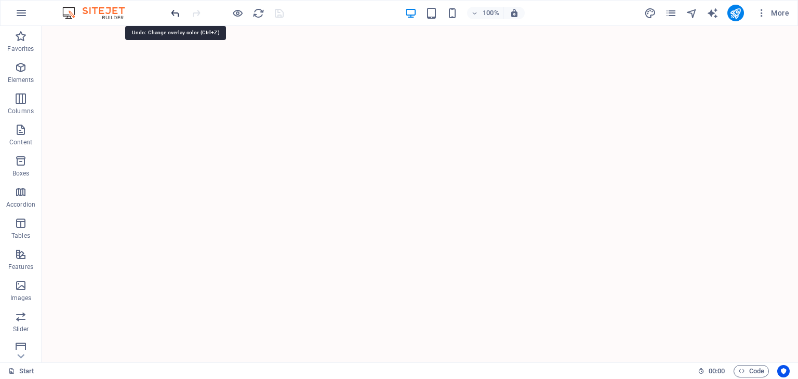
click at [177, 9] on icon "undo" at bounding box center [175, 13] width 12 height 12
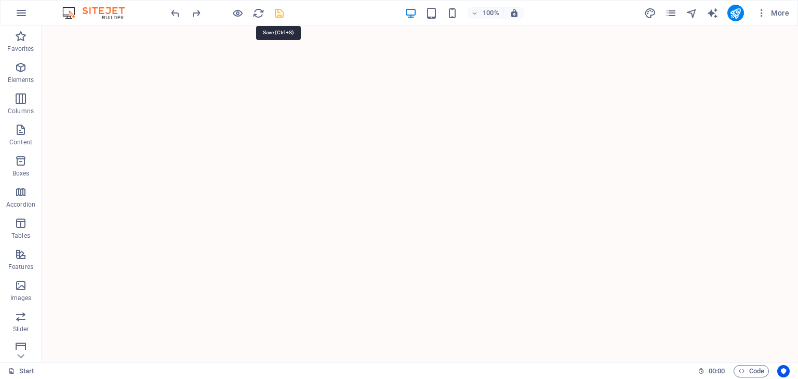
click at [276, 15] on icon "save" at bounding box center [279, 13] width 12 height 12
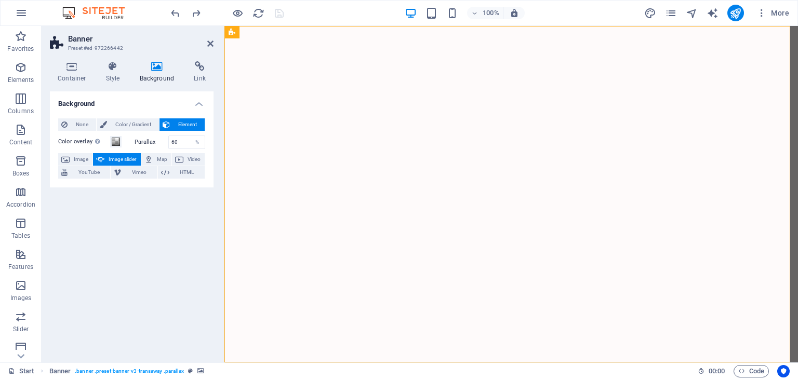
click at [206, 38] on h2 "Banner" at bounding box center [140, 38] width 145 height 9
click at [209, 42] on icon at bounding box center [210, 43] width 6 height 8
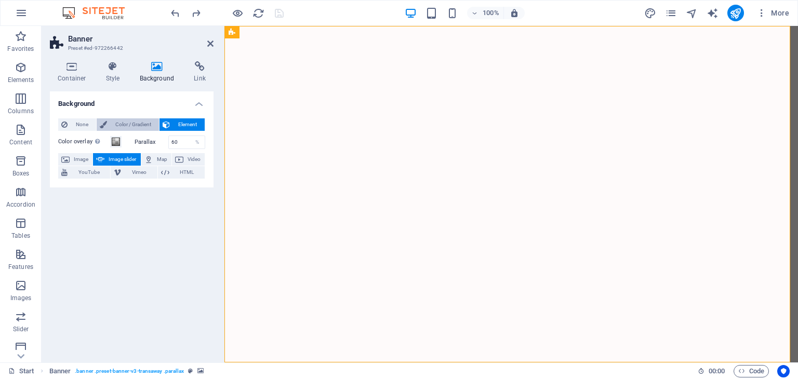
click at [135, 124] on span "Color / Gradient" at bounding box center [133, 124] width 46 height 12
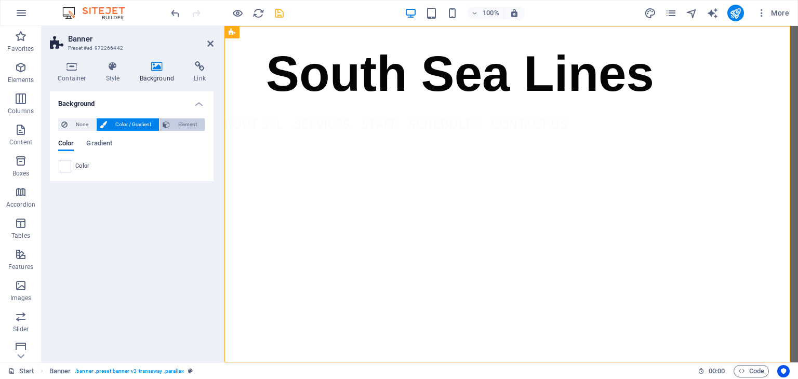
click at [181, 125] on span "Element" at bounding box center [187, 124] width 29 height 12
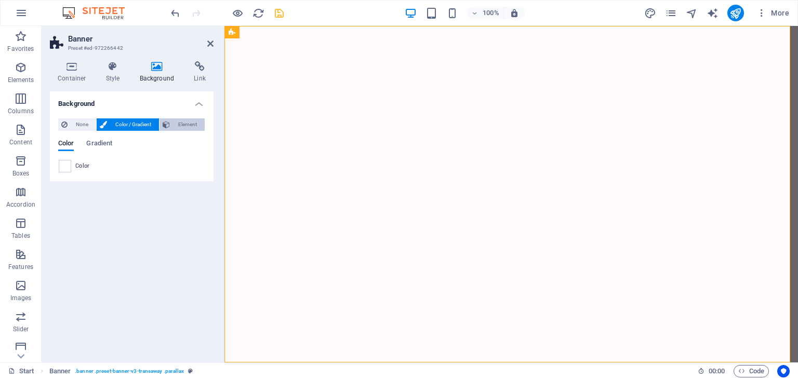
select select "ms"
select select "s"
select select "progressive"
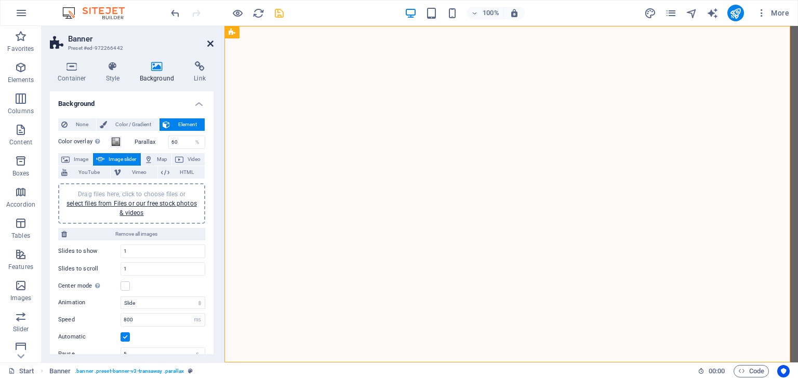
click at [210, 42] on icon at bounding box center [210, 43] width 6 height 8
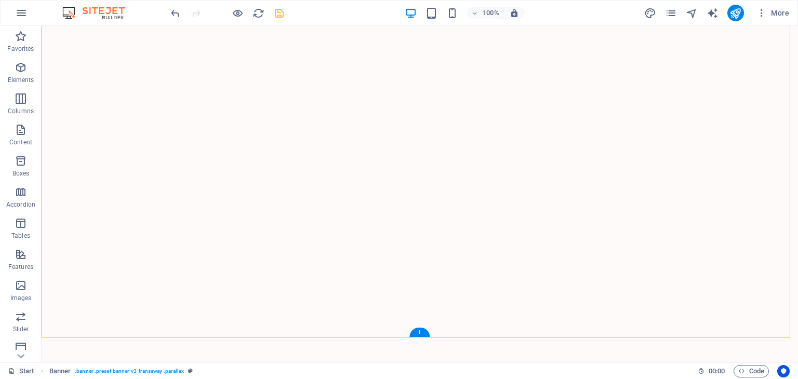
scroll to position [0, 0]
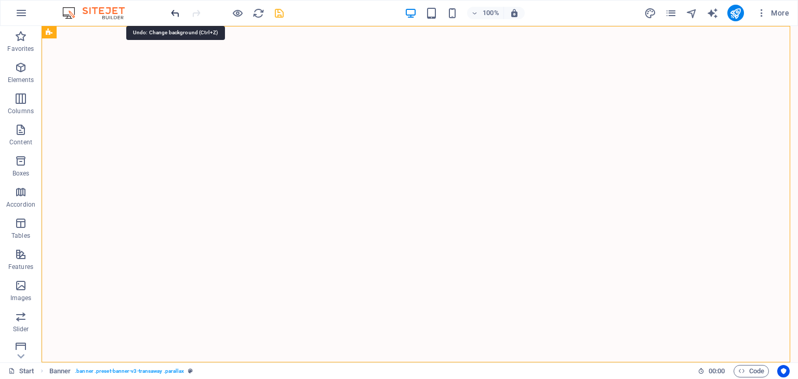
click at [170, 14] on icon "undo" at bounding box center [175, 13] width 12 height 12
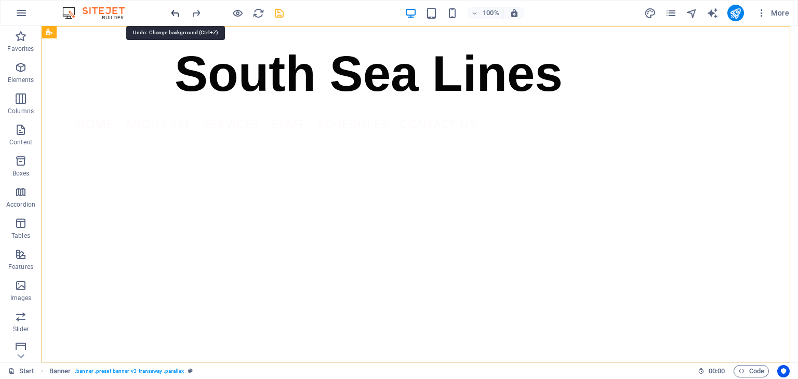
click at [170, 14] on icon "undo" at bounding box center [175, 13] width 12 height 12
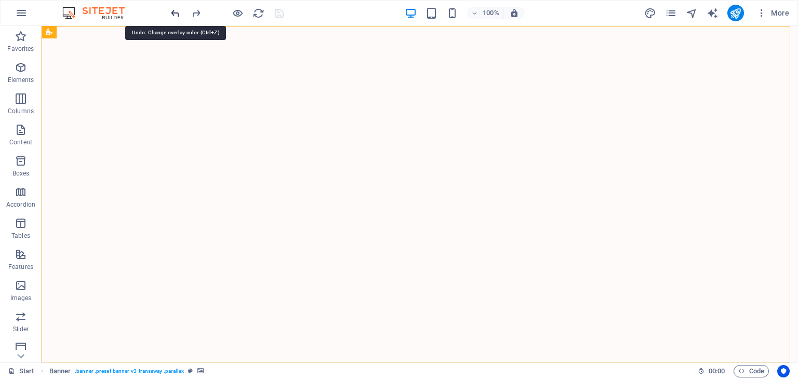
click at [170, 14] on icon "undo" at bounding box center [175, 13] width 12 height 12
click at [172, 11] on icon "undo" at bounding box center [175, 13] width 12 height 12
click at [177, 11] on icon "undo" at bounding box center [175, 13] width 12 height 12
click at [279, 17] on icon "save" at bounding box center [279, 13] width 12 height 12
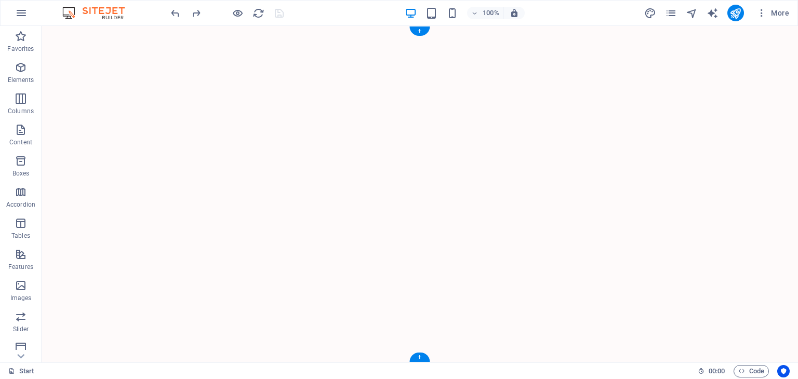
select select "ms"
select select "s"
select select "progressive"
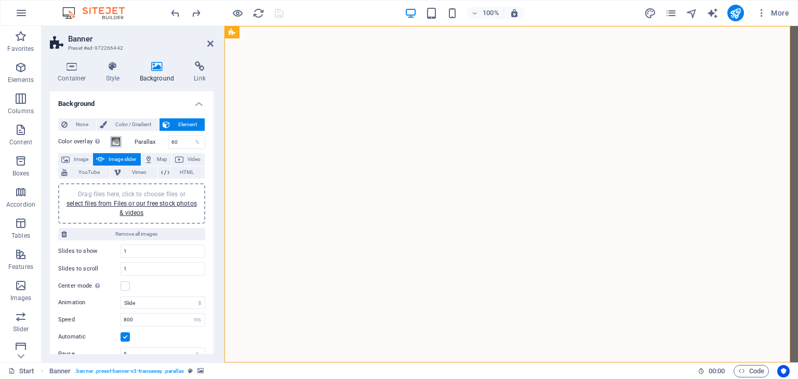
click at [117, 143] on span at bounding box center [116, 142] width 8 height 8
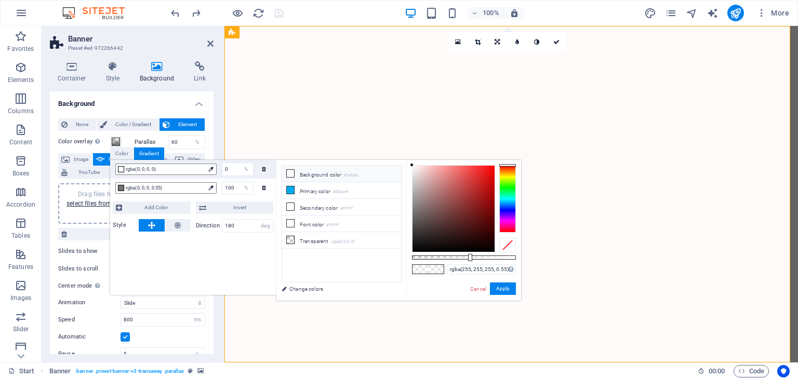
click at [291, 173] on icon at bounding box center [290, 173] width 7 height 7
click at [474, 207] on div at bounding box center [453, 209] width 82 height 86
click at [478, 287] on link "Cancel" at bounding box center [478, 289] width 18 height 8
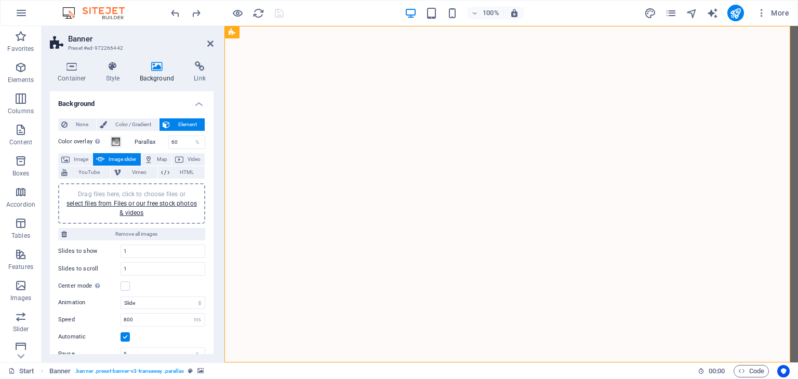
click at [148, 139] on label "Parallax" at bounding box center [152, 142] width 34 height 6
click at [118, 141] on span at bounding box center [116, 142] width 8 height 8
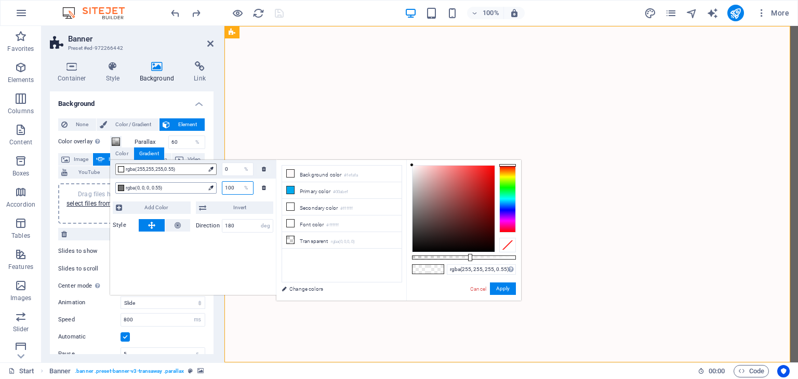
drag, startPoint x: 236, startPoint y: 189, endPoint x: 197, endPoint y: 187, distance: 39.5
click at [197, 188] on div "rgba(0, 0, 0, 0.55) 100 %" at bounding box center [193, 188] width 166 height 19
type input "rgba(0, 0, 0, 0.55)"
type input "0"
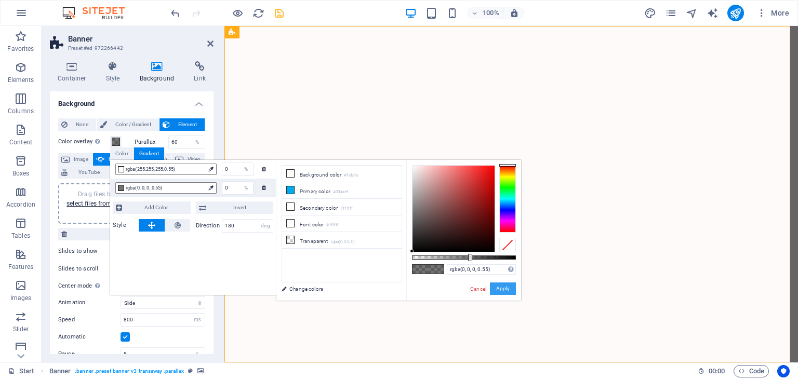
click at [504, 291] on button "Apply" at bounding box center [503, 289] width 26 height 12
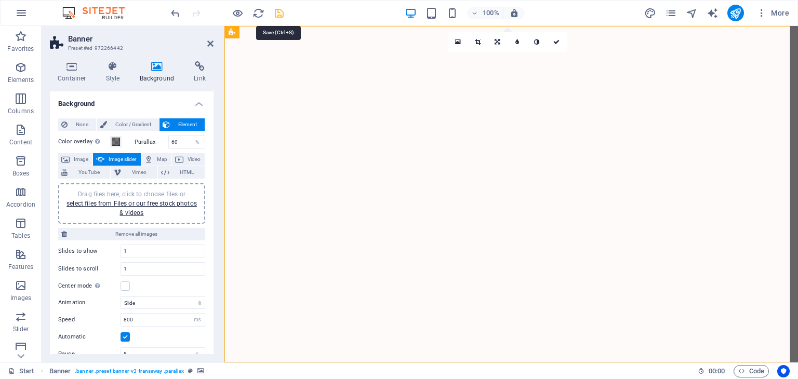
click at [278, 14] on icon "save" at bounding box center [279, 13] width 12 height 12
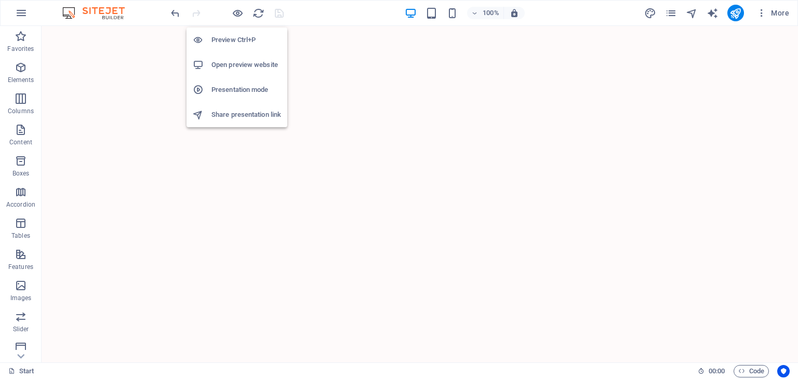
click at [239, 63] on h6 "Open preview website" at bounding box center [246, 65] width 70 height 12
click at [241, 15] on icon "button" at bounding box center [238, 13] width 12 height 12
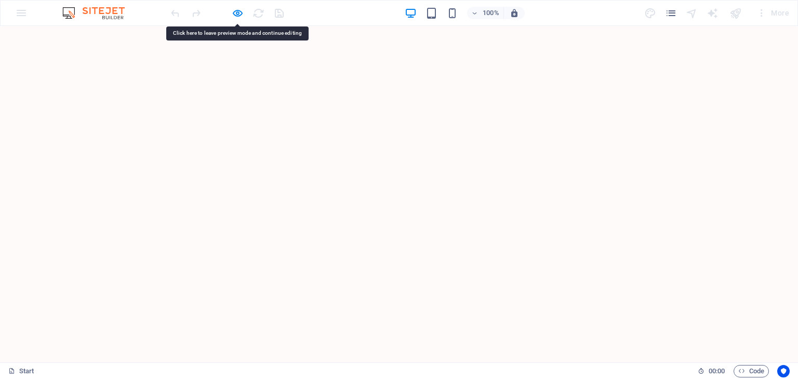
click at [237, 15] on icon "button" at bounding box center [238, 13] width 12 height 12
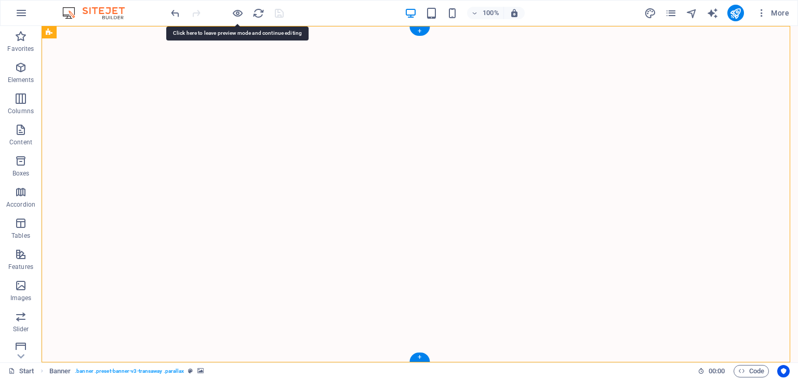
select select "ms"
select select "s"
select select "progressive"
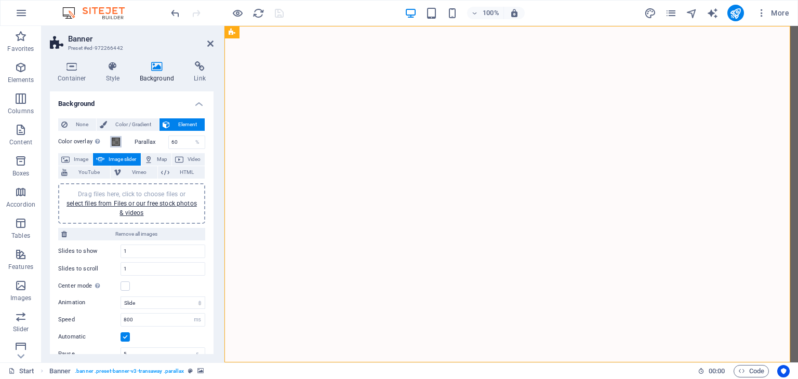
click at [114, 142] on span at bounding box center [116, 142] width 8 height 8
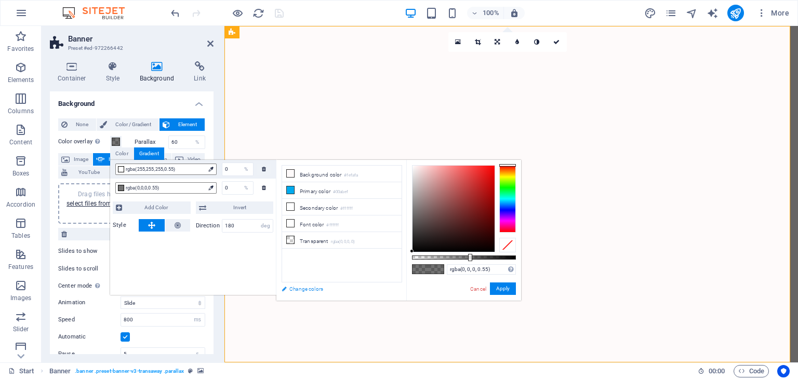
click at [313, 291] on link "Change colors" at bounding box center [336, 289] width 121 height 13
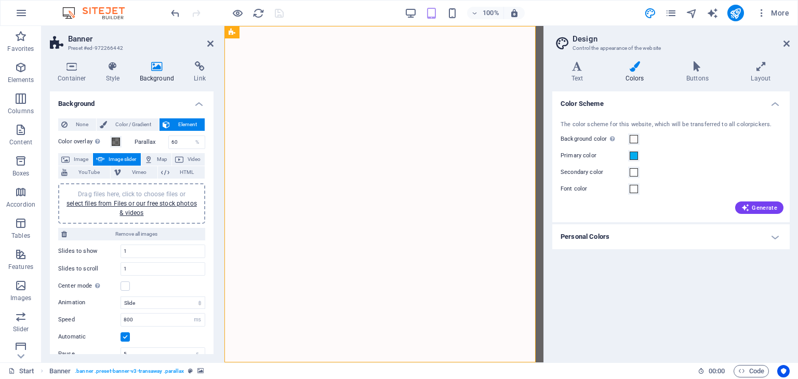
click at [597, 239] on h4 "Personal Colors" at bounding box center [670, 236] width 237 height 25
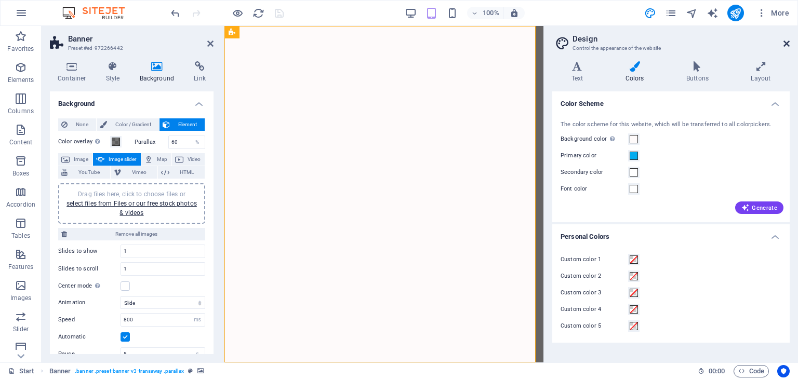
click at [788, 42] on icon at bounding box center [786, 43] width 6 height 8
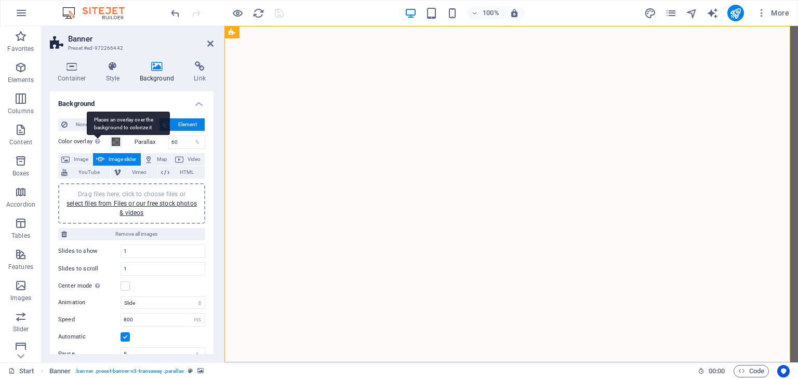
click at [94, 135] on div "Places an overlay over the background to colorize it" at bounding box center [128, 123] width 83 height 23
click at [110, 142] on button "Color overlay Places an overlay over the background to colorize it" at bounding box center [115, 141] width 11 height 11
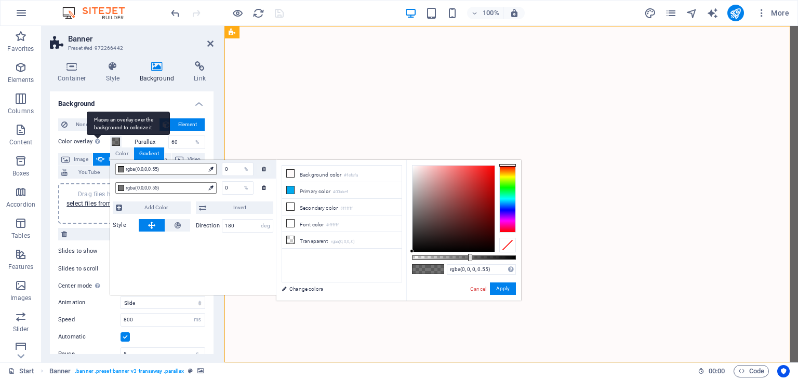
click at [94, 135] on div "Places an overlay over the background to colorize it" at bounding box center [128, 123] width 83 height 23
click at [110, 142] on button "Color overlay Places an overlay over the background to colorize it" at bounding box center [115, 141] width 11 height 11
click at [143, 143] on label "Parallax" at bounding box center [152, 142] width 34 height 6
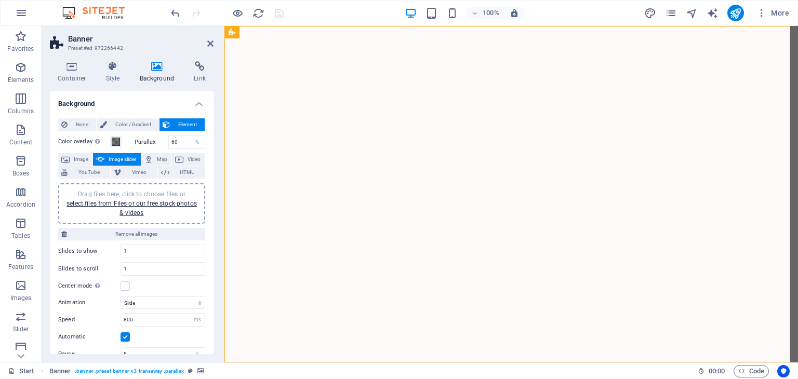
click at [143, 143] on label "Parallax" at bounding box center [152, 142] width 34 height 6
click at [198, 145] on div "%" at bounding box center [197, 142] width 15 height 12
click at [192, 142] on div "%" at bounding box center [197, 142] width 15 height 12
click at [180, 142] on input "60" at bounding box center [187, 142] width 36 height 12
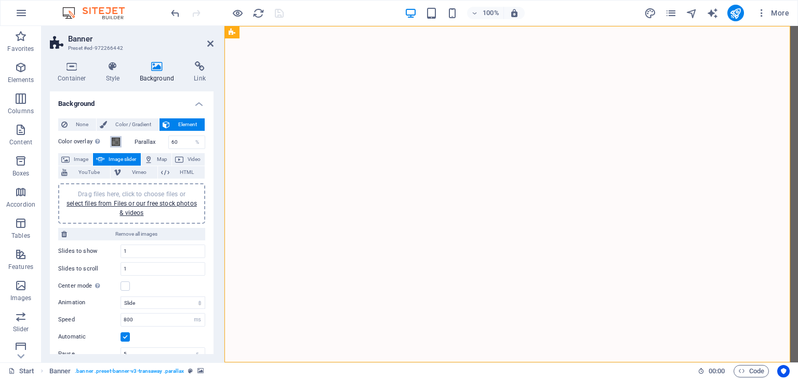
click at [114, 141] on span at bounding box center [116, 142] width 8 height 8
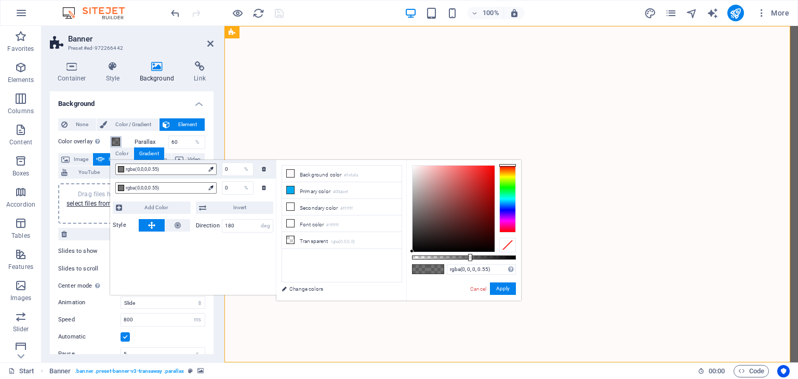
click at [114, 141] on span at bounding box center [116, 142] width 8 height 8
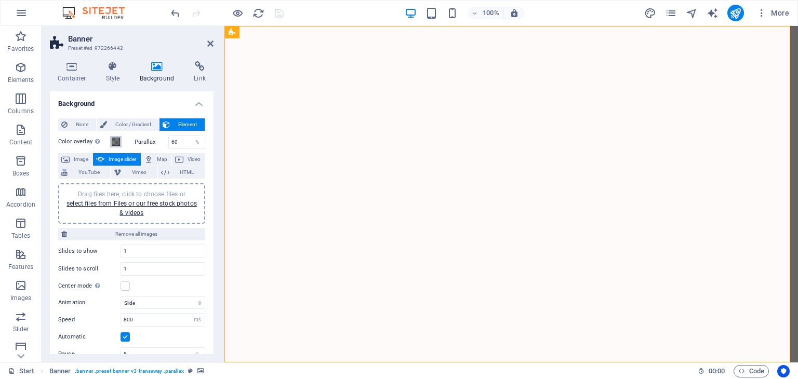
click at [114, 141] on span at bounding box center [116, 142] width 8 height 8
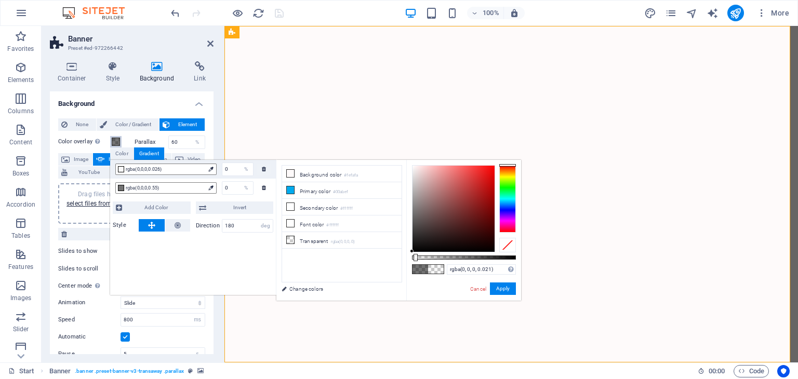
type input "rgba(0, 0, 0, 0.016)"
drag, startPoint x: 469, startPoint y: 258, endPoint x: 414, endPoint y: 258, distance: 55.6
click at [414, 258] on div at bounding box center [414, 257] width 4 height 7
click at [498, 286] on button "Apply" at bounding box center [503, 289] width 26 height 12
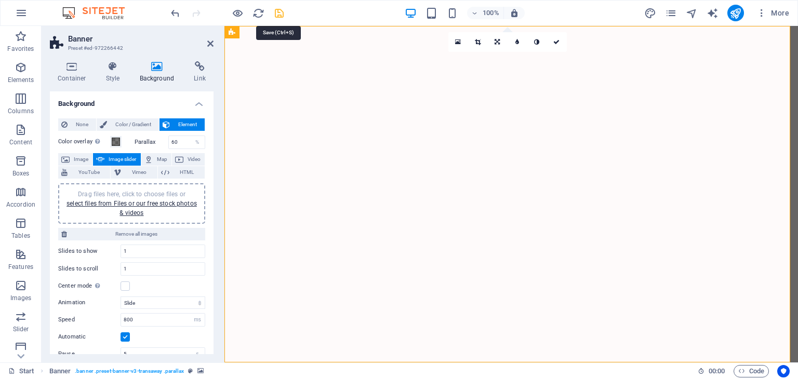
click at [278, 12] on icon "save" at bounding box center [279, 13] width 12 height 12
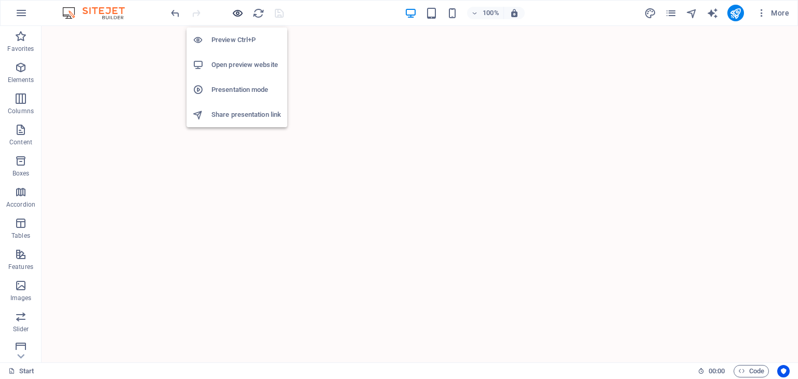
click at [240, 15] on icon "button" at bounding box center [238, 13] width 12 height 12
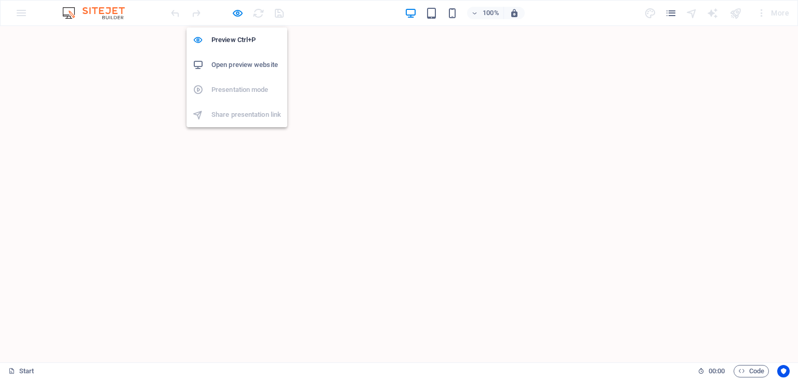
click at [239, 61] on h6 "Open preview website" at bounding box center [246, 65] width 70 height 12
click at [236, 11] on icon "button" at bounding box center [238, 13] width 12 height 12
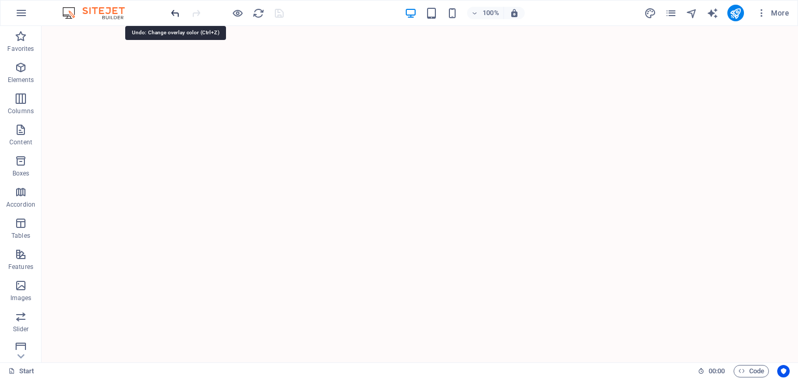
click at [175, 14] on icon "undo" at bounding box center [175, 13] width 12 height 12
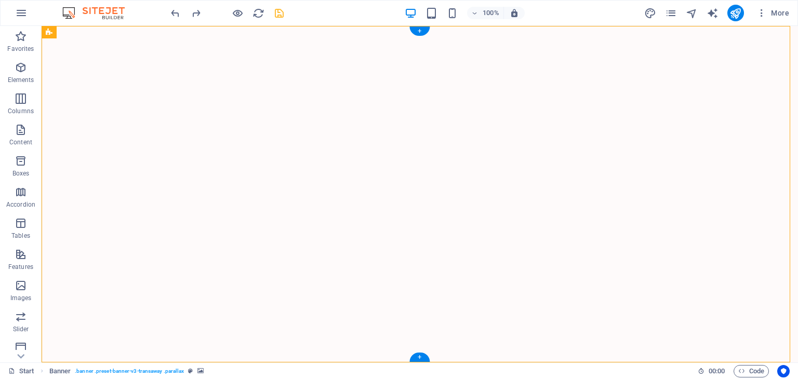
select select "ms"
select select "s"
select select "progressive"
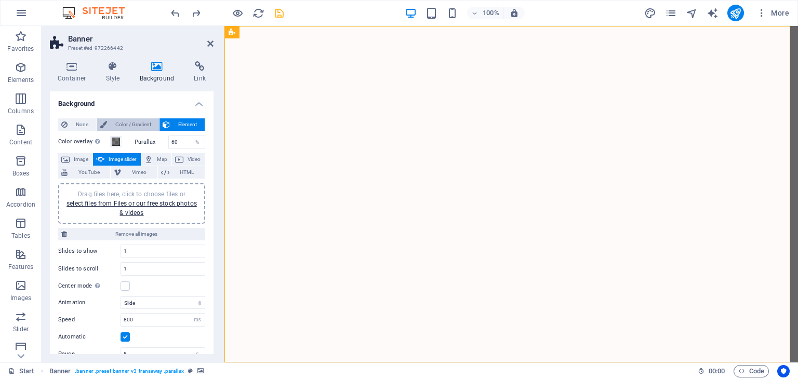
click at [135, 125] on span "Color / Gradient" at bounding box center [133, 124] width 46 height 12
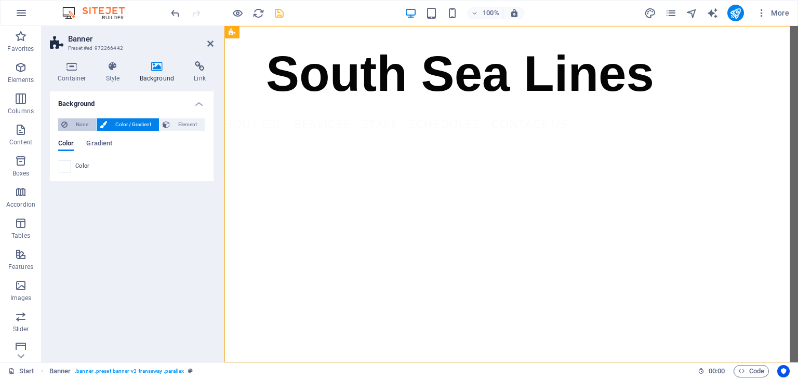
click at [86, 122] on span "None" at bounding box center [82, 124] width 22 height 12
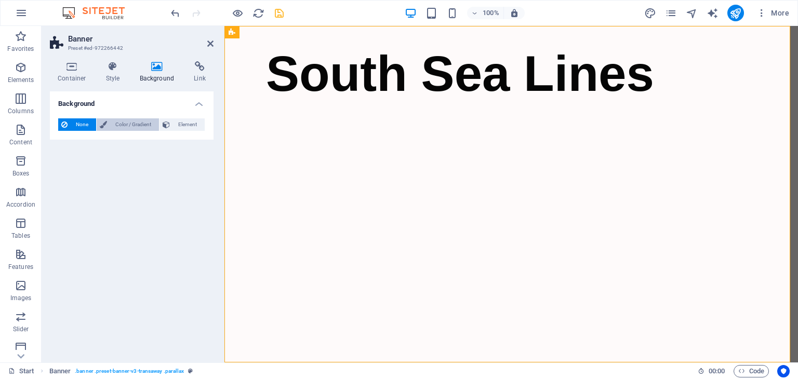
click at [121, 122] on span "Color / Gradient" at bounding box center [133, 124] width 46 height 12
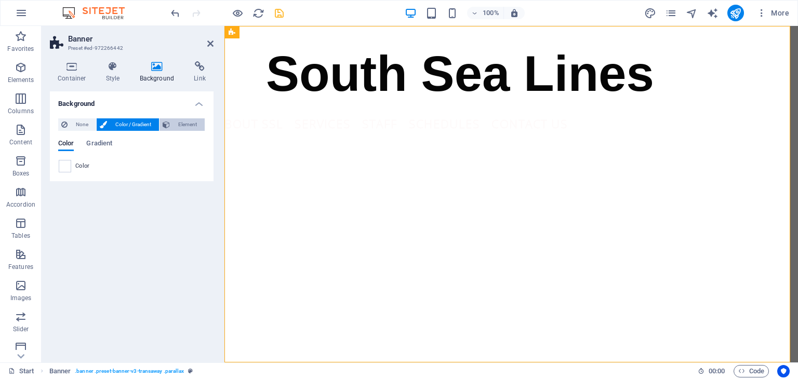
click at [187, 125] on span "Element" at bounding box center [187, 124] width 29 height 12
select select "ms"
select select "s"
select select "progressive"
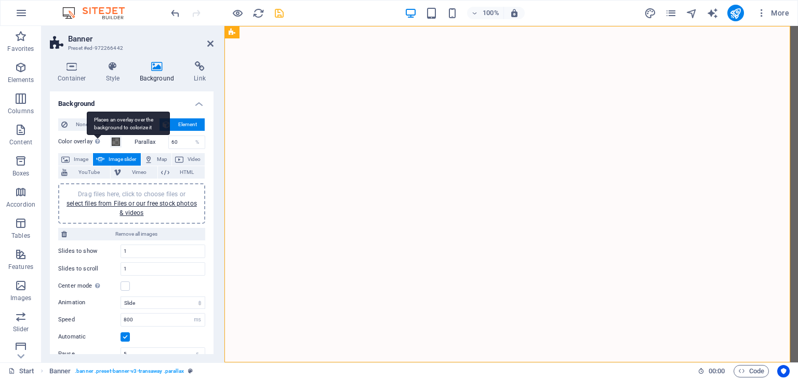
click at [96, 135] on div "Places an overlay over the background to colorize it" at bounding box center [128, 123] width 83 height 23
click at [110, 139] on button "Color overlay Places an overlay over the background to colorize it" at bounding box center [115, 141] width 11 height 11
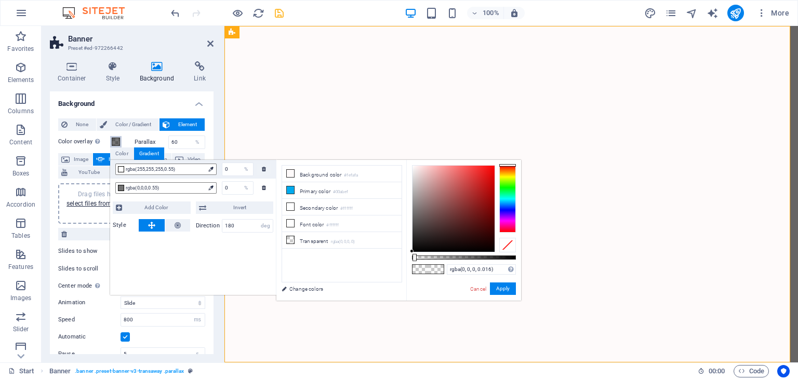
click at [114, 141] on span at bounding box center [116, 142] width 8 height 8
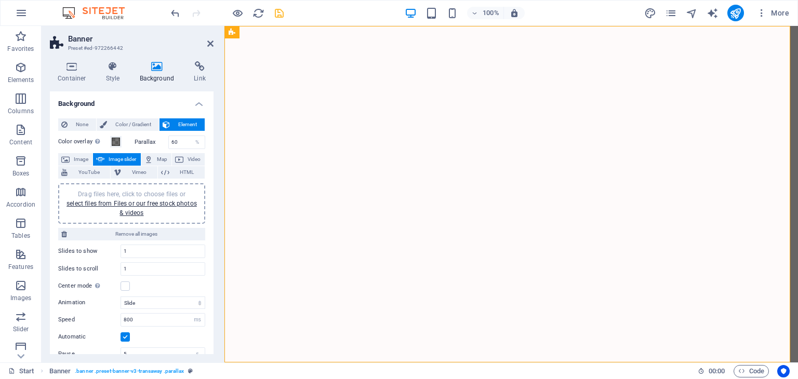
drag, startPoint x: 211, startPoint y: 187, endPoint x: 216, endPoint y: 283, distance: 96.7
click at [219, 284] on div "Container Style Background Link Size Height Default px rem % vh vw Min. height …" at bounding box center [132, 208] width 180 height 310
click at [207, 43] on icon at bounding box center [210, 43] width 6 height 8
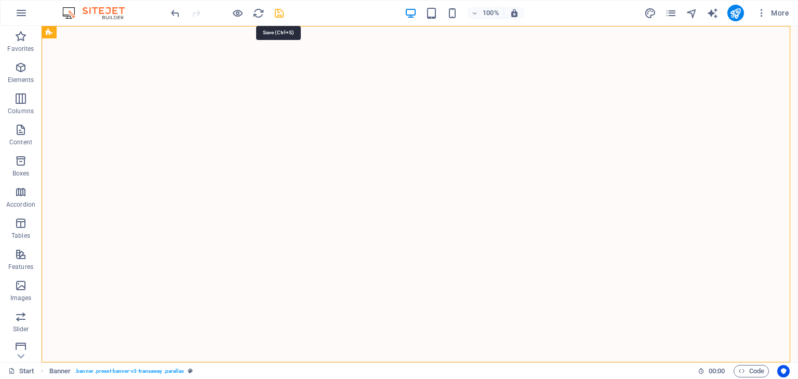
click at [278, 13] on icon "save" at bounding box center [279, 13] width 12 height 12
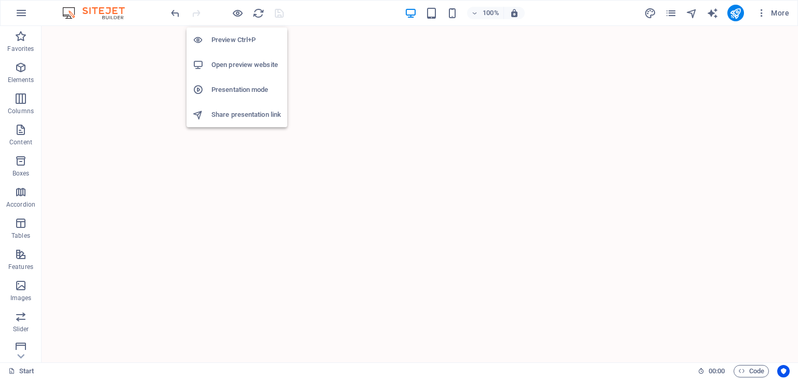
click at [243, 68] on h6 "Open preview website" at bounding box center [246, 65] width 70 height 12
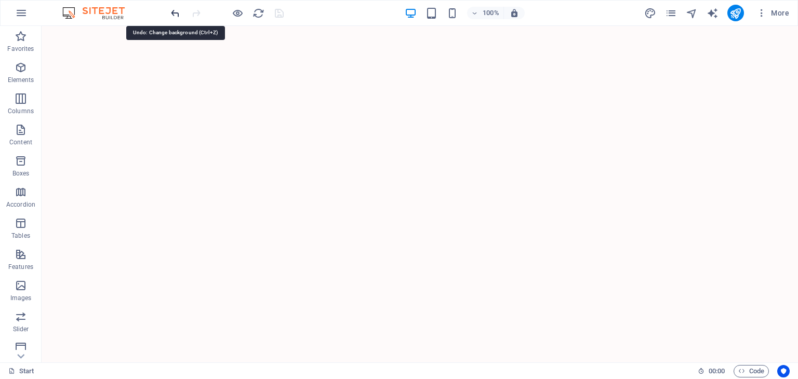
click at [176, 12] on icon "undo" at bounding box center [175, 13] width 12 height 12
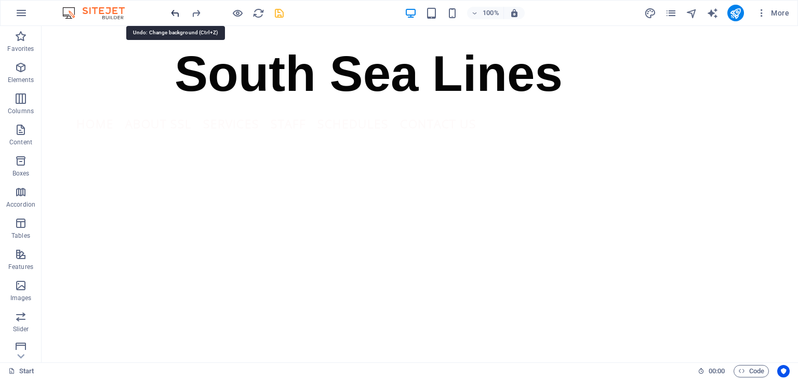
click at [176, 12] on icon "undo" at bounding box center [175, 13] width 12 height 12
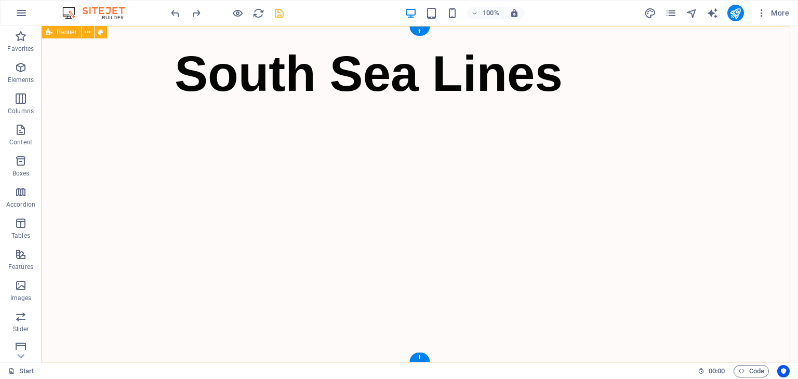
click at [207, 207] on div "South Sea Lines Home About SSL Services Staff Schedules Contact Us Menu" at bounding box center [420, 194] width 756 height 337
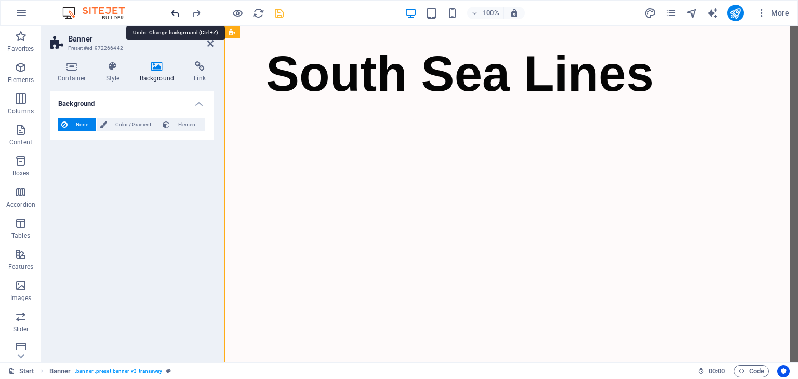
click at [177, 12] on icon "undo" at bounding box center [175, 13] width 12 height 12
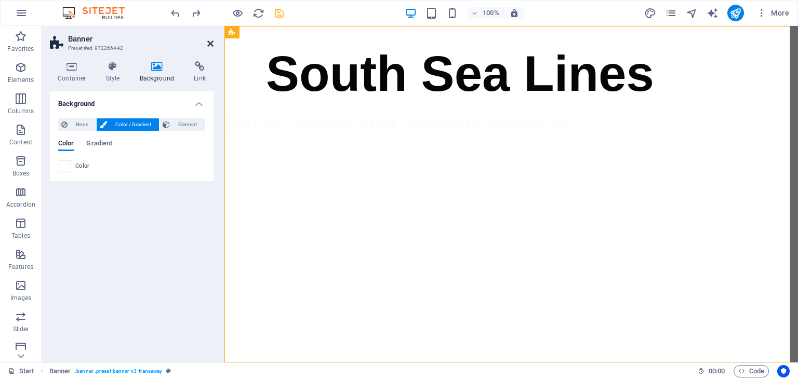
click at [212, 42] on icon at bounding box center [210, 43] width 6 height 8
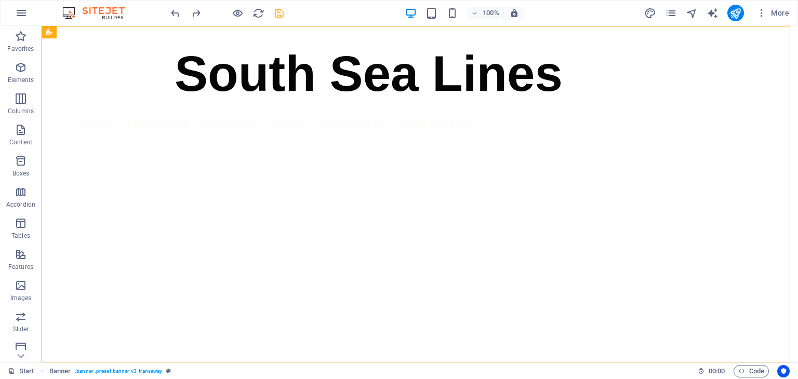
click at [168, 12] on div "100% More" at bounding box center [399, 13] width 797 height 25
click at [179, 14] on icon "undo" at bounding box center [175, 13] width 12 height 12
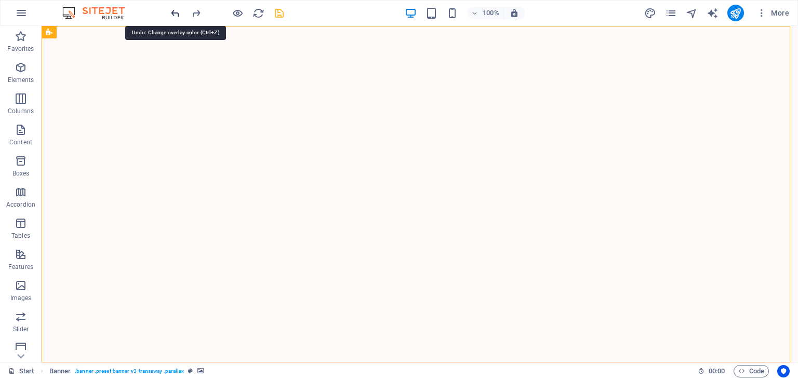
click at [175, 16] on icon "undo" at bounding box center [175, 13] width 12 height 12
click at [175, 14] on icon "undo" at bounding box center [175, 13] width 12 height 12
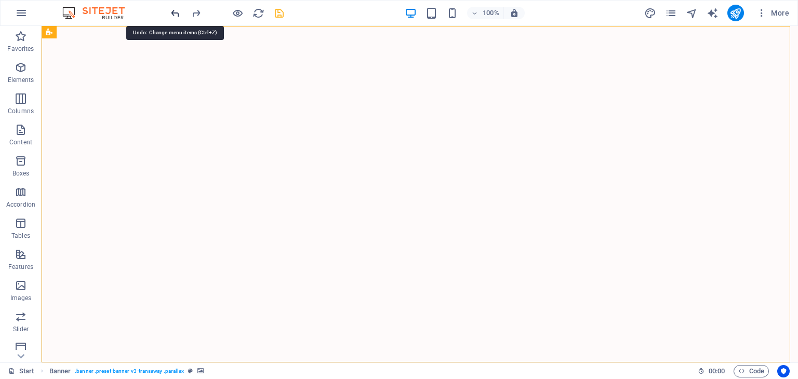
click at [174, 11] on icon "undo" at bounding box center [175, 13] width 12 height 12
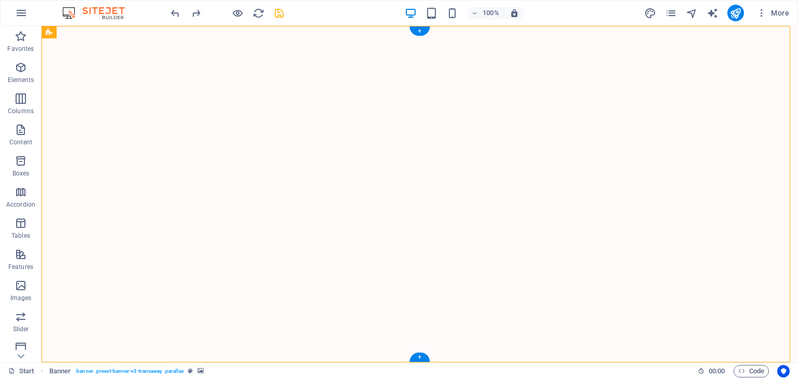
click at [257, 186] on div at bounding box center [420, 194] width 756 height 337
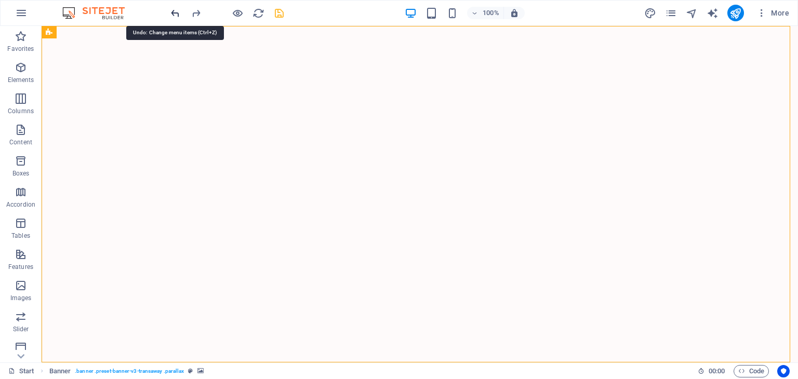
click at [177, 11] on icon "undo" at bounding box center [175, 13] width 12 height 12
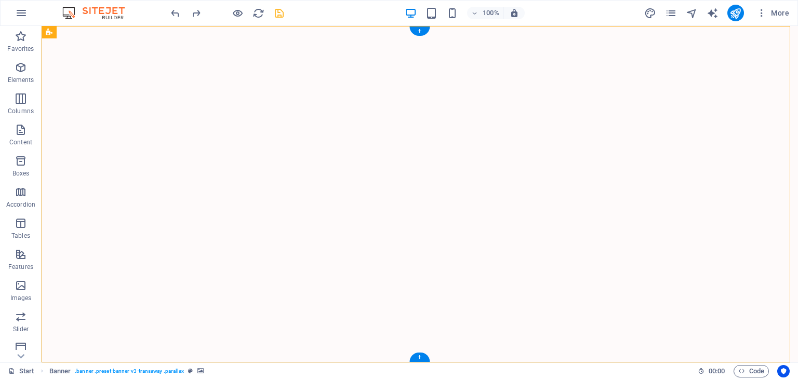
click at [280, 11] on icon "save" at bounding box center [279, 13] width 12 height 12
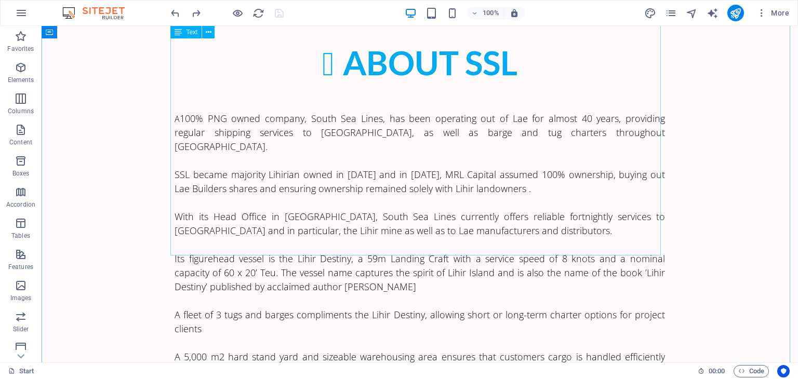
scroll to position [520, 0]
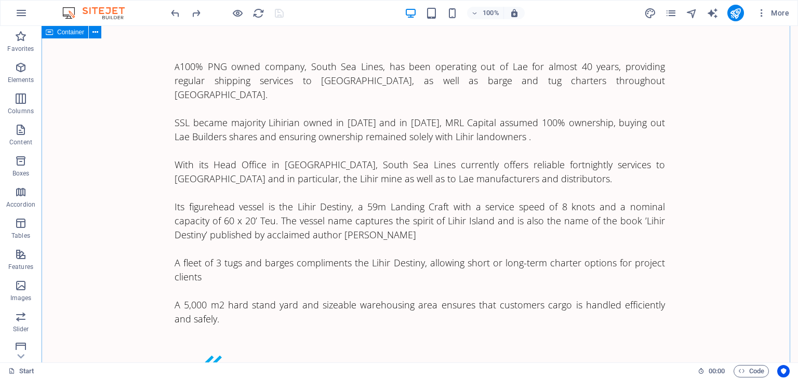
click at [716, 132] on div "About SSL A 100% PNG owned company, South Sea Lines, has been operating out of …" at bounding box center [420, 308] width 756 height 714
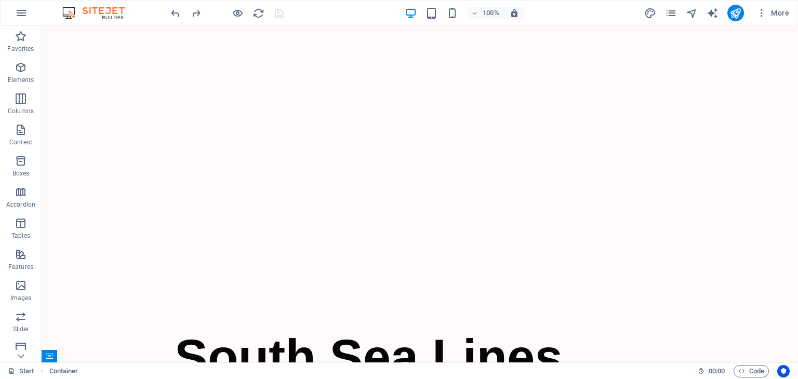
scroll to position [0, 0]
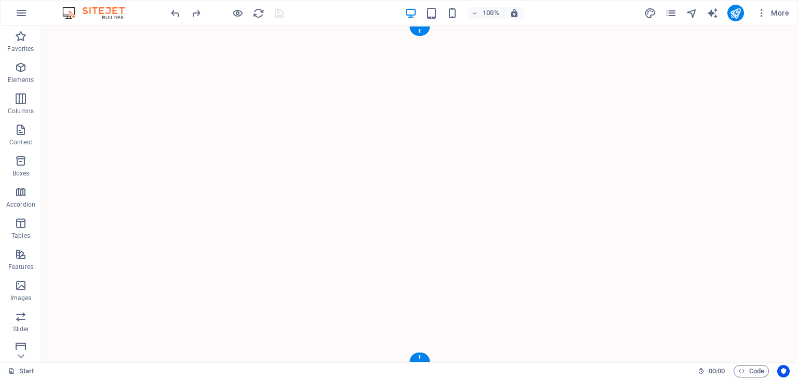
select select "ms"
select select "s"
select select "progressive"
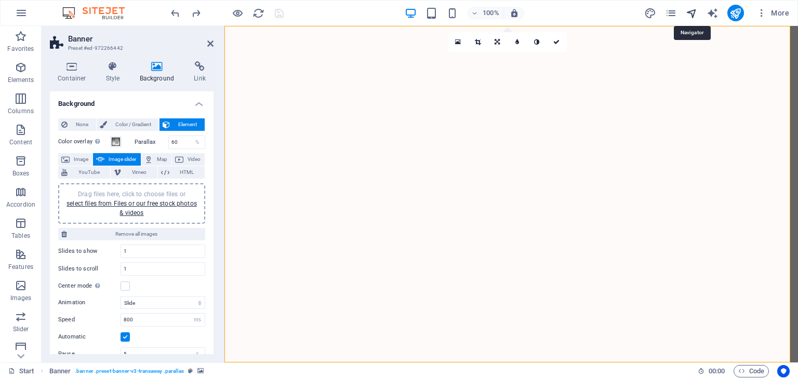
click at [694, 13] on icon "navigator" at bounding box center [692, 13] width 12 height 12
click at [693, 13] on icon "navigator" at bounding box center [692, 13] width 12 height 12
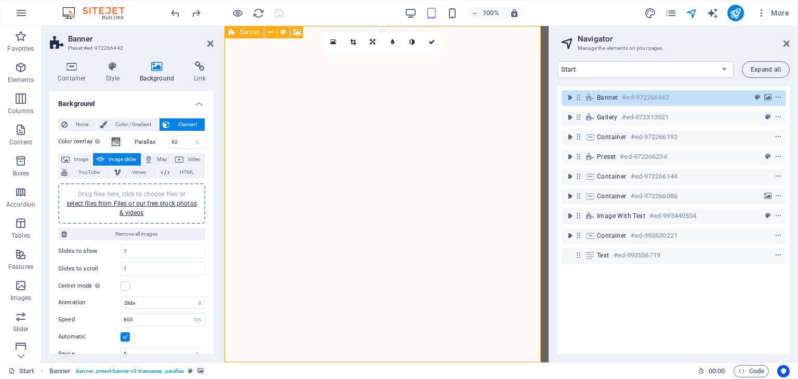
click at [746, 100] on div at bounding box center [759, 97] width 49 height 12
click at [756, 96] on icon "preset" at bounding box center [757, 97] width 5 height 7
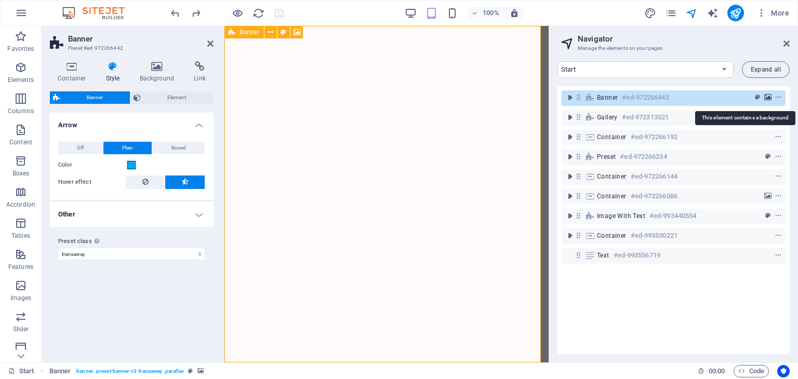
click at [764, 96] on icon "background" at bounding box center [767, 97] width 7 height 7
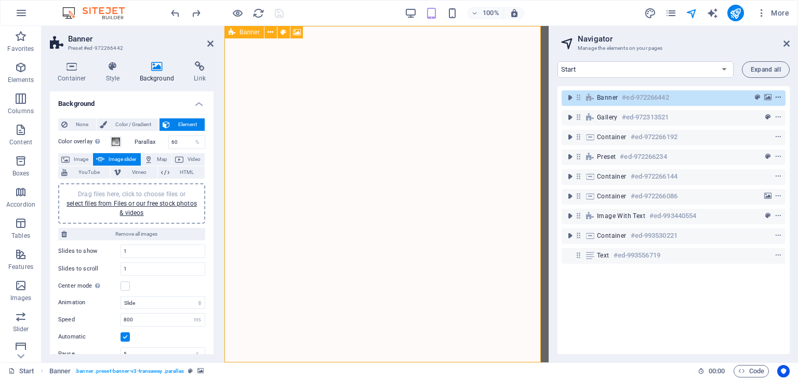
click at [777, 95] on icon "context-menu" at bounding box center [778, 97] width 7 height 7
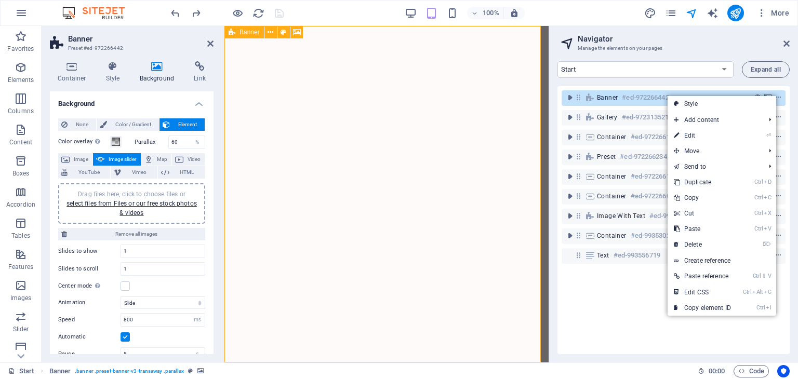
click at [738, 92] on div at bounding box center [759, 97] width 49 height 12
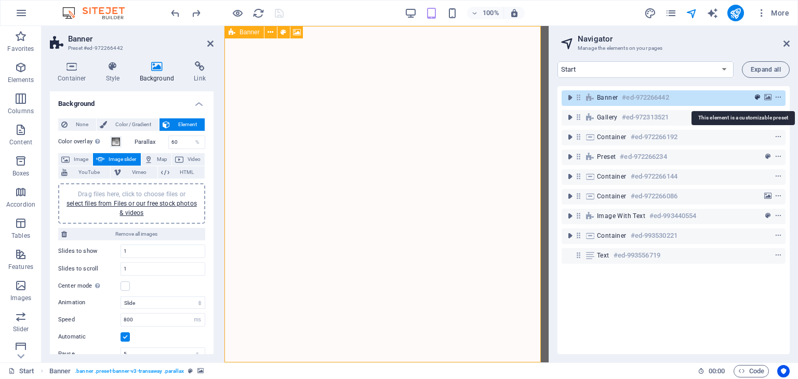
click at [755, 97] on icon "preset" at bounding box center [757, 97] width 5 height 7
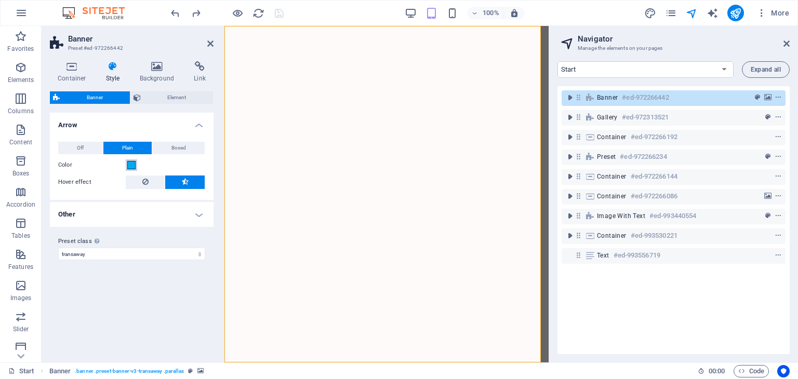
click at [128, 165] on span at bounding box center [131, 165] width 8 height 8
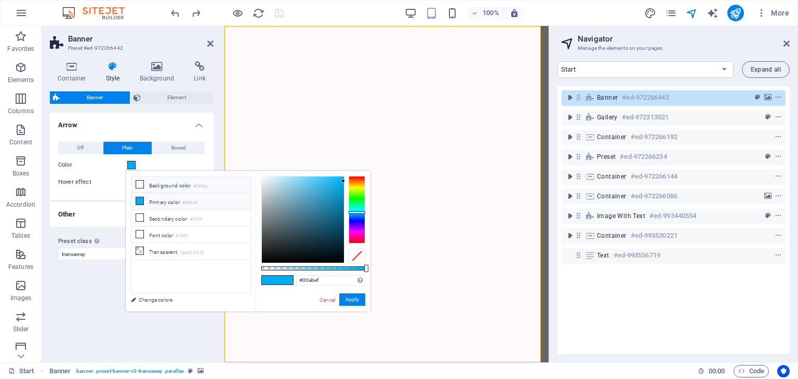
click at [137, 185] on icon at bounding box center [139, 184] width 7 height 7
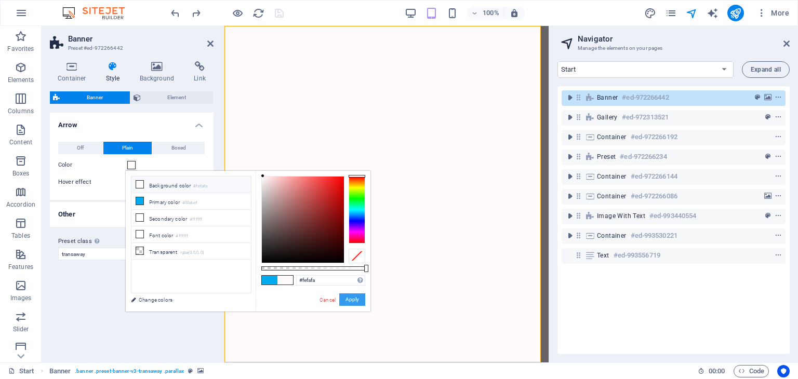
click at [353, 299] on button "Apply" at bounding box center [352, 300] width 26 height 12
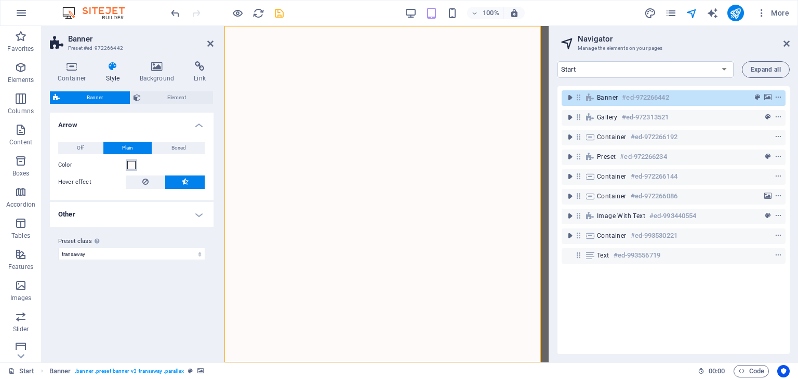
click at [127, 164] on span at bounding box center [131, 165] width 8 height 8
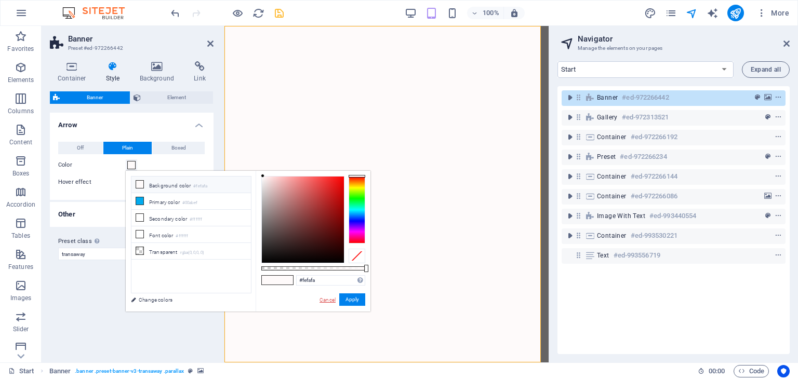
click at [325, 299] on link "Cancel" at bounding box center [327, 300] width 18 height 8
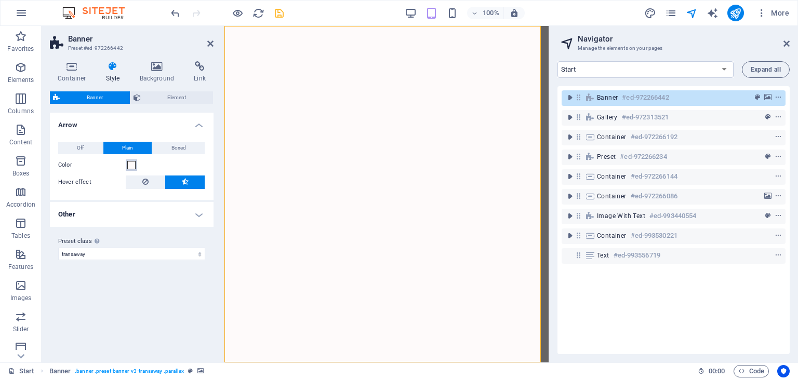
click at [129, 166] on span at bounding box center [131, 165] width 8 height 8
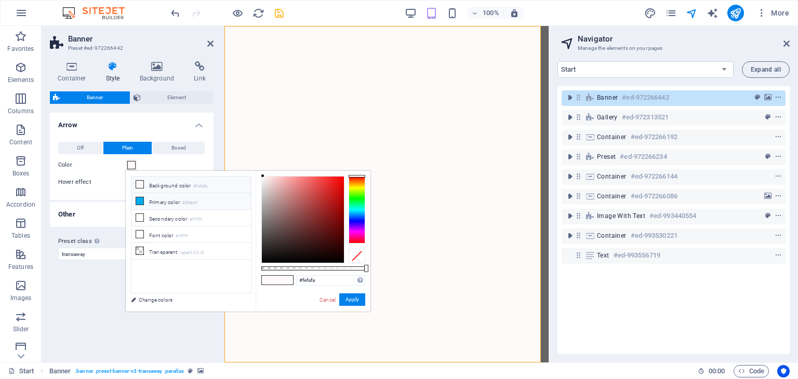
click at [139, 199] on icon at bounding box center [139, 200] width 7 height 7
type input "#00abef"
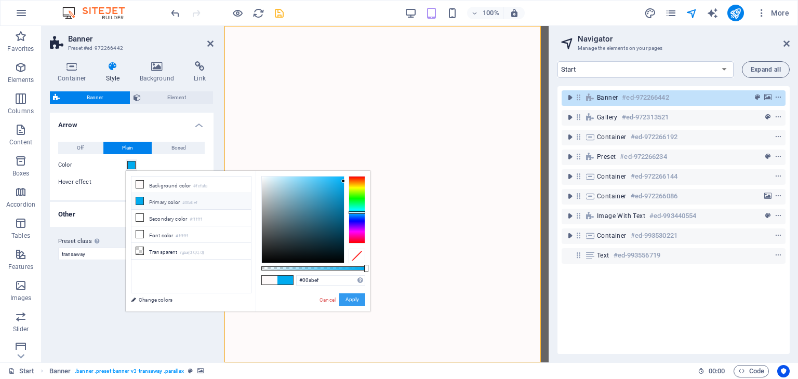
click at [347, 301] on button "Apply" at bounding box center [352, 300] width 26 height 12
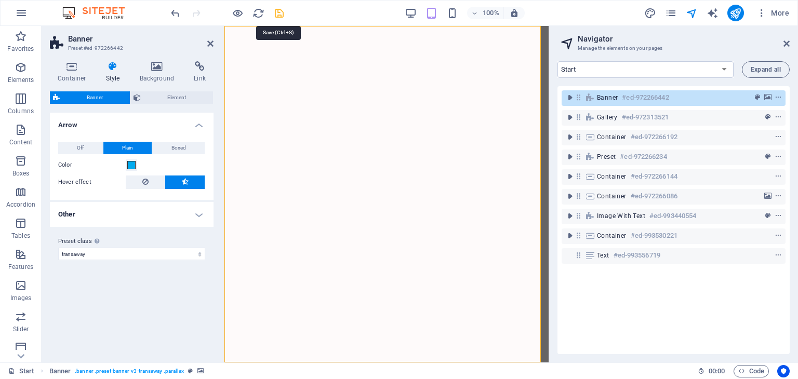
click at [281, 12] on icon "save" at bounding box center [279, 13] width 12 height 12
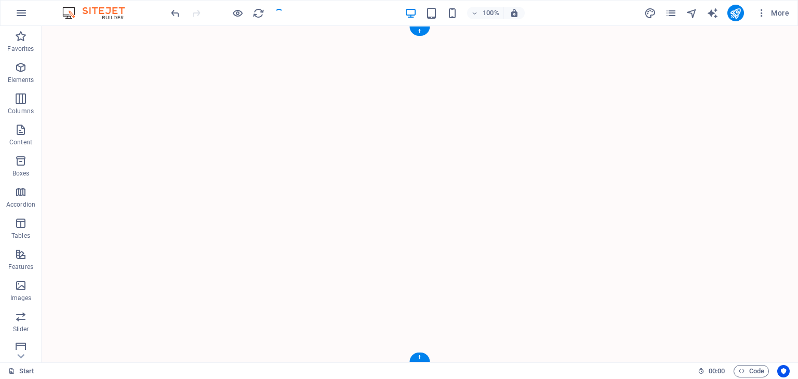
drag, startPoint x: 647, startPoint y: 224, endPoint x: 657, endPoint y: 194, distance: 31.7
click at [647, 26] on img "1/5" at bounding box center [416, 26] width 749 height 0
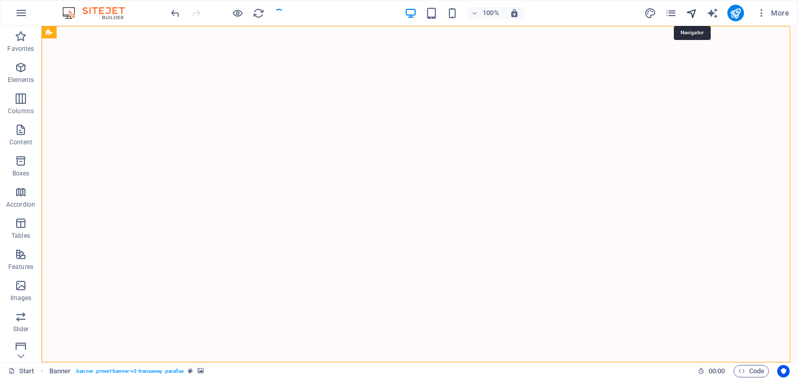
click at [694, 13] on icon "navigator" at bounding box center [692, 13] width 12 height 12
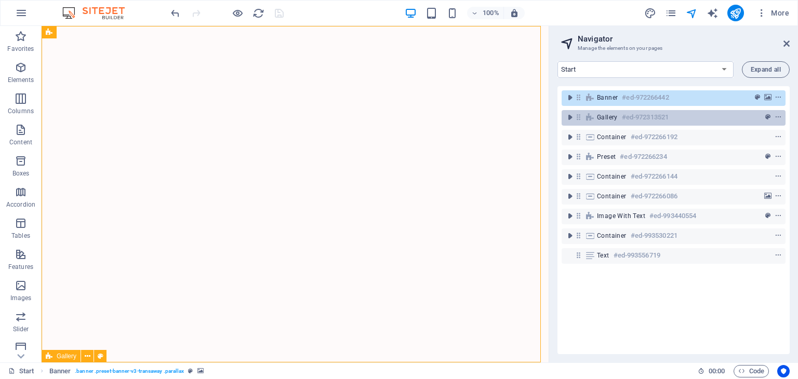
click at [697, 118] on div "Gallery #ed-972313521" at bounding box center [665, 117] width 137 height 12
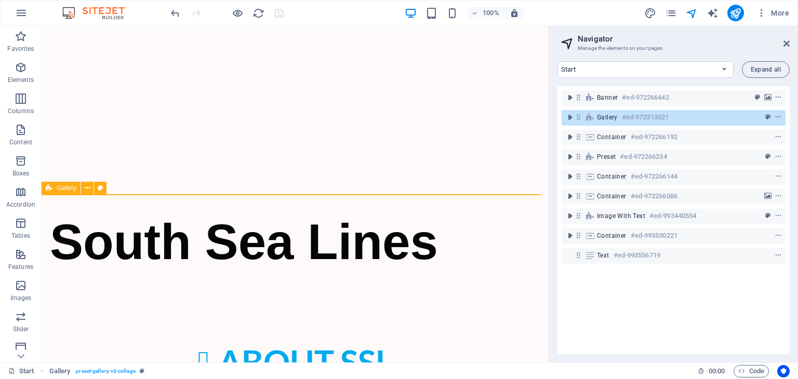
click at [697, 118] on div "Gallery #ed-972313521" at bounding box center [665, 117] width 137 height 12
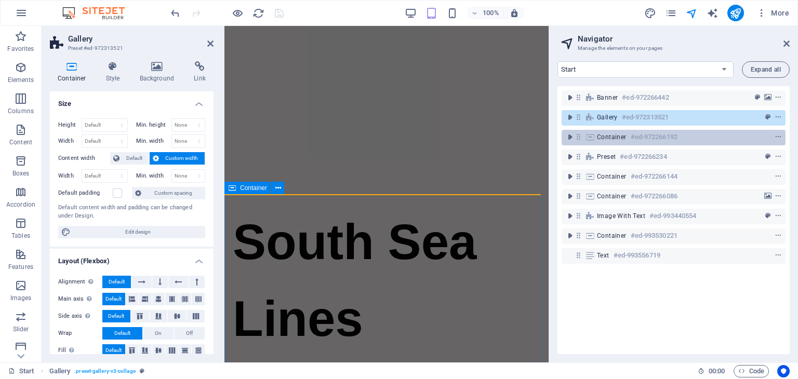
click at [663, 136] on h6 "#ed-972266192" at bounding box center [654, 137] width 47 height 12
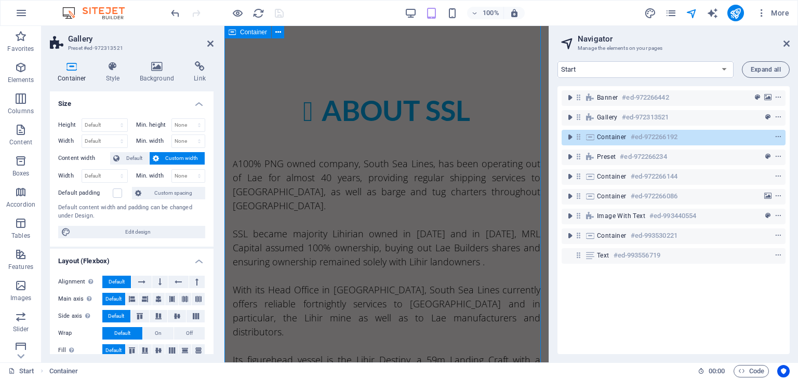
click at [663, 136] on h6 "#ed-972266192" at bounding box center [654, 137] width 47 height 12
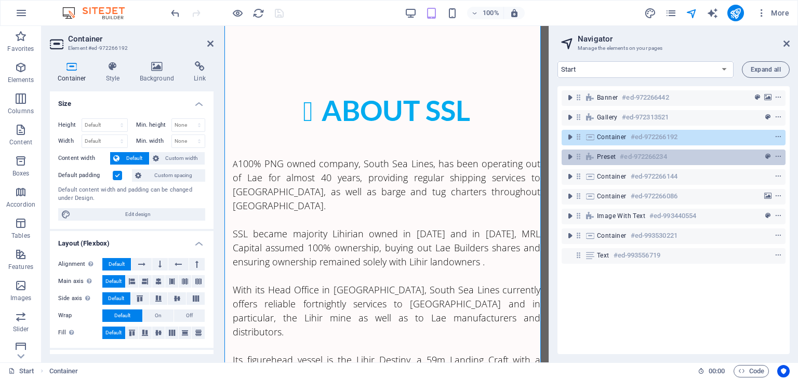
click at [655, 163] on h6 "#ed-972266234" at bounding box center [643, 157] width 47 height 12
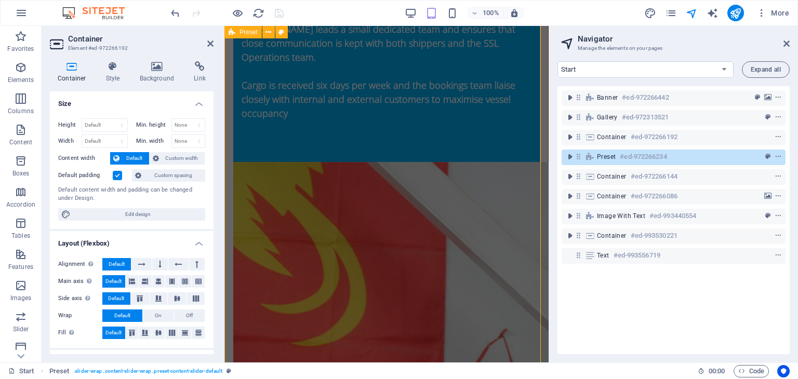
click at [655, 163] on h6 "#ed-972266234" at bounding box center [643, 157] width 47 height 12
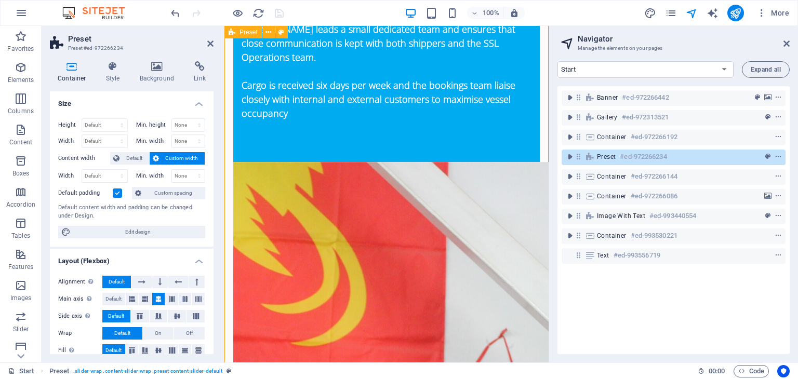
scroll to position [1266, 0]
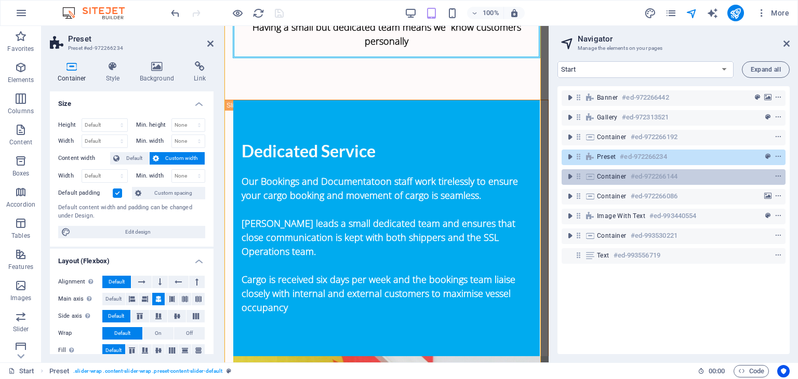
click at [655, 177] on h6 "#ed-972266144" at bounding box center [654, 176] width 47 height 12
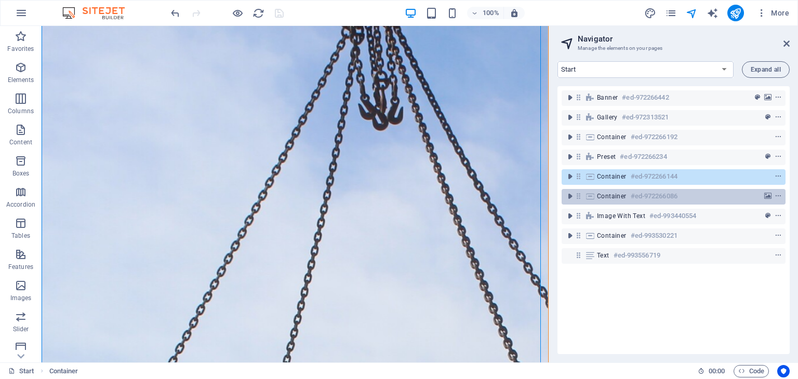
click at [648, 195] on h6 "#ed-972266086" at bounding box center [654, 196] width 47 height 12
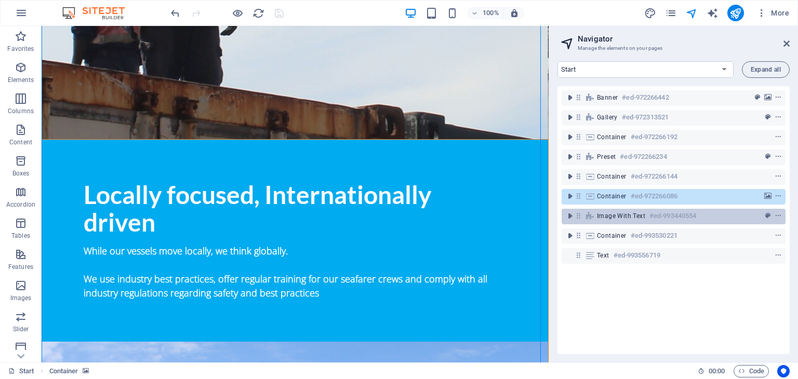
click at [644, 217] on span "Image with text" at bounding box center [621, 216] width 48 height 8
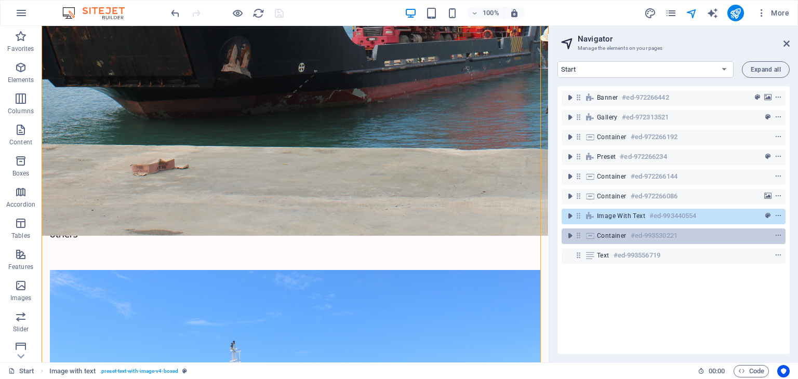
click at [644, 235] on h6 "#ed-993530221" at bounding box center [654, 236] width 47 height 12
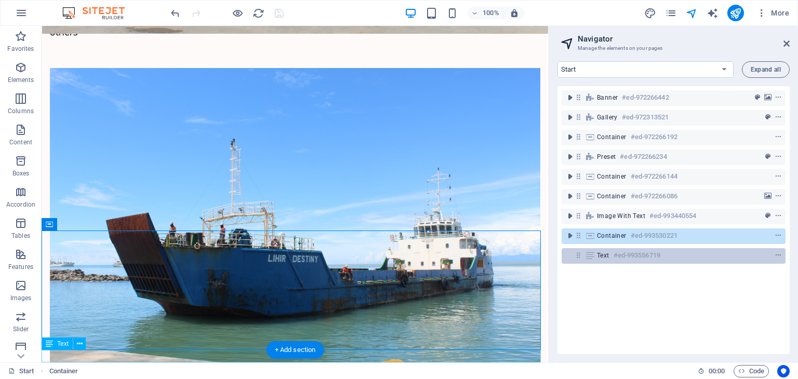
click at [640, 254] on h6 "#ed-993556719" at bounding box center [637, 255] width 47 height 12
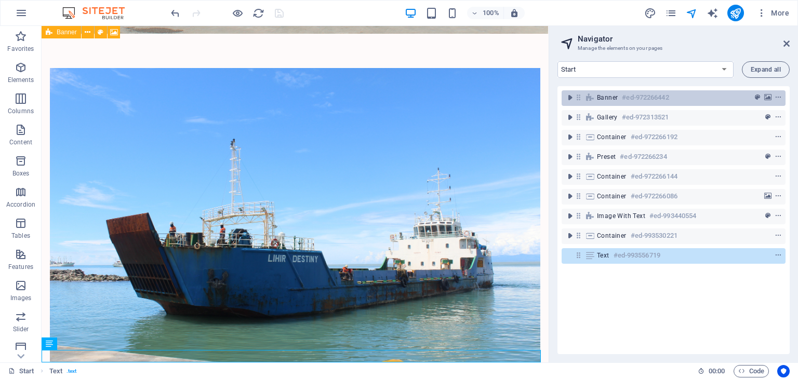
click at [645, 96] on h6 "#ed-972266442" at bounding box center [645, 97] width 47 height 12
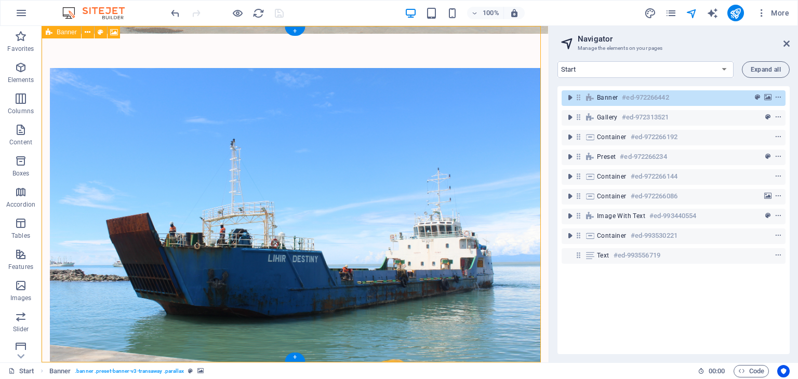
scroll to position [0, 0]
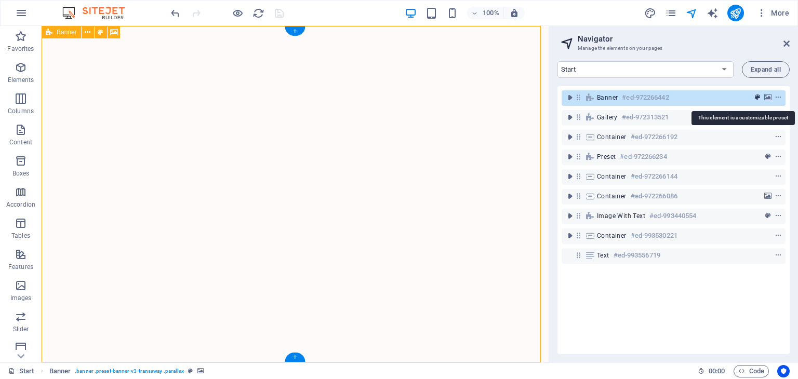
click at [760, 96] on span "preset" at bounding box center [757, 97] width 10 height 7
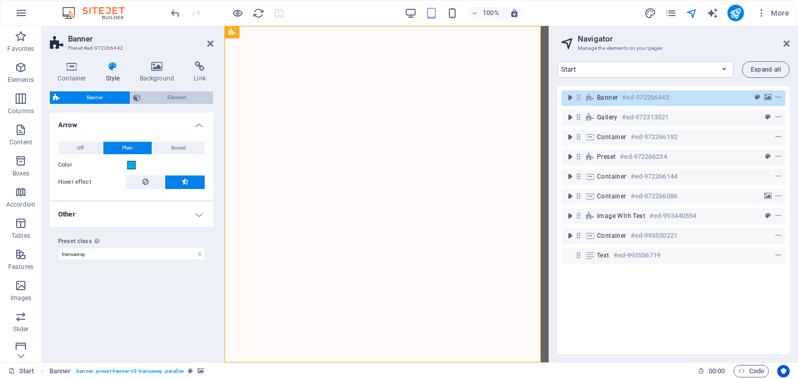
click at [141, 98] on button "Element" at bounding box center [171, 97] width 83 height 12
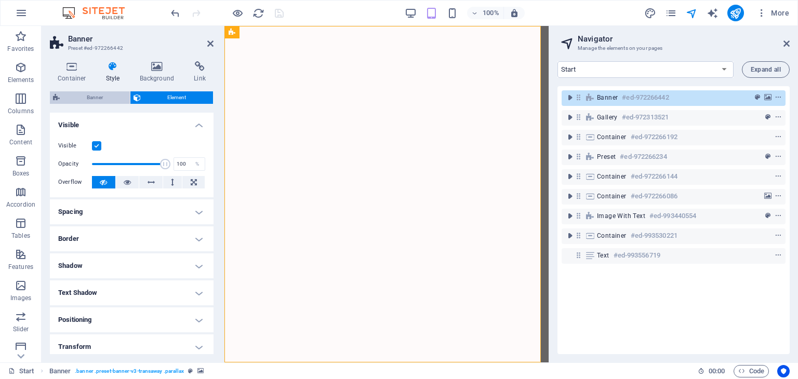
click at [102, 94] on span "Banner" at bounding box center [95, 97] width 64 height 12
